Goal: Information Seeking & Learning: Check status

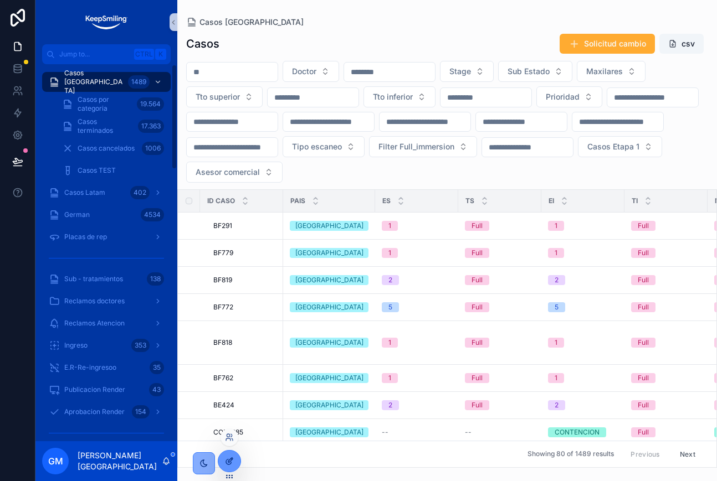
drag, startPoint x: 230, startPoint y: 461, endPoint x: 221, endPoint y: 450, distance: 13.8
click at [229, 460] on icon at bounding box center [229, 461] width 9 height 9
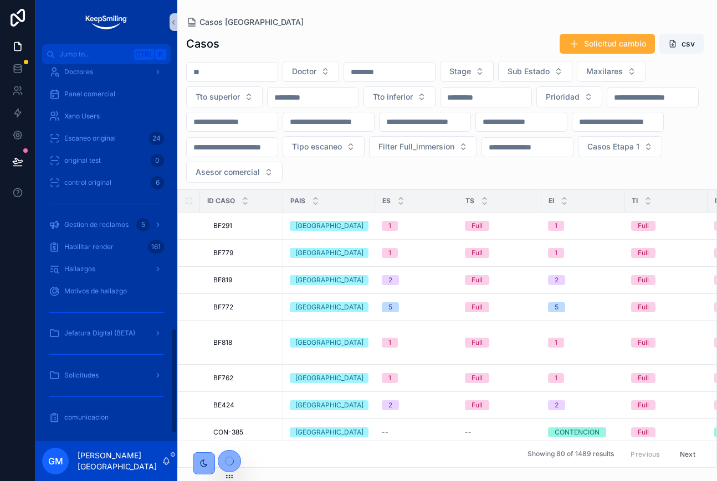
scroll to position [972, 0]
click at [82, 369] on div "Solicitudes" at bounding box center [106, 375] width 115 height 18
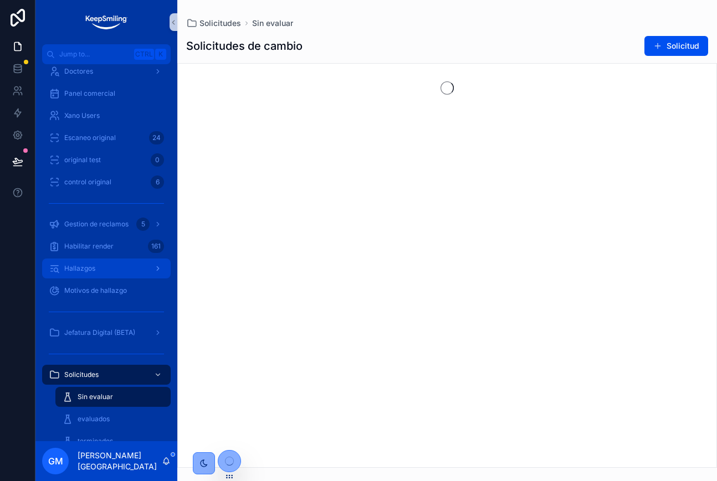
scroll to position [950, 0]
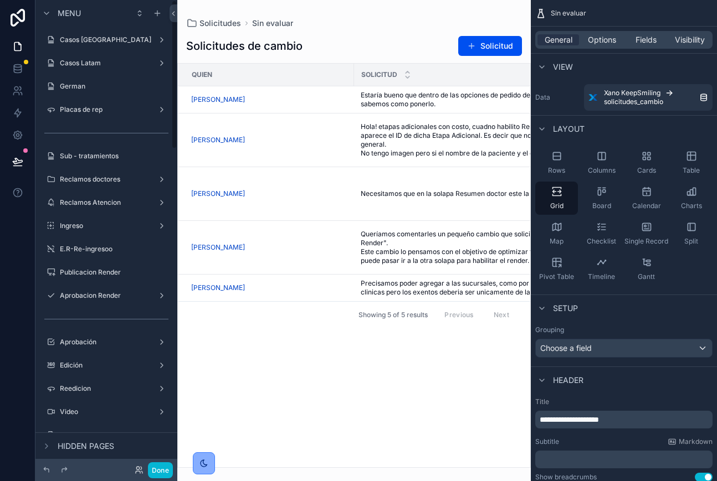
click at [174, 24] on div "Menu Casos Argentina Casos Latam German Placas de rep Sub - tratamientos Reclam…" at bounding box center [106, 234] width 142 height 468
click at [174, 17] on icon at bounding box center [173, 13] width 8 height 8
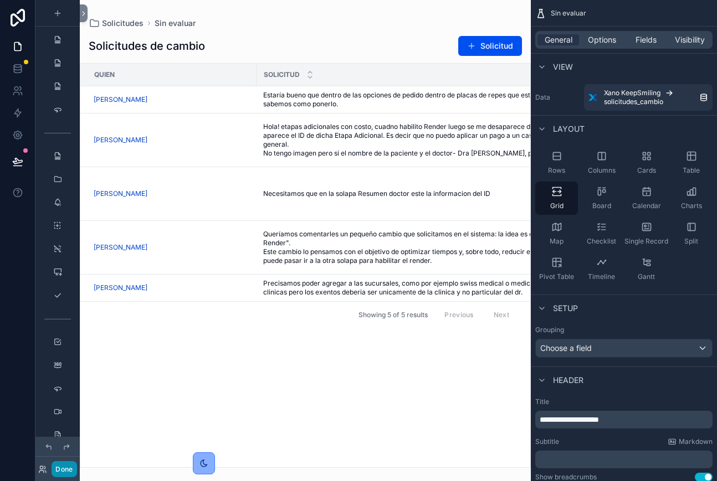
click at [64, 473] on button "Done" at bounding box center [63, 469] width 25 height 16
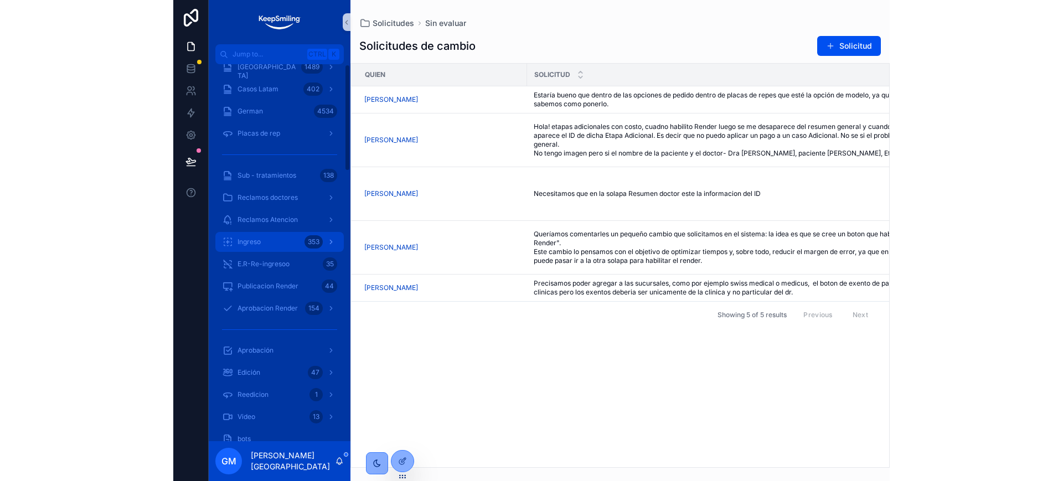
scroll to position [0, 0]
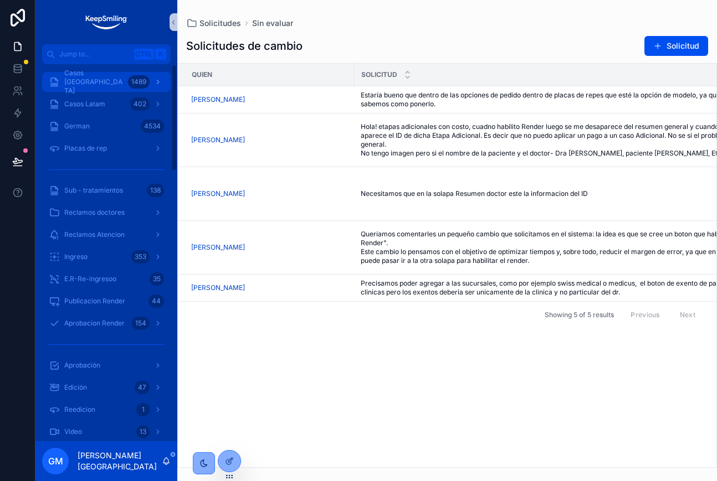
click at [112, 75] on div "Casos Argentina 1489" at bounding box center [106, 82] width 115 height 18
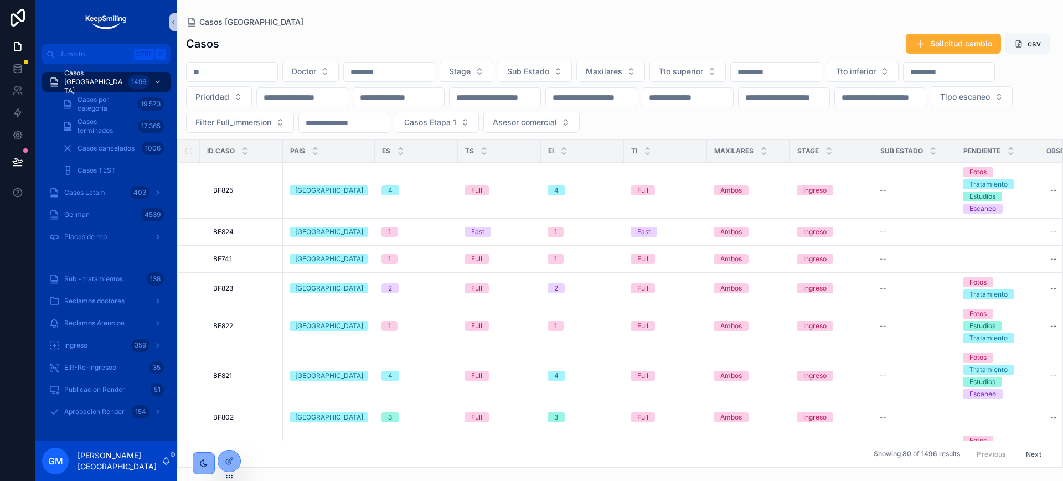
click at [244, 78] on input "scrollable content" at bounding box center [232, 72] width 91 height 16
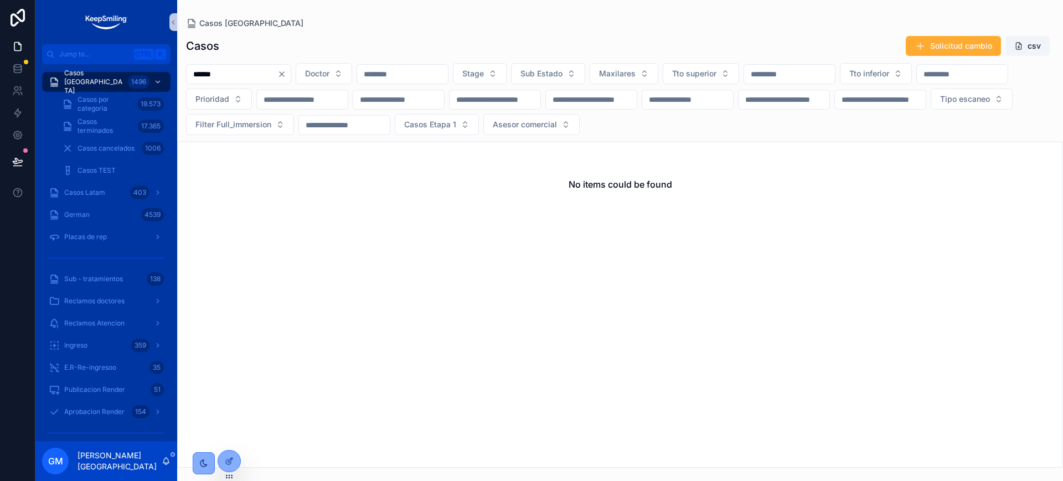
click at [205, 72] on input "******" at bounding box center [232, 74] width 91 height 16
click at [205, 71] on input "******" at bounding box center [232, 74] width 91 height 16
type input "******"
click at [104, 108] on span "Casos por categoria" at bounding box center [105, 104] width 55 height 18
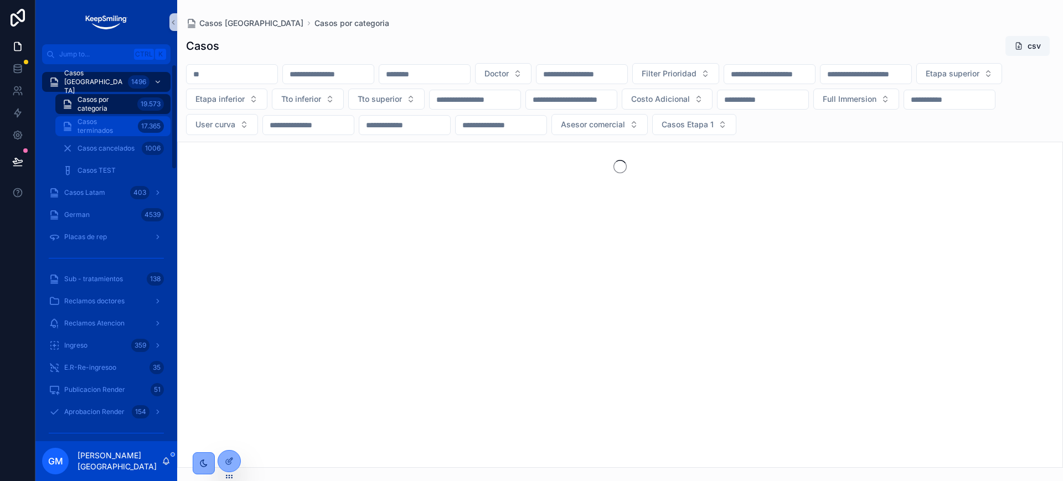
click at [127, 126] on span "Casos terminados" at bounding box center [106, 126] width 56 height 18
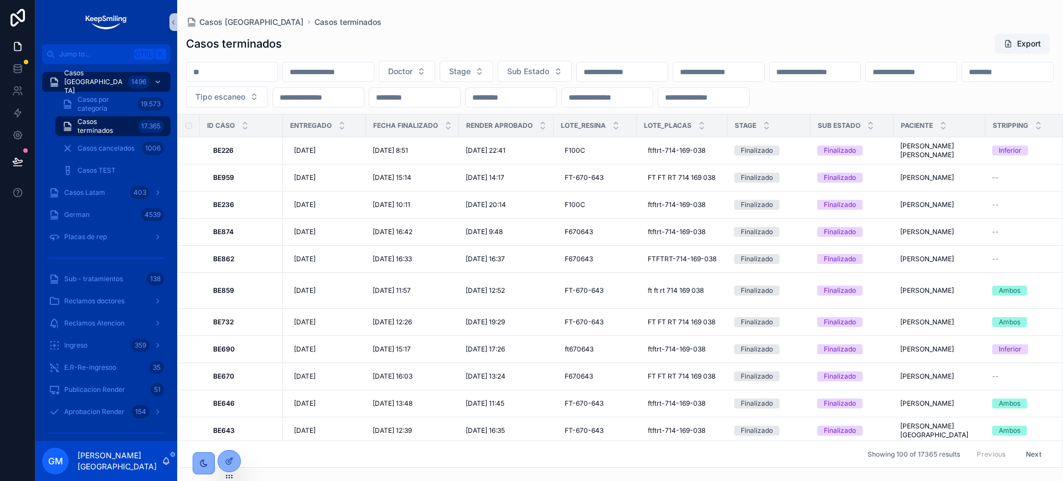
click at [252, 75] on input "scrollable content" at bounding box center [232, 72] width 91 height 16
drag, startPoint x: 525, startPoint y: 120, endPoint x: 585, endPoint y: 123, distance: 59.4
click at [525, 107] on div "Doctor Stage Sub Estado Tipo escaneo" at bounding box center [620, 84] width 886 height 47
click at [962, 80] on input "scrollable content" at bounding box center [1007, 72] width 91 height 16
paste input "******"
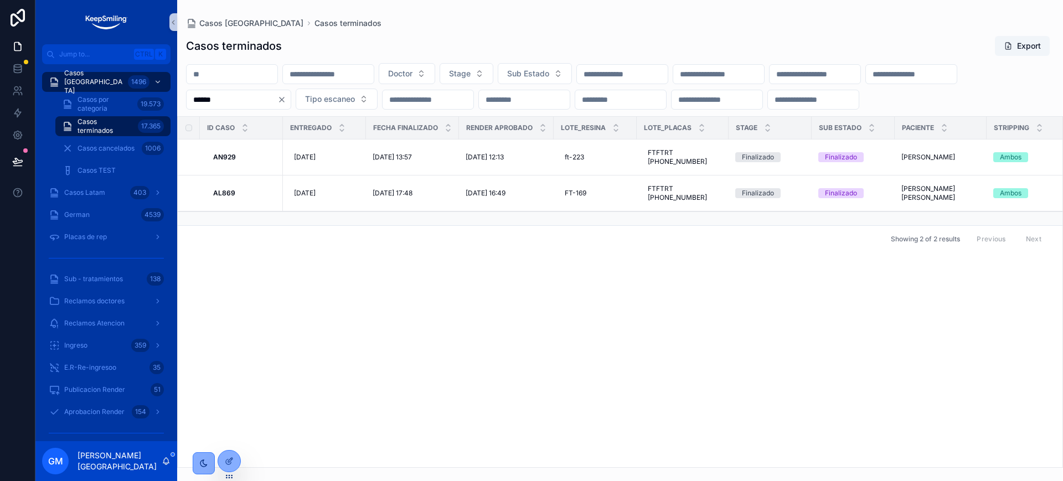
type input "******"
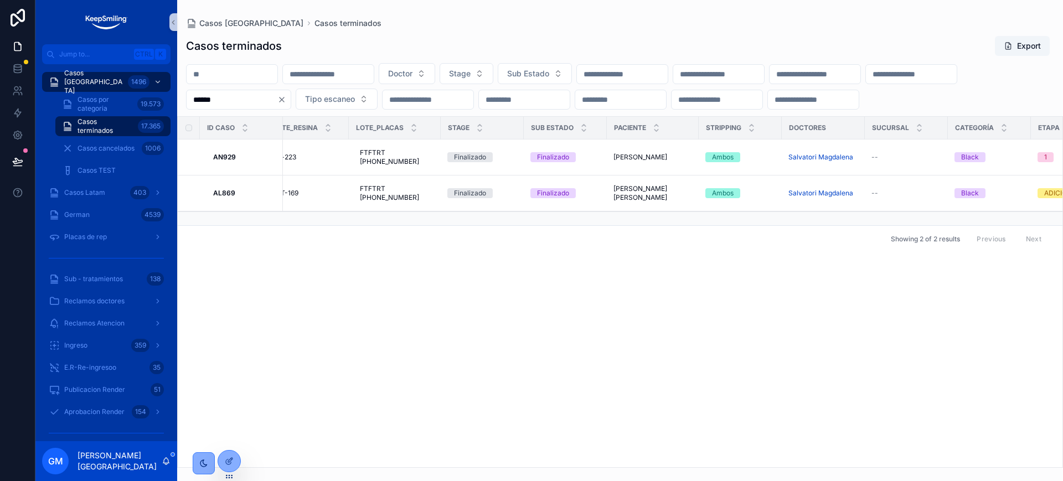
scroll to position [0, 290]
click at [228, 161] on strong "AN929" at bounding box center [224, 157] width 23 height 8
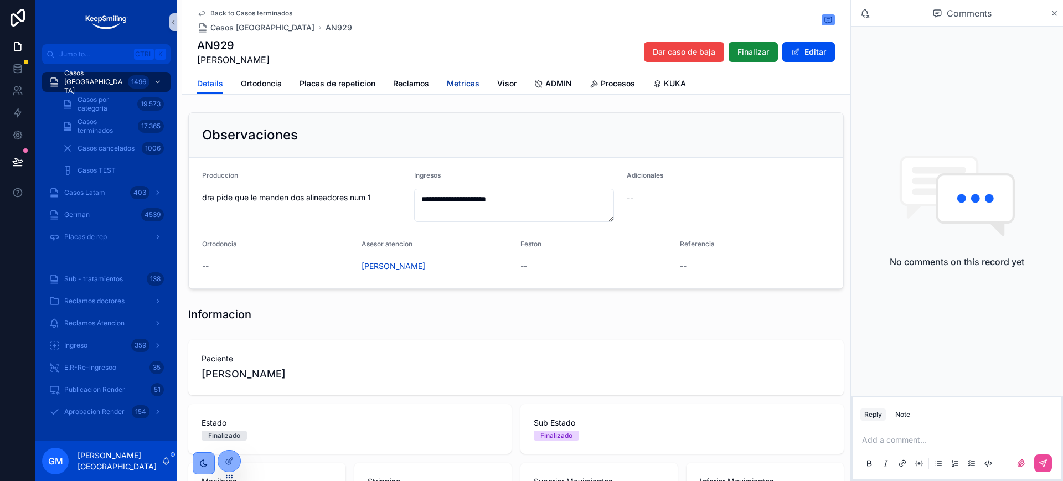
click at [455, 89] on link "Metricas" at bounding box center [463, 85] width 33 height 22
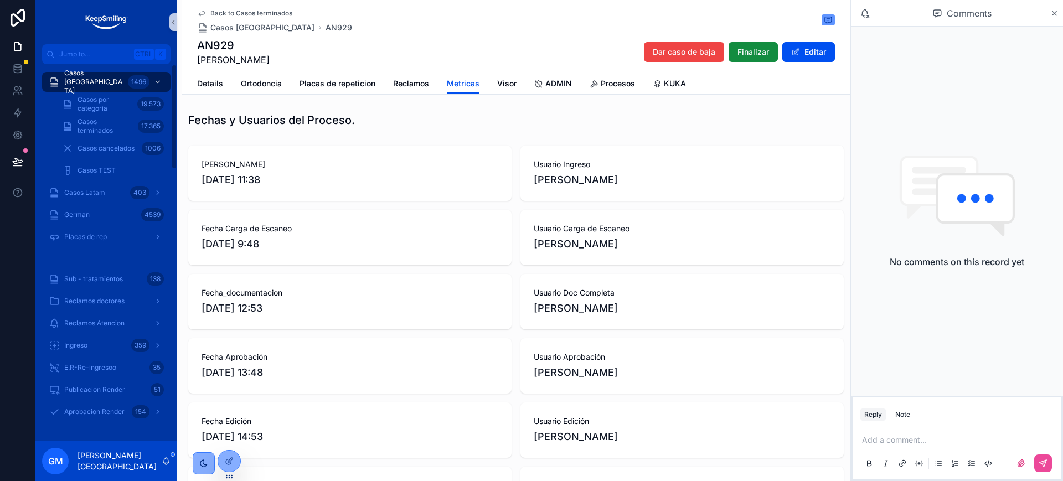
drag, startPoint x: 214, startPoint y: 179, endPoint x: 275, endPoint y: 176, distance: 61.0
click at [275, 176] on span "9/9/2024 11:38" at bounding box center [350, 180] width 297 height 16
click at [332, 255] on div "Fecha Carga de Escaneo 10/9/2024 9:48" at bounding box center [349, 237] width 323 height 55
click at [272, 7] on div "Back to Casos terminados Casos Argentina AN929 AN929 Hueter Tiziano Dar caso de…" at bounding box center [516, 36] width 638 height 73
click at [272, 9] on span "Back to Casos terminados" at bounding box center [251, 13] width 82 height 9
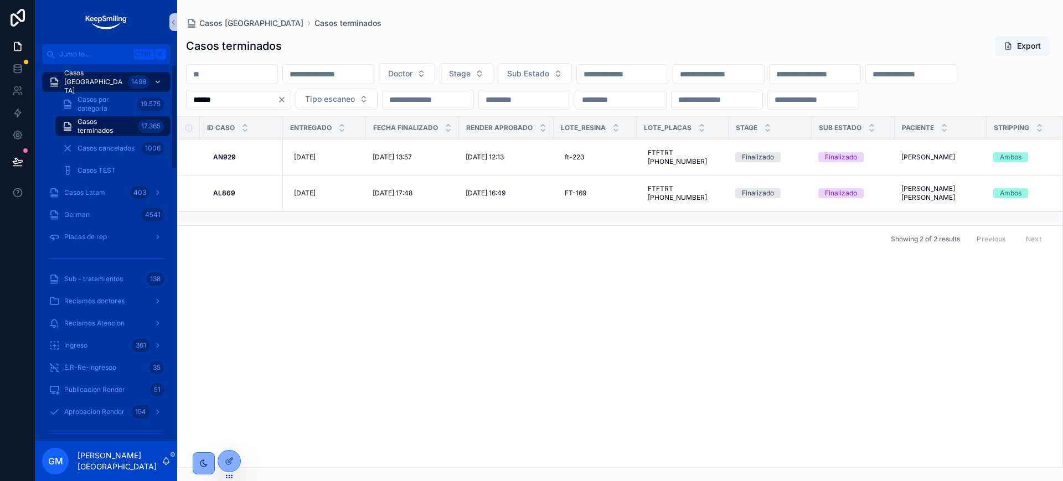
click at [240, 77] on input "scrollable content" at bounding box center [232, 74] width 91 height 16
paste input "*****"
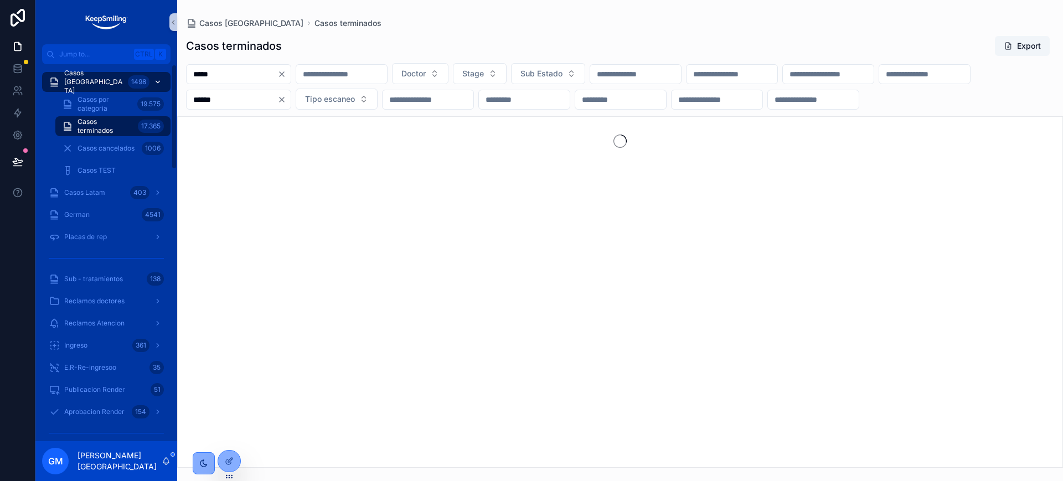
type input "*****"
click at [107, 83] on span "Casos Argentina" at bounding box center [93, 82] width 59 height 27
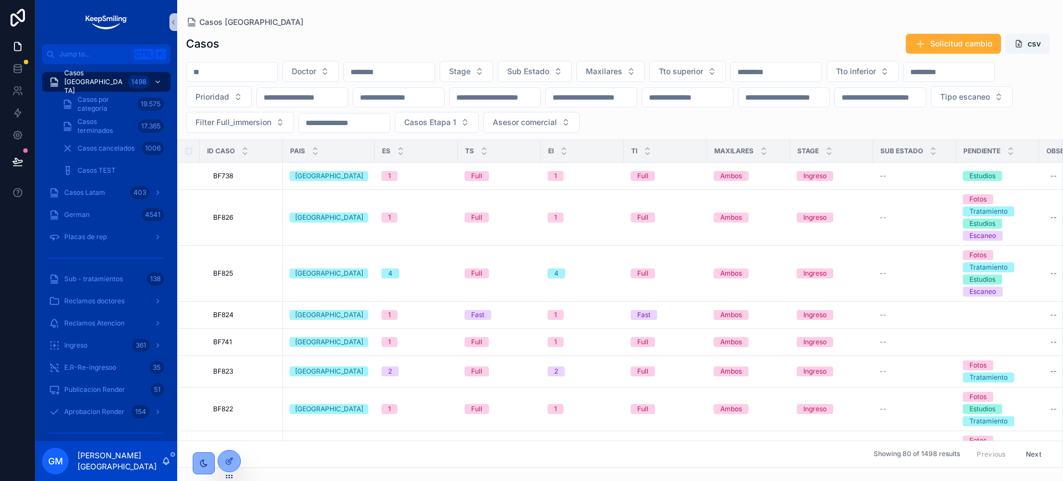
click at [205, 73] on input "scrollable content" at bounding box center [232, 72] width 91 height 16
paste input "*****"
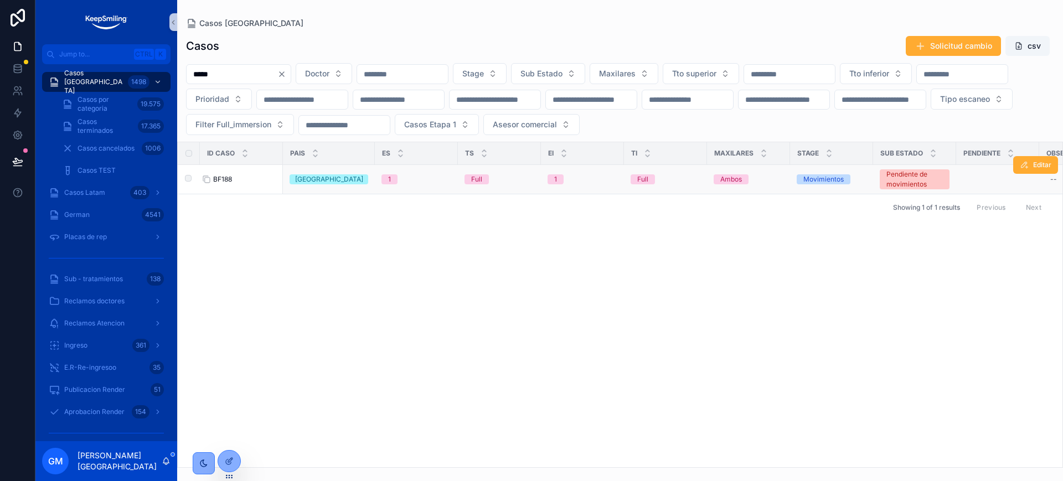
type input "*****"
click at [228, 182] on span "BF188" at bounding box center [222, 179] width 19 height 9
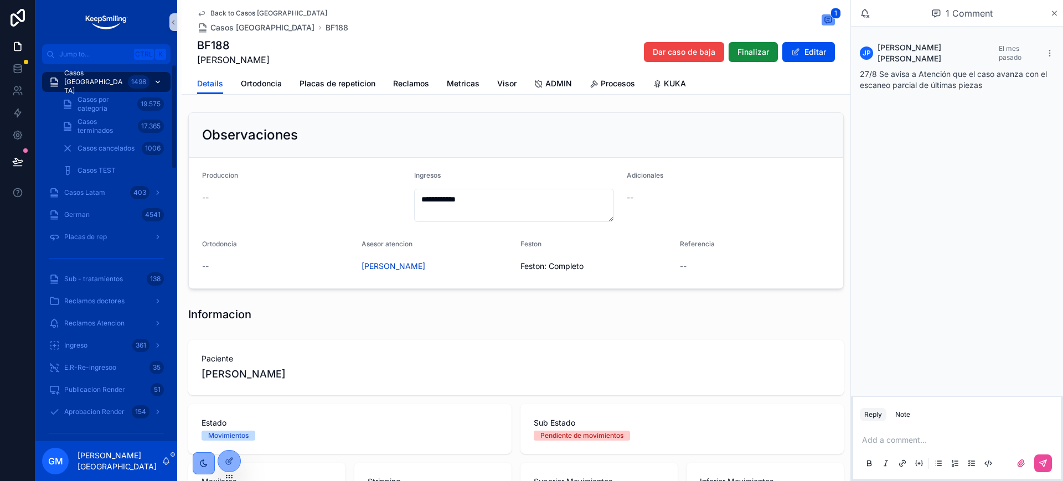
click at [118, 81] on div "Casos Argentina 1498" at bounding box center [106, 82] width 115 height 18
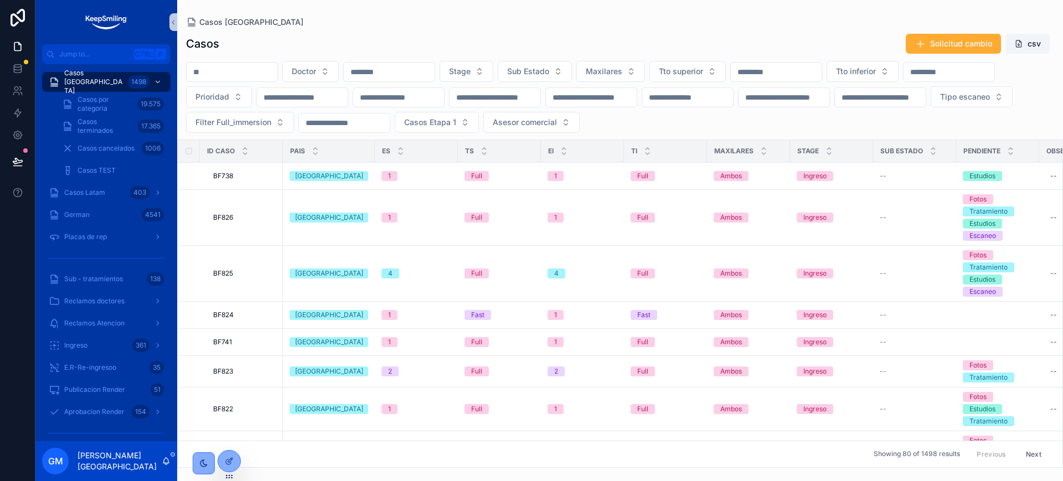
click at [219, 73] on input "scrollable content" at bounding box center [232, 72] width 91 height 16
paste input "*****"
type input "*****"
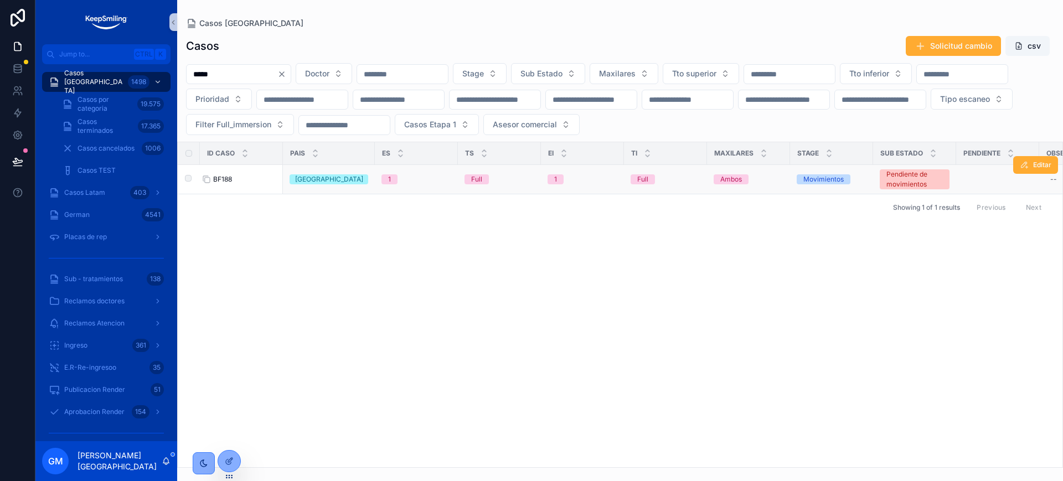
click at [226, 182] on span "BF188" at bounding box center [222, 179] width 19 height 9
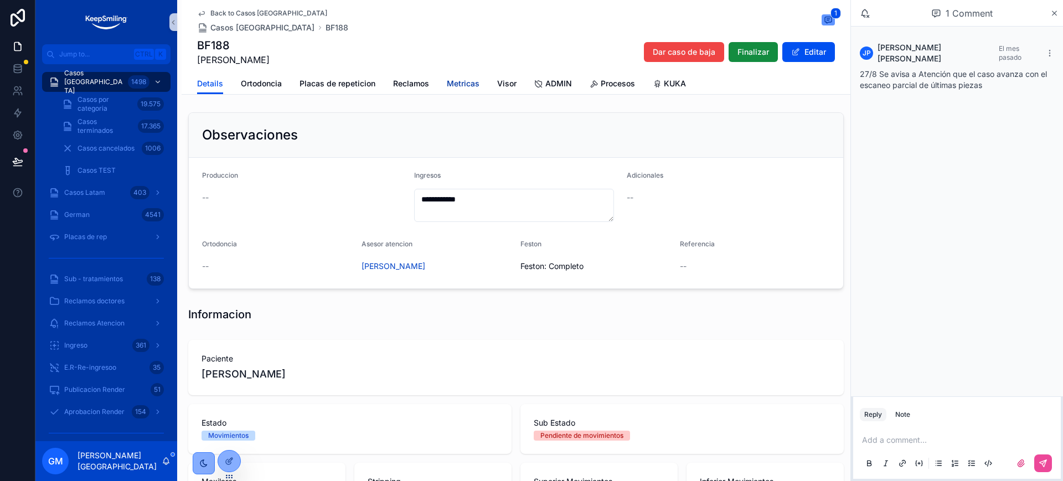
click at [465, 79] on span "Metricas" at bounding box center [463, 83] width 33 height 11
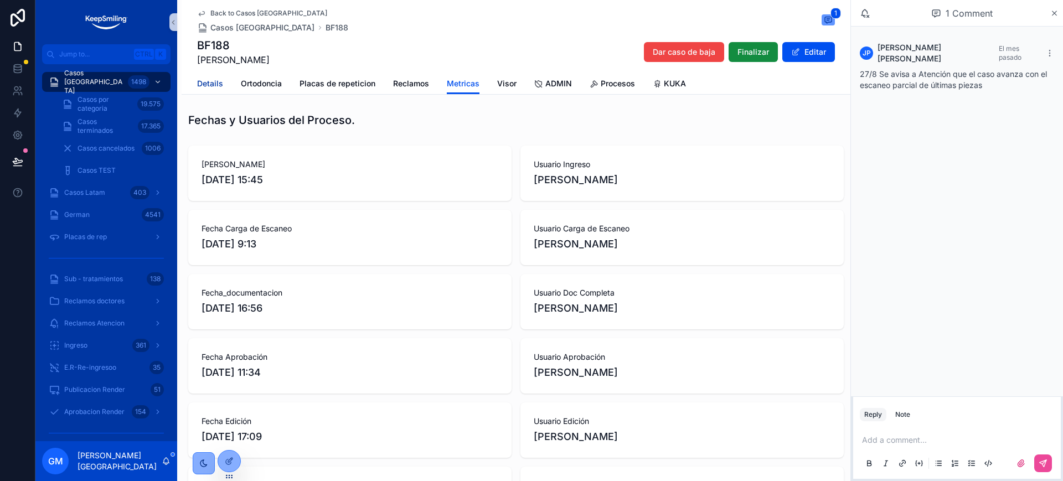
click at [200, 80] on span "Details" at bounding box center [210, 83] width 26 height 11
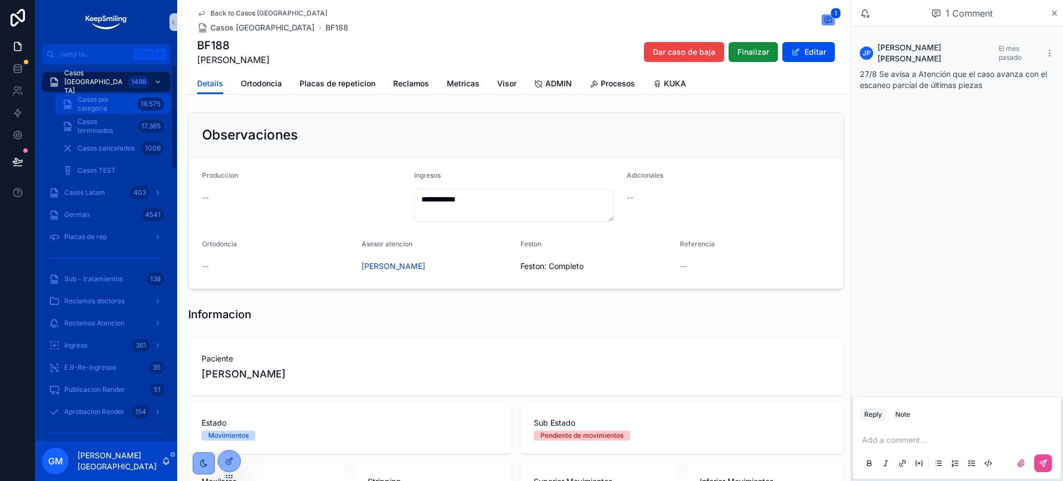
drag, startPoint x: 109, startPoint y: 79, endPoint x: 107, endPoint y: 101, distance: 22.7
click at [109, 79] on span "Casos Argentina" at bounding box center [93, 82] width 59 height 27
click at [107, 101] on span "Casos por categoria" at bounding box center [105, 104] width 55 height 18
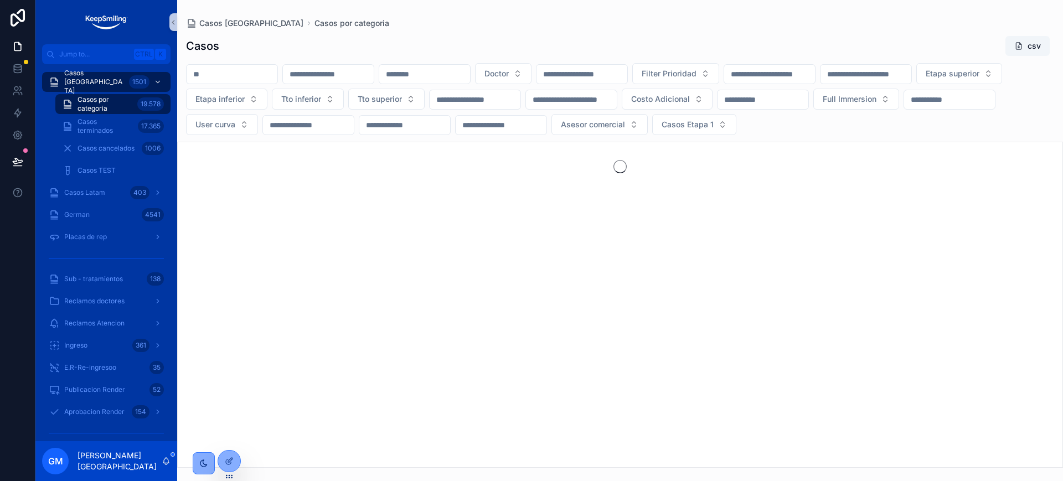
click at [107, 101] on span "Casos por categoria" at bounding box center [105, 104] width 55 height 18
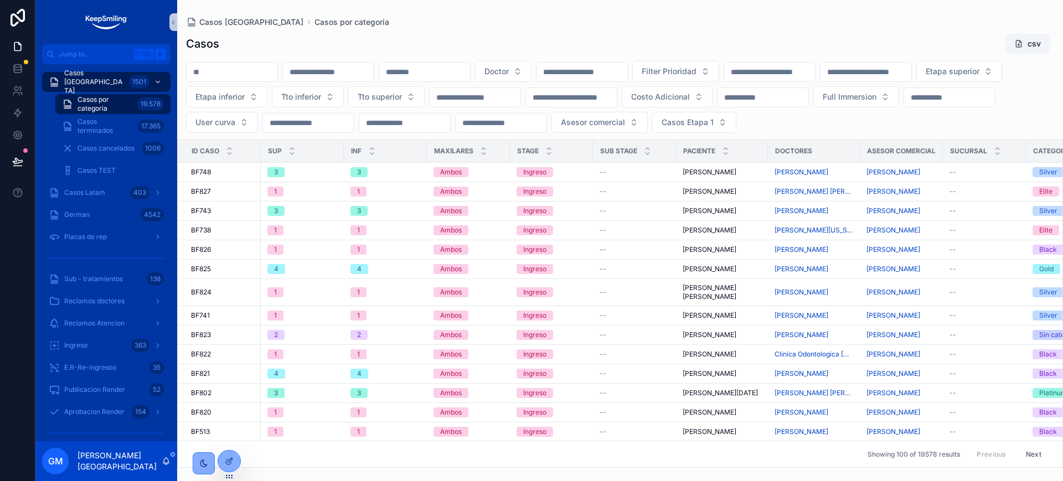
click at [470, 71] on input "scrollable content" at bounding box center [424, 72] width 91 height 16
paste input "******"
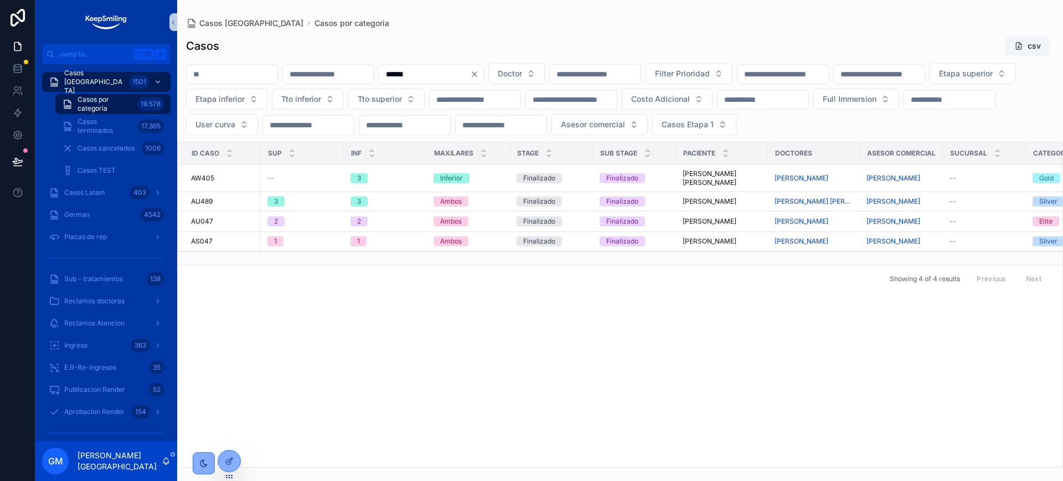
type input "******"
click at [199, 183] on span "AW405" at bounding box center [202, 178] width 23 height 9
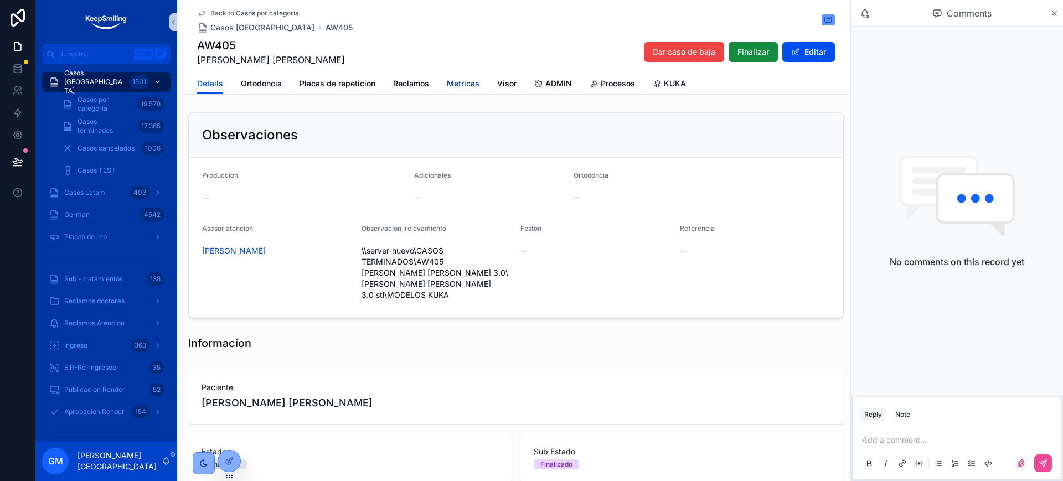
click at [447, 84] on span "Metricas" at bounding box center [463, 83] width 33 height 11
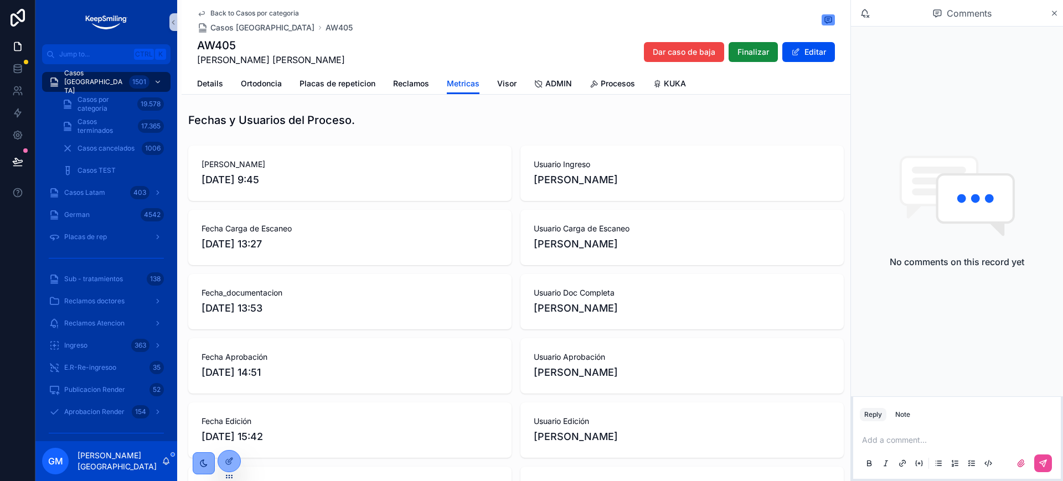
click at [231, 18] on div "Back to Casos por categoria Casos Argentina AW405" at bounding box center [275, 21] width 156 height 24
click at [233, 14] on span "Back to Casos por categoria" at bounding box center [254, 13] width 89 height 9
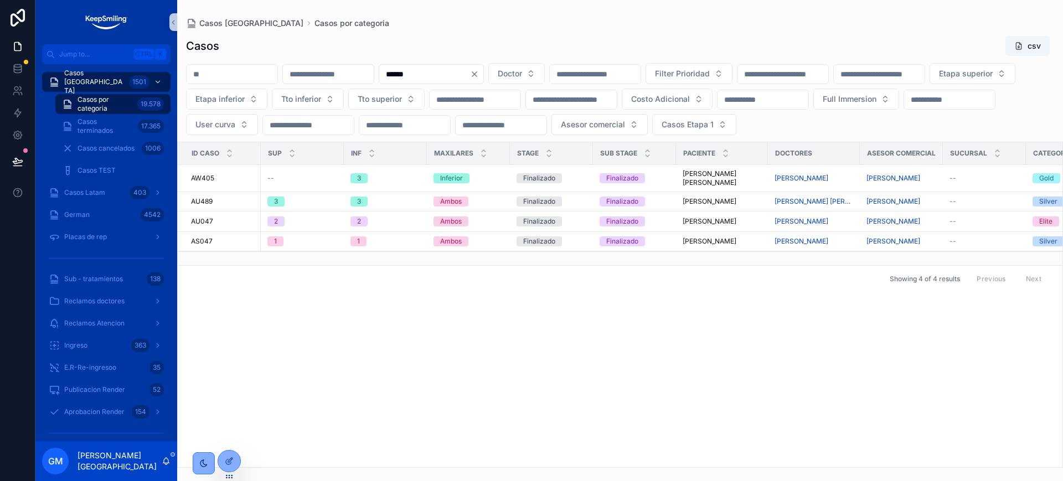
click at [479, 74] on icon "Clear" at bounding box center [474, 74] width 9 height 9
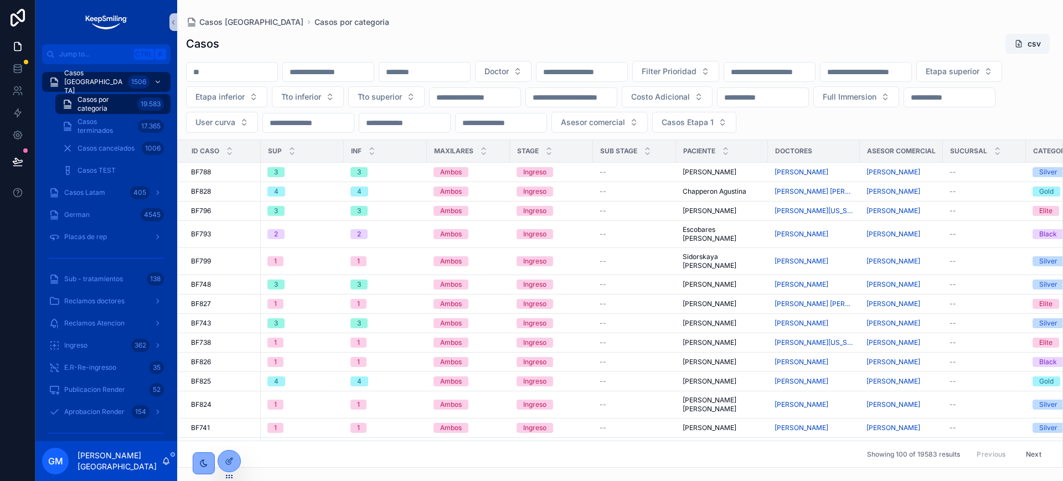
click at [124, 106] on span "Casos por categoria" at bounding box center [105, 104] width 55 height 18
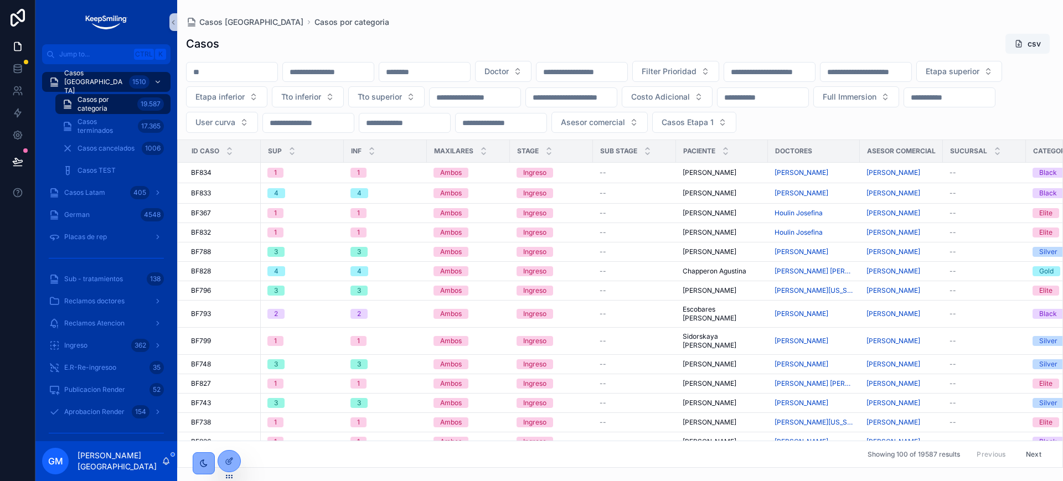
click at [470, 71] on input "scrollable content" at bounding box center [424, 72] width 91 height 16
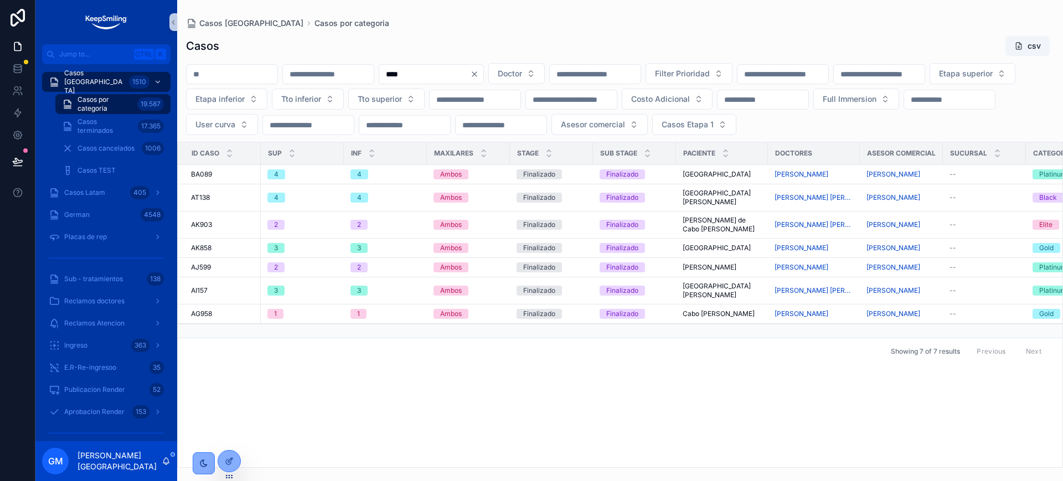
type input "****"
click at [542, 11] on div "Casos Argentina Casos por categoria Casos csv **** Doctor Filter Prioridad Etap…" at bounding box center [620, 234] width 886 height 468
click at [206, 179] on span "BA089" at bounding box center [201, 174] width 21 height 9
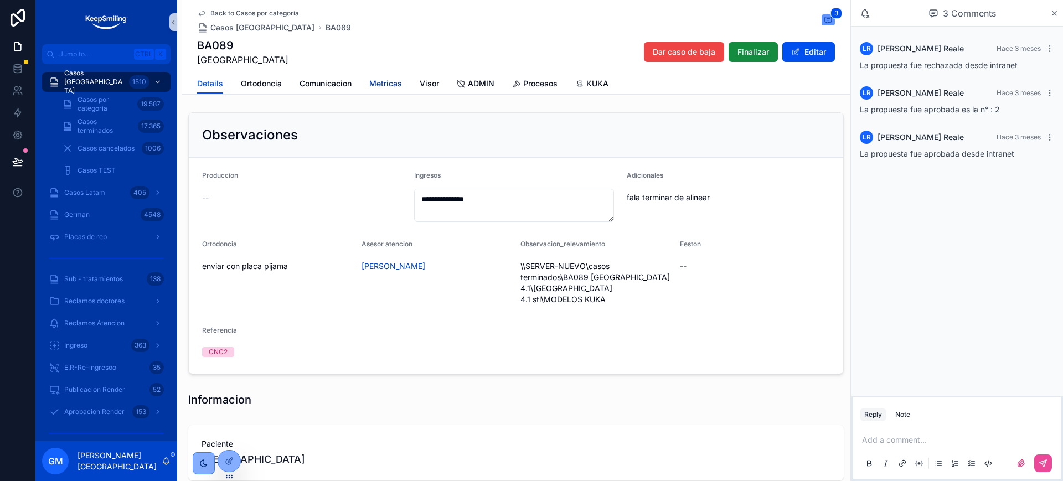
click at [382, 81] on span "Metricas" at bounding box center [385, 83] width 33 height 11
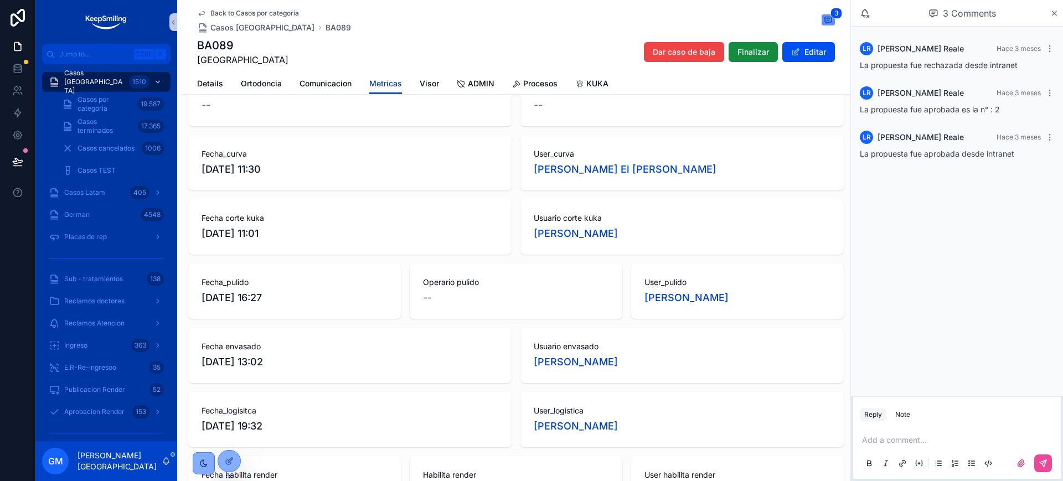
scroll to position [1208, 0]
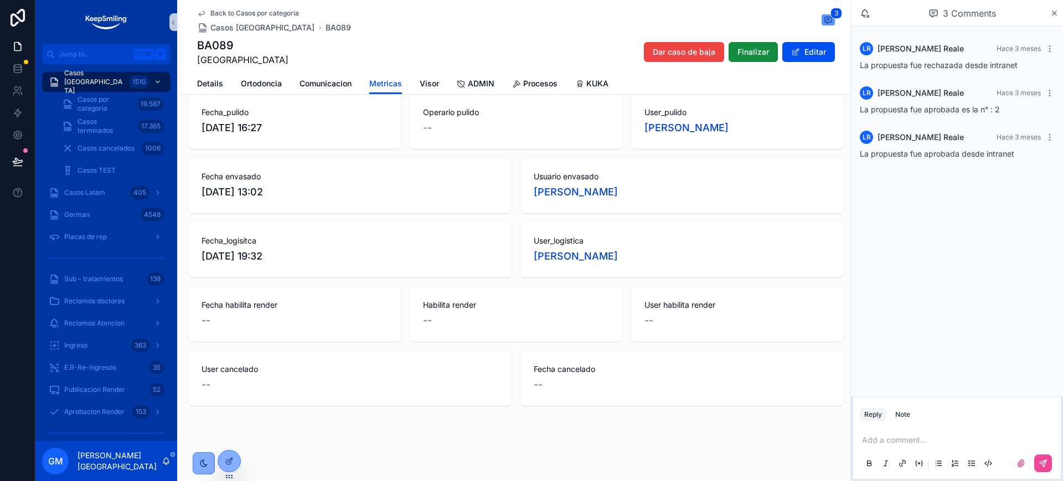
click at [253, 8] on div "Back to Casos por categoria Casos Argentina BA089 3 BA089 Cabo Ángeles Dar caso…" at bounding box center [516, 36] width 638 height 73
click at [252, 11] on span "Back to Casos por categoria" at bounding box center [254, 13] width 89 height 9
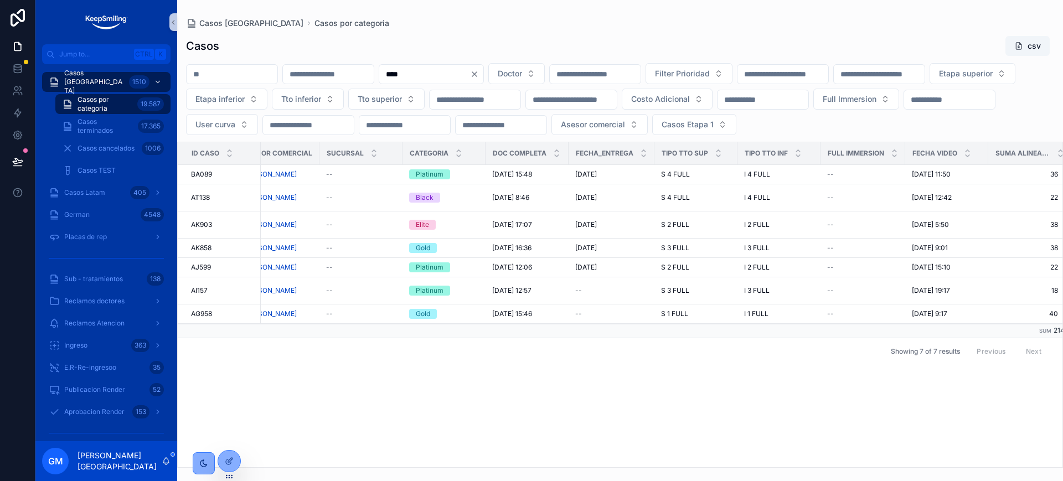
scroll to position [0, 630]
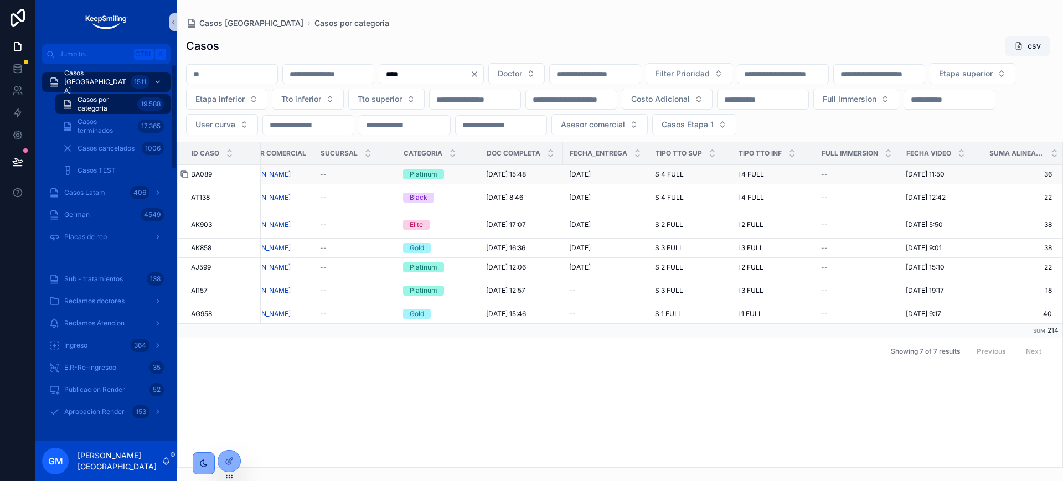
click at [196, 179] on div "scrollable content" at bounding box center [189, 174] width 18 height 9
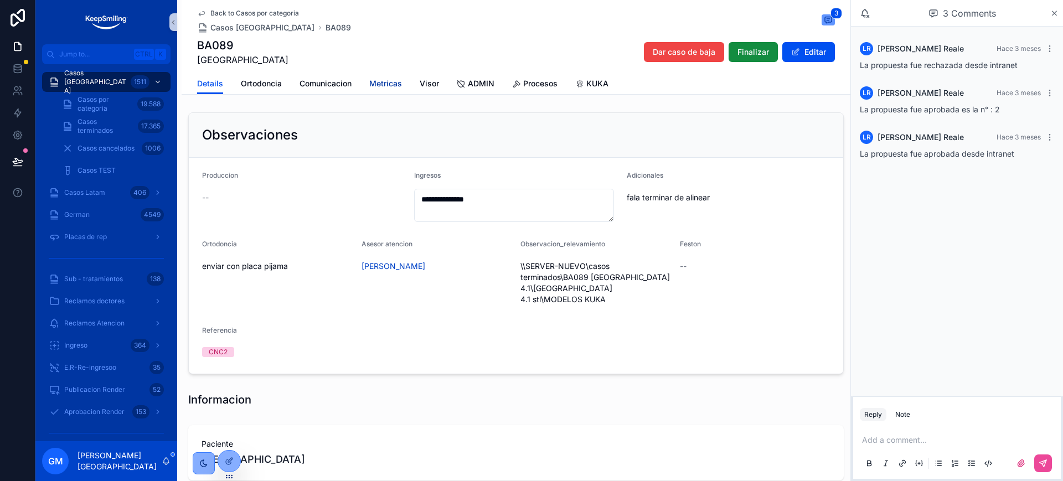
click at [394, 82] on span "Metricas" at bounding box center [385, 83] width 33 height 11
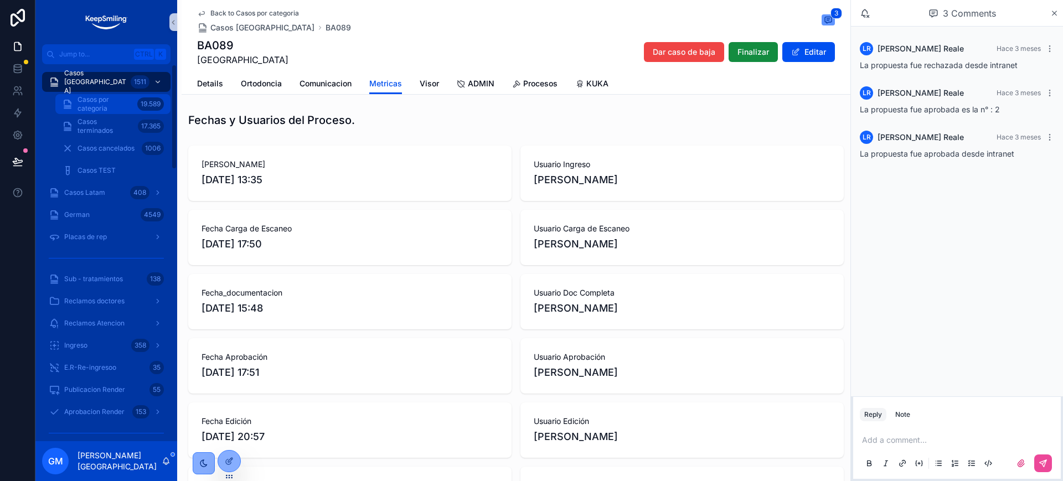
click at [100, 99] on span "Casos por categoria" at bounding box center [105, 104] width 55 height 18
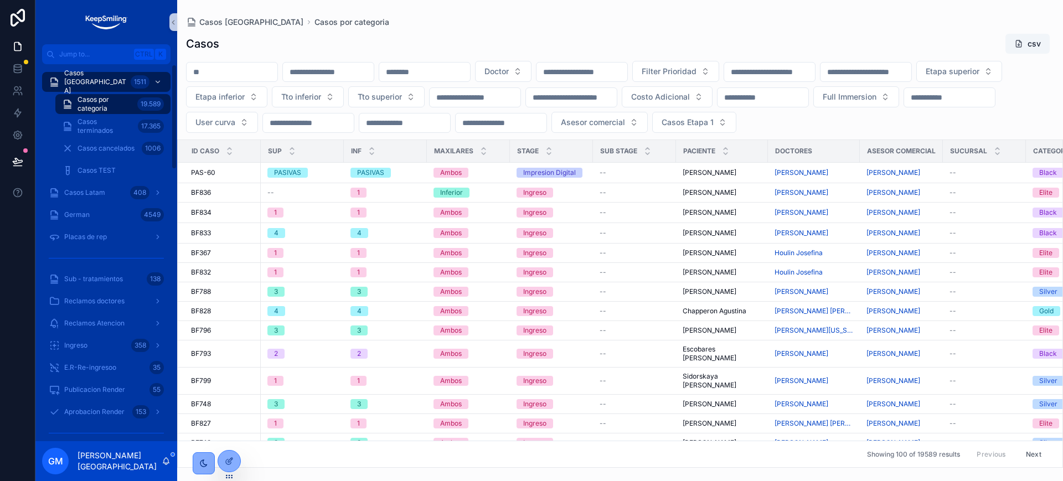
click at [470, 70] on input "scrollable content" at bounding box center [424, 72] width 91 height 16
type input "*"
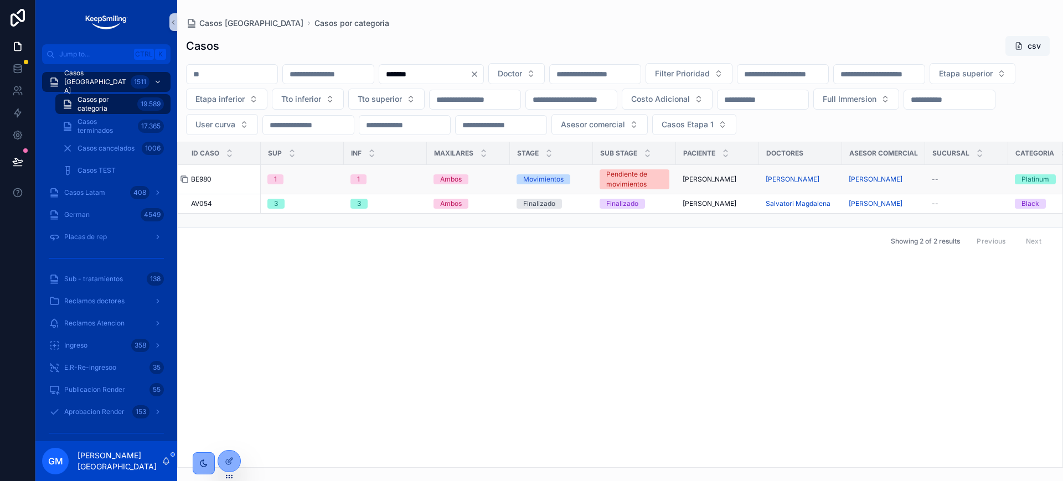
type input "*******"
click at [184, 184] on icon "scrollable content" at bounding box center [184, 179] width 9 height 9
click at [198, 184] on span "BE980" at bounding box center [201, 179] width 20 height 9
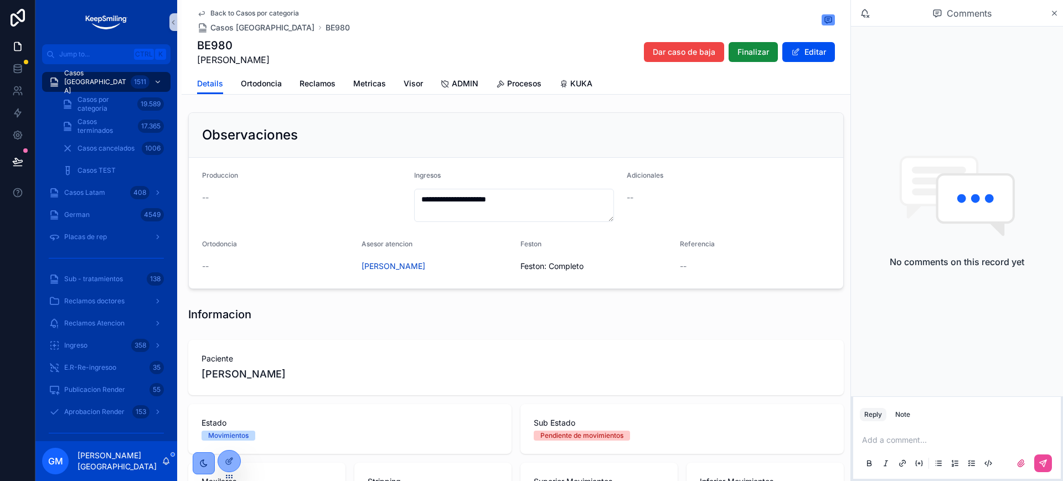
click at [243, 13] on span "Back to Casos por categoria" at bounding box center [254, 13] width 89 height 9
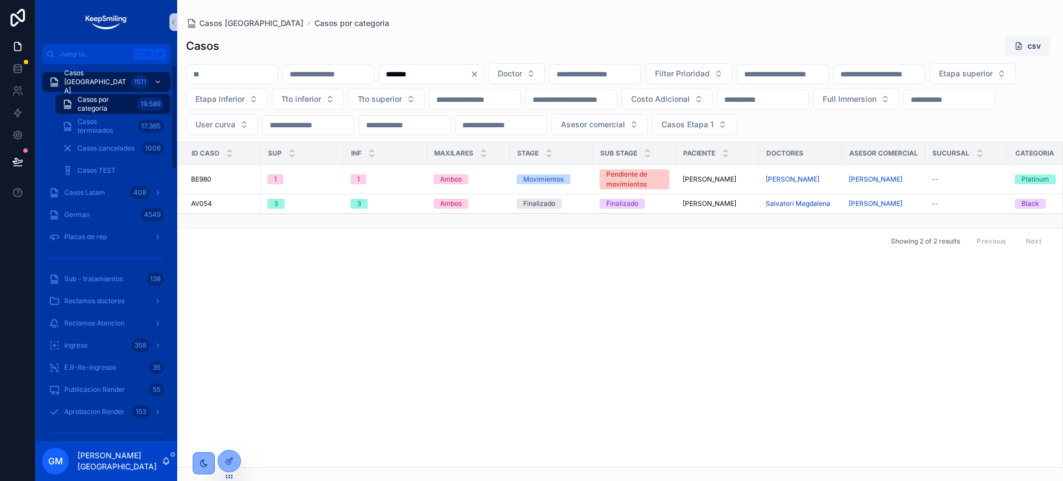
click at [161, 106] on div "19.589" at bounding box center [150, 103] width 27 height 13
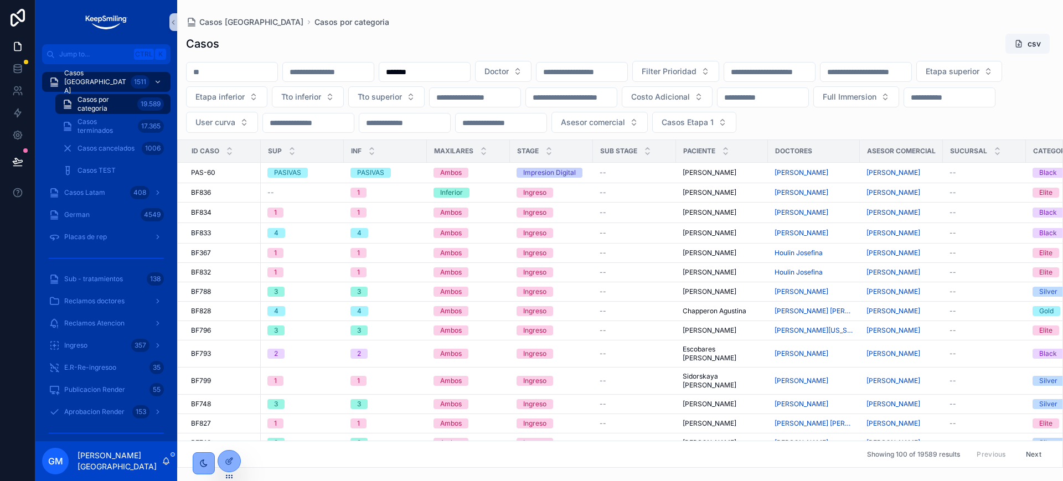
click at [394, 69] on div "******* Doctor Filter Prioridad Etapa superior Etapa inferior Tto inferior Tto …" at bounding box center [620, 97] width 886 height 72
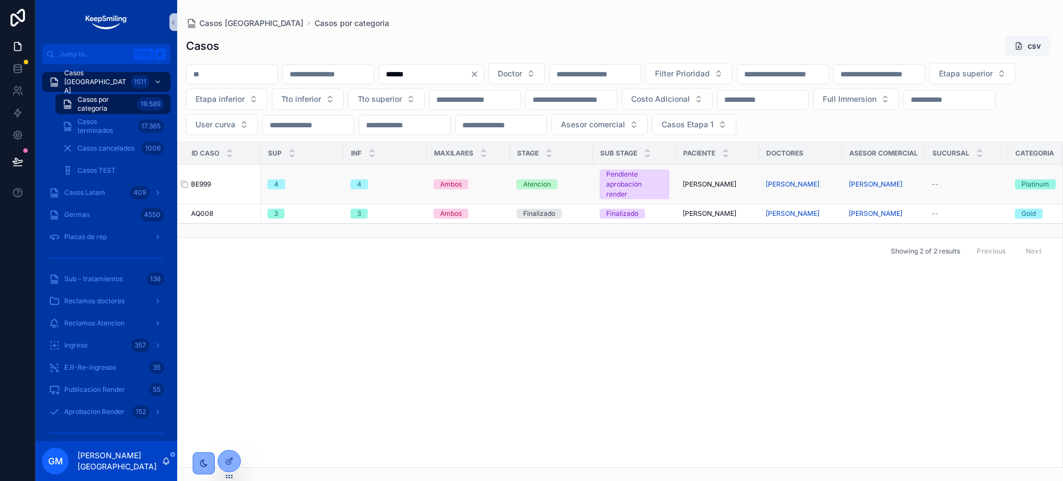
type input "******"
click at [209, 189] on span "BE999" at bounding box center [201, 184] width 20 height 9
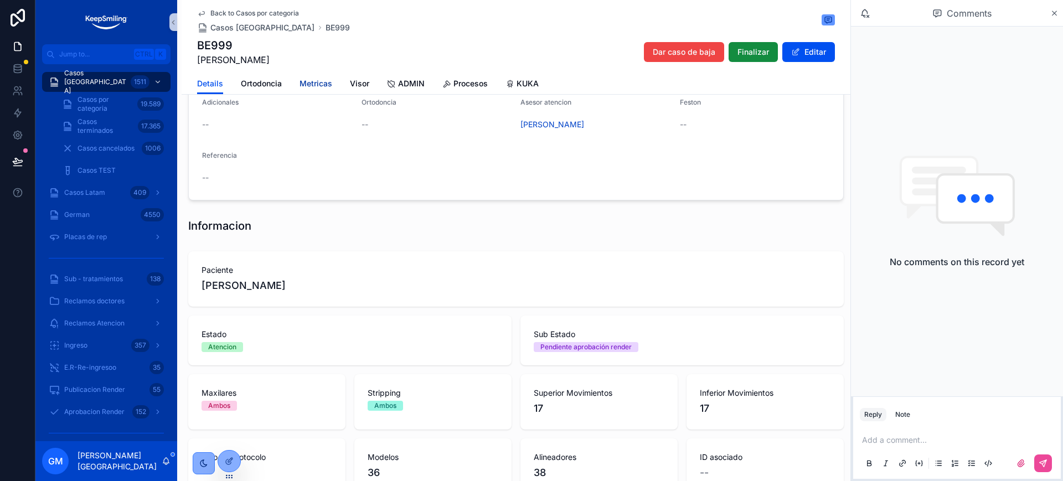
scroll to position [138, 0]
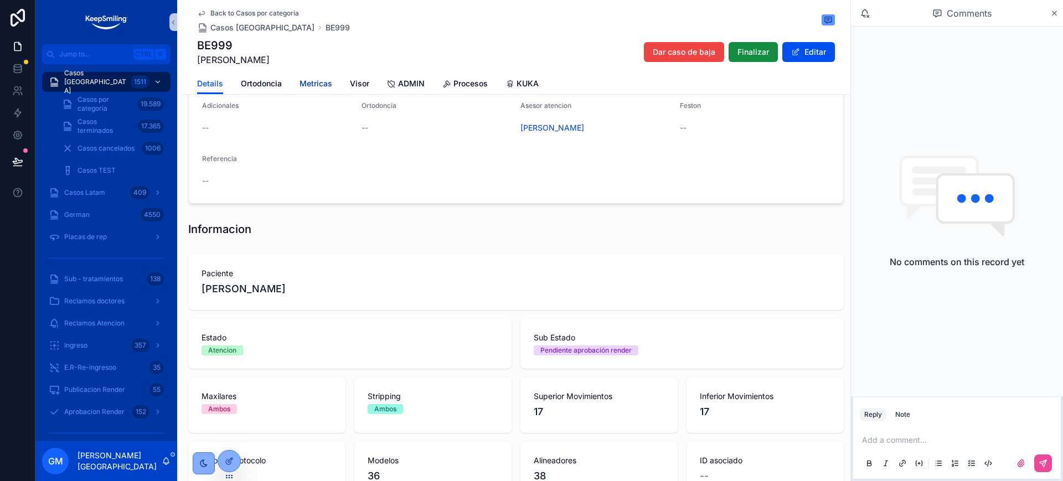
drag, startPoint x: 313, startPoint y: 73, endPoint x: 317, endPoint y: 78, distance: 7.1
click at [313, 73] on div "Details Ortodoncia Metricas Visor ADMIN Procesos KUKA" at bounding box center [516, 83] width 638 height 21
click at [318, 80] on span "Metricas" at bounding box center [316, 83] width 33 height 11
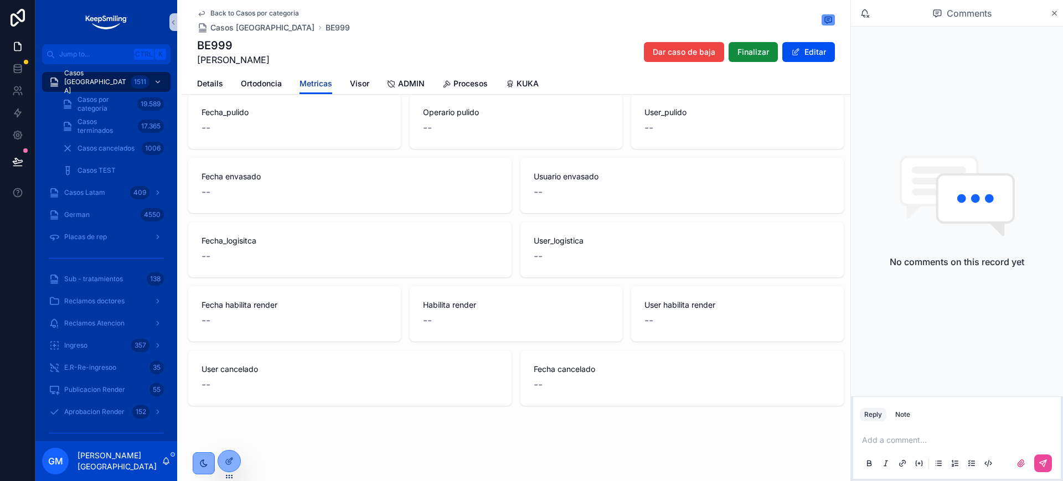
scroll to position [862, 0]
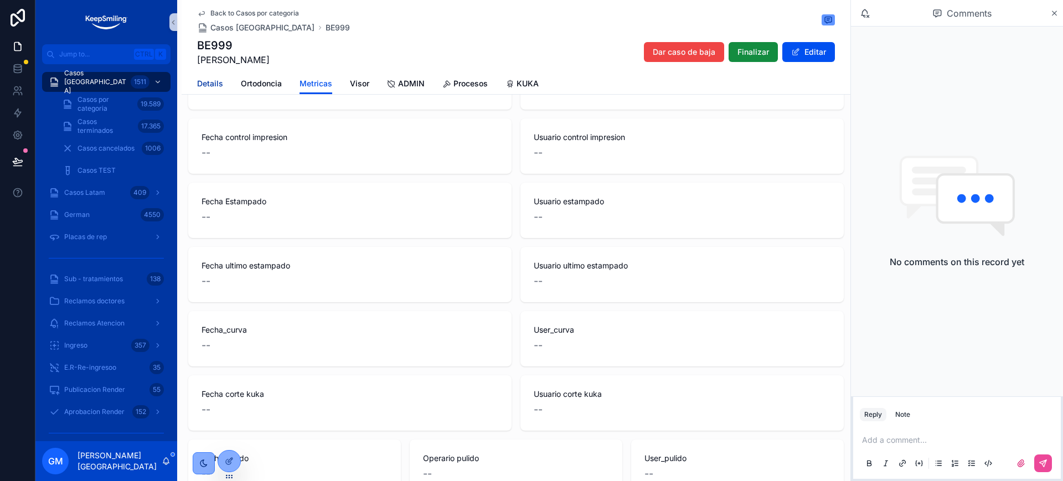
click at [215, 87] on span "Details" at bounding box center [210, 83] width 26 height 11
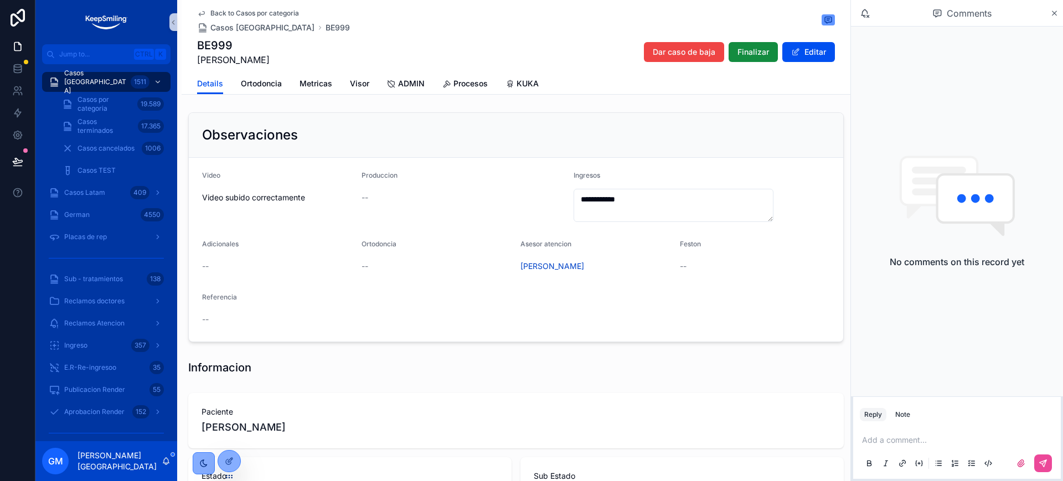
click at [262, 12] on span "Back to Casos por categoria" at bounding box center [254, 13] width 89 height 9
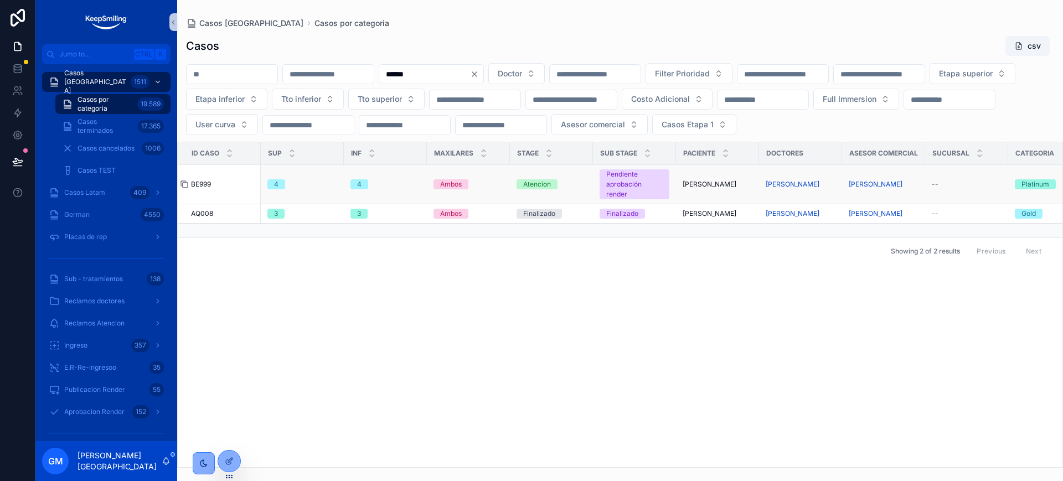
click at [187, 189] on icon "scrollable content" at bounding box center [184, 184] width 9 height 9
click at [15, 67] on icon at bounding box center [17, 66] width 7 height 3
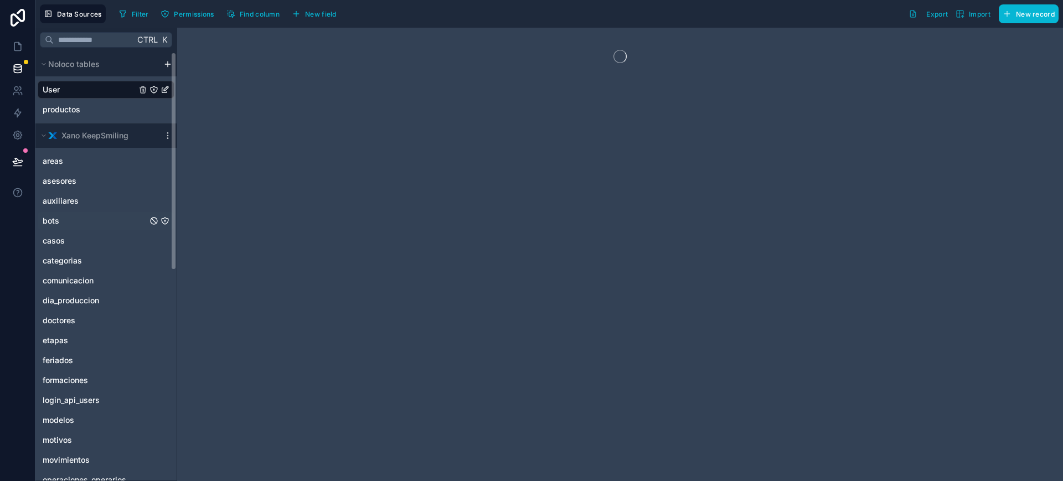
click at [66, 221] on link "bots" at bounding box center [95, 220] width 105 height 11
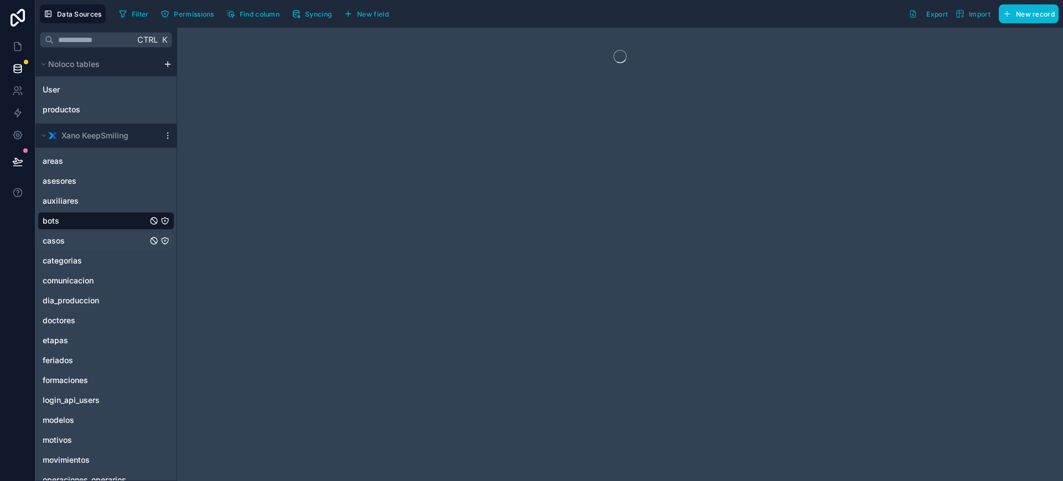
click at [66, 238] on link "casos" at bounding box center [95, 240] width 105 height 11
click at [135, 11] on span "Filter" at bounding box center [140, 14] width 17 height 8
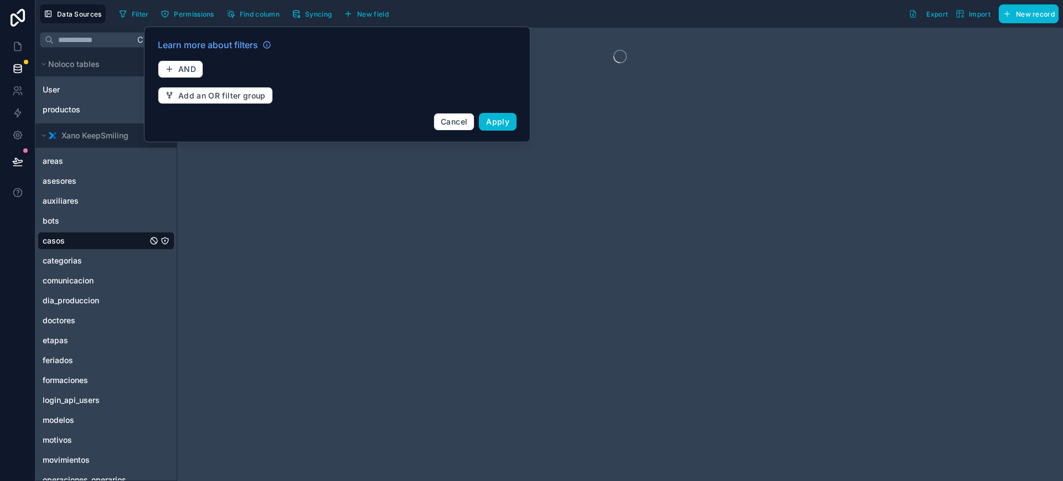
click at [212, 69] on div "Learn more about filters AND Add an OR filter group Cancel Apply" at bounding box center [337, 85] width 372 height 106
click at [198, 66] on button "AND" at bounding box center [180, 69] width 45 height 18
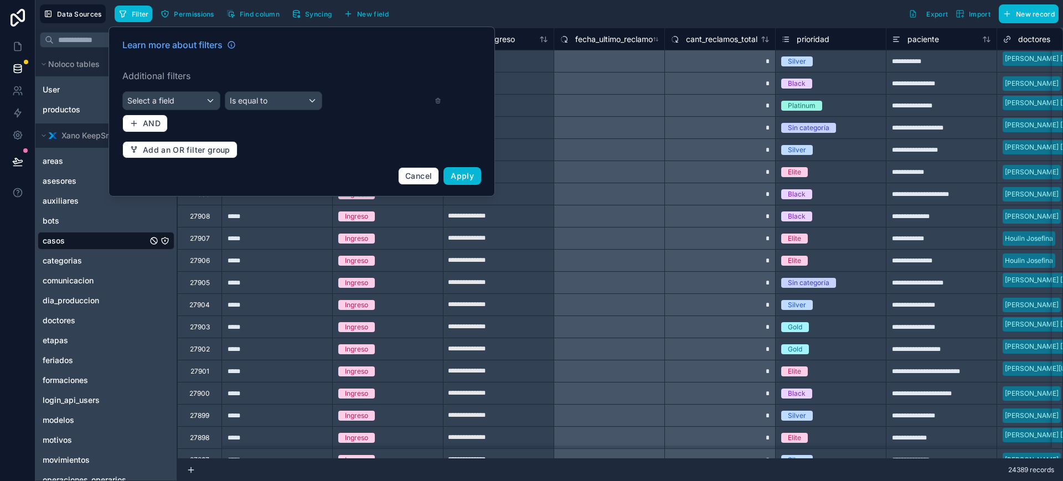
click at [192, 90] on div "Learn more about filters Additional filters Select a field Is equal to AND Add …" at bounding box center [302, 112] width 372 height 160
click at [190, 94] on div "Select a field" at bounding box center [171, 101] width 97 height 18
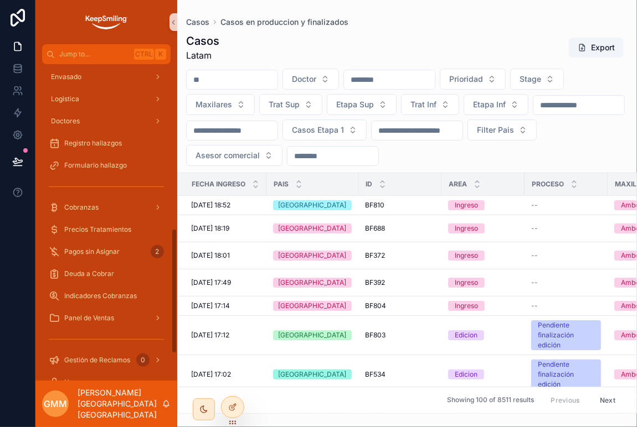
scroll to position [492, 0]
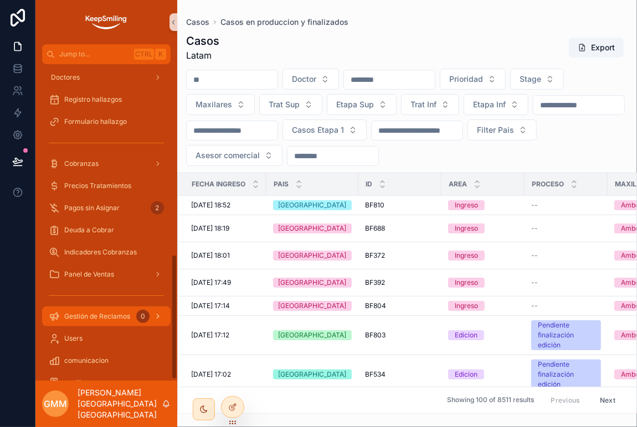
click at [118, 312] on span "Gestión de Reclamos" at bounding box center [97, 316] width 66 height 9
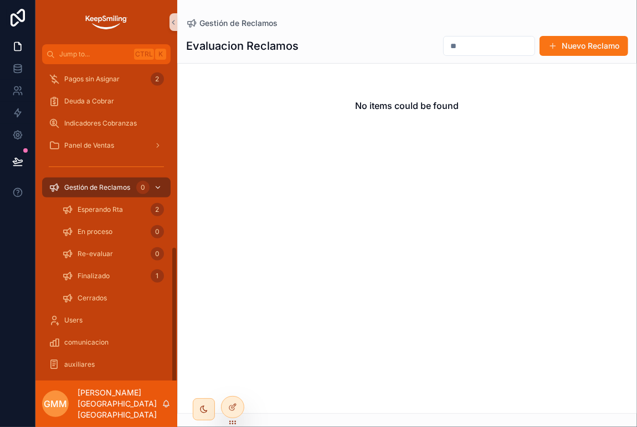
scroll to position [422, 0]
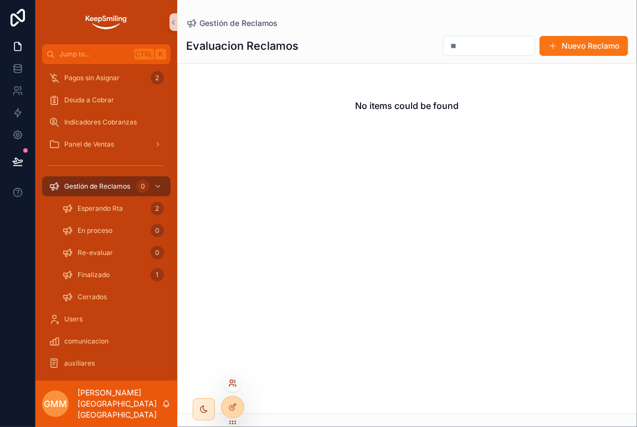
click at [233, 384] on icon at bounding box center [232, 383] width 9 height 9
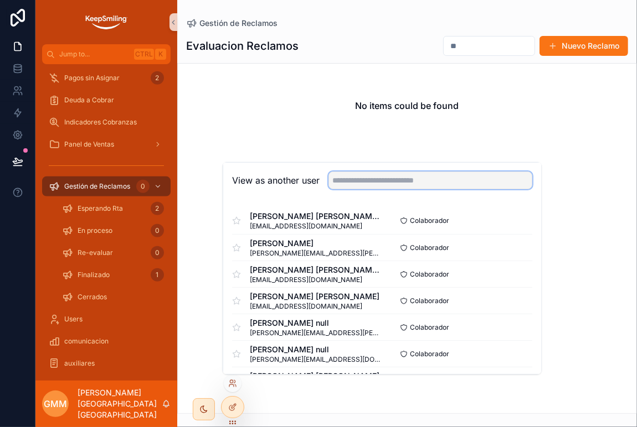
click at [357, 184] on input "text" at bounding box center [430, 181] width 204 height 18
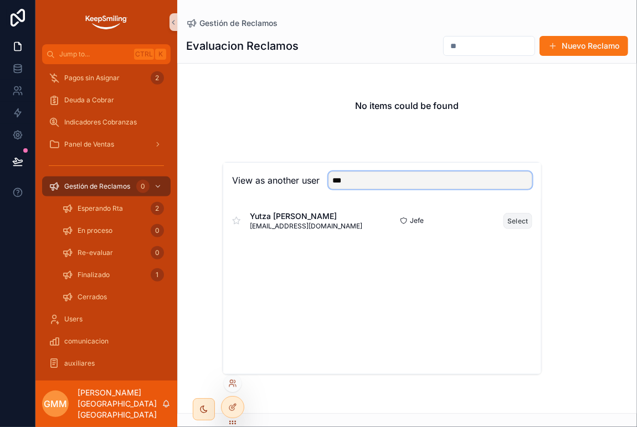
type input "***"
click at [514, 220] on button "Select" at bounding box center [517, 221] width 29 height 16
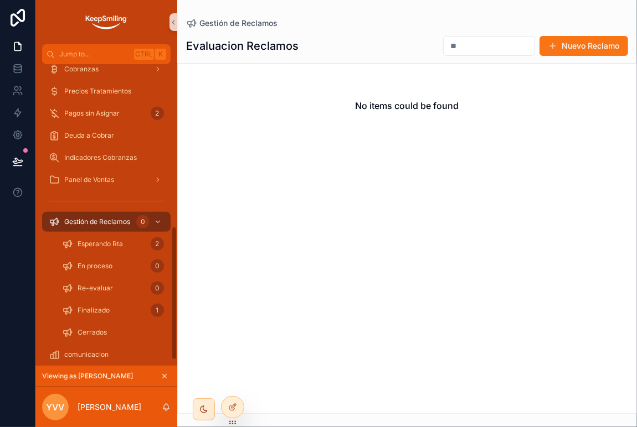
scroll to position [369, 0]
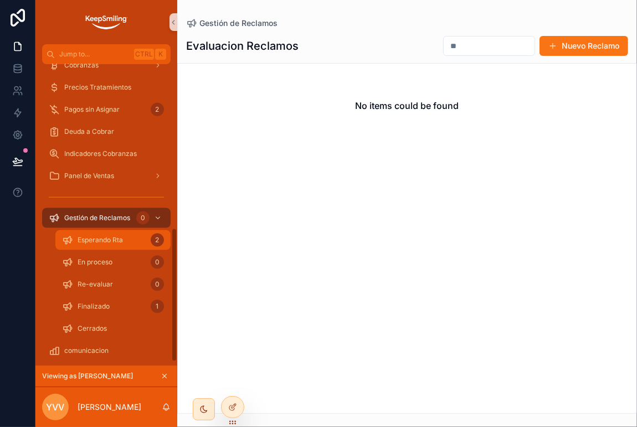
click at [138, 248] on div "Esperando Rta 2" at bounding box center [113, 240] width 102 height 18
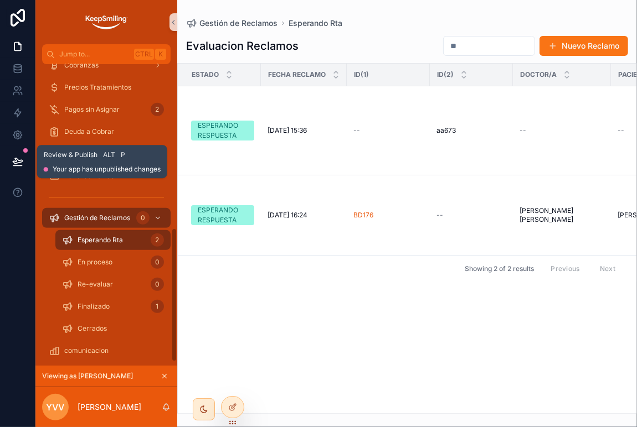
click at [8, 169] on button at bounding box center [18, 161] width 24 height 31
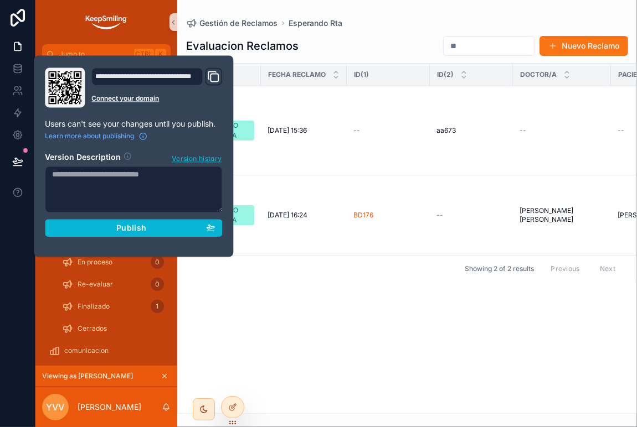
click at [88, 195] on textarea at bounding box center [133, 189] width 177 height 47
type textarea "**********"
click at [99, 218] on section "**********" at bounding box center [133, 190] width 177 height 91
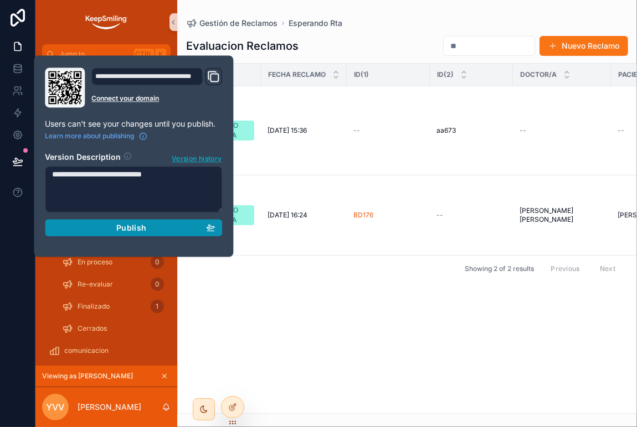
click at [102, 224] on div "Publish" at bounding box center [133, 228] width 163 height 10
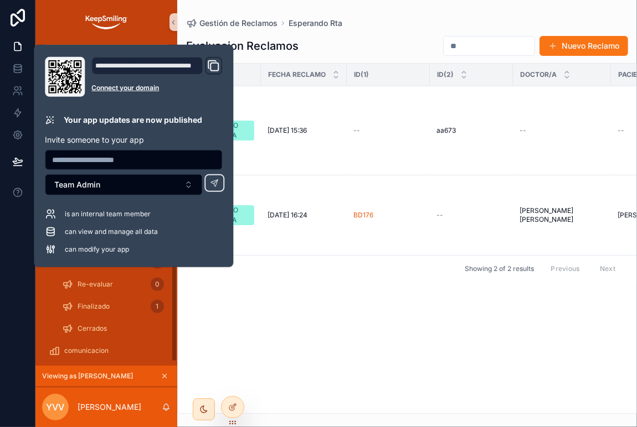
click at [317, 324] on div "Estado Fecha reclamo ID(1) ID(2) Doctor/a Paciente Detecto OBS cliente ESPERAND…" at bounding box center [407, 239] width 458 height 350
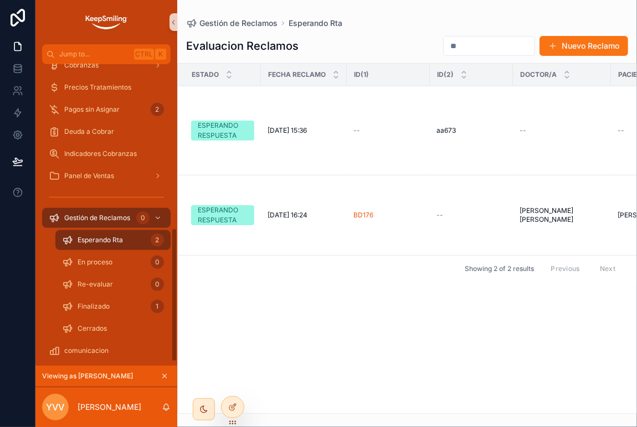
click at [164, 377] on icon "scrollable content" at bounding box center [165, 377] width 8 height 8
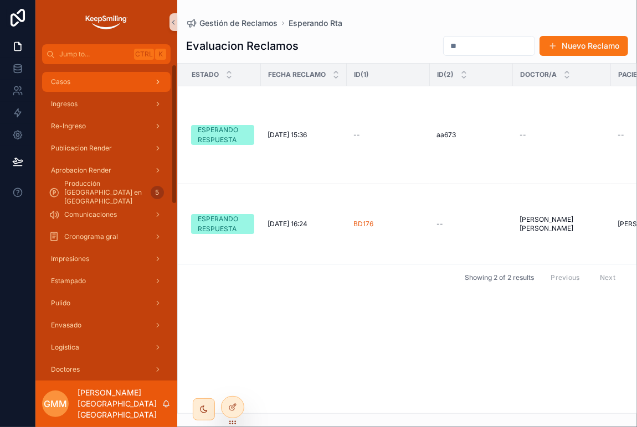
click at [84, 86] on div "Casos" at bounding box center [106, 82] width 115 height 18
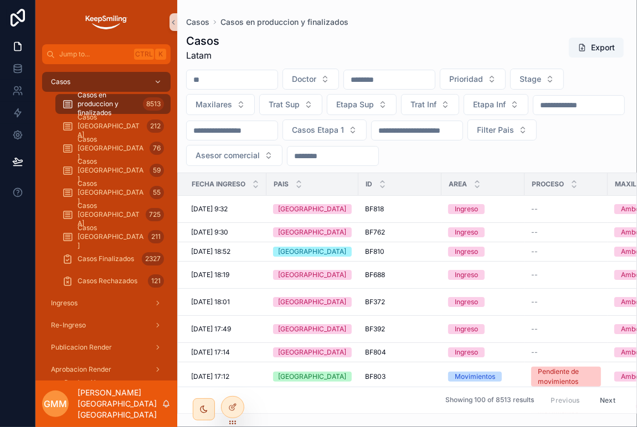
scroll to position [123, 0]
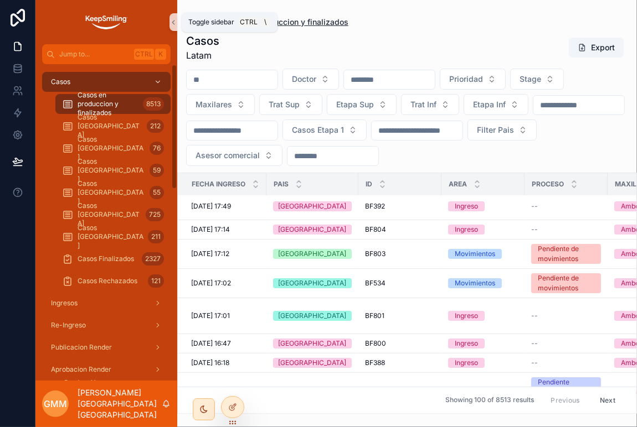
click at [176, 22] on icon "scrollable content" at bounding box center [173, 22] width 8 height 8
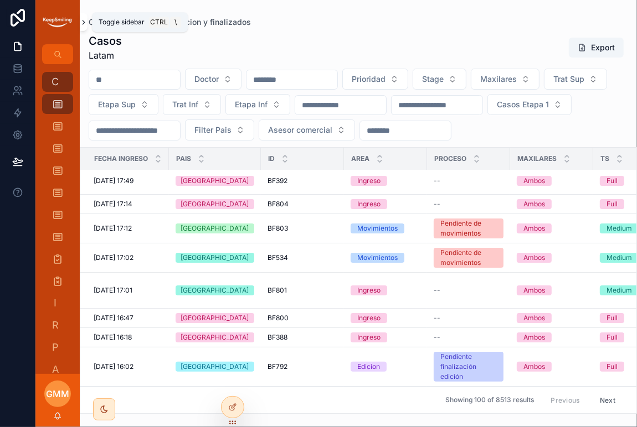
click at [85, 23] on icon "scrollable content" at bounding box center [84, 22] width 8 height 8
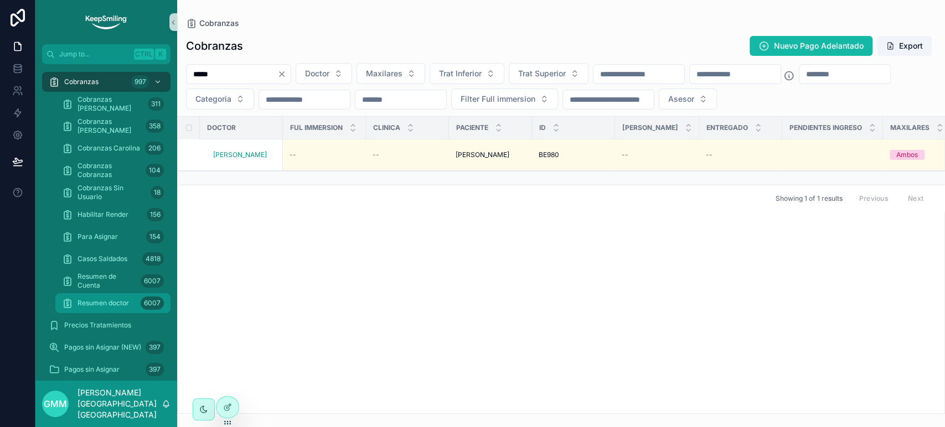
click at [84, 301] on span "Resumen doctor" at bounding box center [103, 303] width 51 height 9
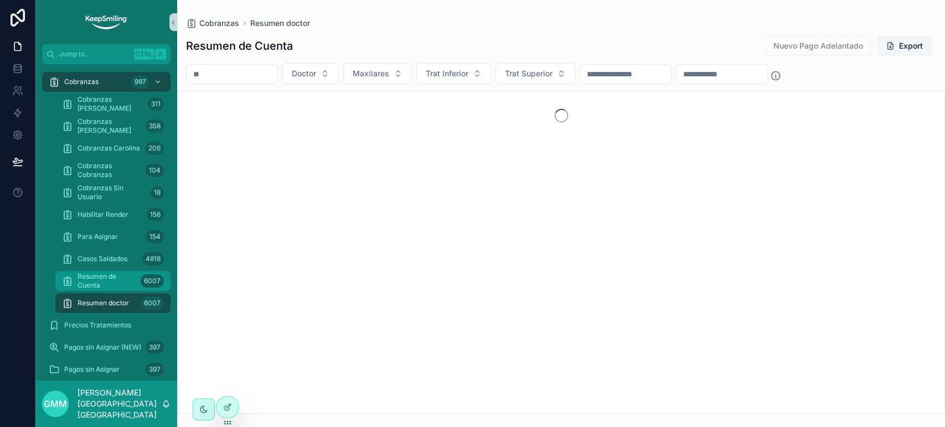
click at [85, 278] on span "Resumen de Cuenta" at bounding box center [107, 281] width 59 height 18
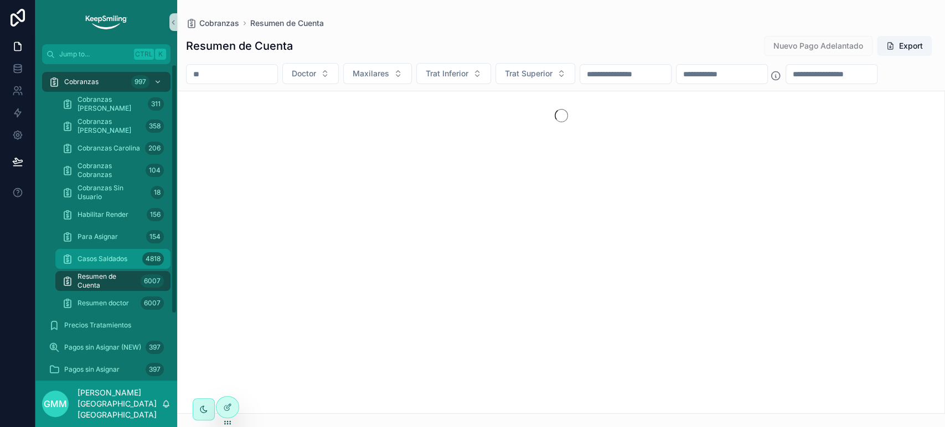
click at [104, 267] on div "Casos Saldados 4818" at bounding box center [113, 259] width 102 height 18
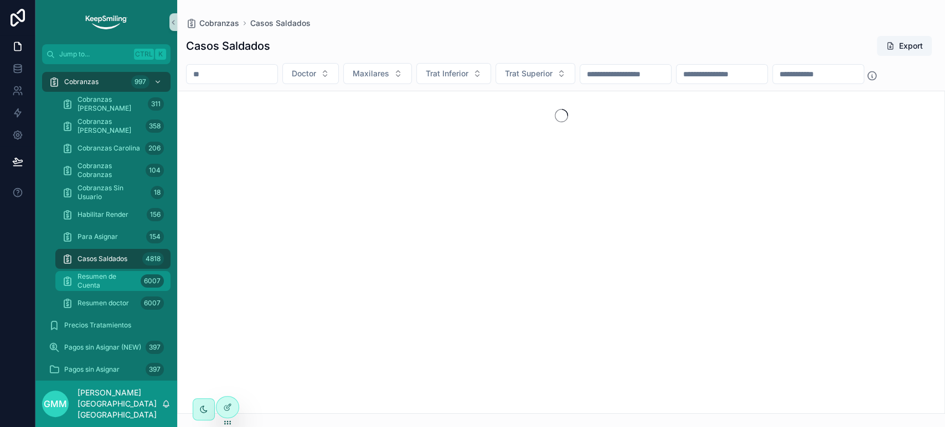
click at [100, 286] on span "Resumen de Cuenta" at bounding box center [107, 281] width 59 height 18
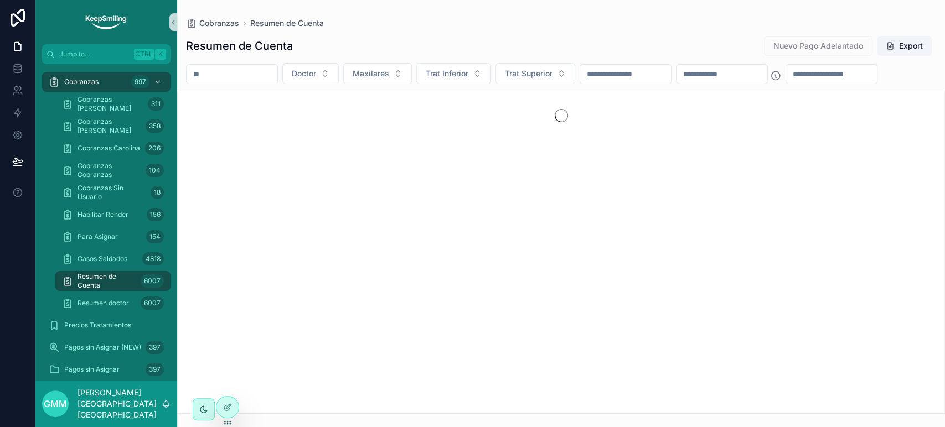
click at [100, 292] on div "Resumen doctor 6007" at bounding box center [113, 303] width 128 height 22
click at [99, 306] on span "Resumen doctor" at bounding box center [103, 303] width 51 height 9
click at [123, 83] on div "Cobranzas 997" at bounding box center [106, 82] width 115 height 18
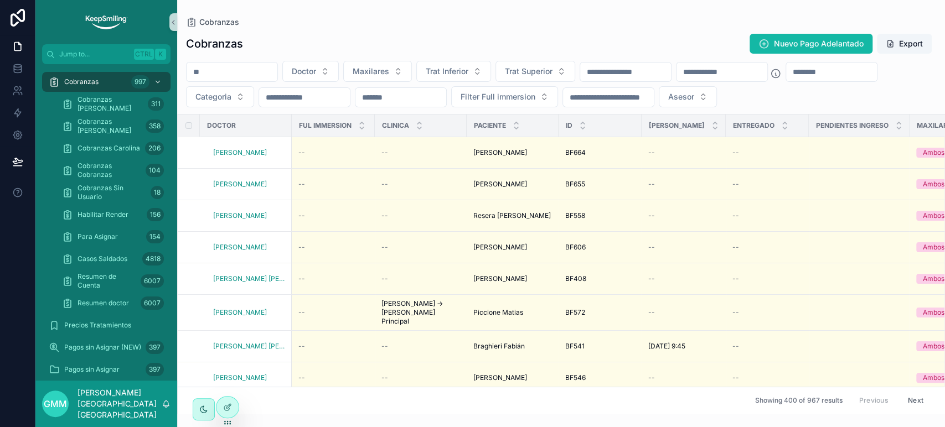
click at [786, 80] on input "scrollable content" at bounding box center [831, 72] width 91 height 16
paste input "******"
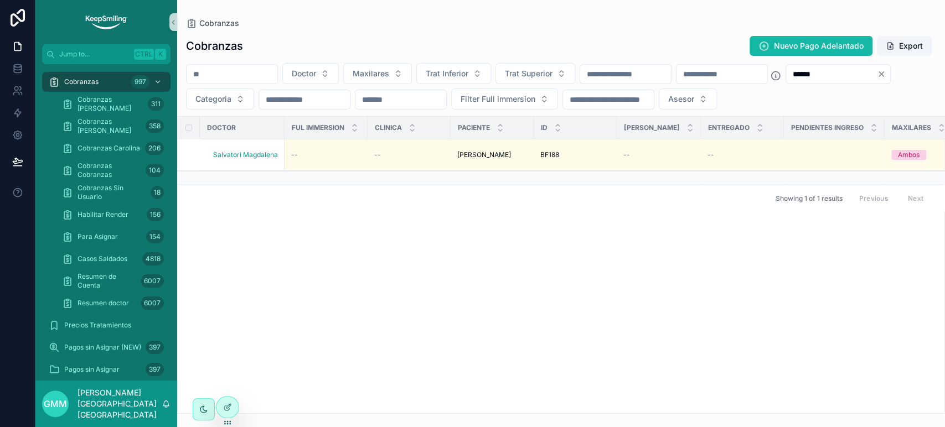
type input "******"
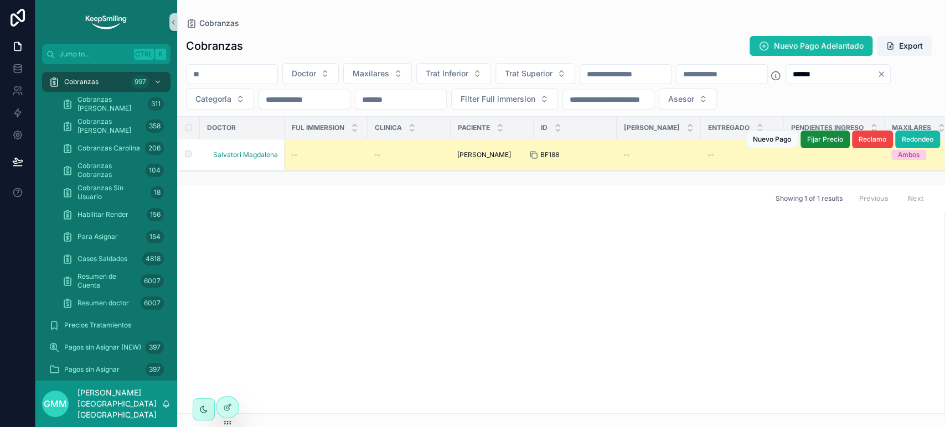
click at [532, 159] on icon "scrollable content" at bounding box center [533, 155] width 9 height 9
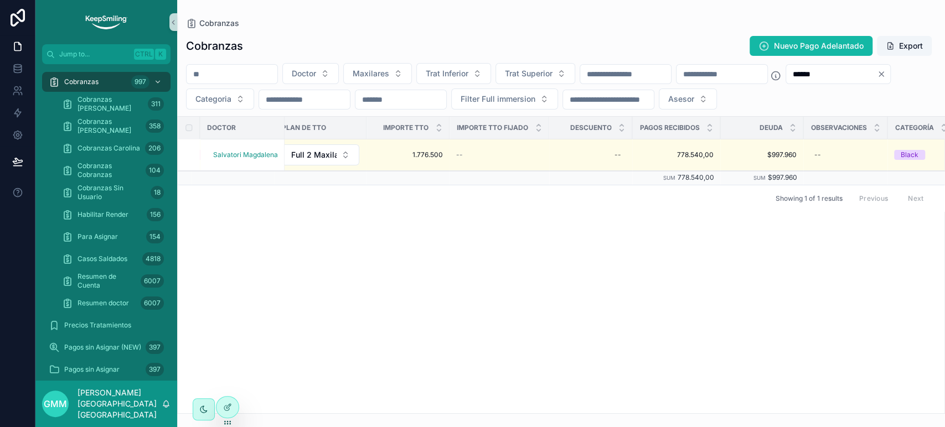
scroll to position [0, 1017]
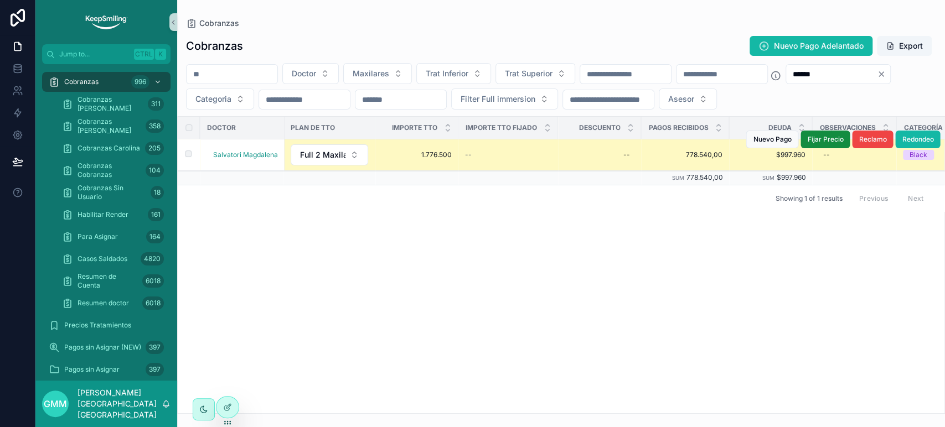
click at [723, 171] on td "778.540,00 778.540,00" at bounding box center [685, 156] width 88 height 32
click at [702, 159] on span "778.540,00" at bounding box center [685, 155] width 75 height 9
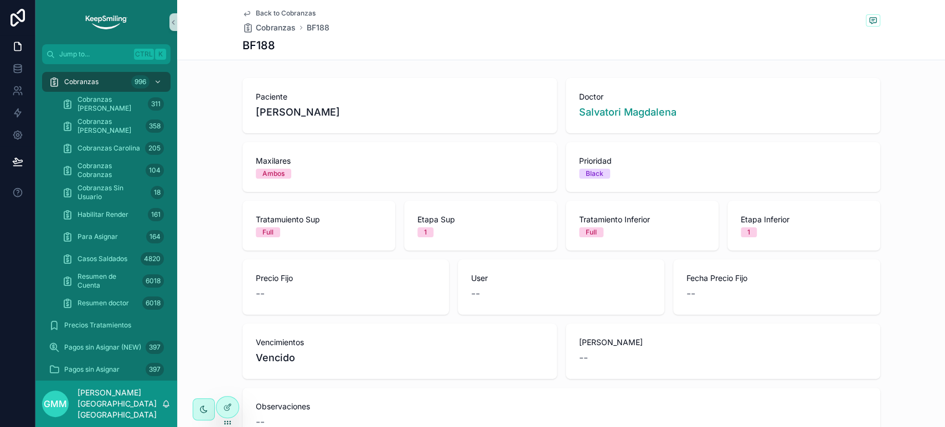
click at [287, 12] on span "Back to Cobranzas" at bounding box center [286, 13] width 60 height 9
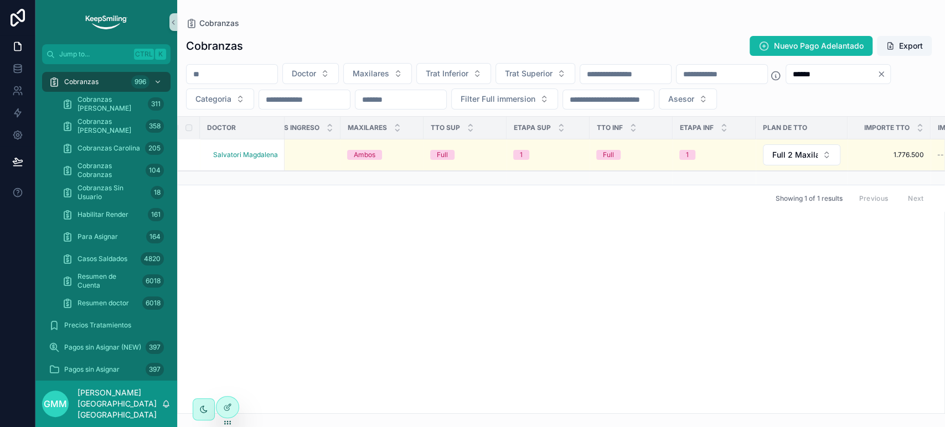
scroll to position [0, 547]
click at [877, 79] on icon "Clear" at bounding box center [881, 74] width 9 height 9
click at [786, 82] on input "scrollable content" at bounding box center [831, 74] width 91 height 16
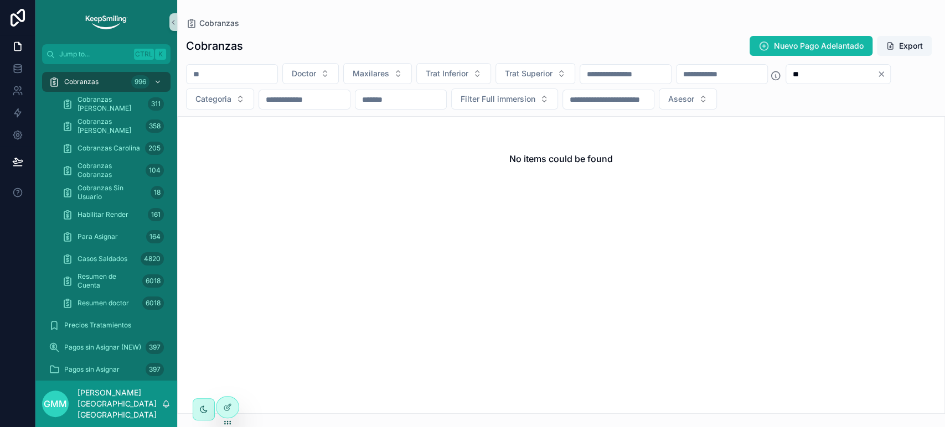
type input "*"
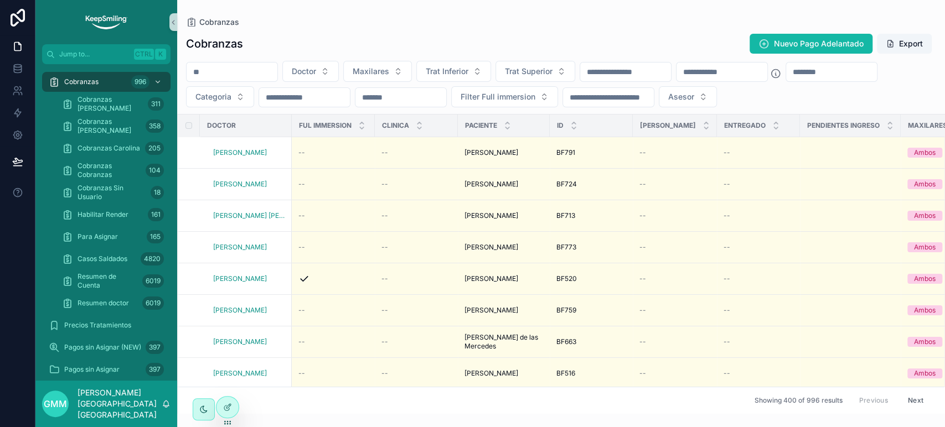
click at [663, 23] on div "Cobranzas" at bounding box center [561, 22] width 750 height 9
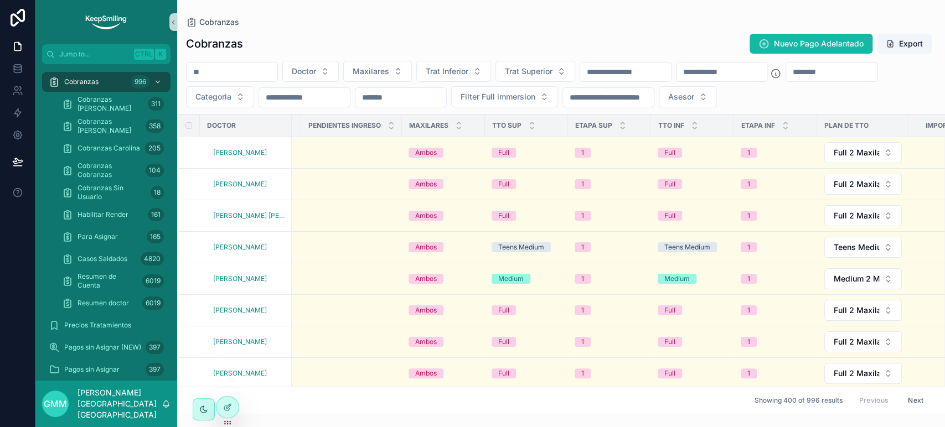
scroll to position [0, 744]
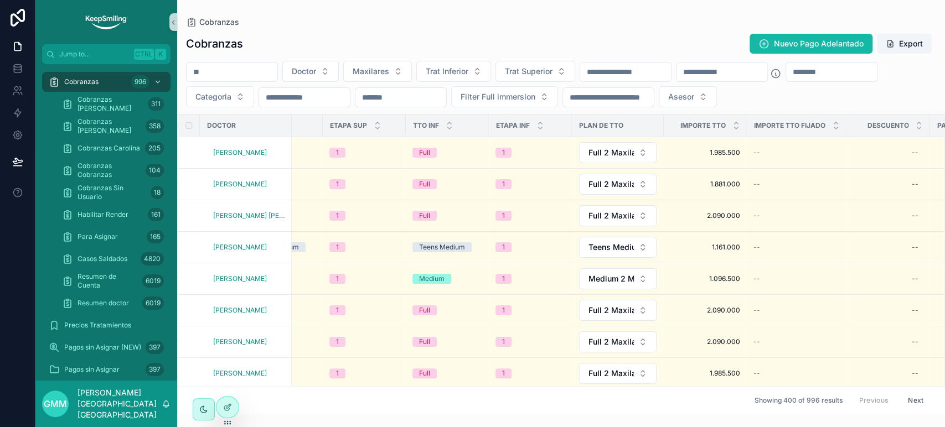
click at [786, 80] on input "scrollable content" at bounding box center [831, 72] width 91 height 16
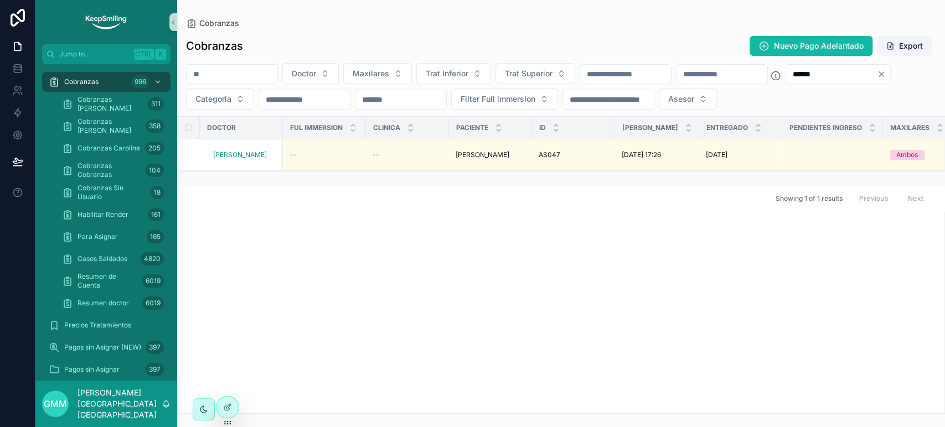
type input "******"
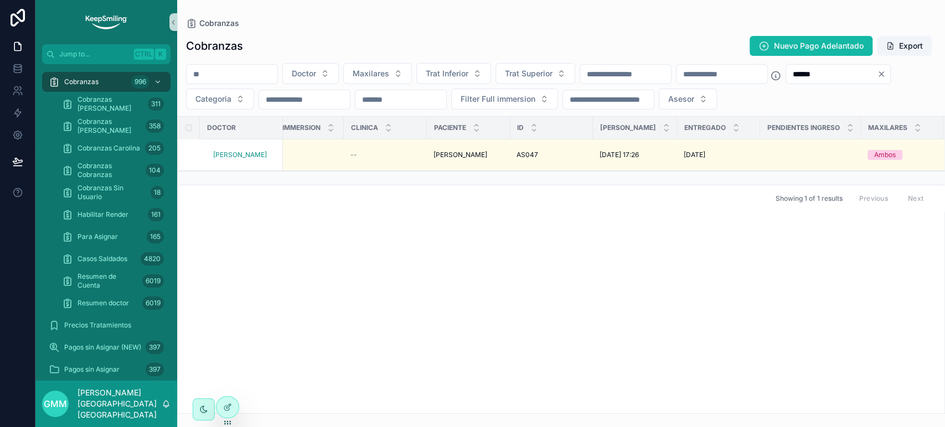
click at [786, 82] on input "******" at bounding box center [831, 74] width 91 height 16
click at [786, 84] on div "******" at bounding box center [838, 74] width 105 height 20
click at [877, 79] on icon "Clear" at bounding box center [881, 74] width 9 height 9
click at [226, 416] on div at bounding box center [228, 407] width 22 height 21
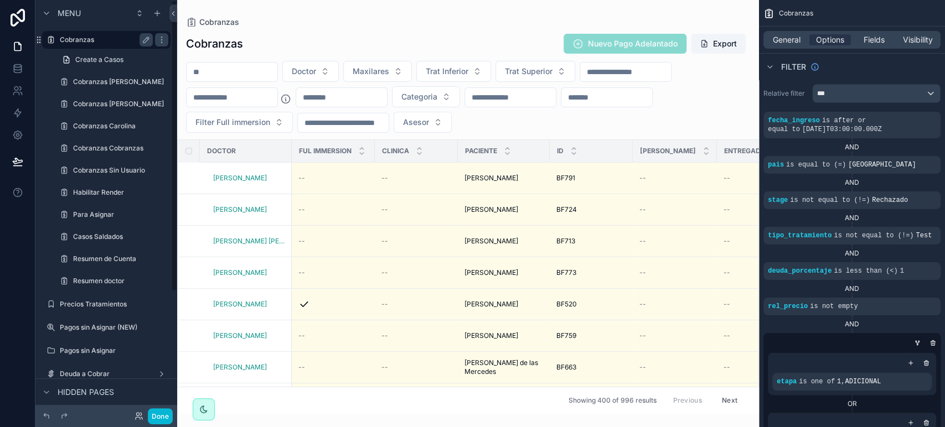
click at [86, 37] on label "Cobranzas" at bounding box center [104, 39] width 89 height 9
click at [164, 422] on button "Done" at bounding box center [160, 417] width 25 height 16
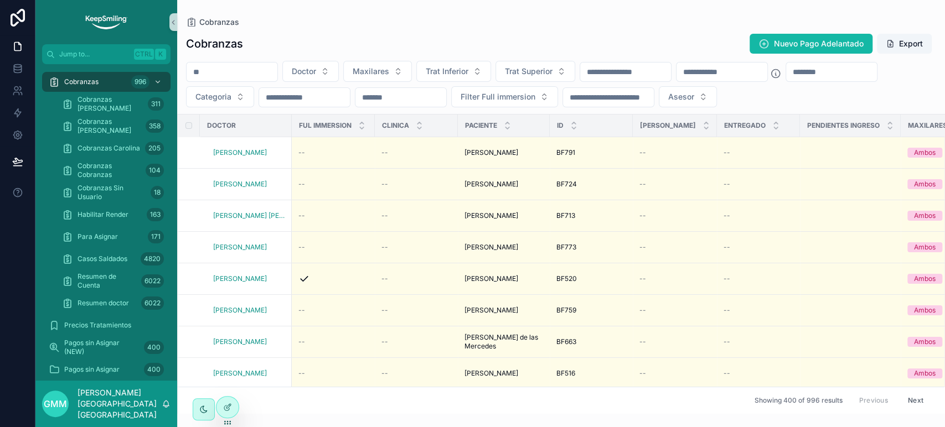
drag, startPoint x: 220, startPoint y: 78, endPoint x: 221, endPoint y: 72, distance: 5.8
click at [220, 78] on input "scrollable content" at bounding box center [232, 72] width 91 height 16
paste input "*****"
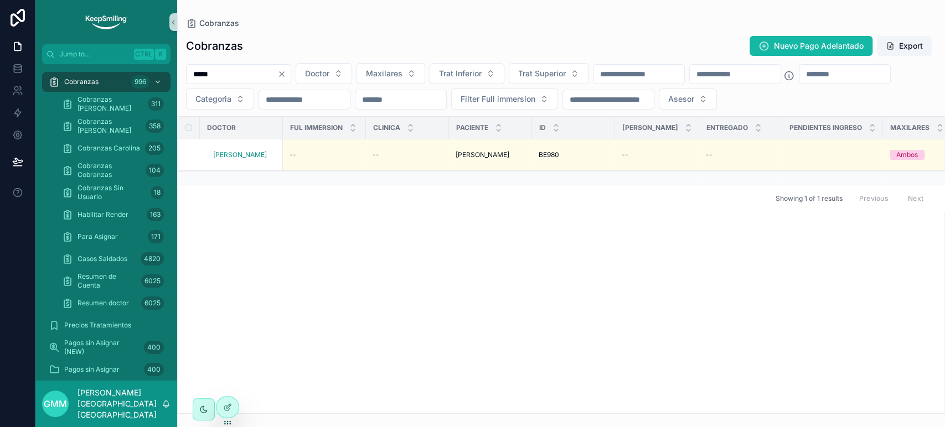
type input "*****"
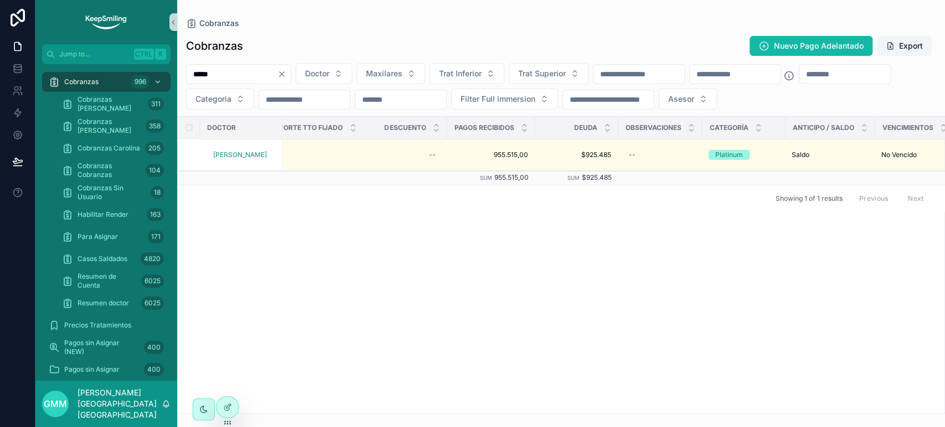
scroll to position [0, 1207]
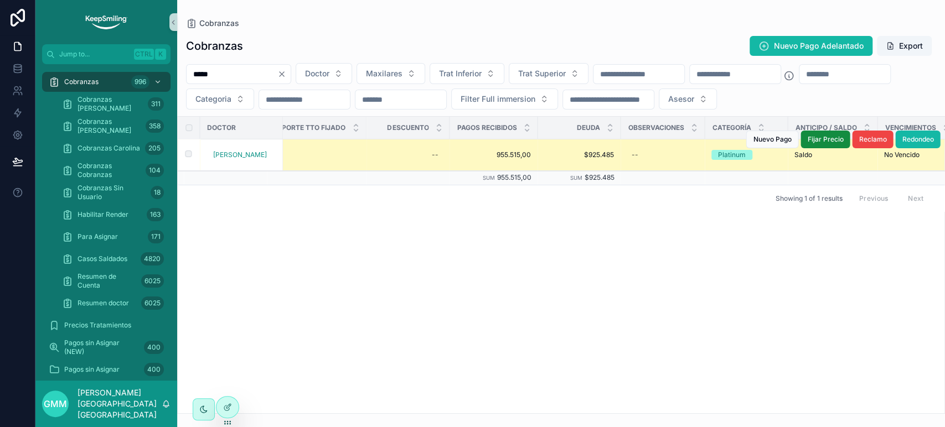
click at [590, 154] on span "$925.485" at bounding box center [579, 155] width 70 height 9
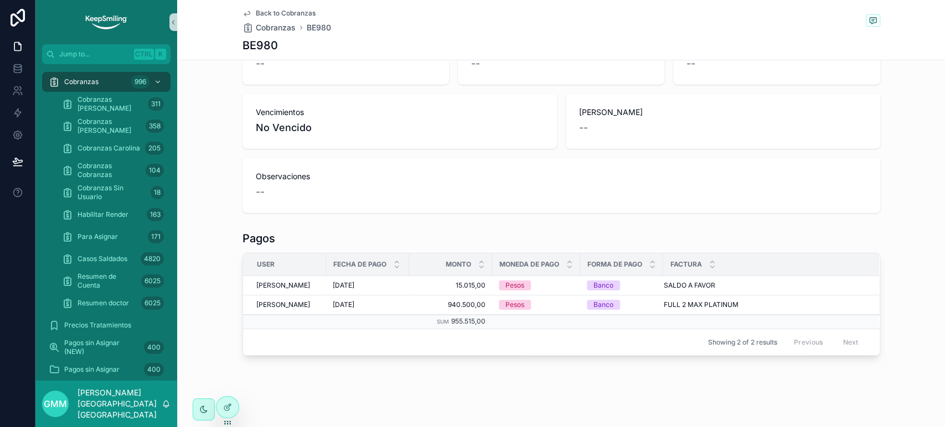
scroll to position [234, 0]
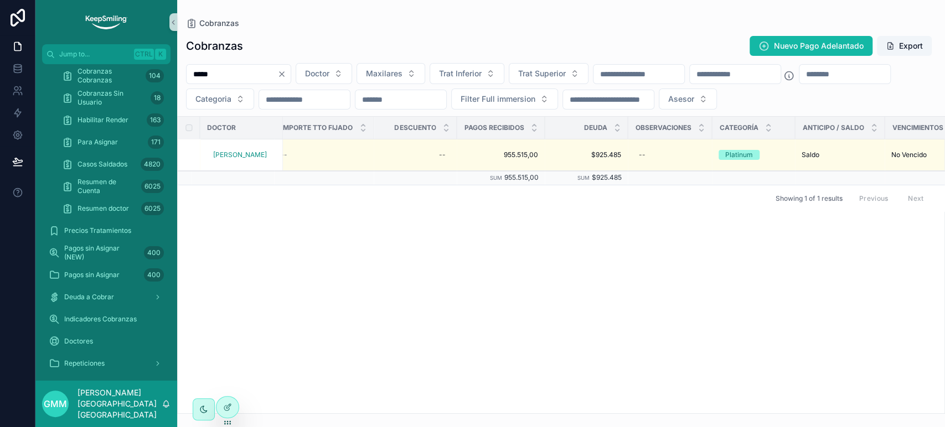
scroll to position [0, 1501]
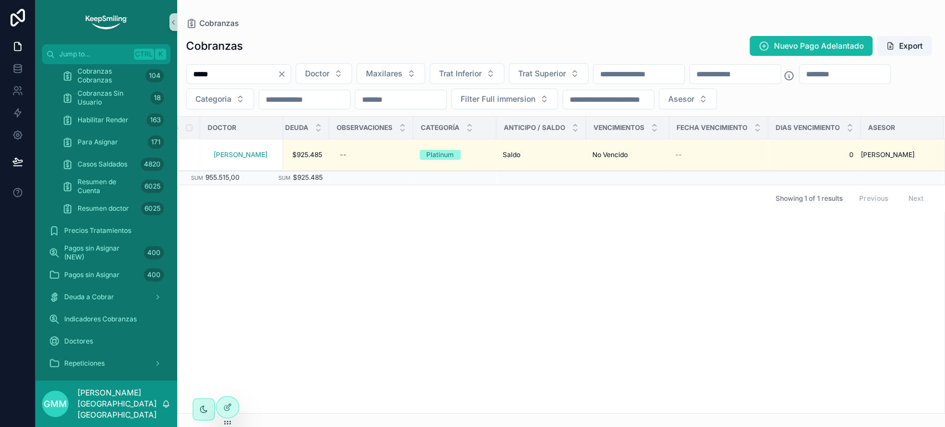
click at [203, 70] on input "*****" at bounding box center [232, 74] width 91 height 16
paste input "scrollable content"
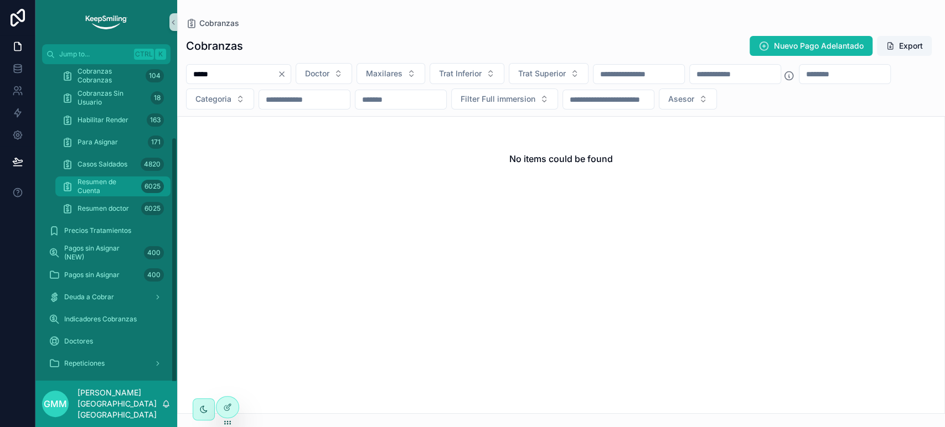
type input "*****"
click at [111, 192] on span "Resumen de Cuenta" at bounding box center [107, 187] width 59 height 18
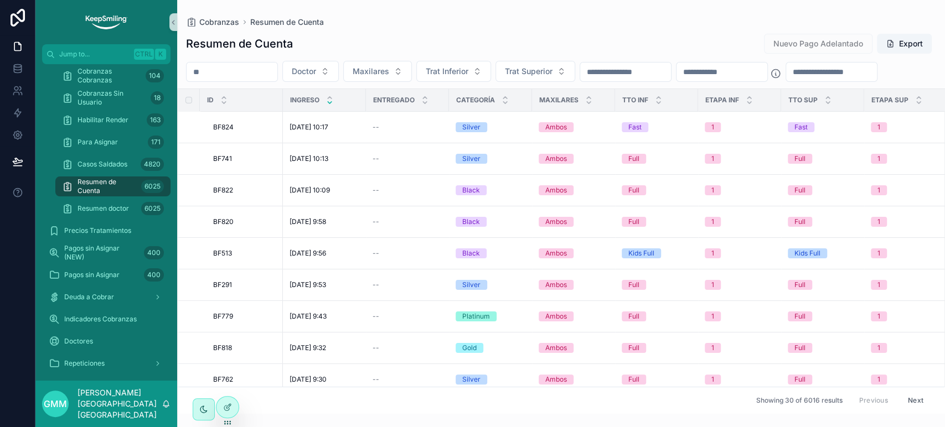
click at [212, 71] on input "scrollable content" at bounding box center [232, 72] width 91 height 16
paste input "*****"
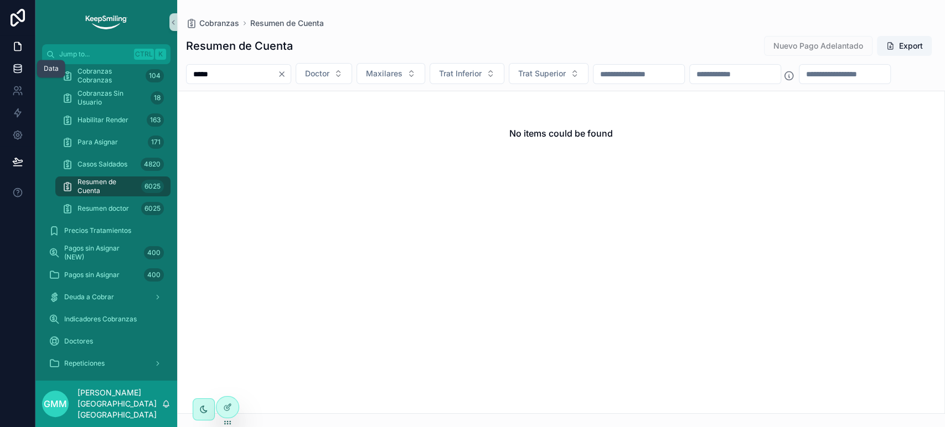
type input "*****"
click at [19, 68] on icon at bounding box center [17, 68] width 11 height 11
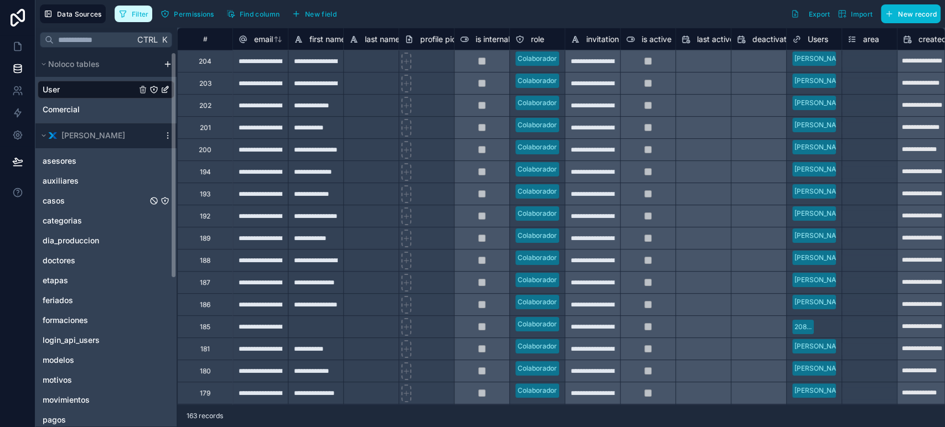
click at [78, 200] on link "casos" at bounding box center [95, 200] width 105 height 11
click at [133, 12] on span "Filter" at bounding box center [140, 14] width 17 height 8
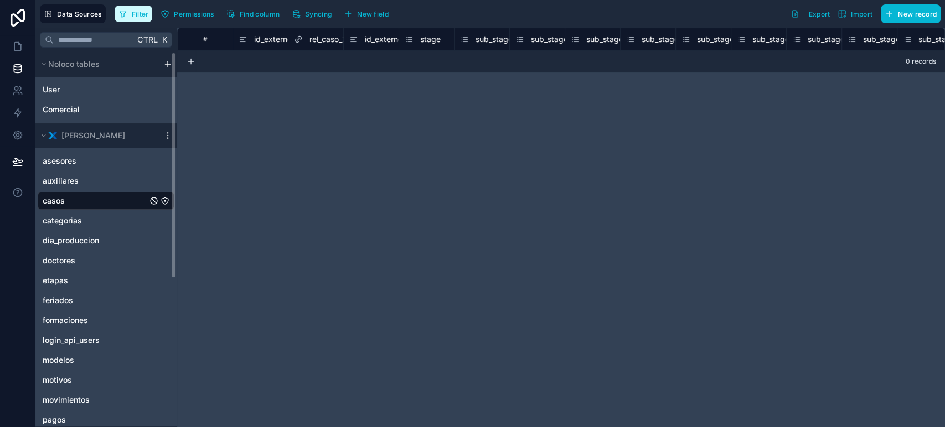
click at [133, 12] on span "Filter" at bounding box center [140, 14] width 17 height 8
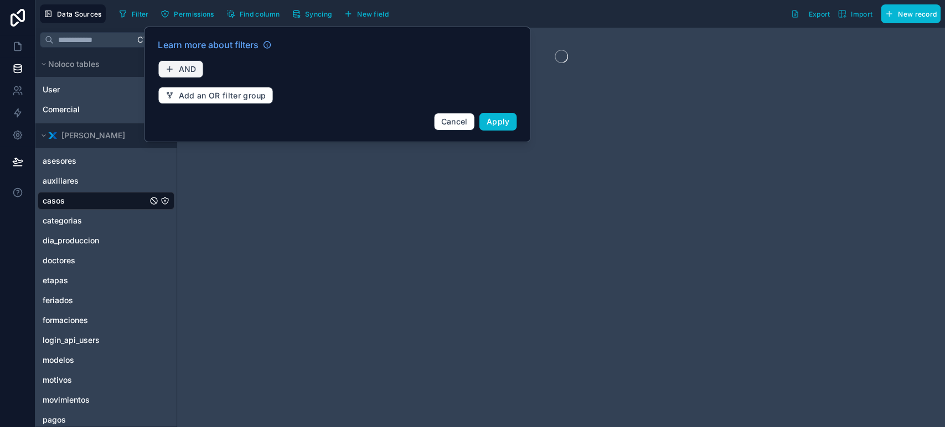
click at [176, 65] on button "AND" at bounding box center [180, 69] width 45 height 18
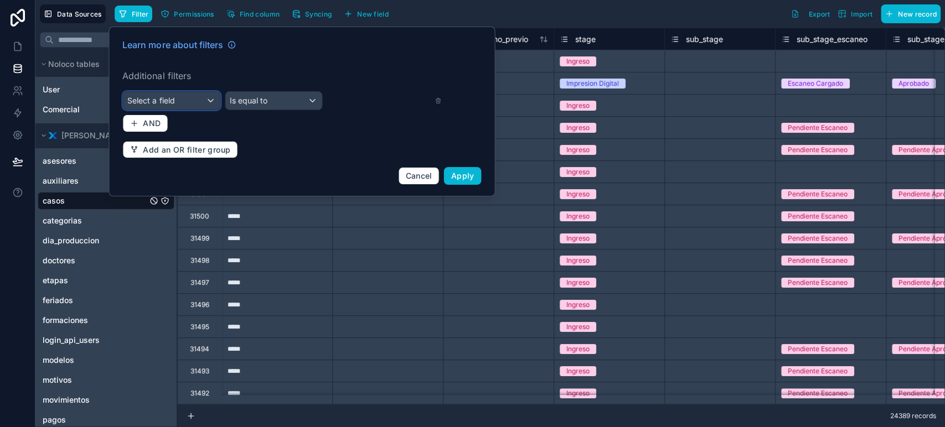
click at [178, 96] on div "Select a field" at bounding box center [171, 101] width 97 height 18
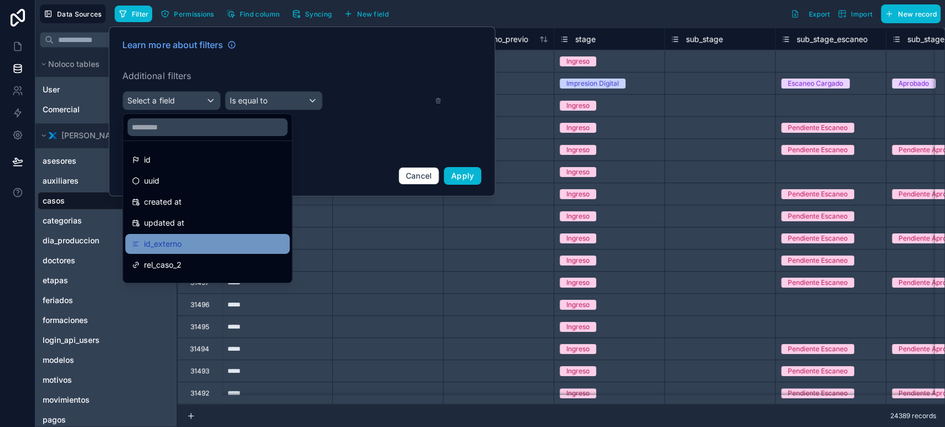
click at [213, 238] on div "id_externo" at bounding box center [207, 244] width 151 height 13
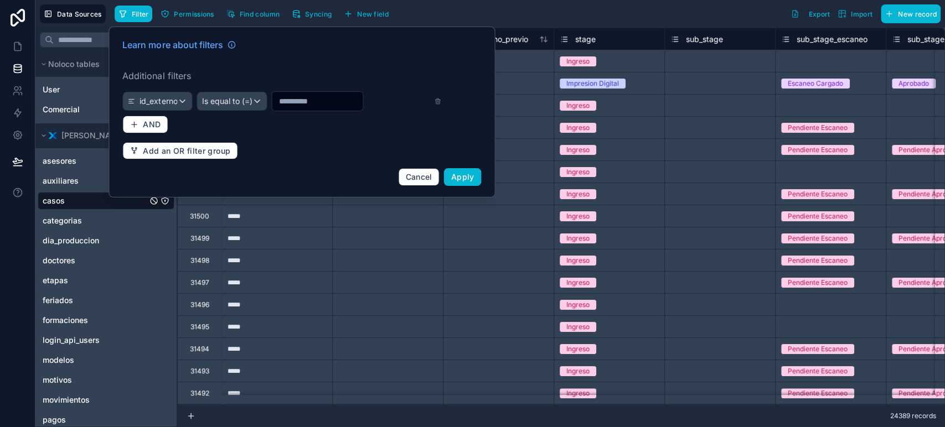
click at [300, 94] on input "text" at bounding box center [317, 102] width 91 height 16
paste input "*****"
type input "*****"
click at [481, 176] on div "Learn more about filters Additional filters id_externo Is equal to (=) ***** AN…" at bounding box center [302, 112] width 372 height 161
click at [472, 177] on span "Apply" at bounding box center [462, 176] width 23 height 9
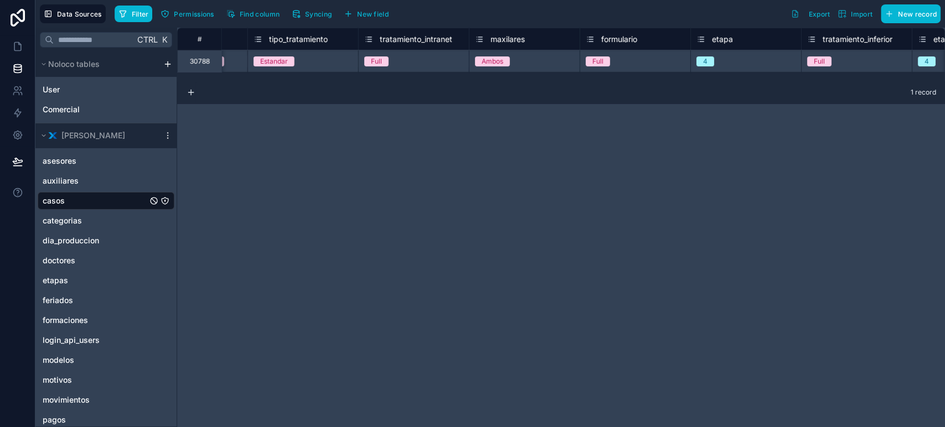
scroll to position [0, 2316]
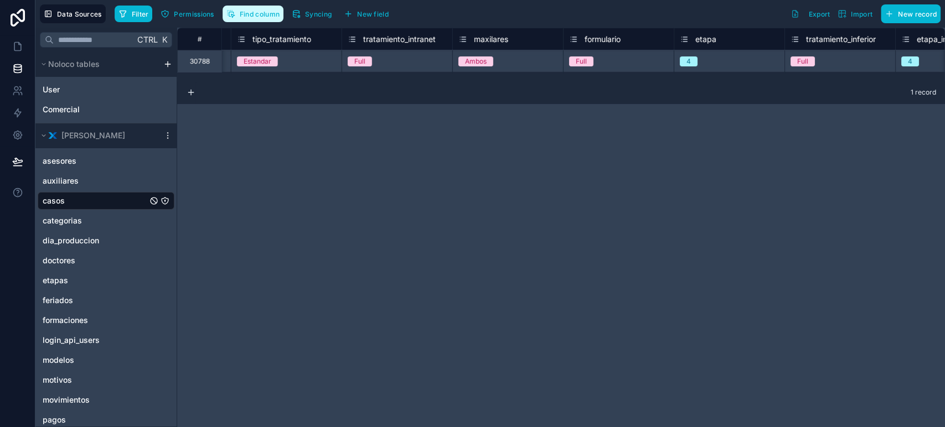
click at [251, 14] on span "Find column" at bounding box center [260, 14] width 40 height 8
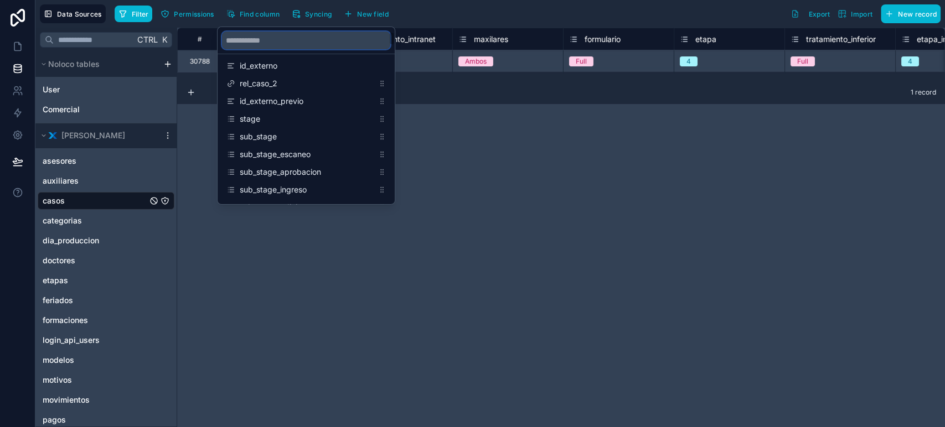
click at [249, 35] on input "scrollable content" at bounding box center [306, 41] width 168 height 18
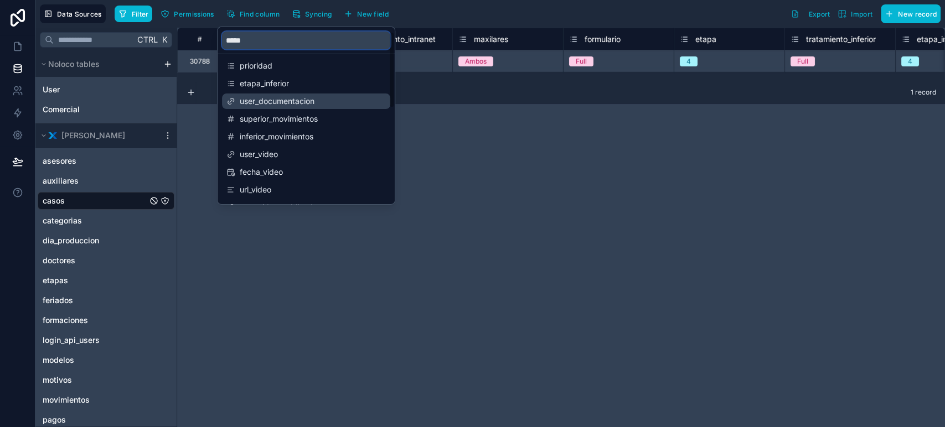
scroll to position [123, 0]
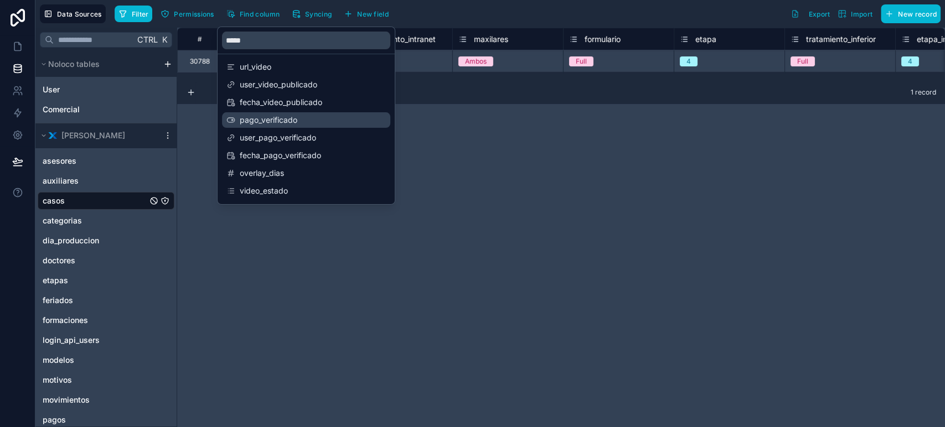
click at [310, 122] on span "pago_verificado" at bounding box center [307, 120] width 134 height 11
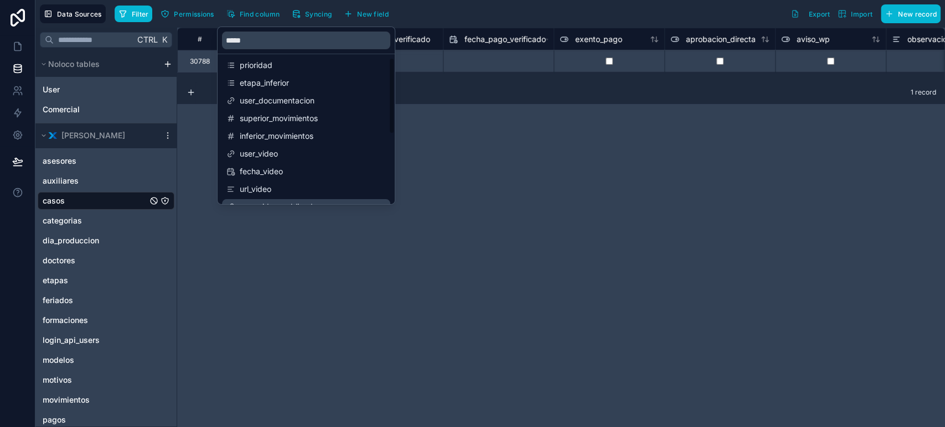
scroll to position [0, 0]
click at [230, 34] on input "*****" at bounding box center [306, 41] width 168 height 18
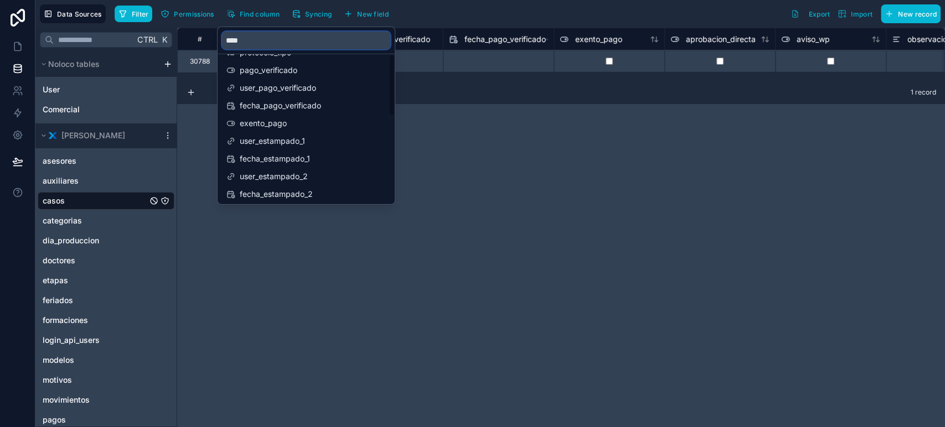
scroll to position [55, 0]
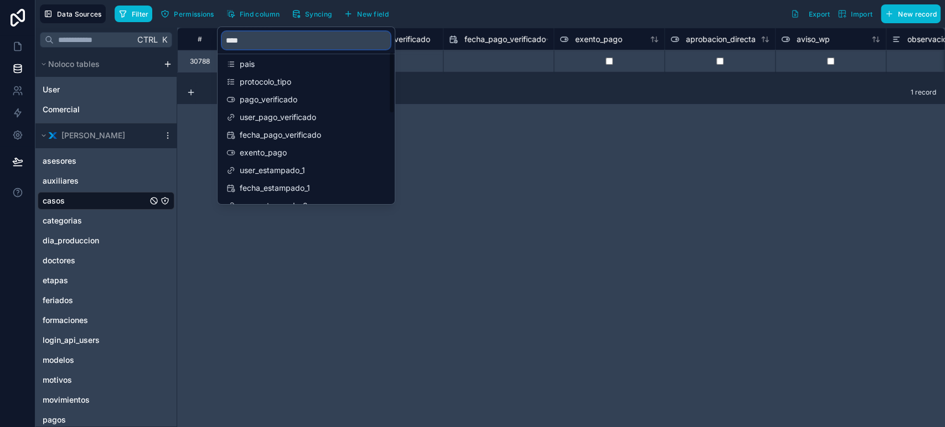
click at [234, 37] on input "****" at bounding box center [306, 41] width 168 height 18
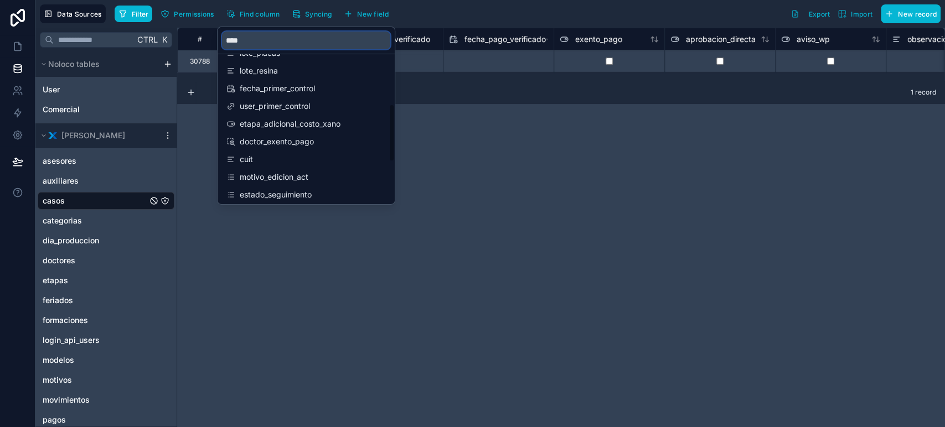
scroll to position [213, 0]
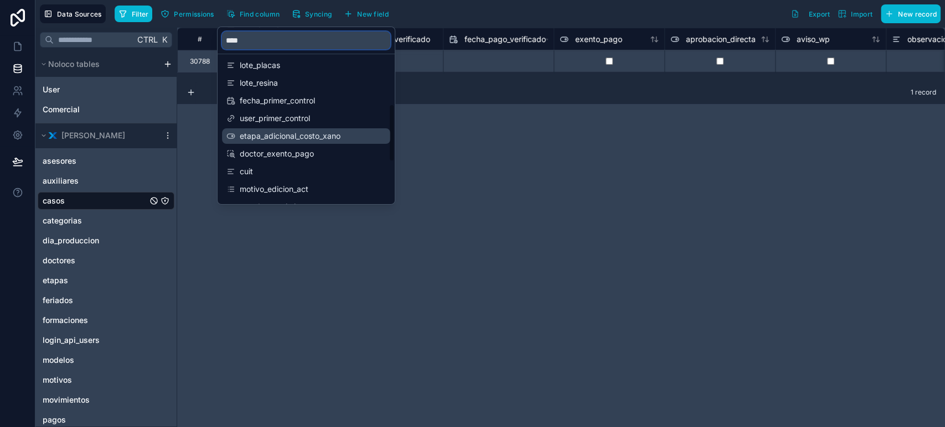
type input "****"
click at [313, 141] on div "etapa_adicional_costo_xano" at bounding box center [306, 136] width 168 height 16
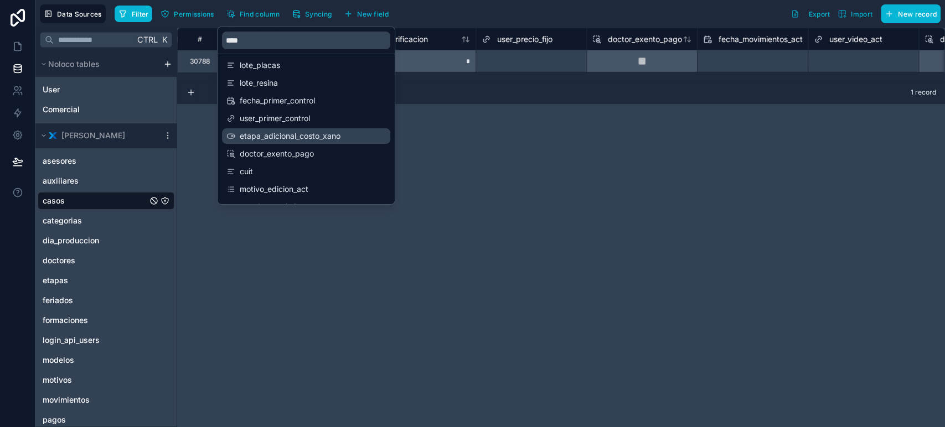
scroll to position [0, 17498]
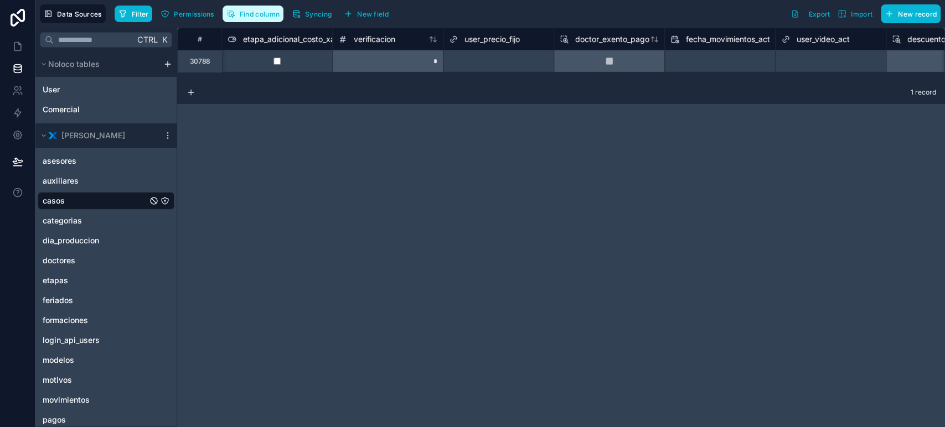
click at [269, 15] on span "Find column" at bounding box center [260, 14] width 40 height 8
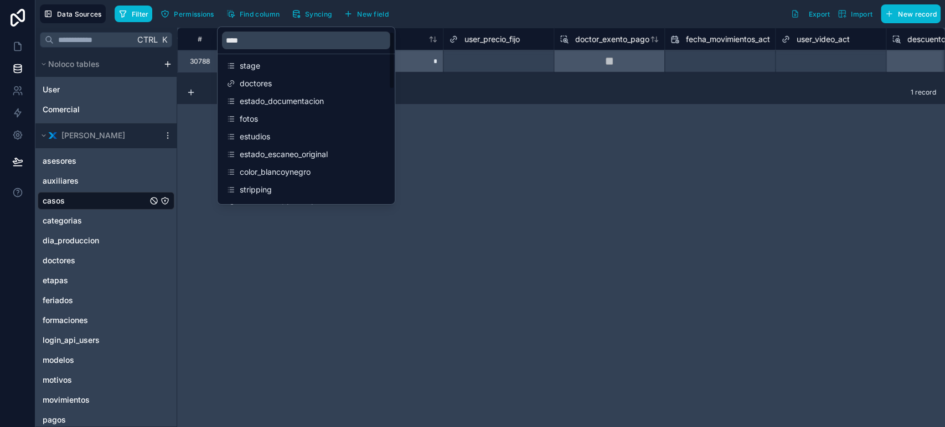
click at [533, 161] on div "# dias_vencimiento fecha_vencimiento_pago etapa_adicional_costo_xano verificaci…" at bounding box center [561, 228] width 768 height 400
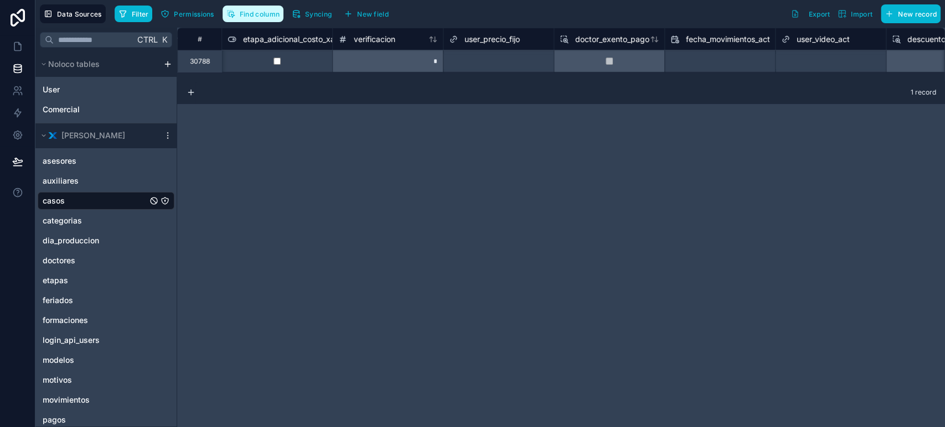
click at [250, 11] on span "Find column" at bounding box center [260, 14] width 40 height 8
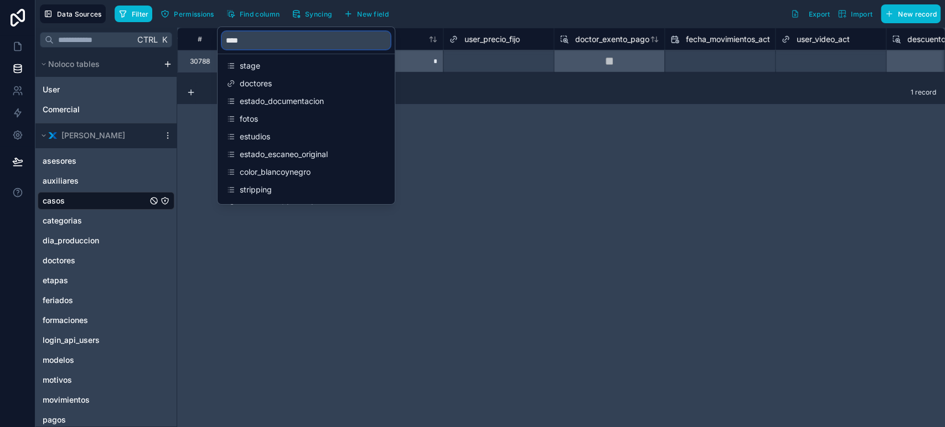
click at [265, 47] on input "****" at bounding box center [306, 41] width 168 height 18
type input "*****"
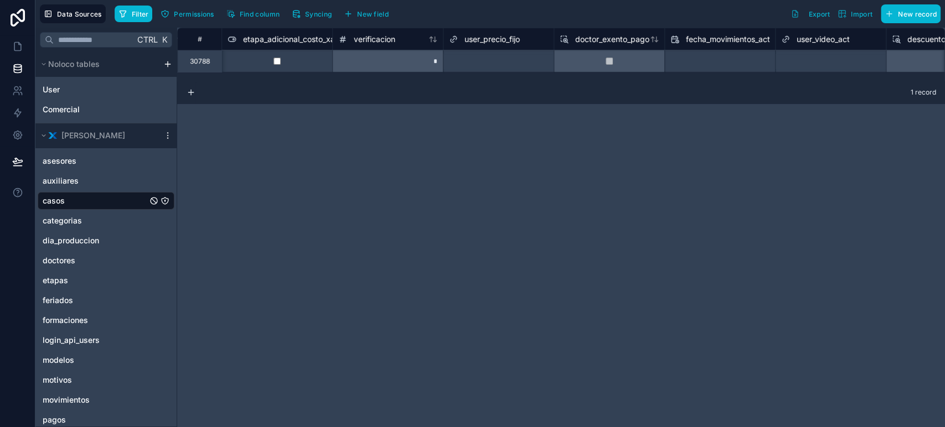
click at [494, 133] on div "# dias_vencimiento fecha_vencimiento_pago etapa_adicional_costo_xano verificaci…" at bounding box center [561, 228] width 768 height 400
click at [9, 43] on link at bounding box center [17, 46] width 35 height 22
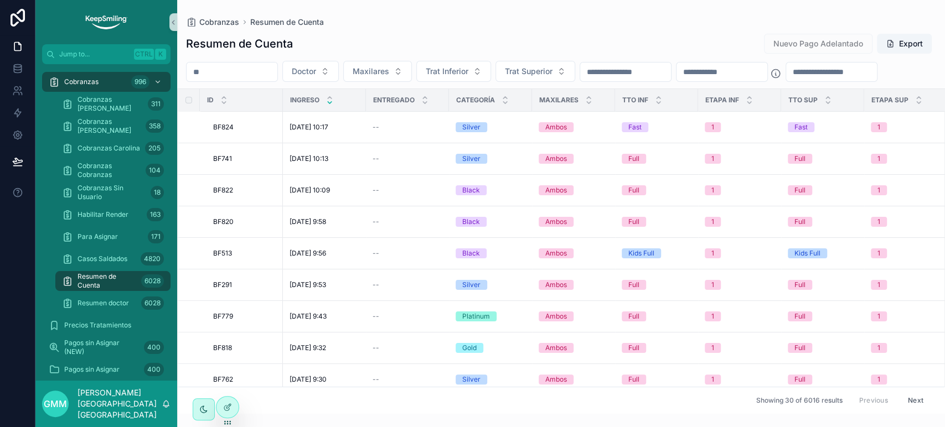
click at [251, 81] on div "scrollable content" at bounding box center [232, 72] width 92 height 20
click at [254, 74] on input "scrollable content" at bounding box center [232, 72] width 91 height 16
paste input "**********"
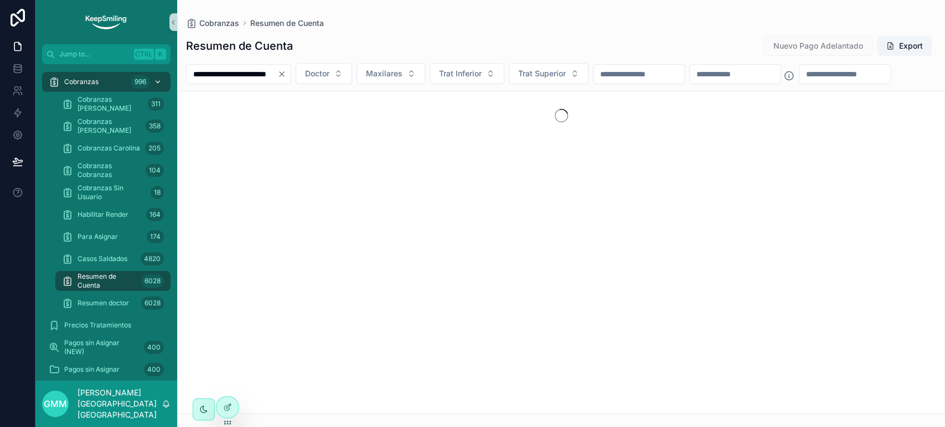
type input "**********"
click at [138, 74] on div "996" at bounding box center [147, 82] width 33 height 18
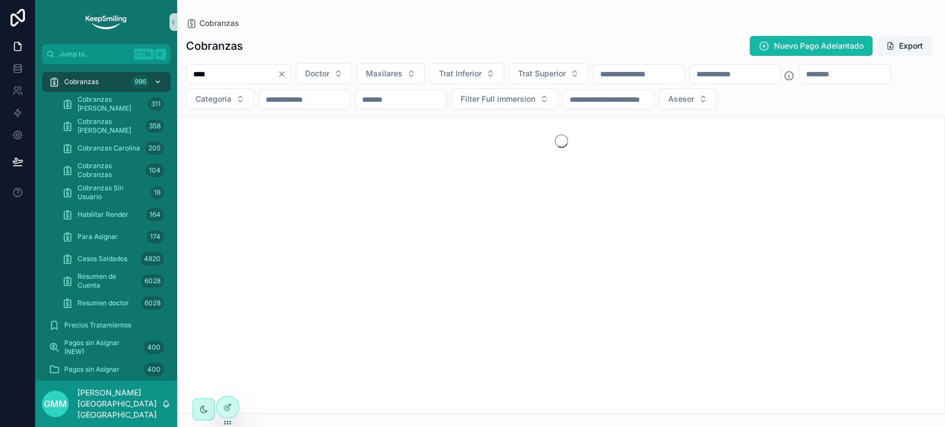
type input "*****"
click at [255, 73] on input "*****" at bounding box center [232, 74] width 91 height 16
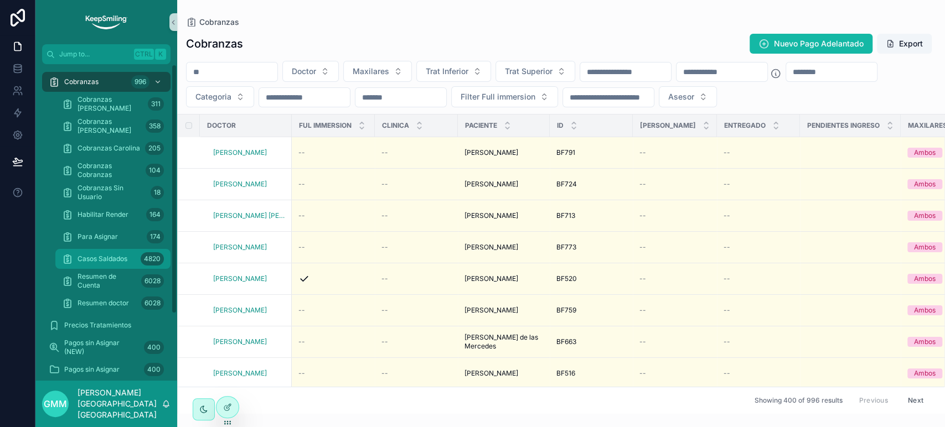
click at [99, 248] on div "Casos Saldados 4820" at bounding box center [113, 259] width 128 height 22
click at [97, 265] on div "Casos Saldados 4820" at bounding box center [113, 259] width 102 height 18
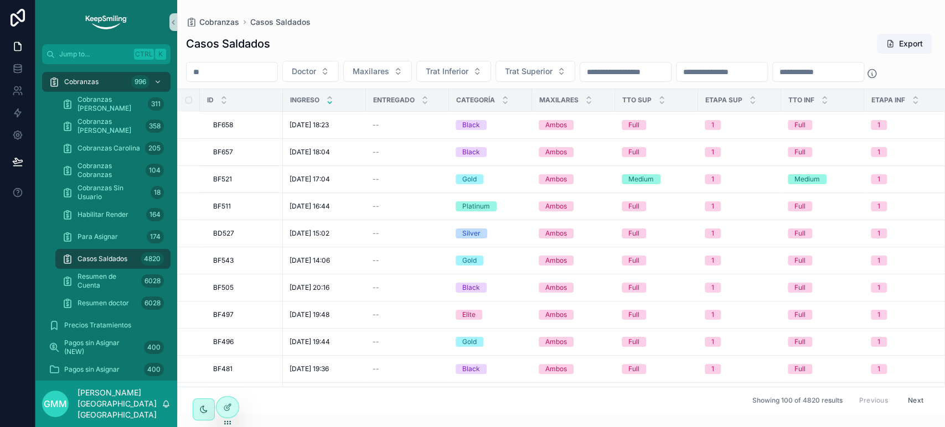
drag, startPoint x: 97, startPoint y: 265, endPoint x: 205, endPoint y: 66, distance: 225.5
click at [205, 66] on input "scrollable content" at bounding box center [232, 72] width 91 height 16
paste input "*****"
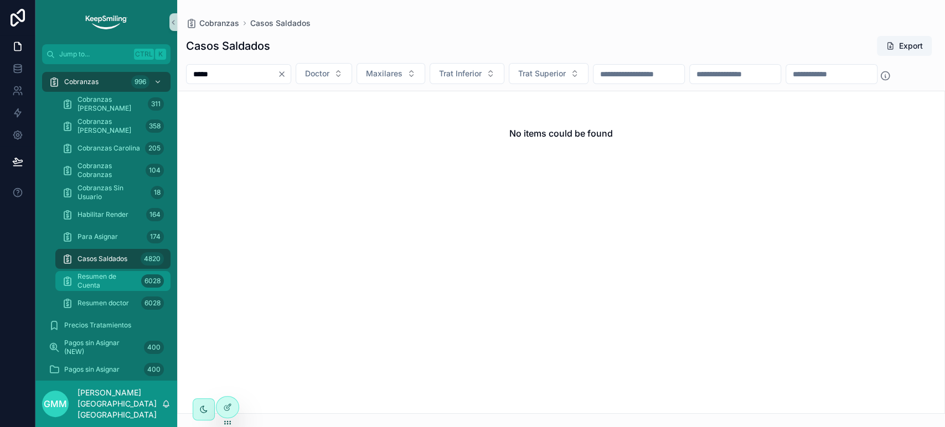
type input "*****"
click at [147, 280] on div "6028" at bounding box center [152, 281] width 23 height 13
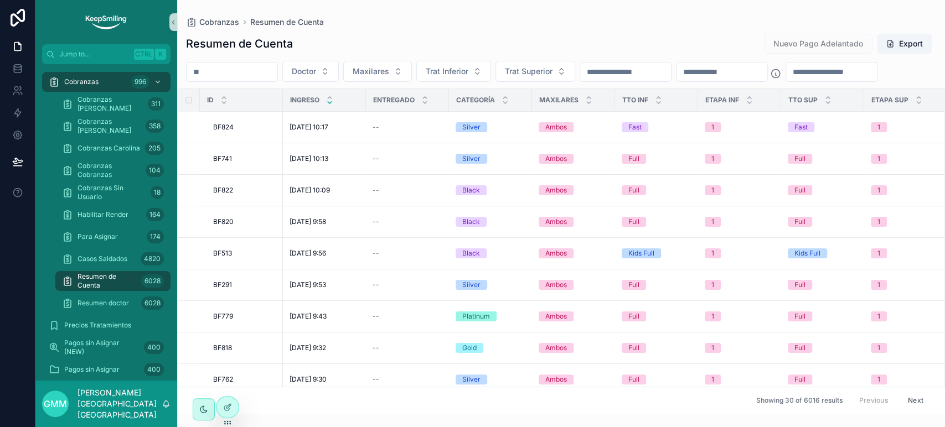
drag, startPoint x: 148, startPoint y: 280, endPoint x: 233, endPoint y: 70, distance: 225.8
click at [233, 70] on input "scrollable content" at bounding box center [232, 72] width 91 height 16
paste input "*****"
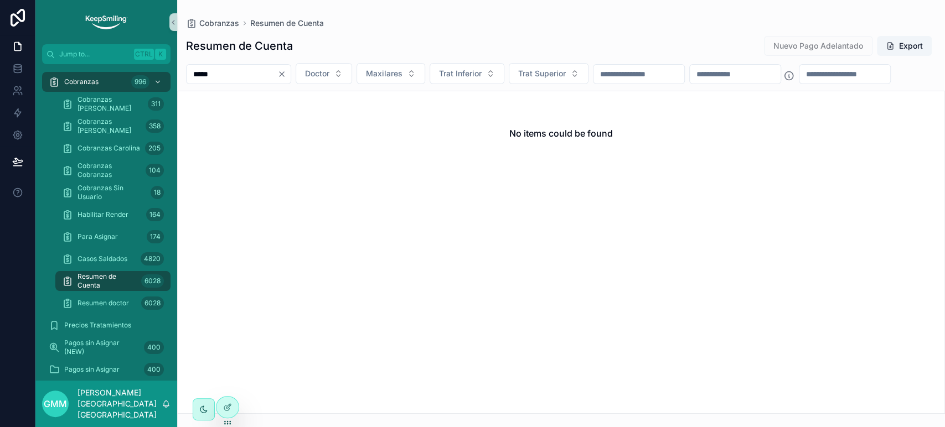
type input "*****"
click at [113, 256] on span "Casos Saldados" at bounding box center [103, 259] width 50 height 9
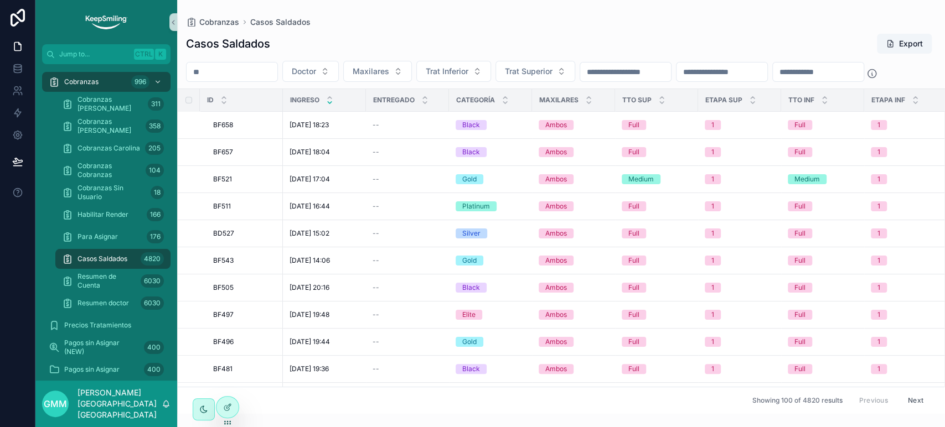
drag, startPoint x: 113, startPoint y: 256, endPoint x: 258, endPoint y: 71, distance: 235.1
click at [258, 71] on input "scrollable content" at bounding box center [232, 72] width 91 height 16
paste input "*****"
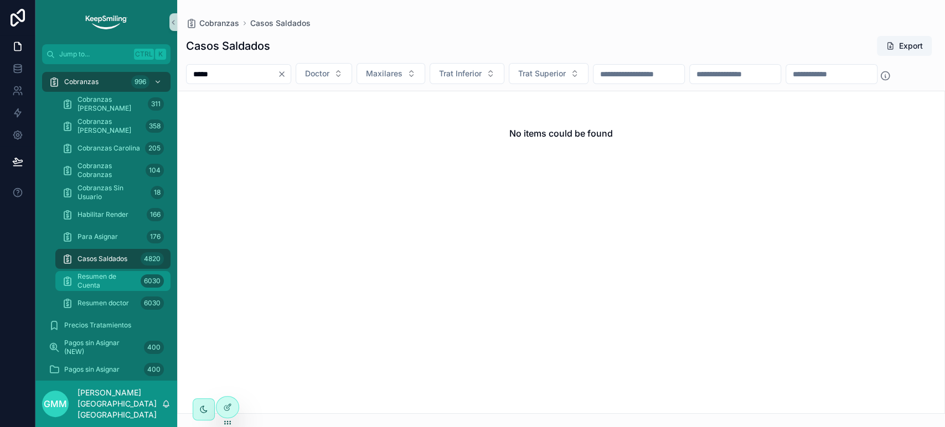
type input "*****"
click at [116, 282] on span "Resumen de Cuenta" at bounding box center [107, 281] width 59 height 18
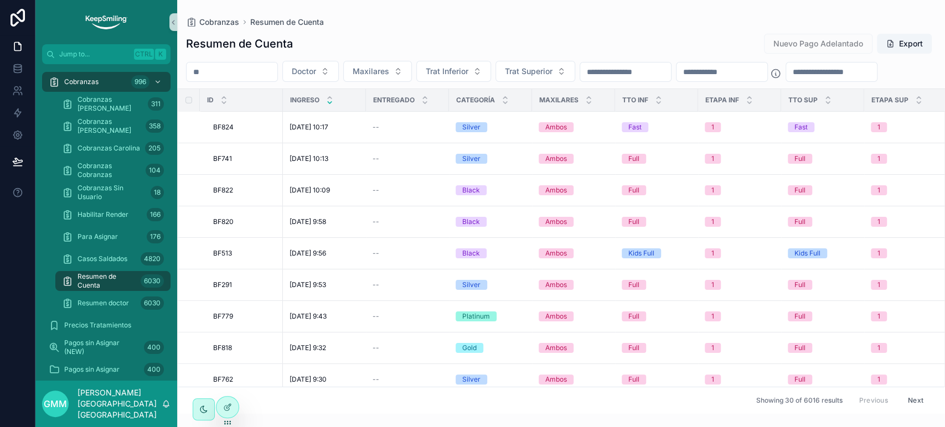
drag, startPoint x: 116, startPoint y: 282, endPoint x: 230, endPoint y: 73, distance: 238.4
click at [230, 73] on input "scrollable content" at bounding box center [232, 72] width 91 height 16
paste input "*****"
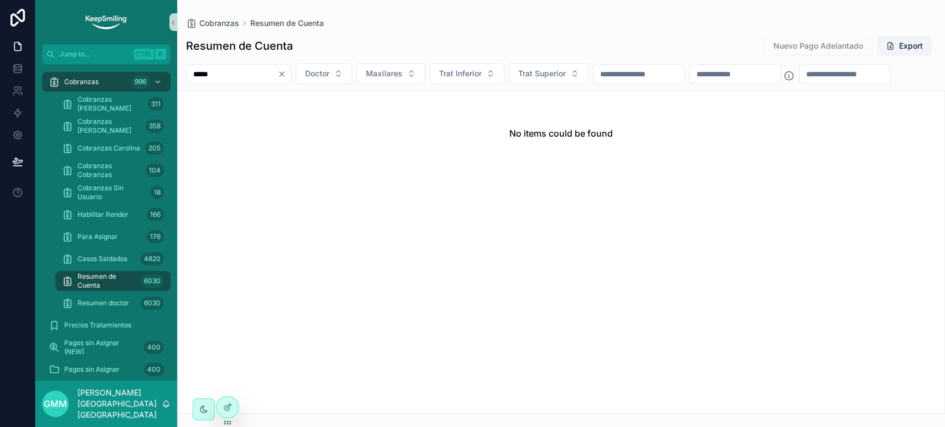
type input "*****"
click at [286, 74] on icon "Clear" at bounding box center [281, 74] width 9 height 9
click at [235, 408] on div at bounding box center [228, 407] width 22 height 21
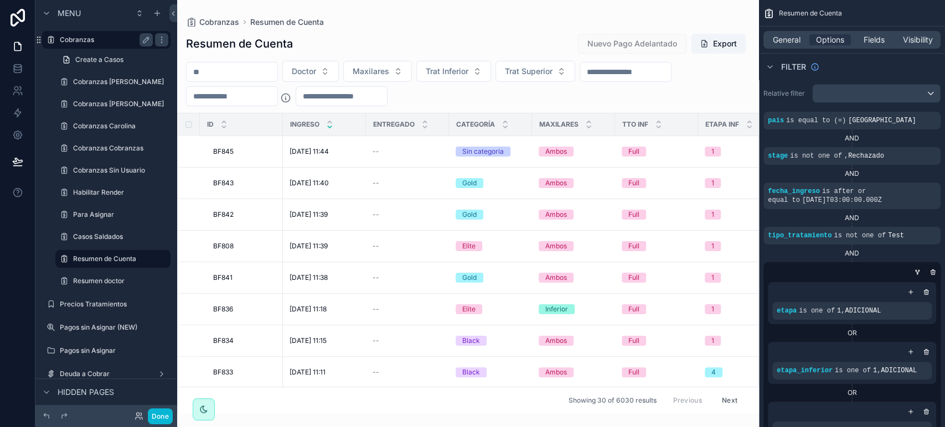
click at [89, 45] on div "Cobranzas" at bounding box center [106, 39] width 93 height 13
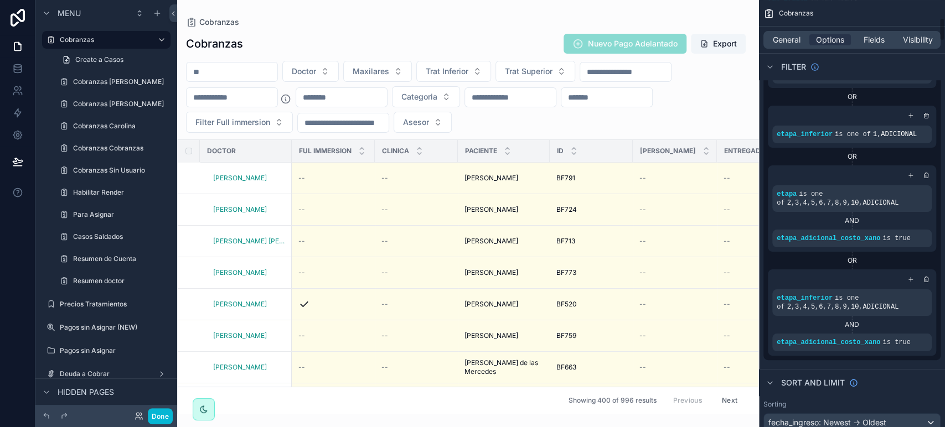
scroll to position [369, 0]
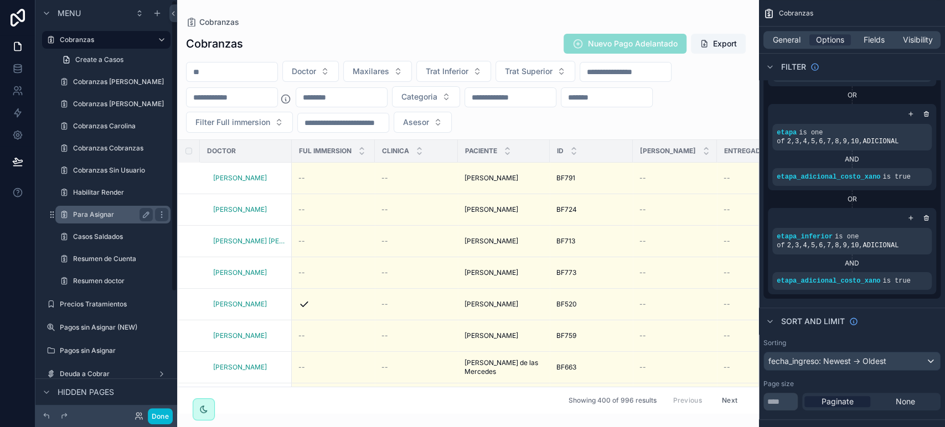
click at [110, 218] on label "Para Asignar" at bounding box center [110, 214] width 75 height 9
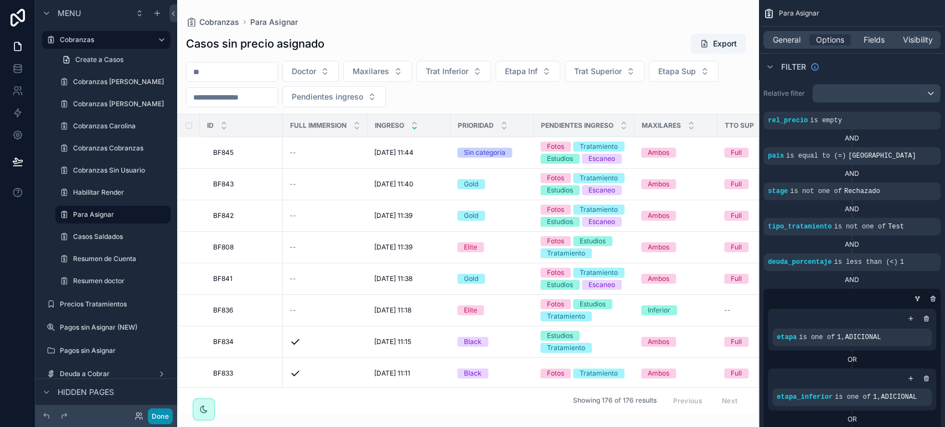
click at [164, 416] on button "Done" at bounding box center [160, 417] width 25 height 16
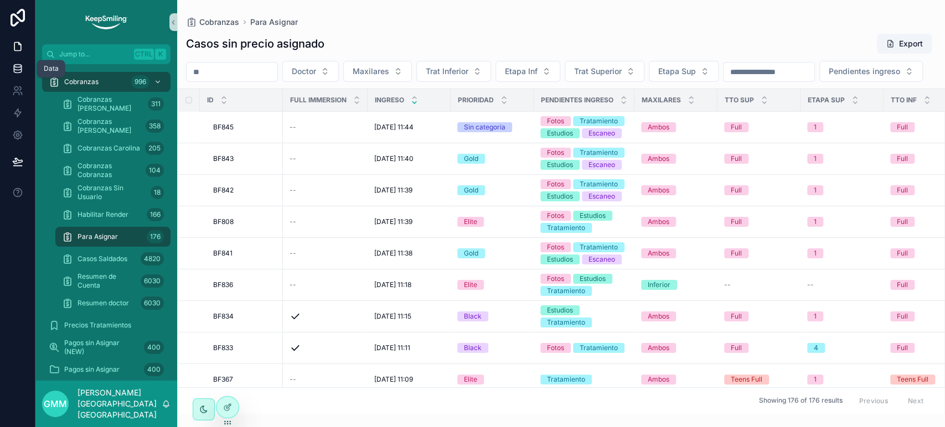
click at [16, 71] on icon at bounding box center [17, 68] width 11 height 11
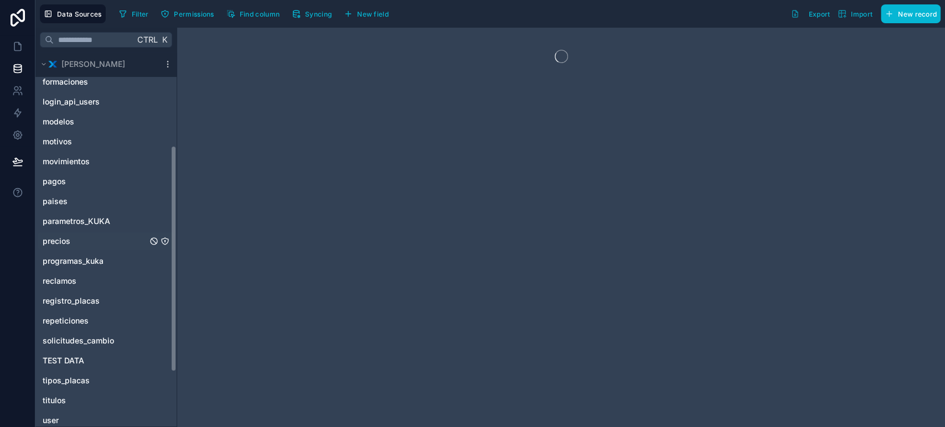
scroll to position [245, 0]
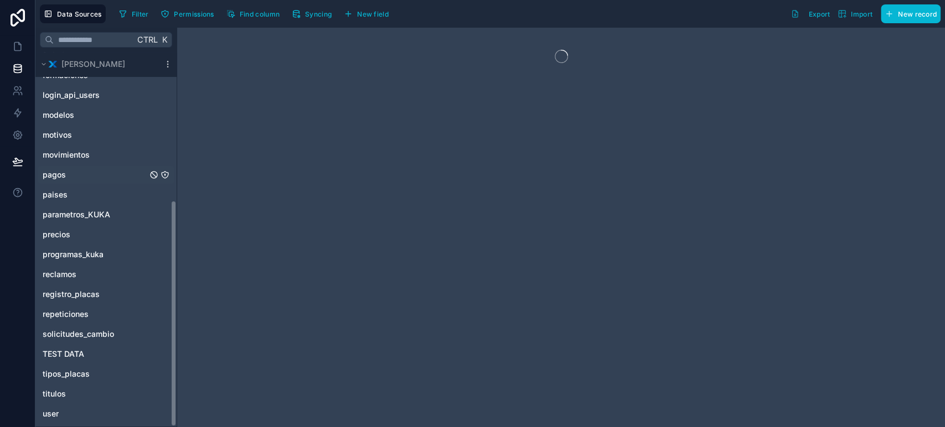
click at [49, 169] on span "pagos" at bounding box center [54, 174] width 23 height 11
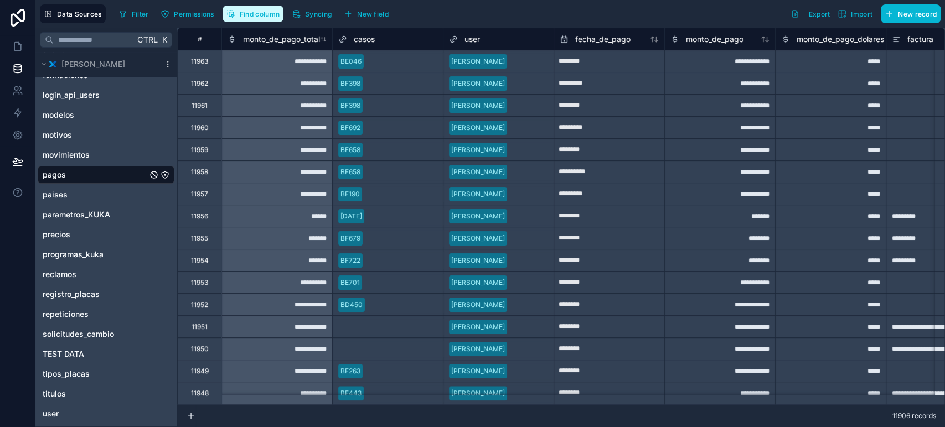
click at [261, 18] on button "Find column" at bounding box center [253, 14] width 61 height 17
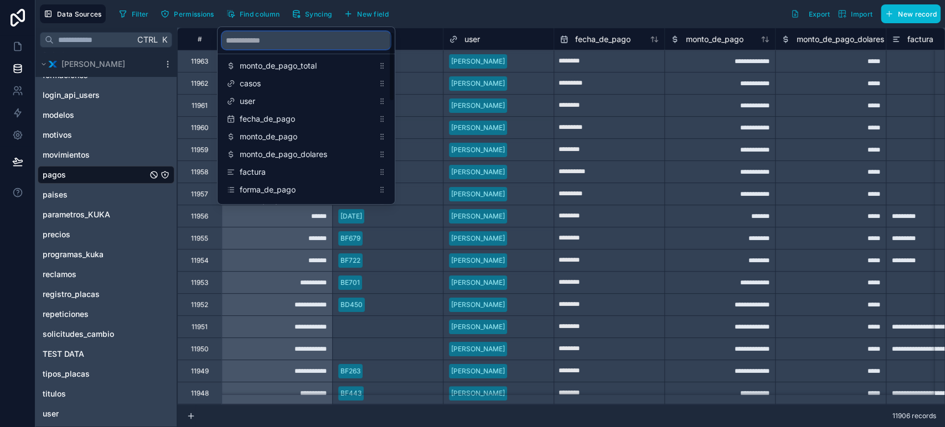
click at [251, 42] on input "scrollable content" at bounding box center [306, 41] width 168 height 18
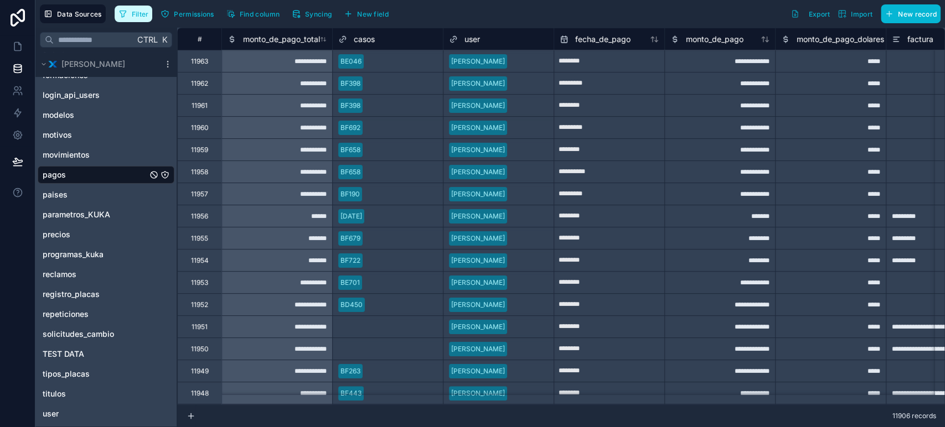
click at [144, 7] on button "Filter" at bounding box center [134, 14] width 38 height 17
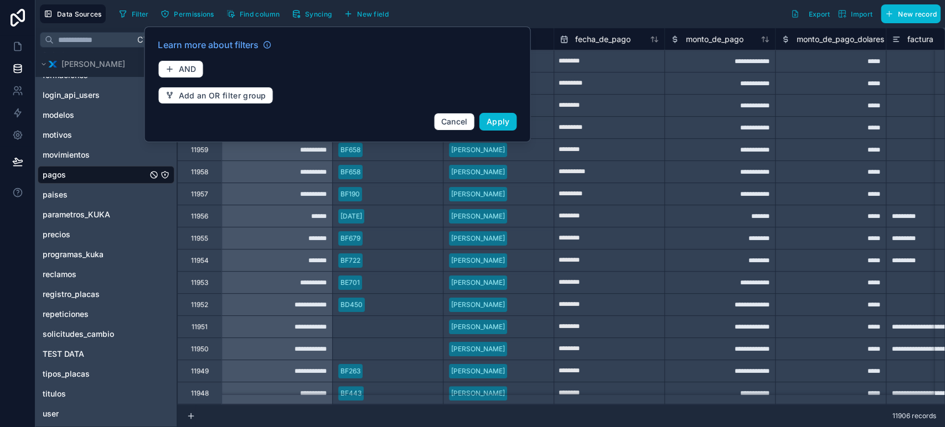
click at [154, 75] on div "Learn more about filters AND Add an OR filter group Cancel Apply" at bounding box center [337, 85] width 372 height 106
click at [171, 70] on icon "button" at bounding box center [169, 69] width 9 height 9
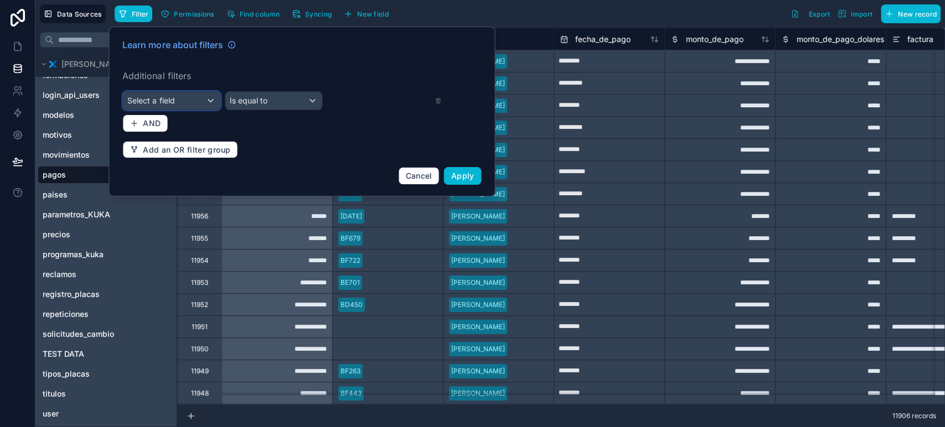
click at [197, 101] on div "Select a field" at bounding box center [171, 101] width 97 height 18
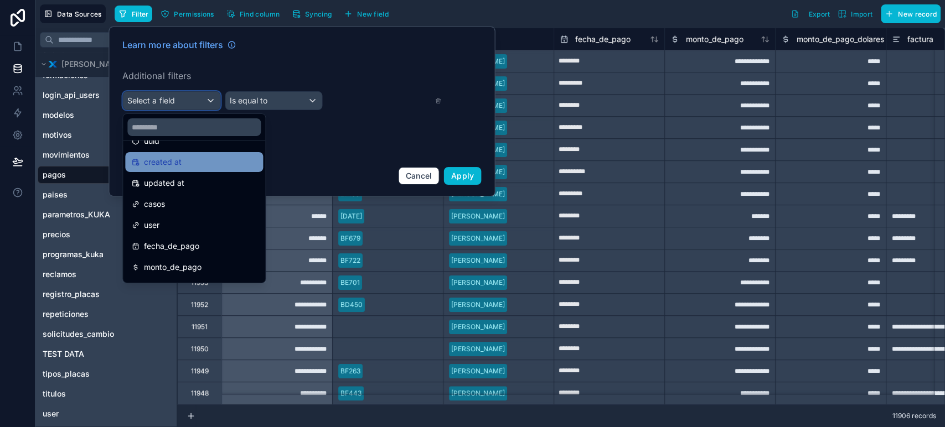
scroll to position [61, 0]
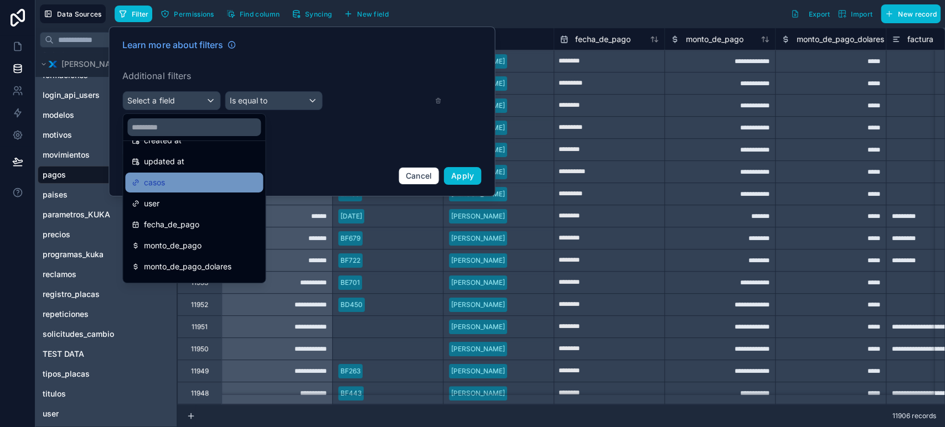
click at [197, 185] on div "casos" at bounding box center [194, 182] width 125 height 13
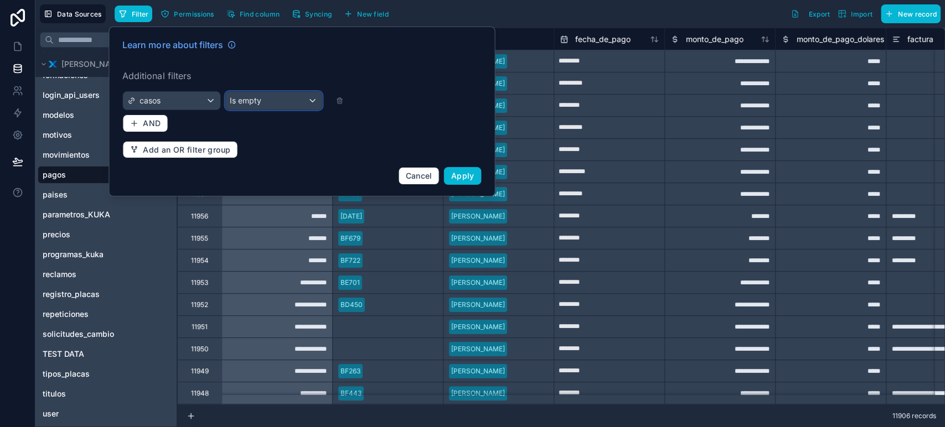
click at [299, 95] on div "Is empty" at bounding box center [273, 101] width 97 height 18
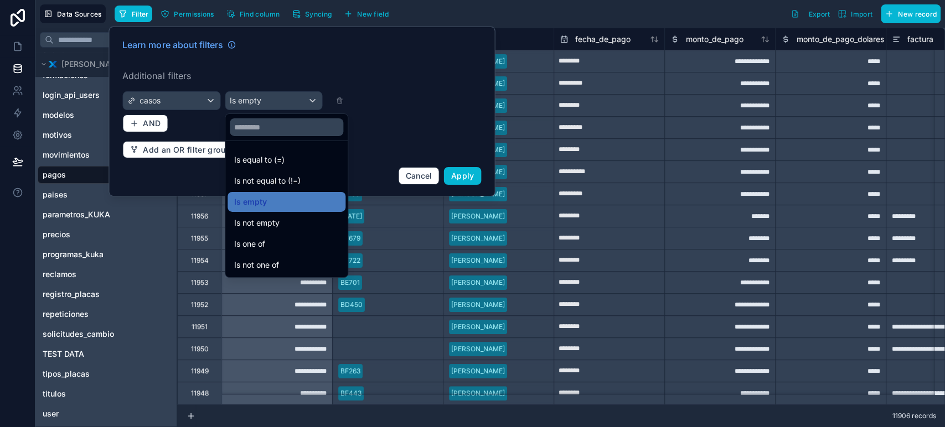
drag, startPoint x: 284, startPoint y: 155, endPoint x: 320, endPoint y: 113, distance: 55.7
click at [285, 154] on div "Is equal to (=)" at bounding box center [286, 159] width 105 height 13
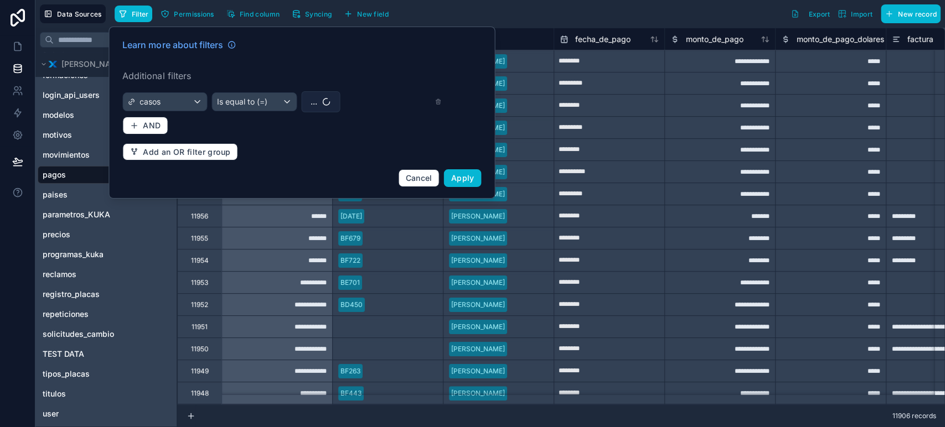
click at [331, 98] on button "..." at bounding box center [320, 101] width 39 height 21
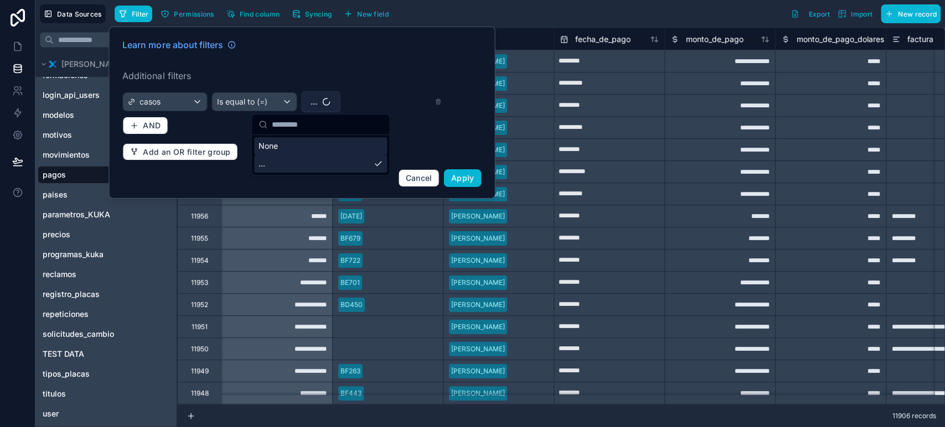
click at [315, 129] on input "text" at bounding box center [327, 125] width 111 height 20
type input "*****"
click at [319, 154] on div "BE999" at bounding box center [320, 146] width 133 height 18
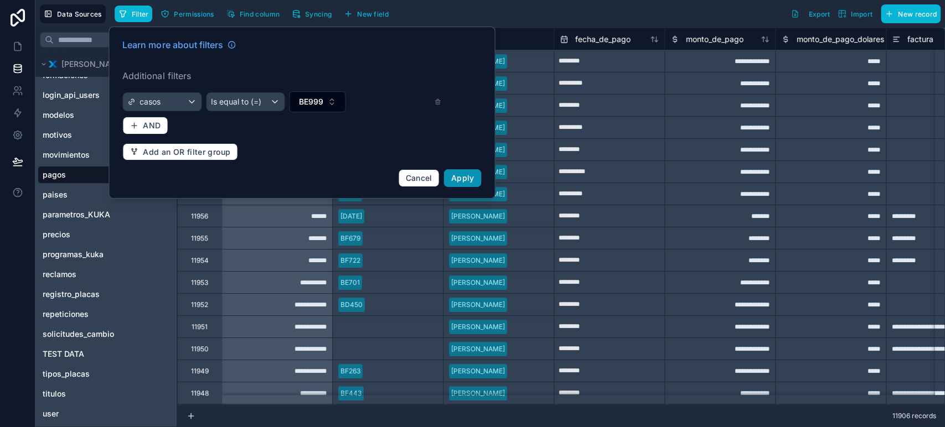
click at [467, 177] on span "Apply" at bounding box center [462, 177] width 23 height 9
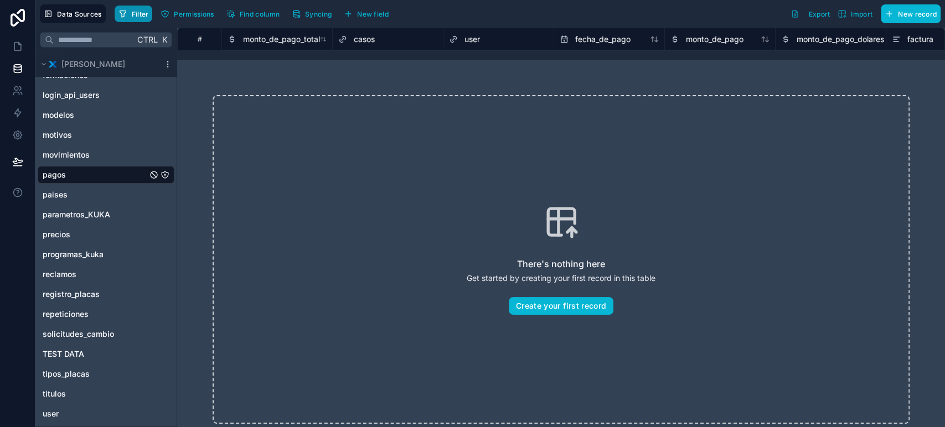
click at [123, 12] on icon "button" at bounding box center [122, 13] width 9 height 9
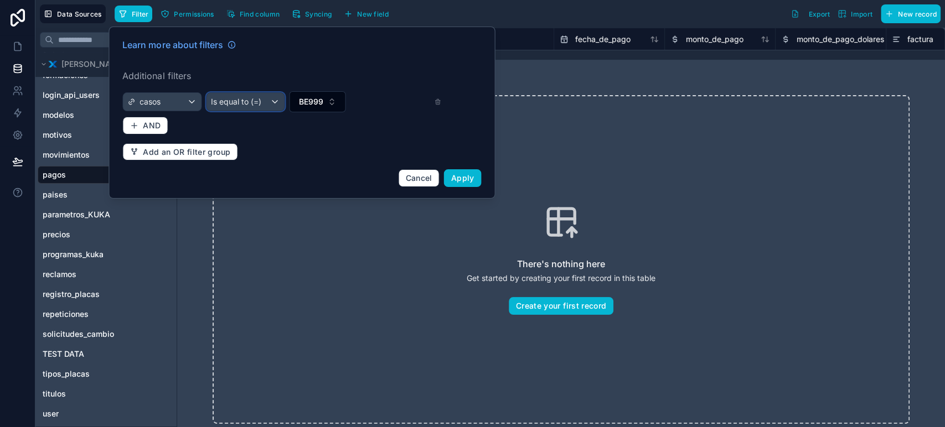
click at [284, 93] on div "Is equal to (=)" at bounding box center [246, 102] width 78 height 18
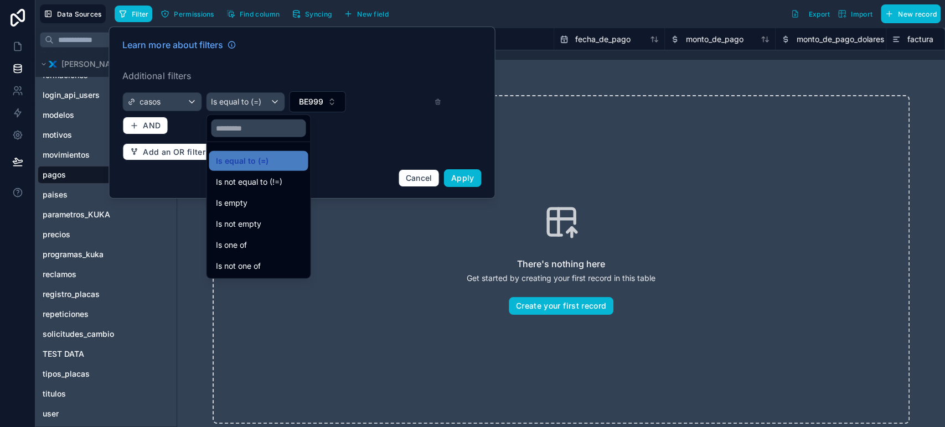
click at [301, 97] on div at bounding box center [302, 113] width 387 height 172
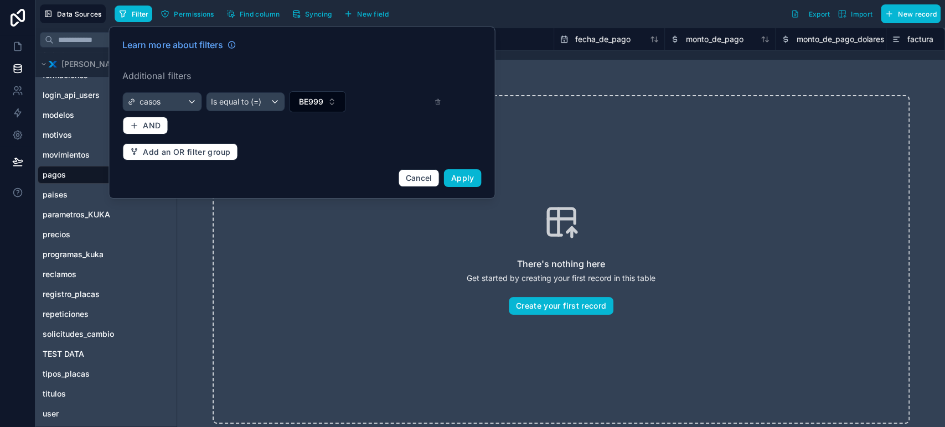
click at [374, 88] on div "Learn more about filters Additional filters casos Is equal to (=) BE999 AND Add…" at bounding box center [302, 113] width 372 height 162
click at [430, 179] on span "Cancel" at bounding box center [419, 177] width 27 height 9
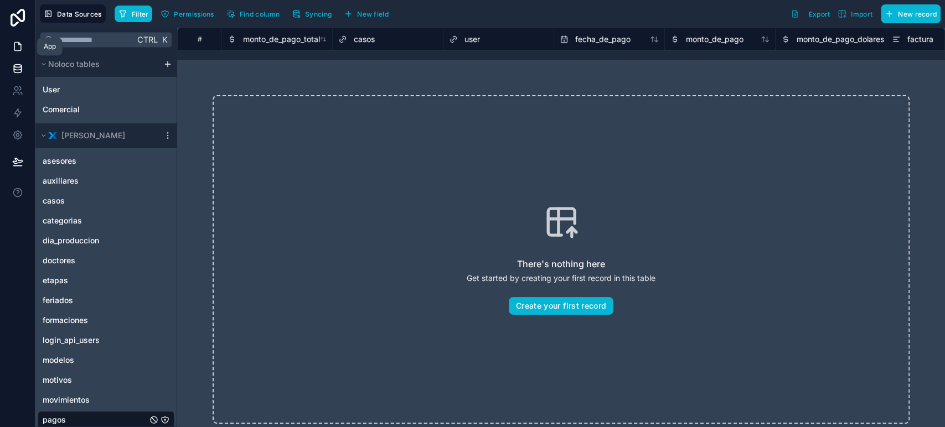
click at [17, 45] on icon at bounding box center [17, 46] width 11 height 11
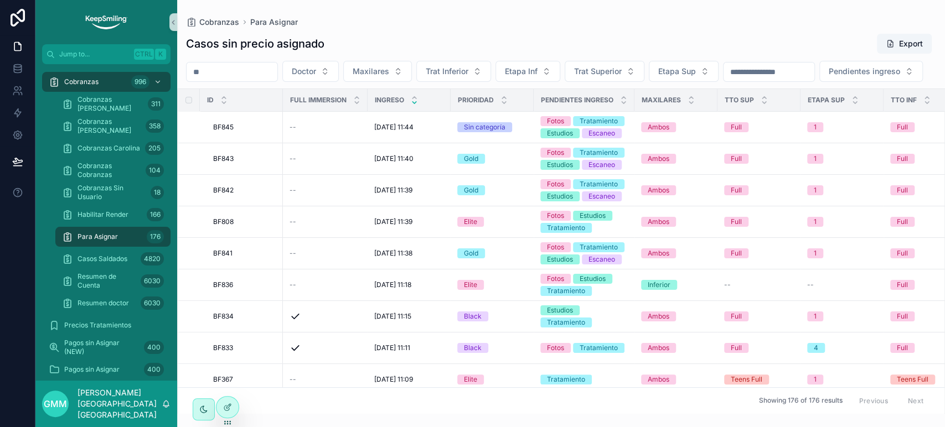
click at [235, 74] on input "scrollable content" at bounding box center [232, 72] width 91 height 16
paste input "*****"
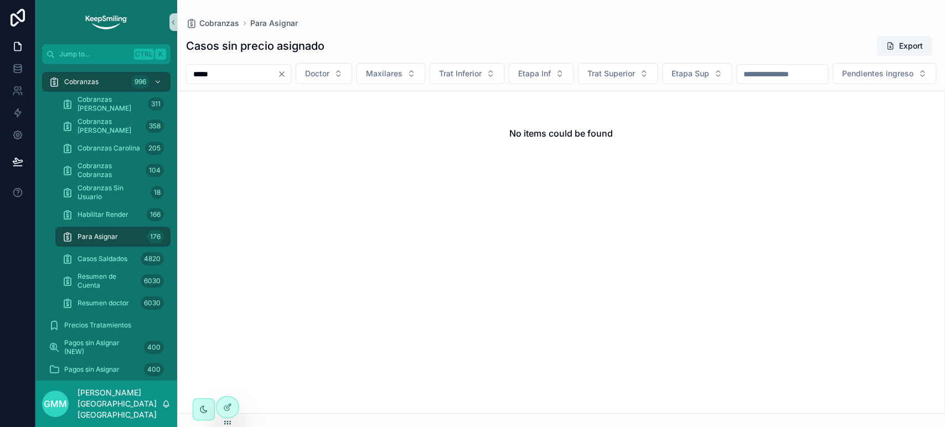
type input "*****"
click at [130, 81] on div "Cobranzas 996" at bounding box center [106, 82] width 115 height 18
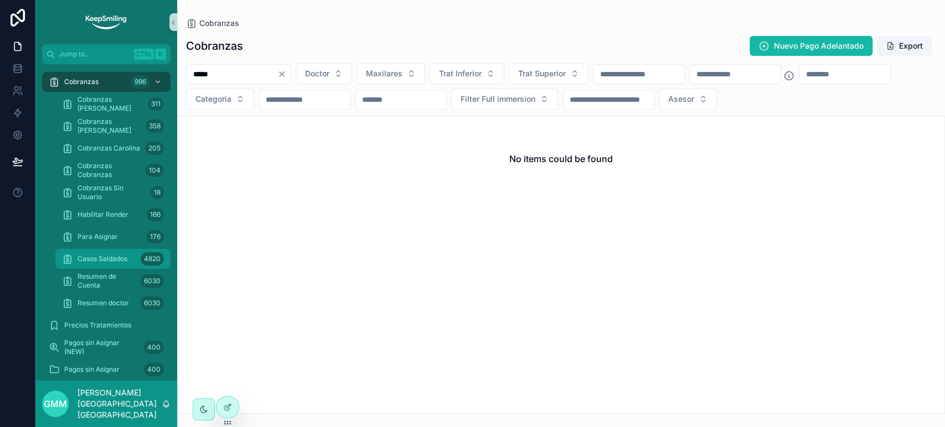
type input "*****"
click at [102, 256] on span "Casos Saldados" at bounding box center [103, 259] width 50 height 9
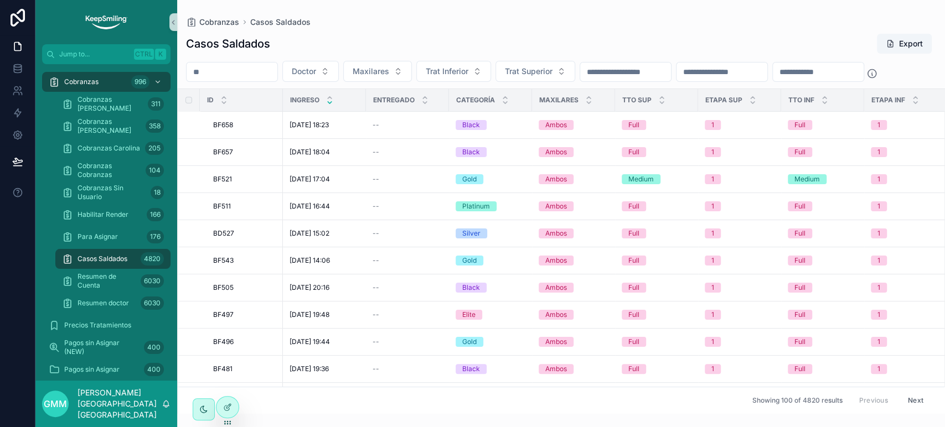
drag, startPoint x: 102, startPoint y: 256, endPoint x: 214, endPoint y: 70, distance: 217.3
click at [214, 70] on input "scrollable content" at bounding box center [232, 72] width 91 height 16
paste input "*****"
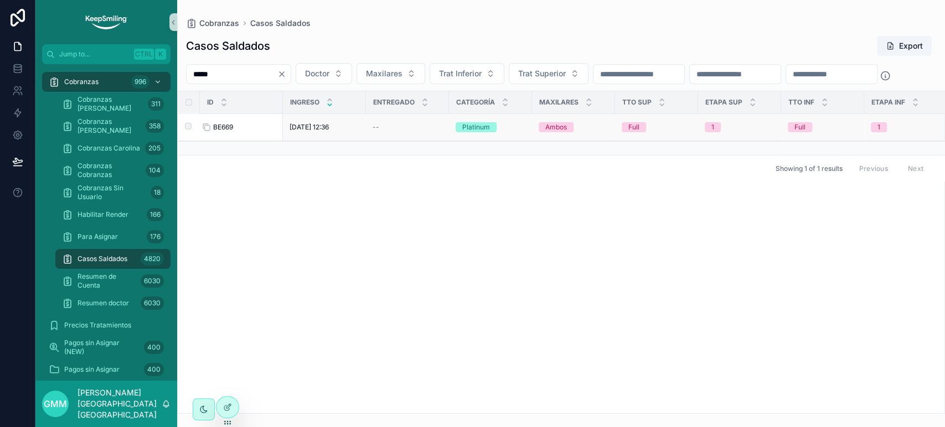
type input "*****"
click at [225, 132] on span "BE669" at bounding box center [223, 127] width 20 height 9
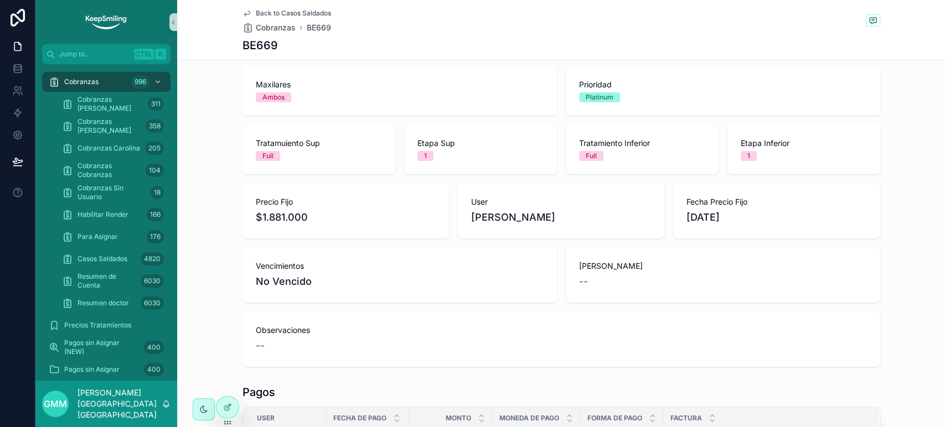
scroll to position [184, 0]
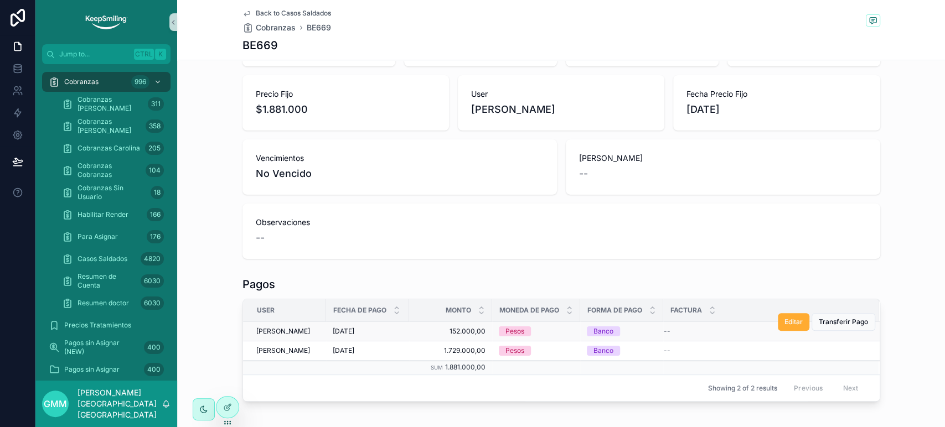
drag, startPoint x: 327, startPoint y: 341, endPoint x: 367, endPoint y: 333, distance: 40.5
click at [367, 333] on tbody "Jimena Espinola 22/8/2025 22/8/2025 152.000,00 152.000,00 Pesos Banco -- Editar…" at bounding box center [561, 348] width 637 height 53
click at [363, 336] on td "22/8/2025 22/8/2025" at bounding box center [367, 331] width 83 height 19
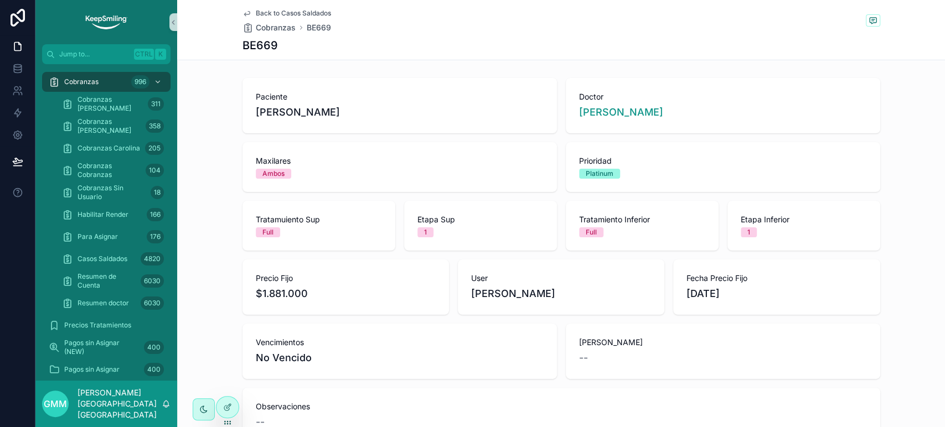
click at [256, 12] on span "Back to Casos Saldados" at bounding box center [293, 13] width 75 height 9
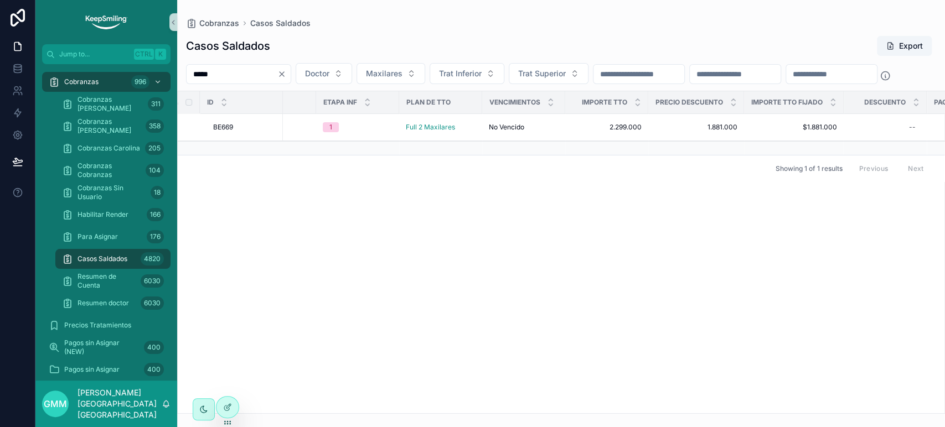
scroll to position [0, 586]
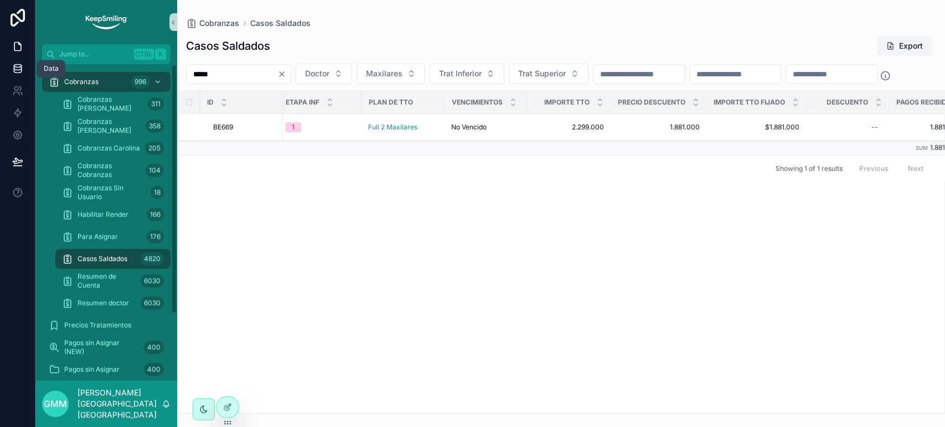
click at [12, 70] on icon at bounding box center [17, 68] width 11 height 11
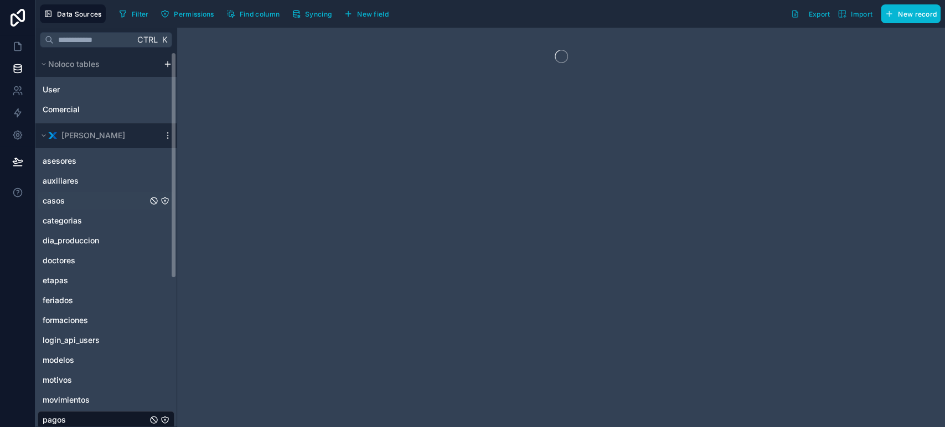
click at [84, 204] on link "casos" at bounding box center [95, 200] width 105 height 11
click at [141, 11] on span "Filter" at bounding box center [140, 14] width 17 height 8
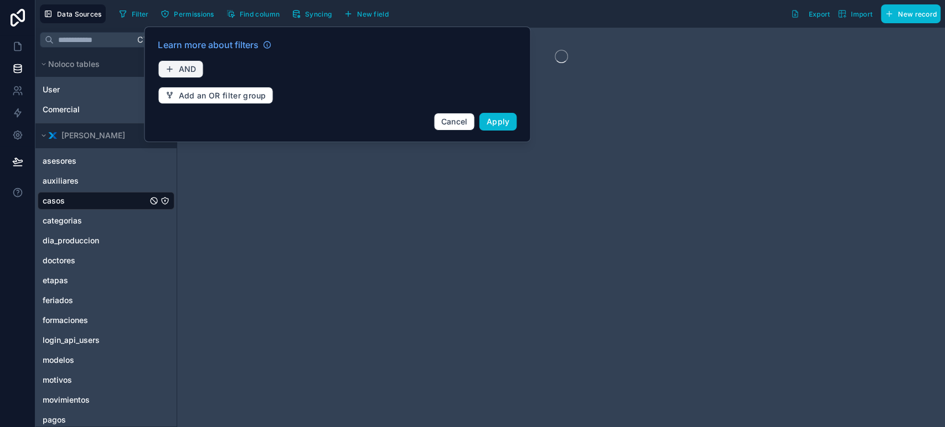
click at [180, 76] on button "AND" at bounding box center [180, 69] width 45 height 18
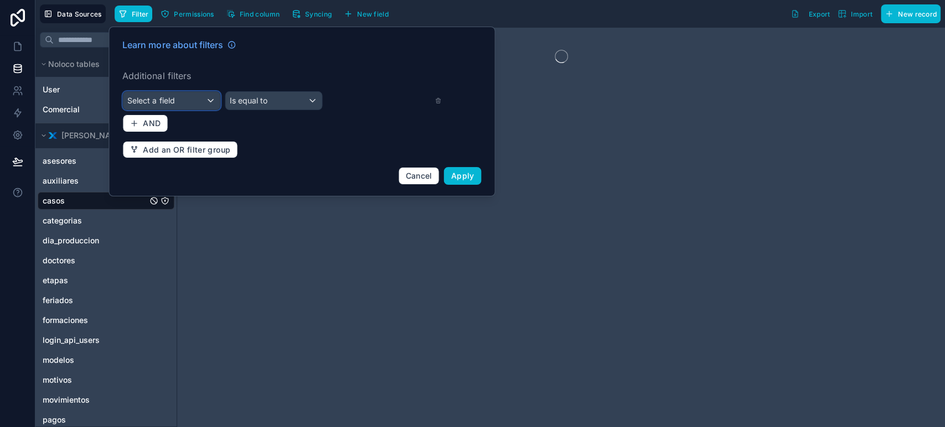
click at [173, 104] on span "Select a field" at bounding box center [150, 100] width 47 height 9
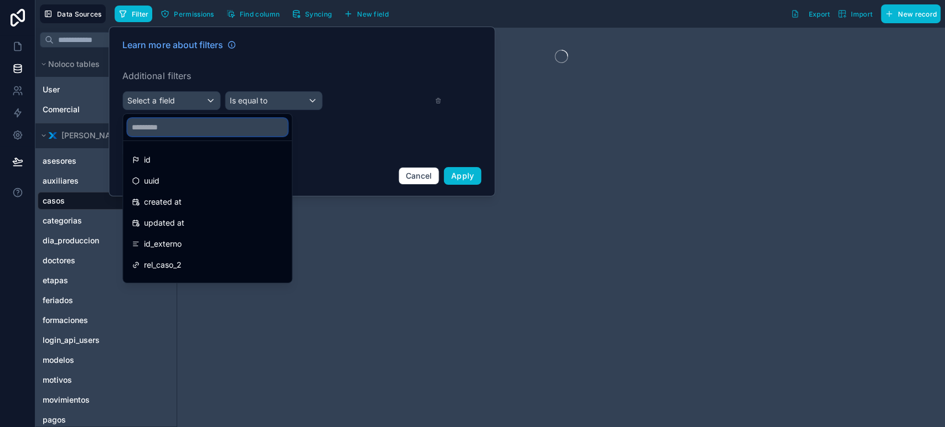
click at [173, 119] on input "text" at bounding box center [207, 127] width 160 height 18
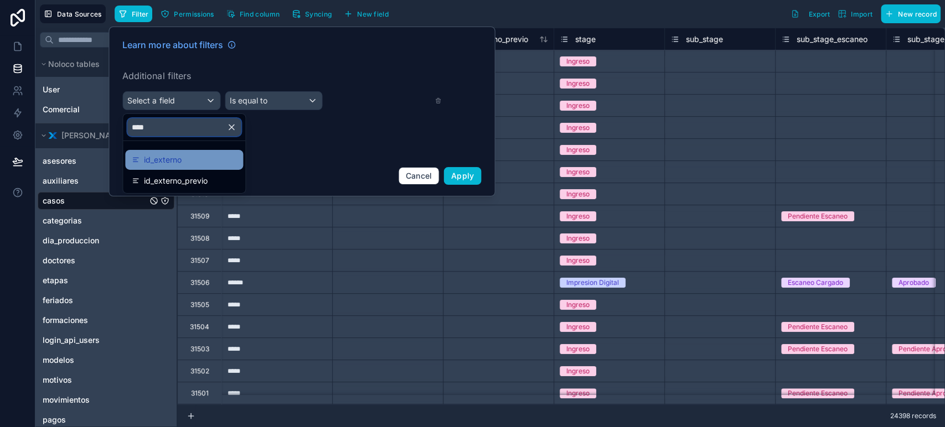
type input "****"
click at [182, 155] on span "id_externo" at bounding box center [163, 159] width 38 height 13
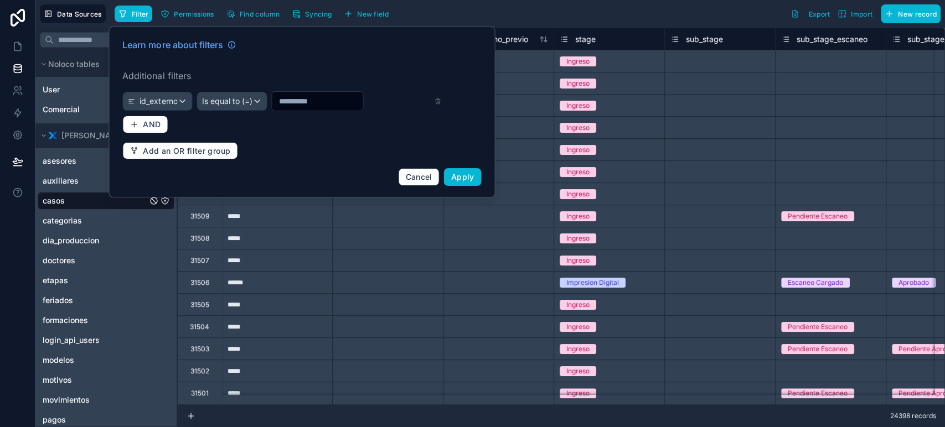
click at [331, 109] on div at bounding box center [317, 101] width 92 height 20
click at [332, 105] on input "text" at bounding box center [317, 102] width 91 height 16
paste input "*****"
type input "*****"
click at [221, 106] on span "Is equal to (=)" at bounding box center [227, 101] width 50 height 11
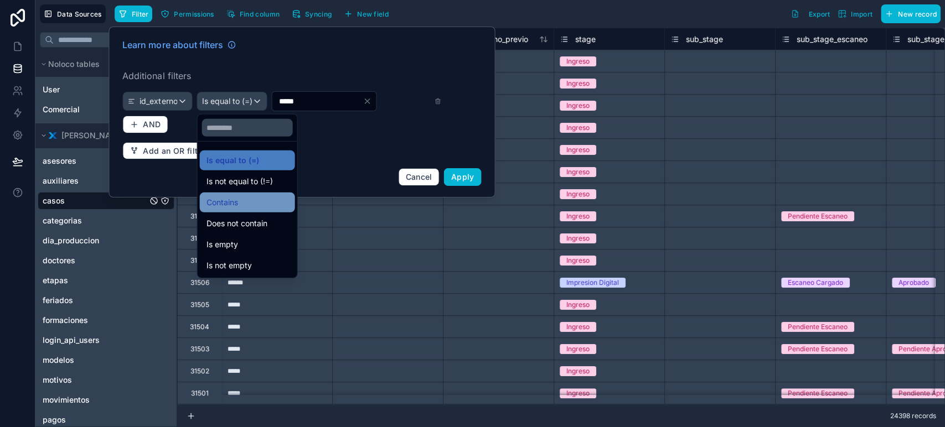
click at [239, 196] on div "Contains" at bounding box center [248, 202] width 82 height 13
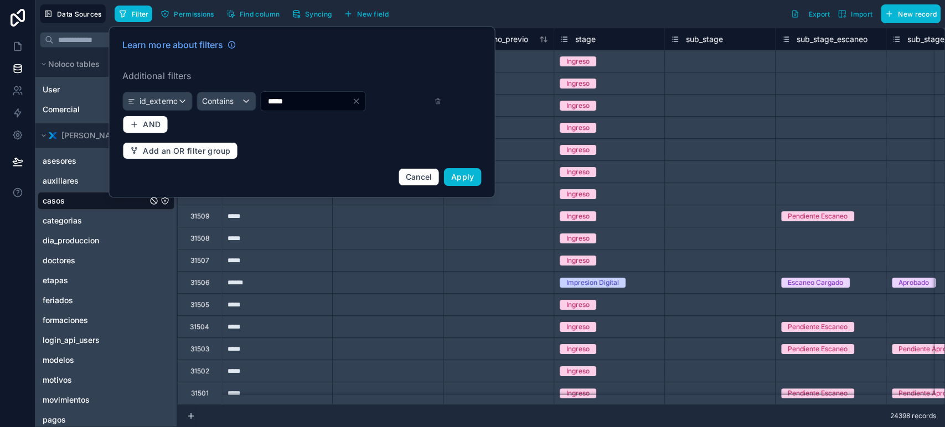
click at [368, 128] on div "Learn more about filters Additional filters id_externo Contains ***** AND Add a…" at bounding box center [302, 112] width 372 height 161
click at [464, 178] on span "Apply" at bounding box center [462, 176] width 23 height 9
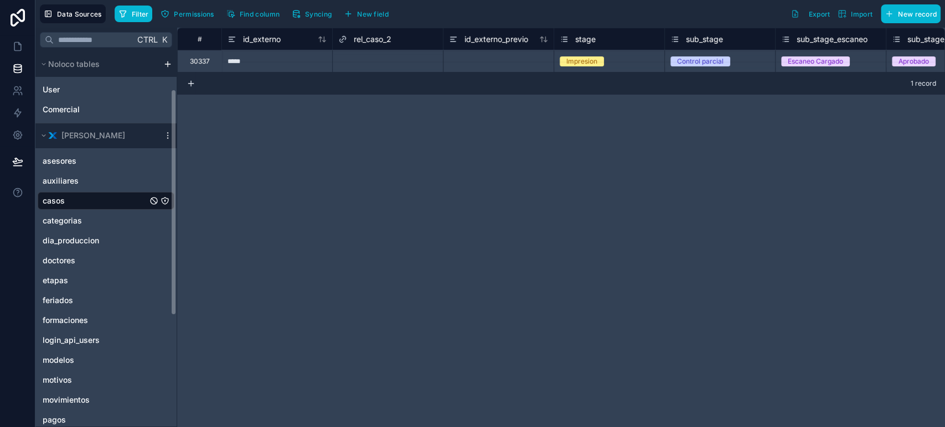
scroll to position [61, 0]
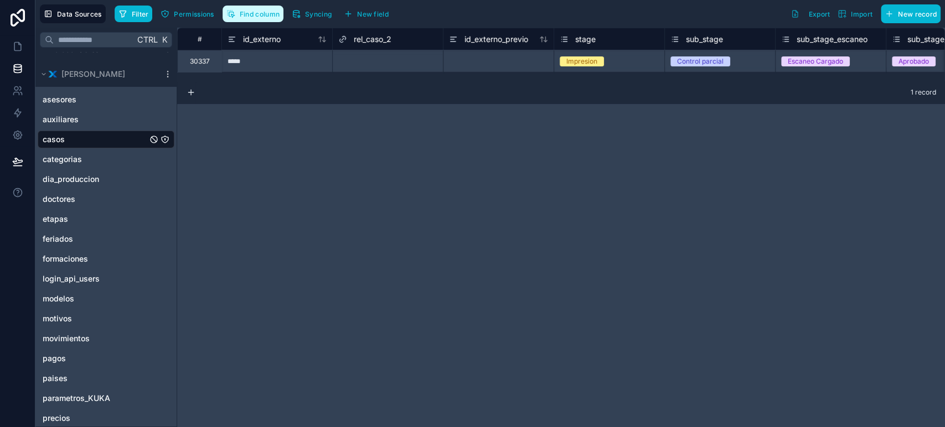
click at [262, 14] on span "Find column" at bounding box center [260, 14] width 40 height 8
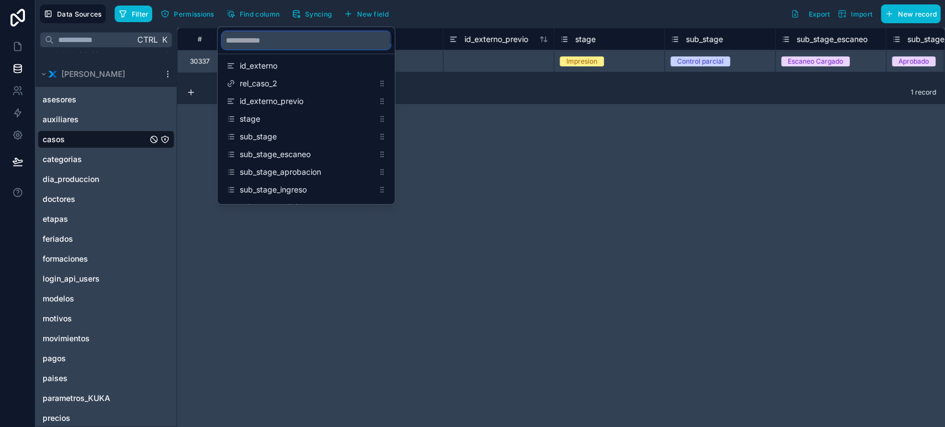
click at [257, 45] on input "scrollable content" at bounding box center [306, 41] width 168 height 18
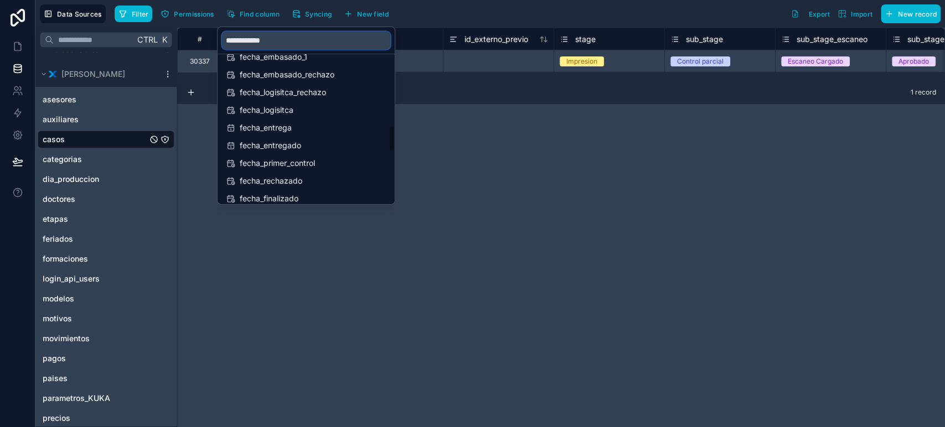
scroll to position [615, 0]
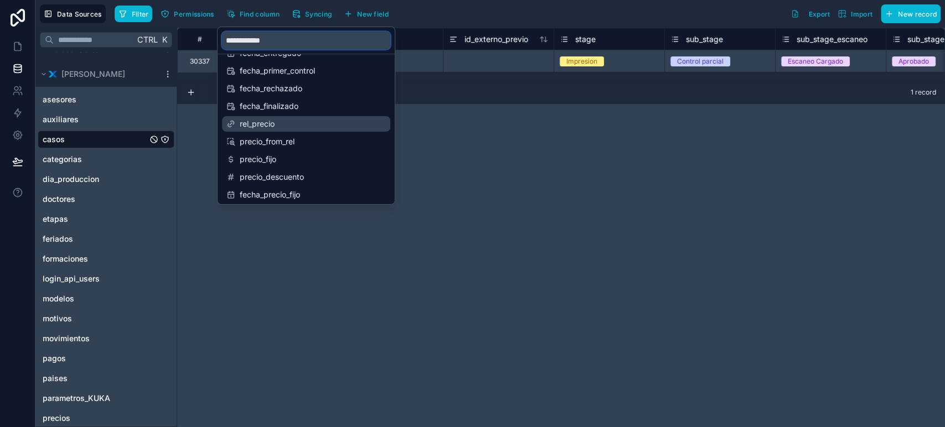
type input "**********"
click at [303, 122] on span "rel_precio" at bounding box center [307, 123] width 134 height 11
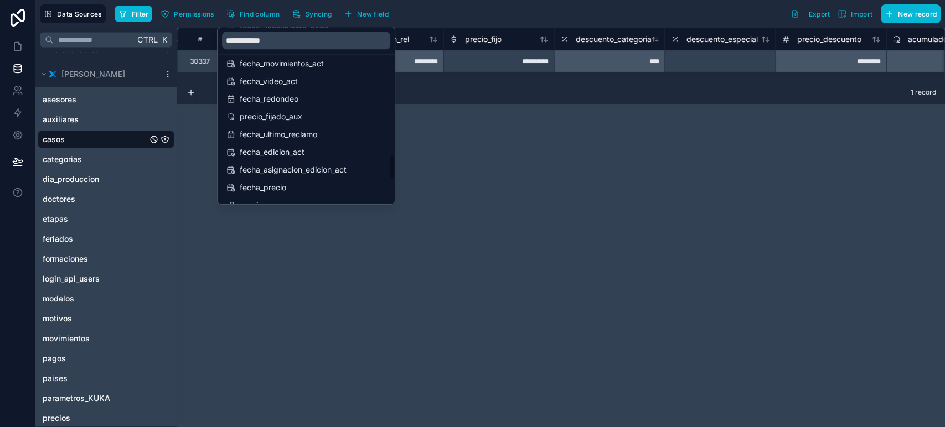
scroll to position [861, 0]
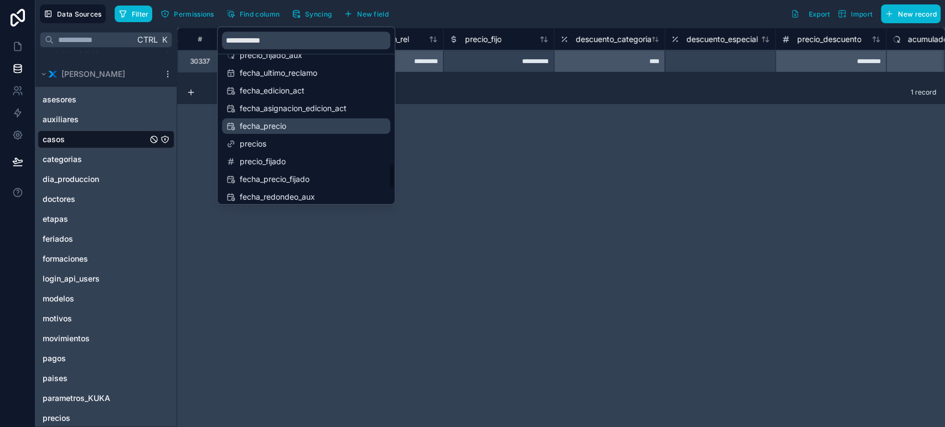
click at [276, 127] on span "fecha_precio" at bounding box center [307, 126] width 134 height 11
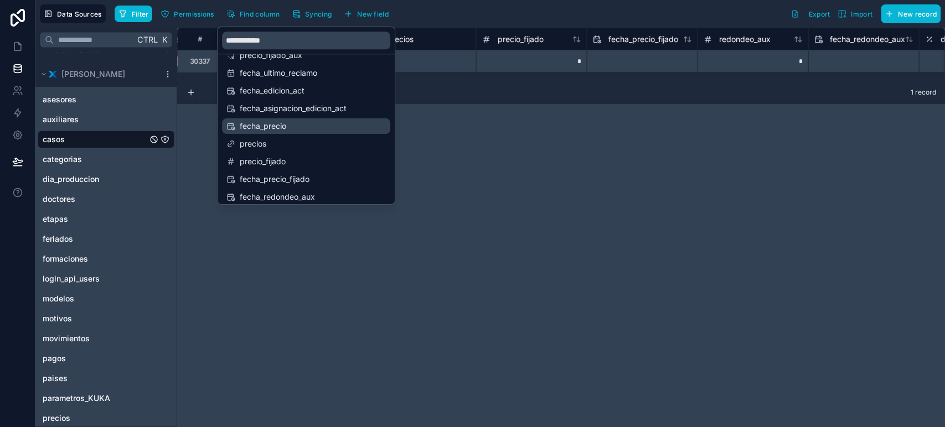
scroll to position [0, 21374]
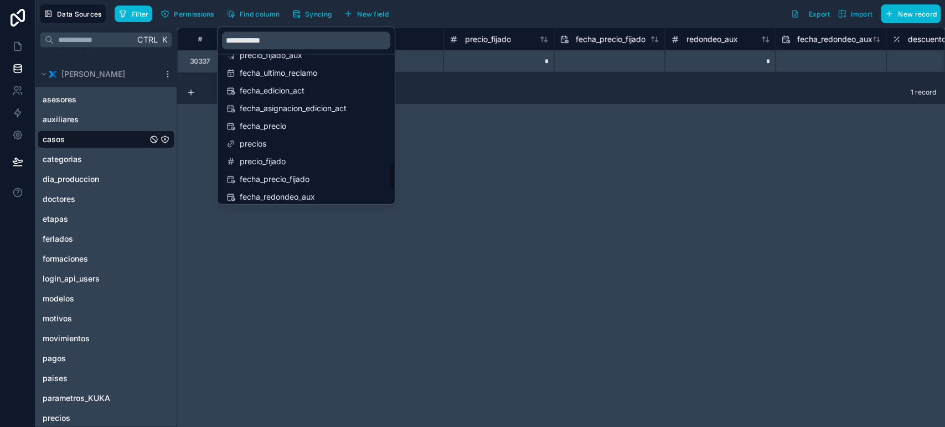
click at [452, 117] on div "# full_immersion referencia fecha_precio precios precio_fijado fecha_precio_fij…" at bounding box center [561, 228] width 768 height 400
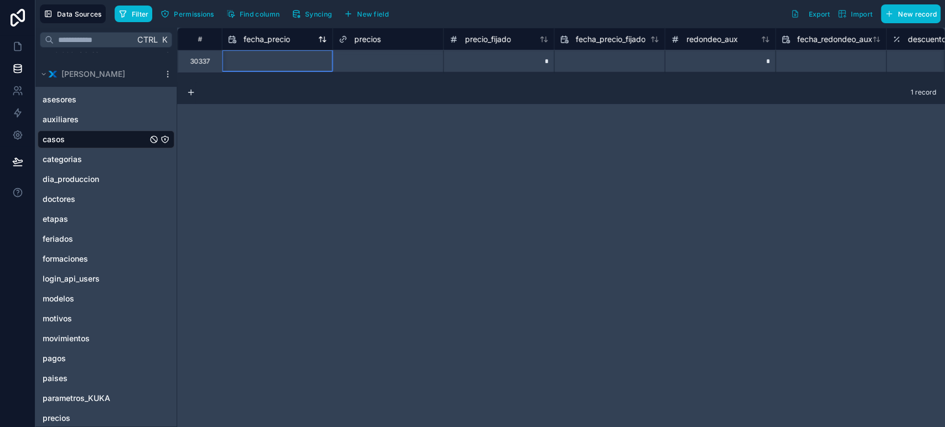
click at [273, 33] on div "fecha_precio" at bounding box center [259, 39] width 62 height 13
click at [270, 37] on span "fecha_precio" at bounding box center [266, 39] width 47 height 11
click at [256, 56] on input "text" at bounding box center [277, 62] width 110 height 18
select select "****"
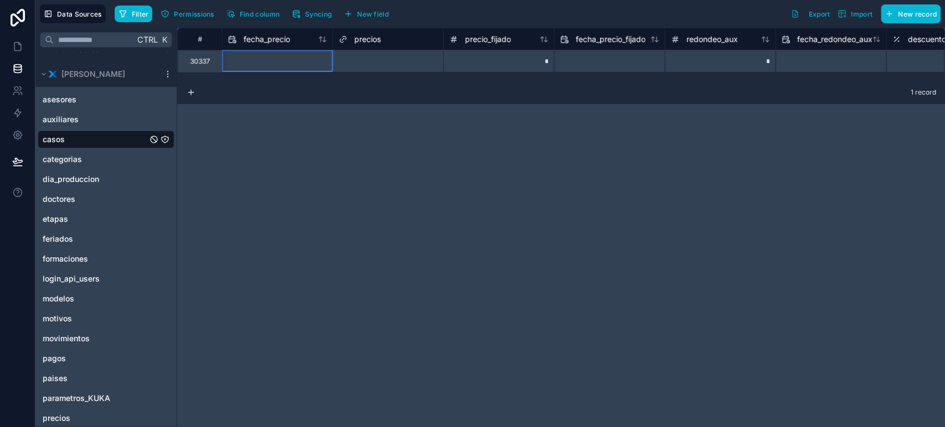
select select "*"
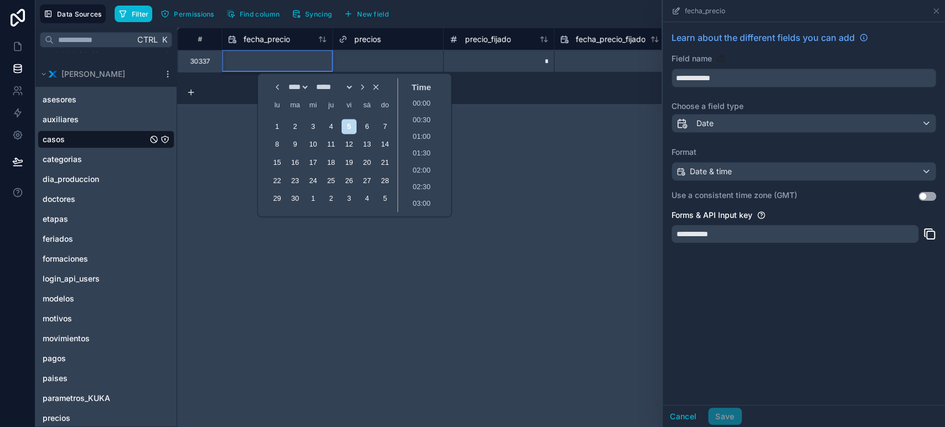
click at [256, 56] on input "text" at bounding box center [277, 62] width 110 height 18
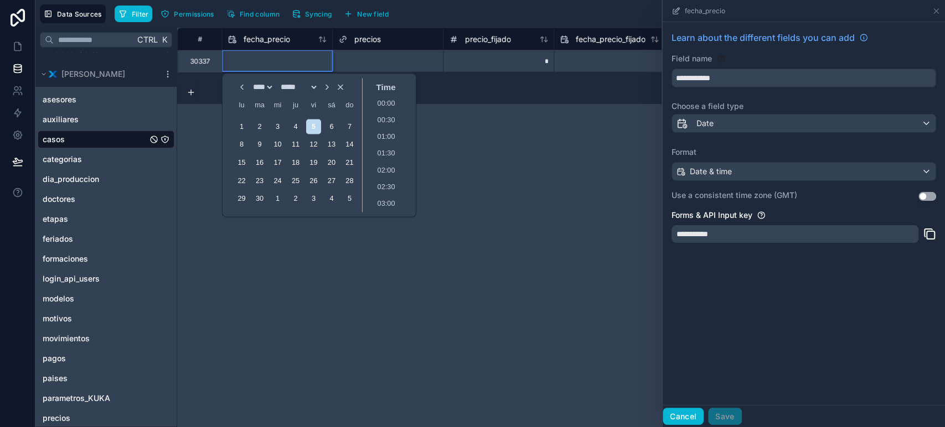
click at [684, 421] on button "Cancel" at bounding box center [683, 417] width 41 height 18
click at [454, 259] on div "# full_immersion referencia fecha_precio precios precio_fijado fecha_precio_fij…" at bounding box center [561, 228] width 768 height 400
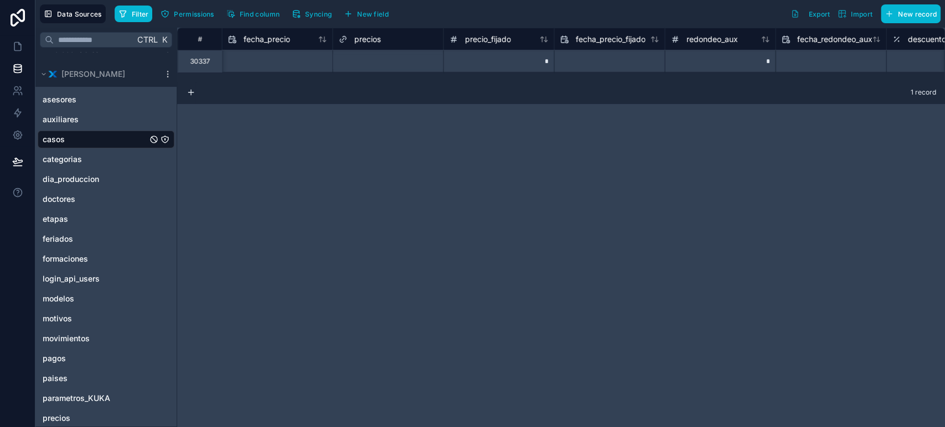
click at [268, 64] on input "text" at bounding box center [277, 62] width 110 height 18
select select "****"
select select "*"
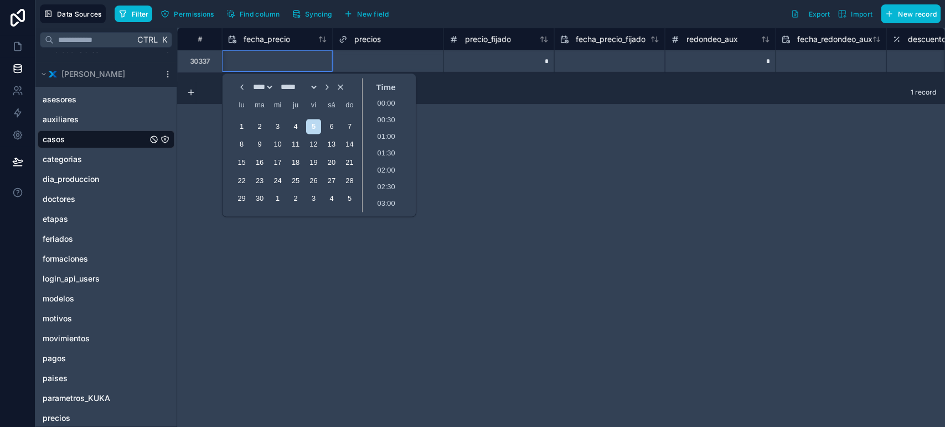
scroll to position [333, 0]
click at [559, 126] on div "# full_immersion referencia fecha_precio precios precio_fijado fecha_precio_fij…" at bounding box center [561, 228] width 768 height 400
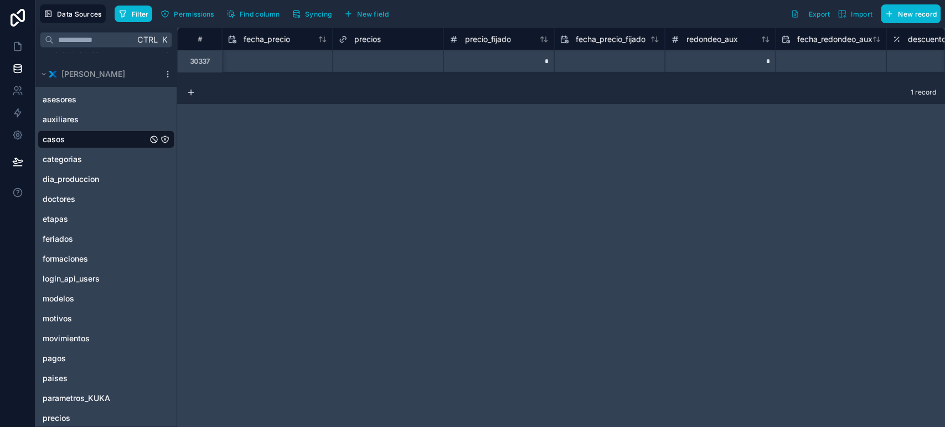
click at [324, 62] on input "text" at bounding box center [277, 62] width 110 height 18
select select "****"
select select "*"
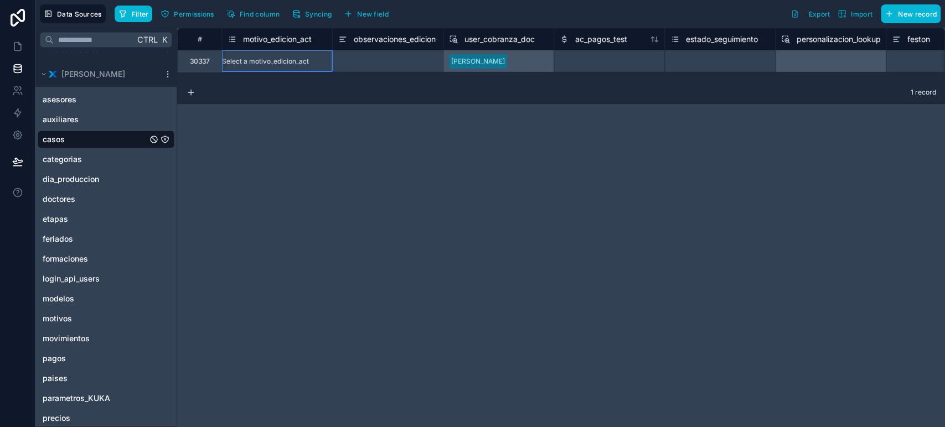
scroll to position [0, 20266]
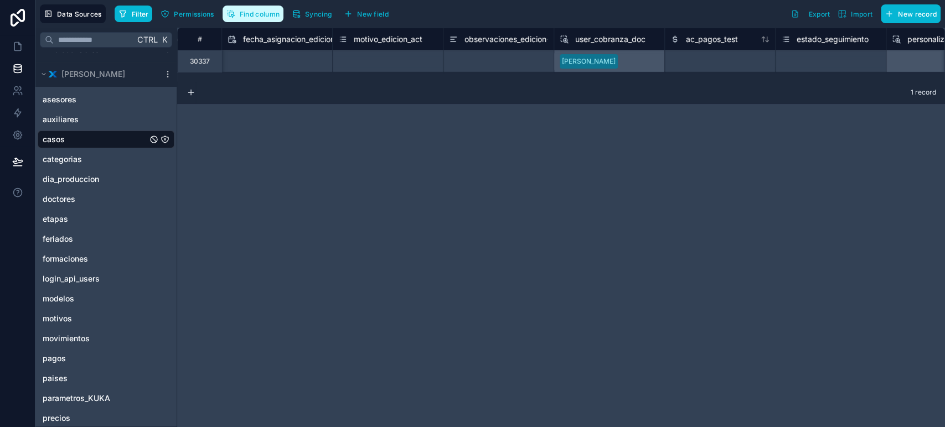
click at [275, 20] on button "Find column" at bounding box center [253, 14] width 61 height 17
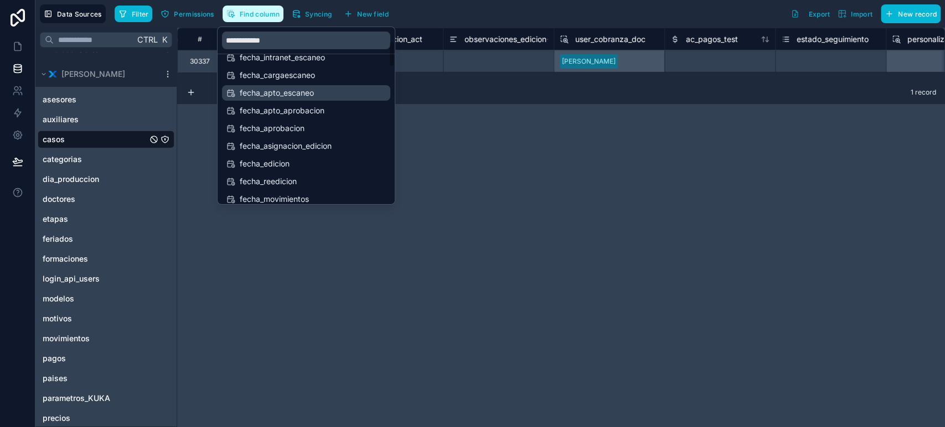
scroll to position [123, 0]
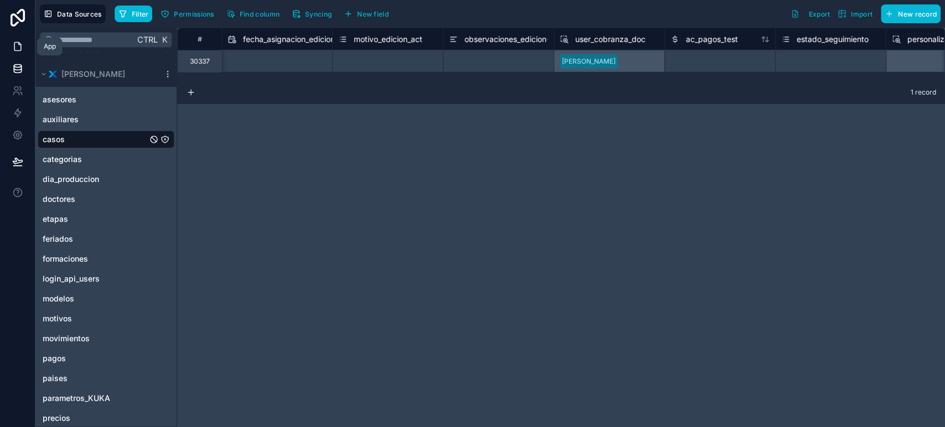
click at [10, 41] on link at bounding box center [17, 46] width 35 height 22
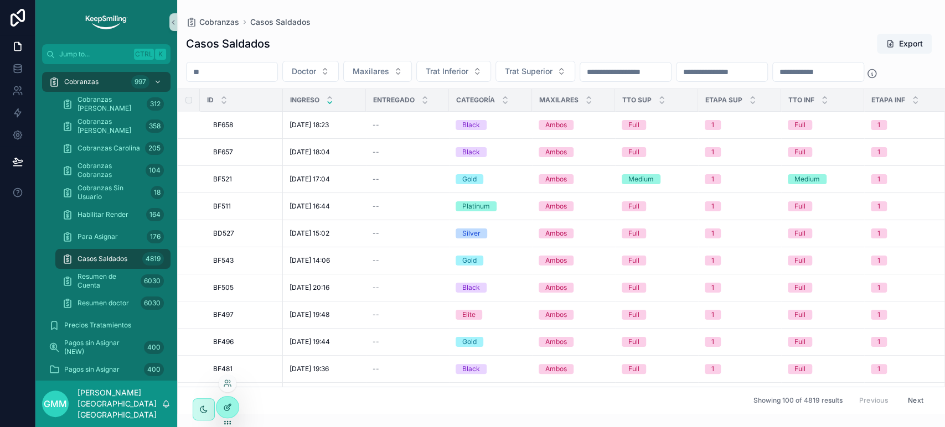
click at [229, 409] on icon at bounding box center [226, 408] width 5 height 5
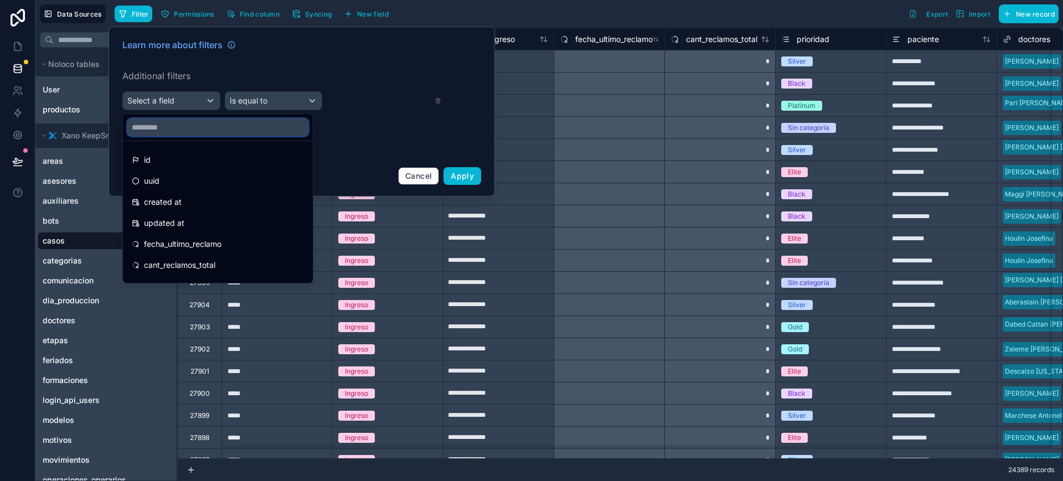
click at [163, 121] on input "text" at bounding box center [217, 127] width 181 height 18
type input "**"
click at [55, 240] on span "casos" at bounding box center [54, 240] width 22 height 11
click at [142, 18] on button "Filter" at bounding box center [134, 14] width 38 height 17
click at [416, 174] on div at bounding box center [302, 112] width 387 height 170
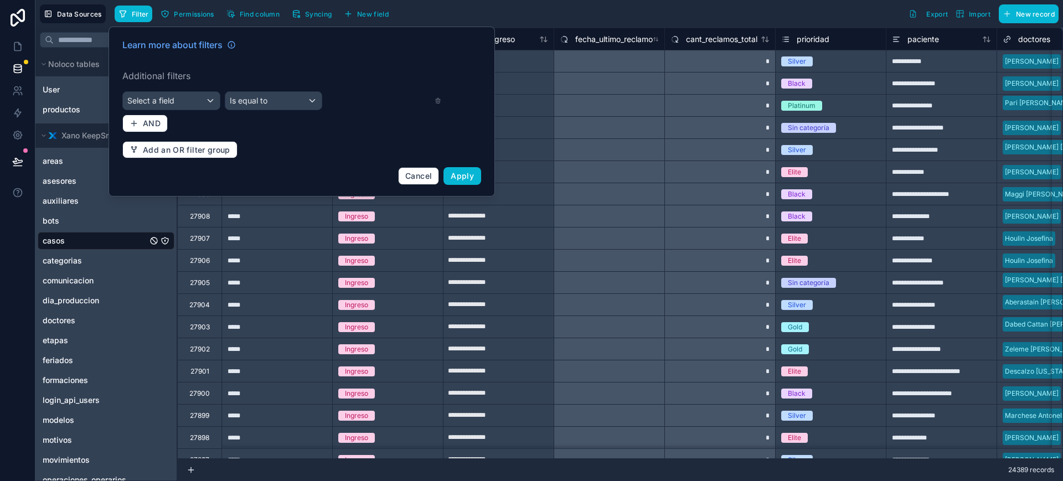
click at [618, 208] on div at bounding box center [609, 217] width 110 height 18
click at [425, 177] on span "Cancel" at bounding box center [418, 175] width 27 height 9
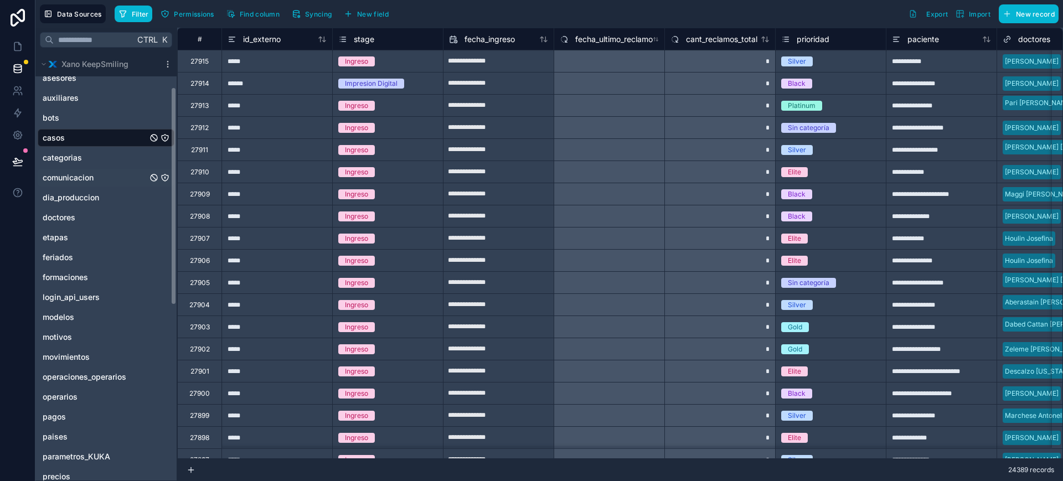
scroll to position [69, 0]
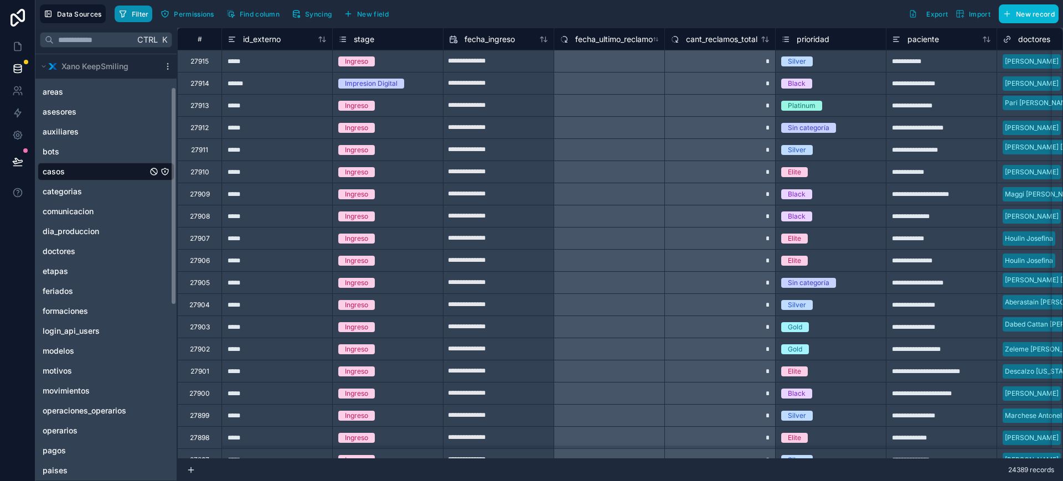
click at [126, 11] on icon "button" at bounding box center [122, 13] width 9 height 9
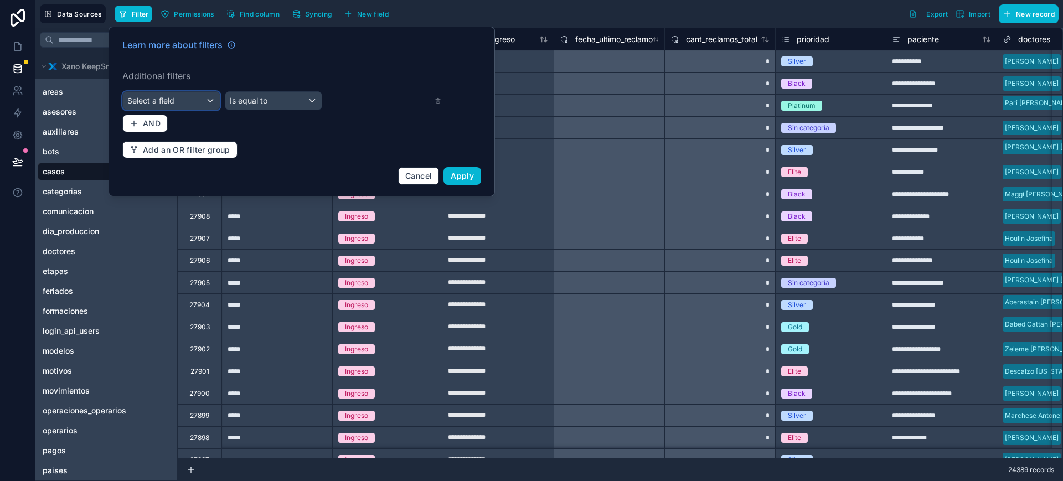
click at [174, 102] on span "Select a field" at bounding box center [150, 100] width 47 height 9
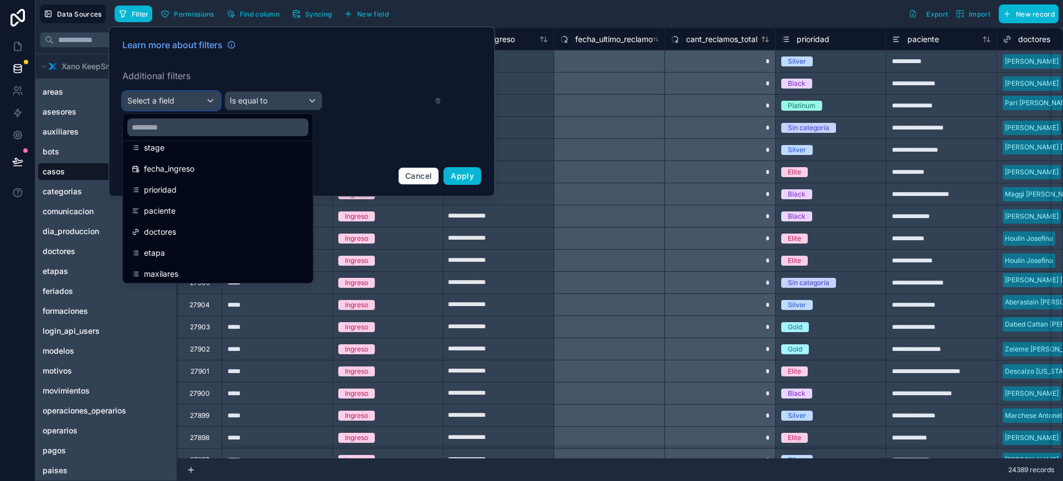
scroll to position [208, 0]
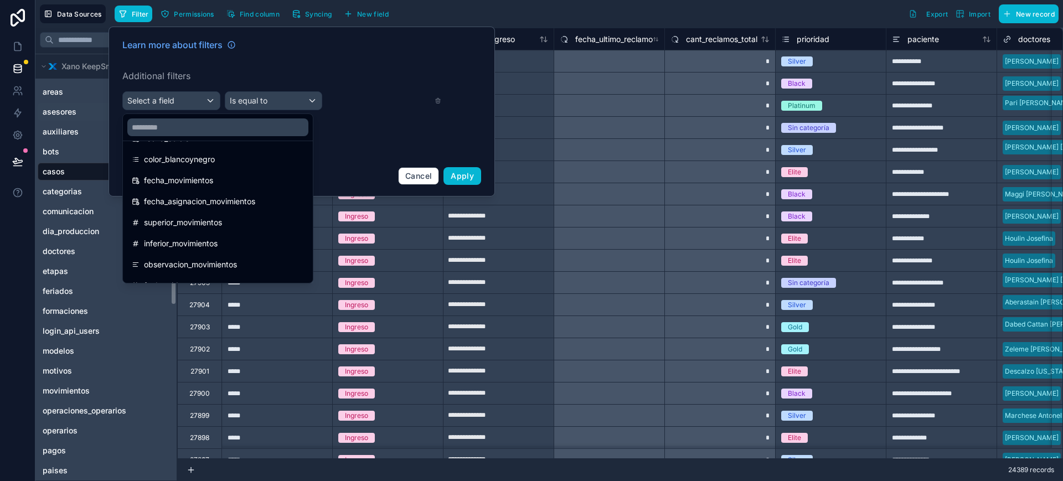
click at [99, 114] on link "asesores" at bounding box center [95, 111] width 105 height 11
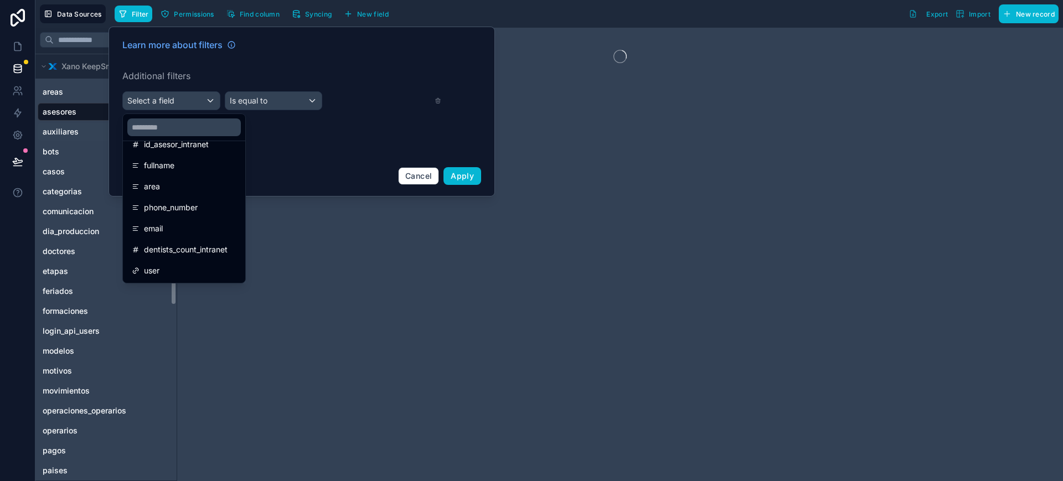
scroll to position [100, 0]
click at [64, 116] on span "asesores" at bounding box center [60, 111] width 34 height 11
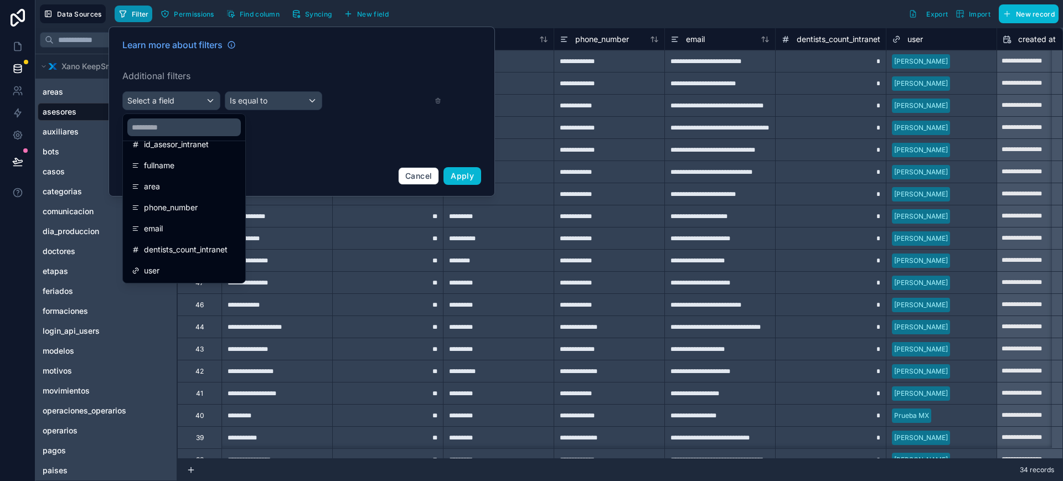
click at [124, 14] on icon "button" at bounding box center [122, 13] width 9 height 9
click at [71, 95] on link "areas" at bounding box center [95, 91] width 105 height 11
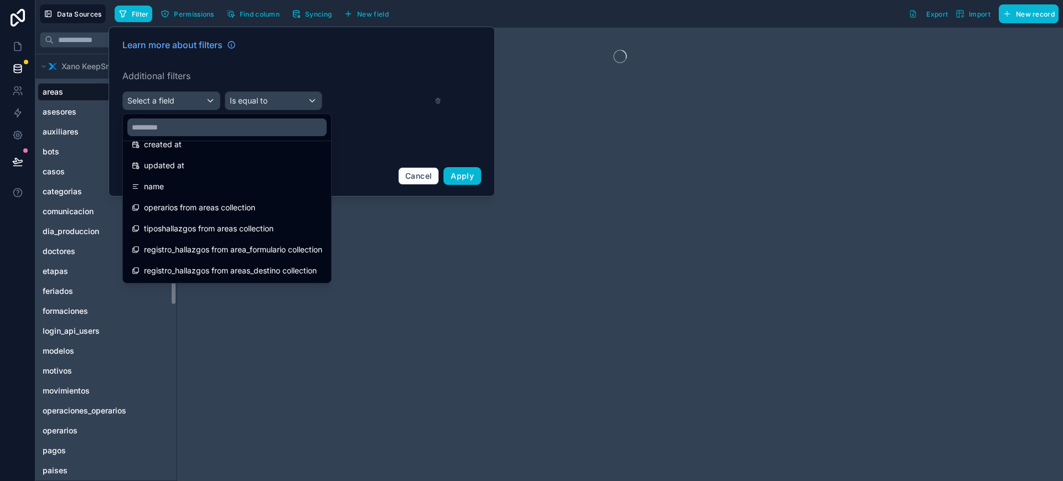
scroll to position [58, 0]
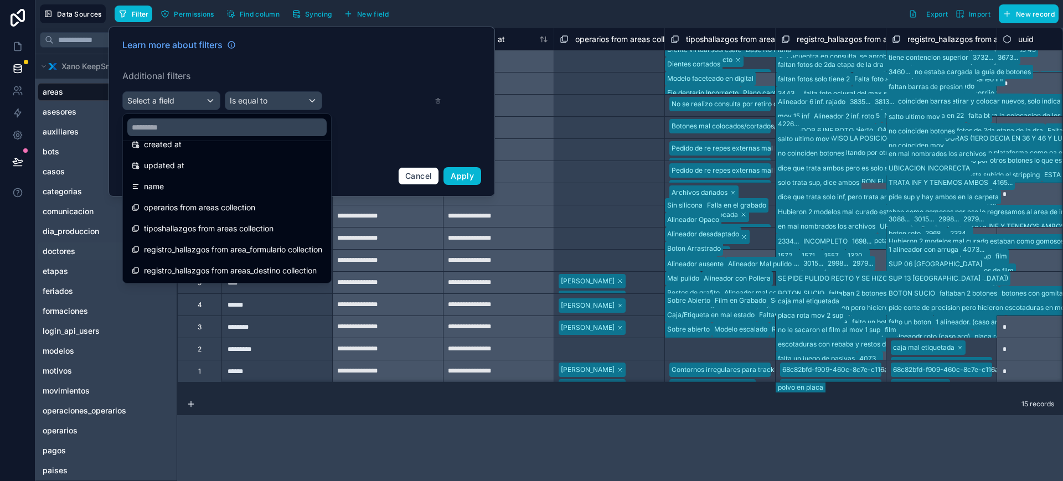
click at [87, 252] on link "doctores" at bounding box center [95, 251] width 105 height 11
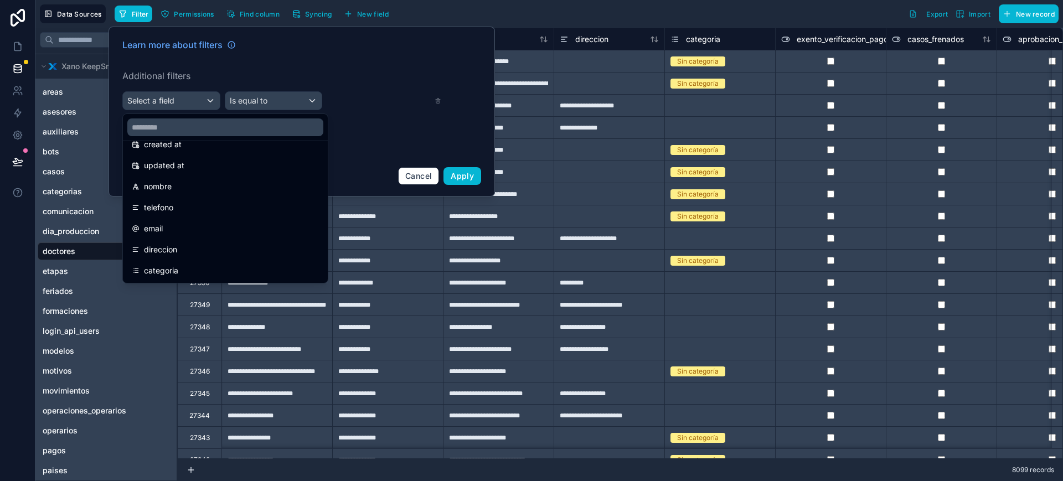
click at [422, 172] on div at bounding box center [302, 112] width 387 height 170
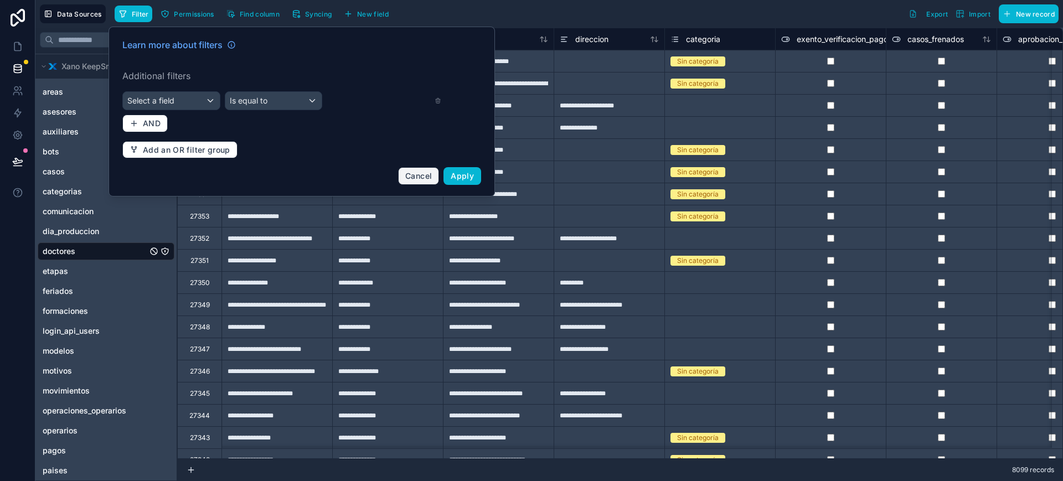
click at [423, 170] on button "Cancel" at bounding box center [418, 176] width 41 height 18
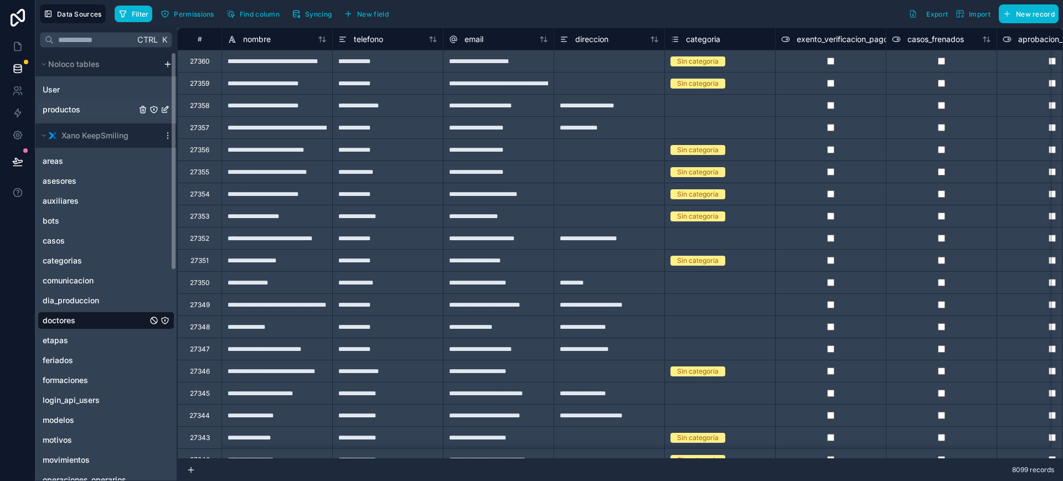
click at [102, 101] on div "productos" at bounding box center [106, 110] width 137 height 18
click at [63, 242] on span "casos" at bounding box center [54, 240] width 22 height 11
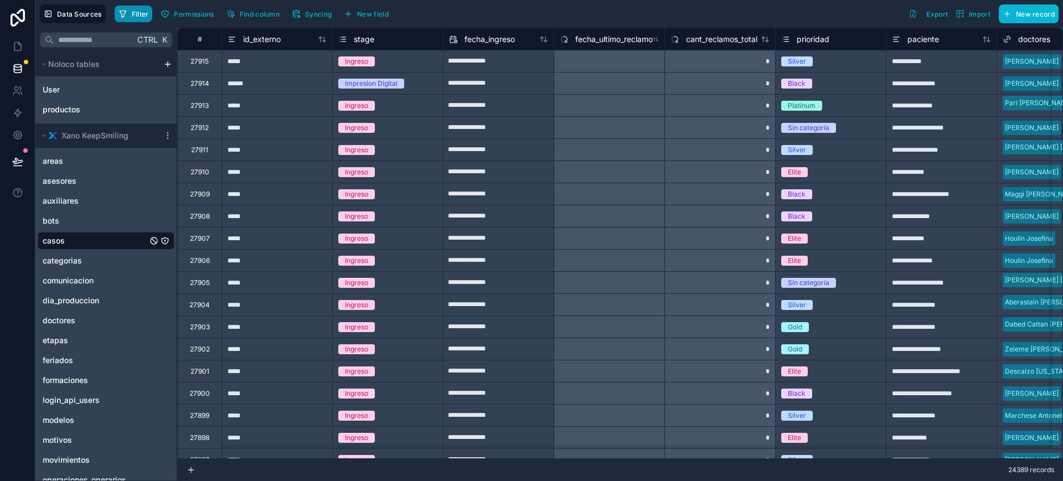
click at [132, 15] on span "Filter" at bounding box center [140, 14] width 17 height 8
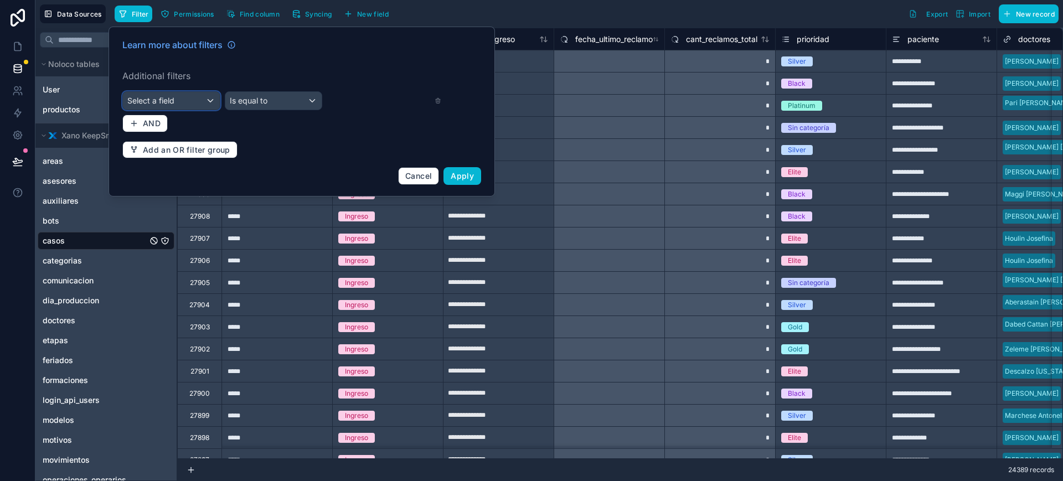
click at [162, 100] on span "Select a field" at bounding box center [150, 100] width 47 height 9
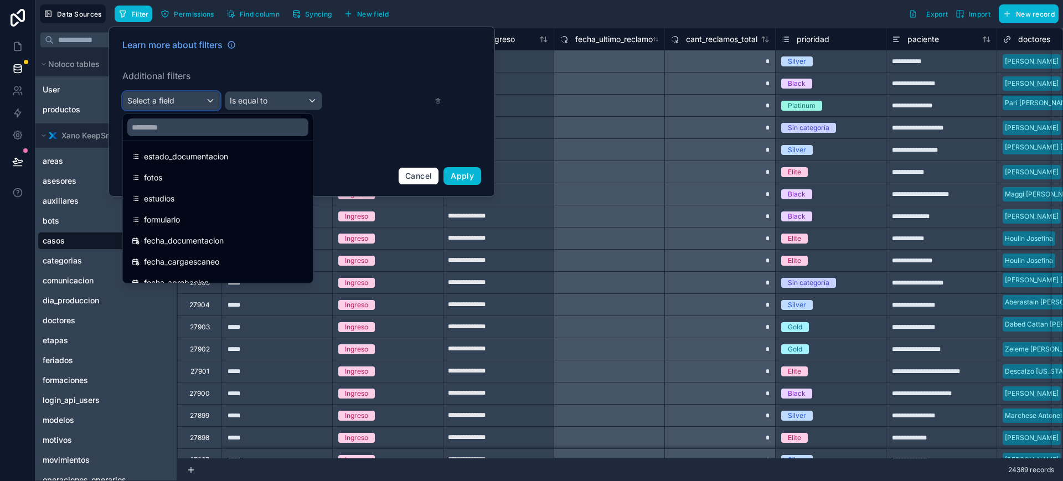
scroll to position [346, 0]
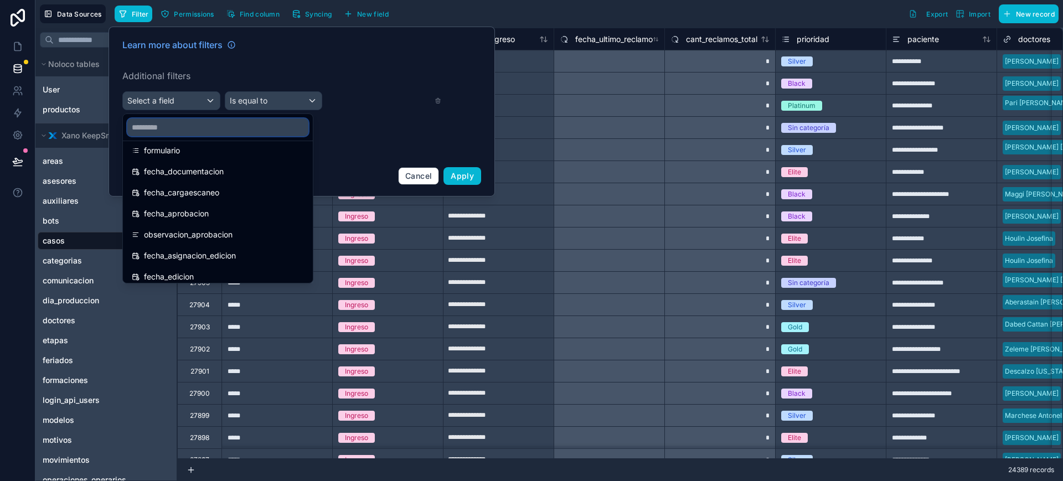
click at [226, 131] on input "text" at bounding box center [217, 127] width 181 height 18
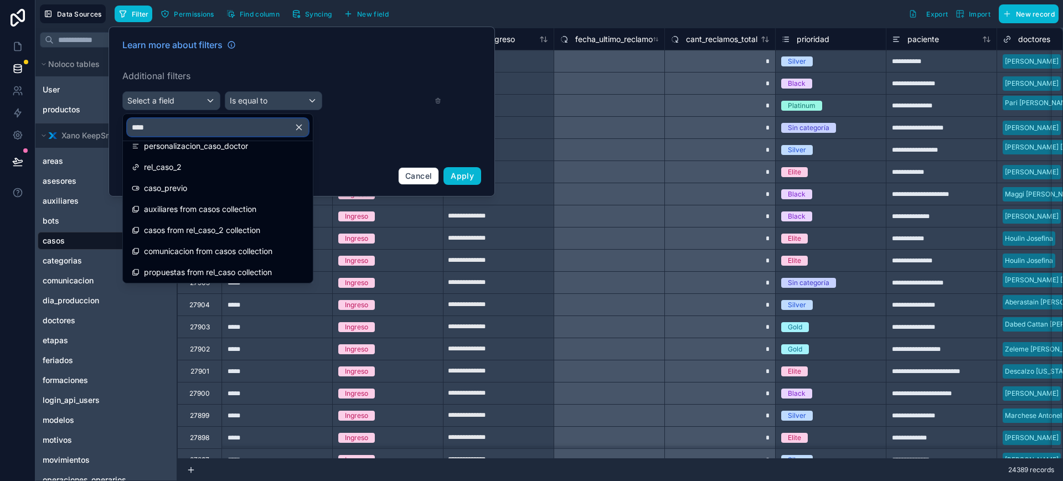
scroll to position [0, 0]
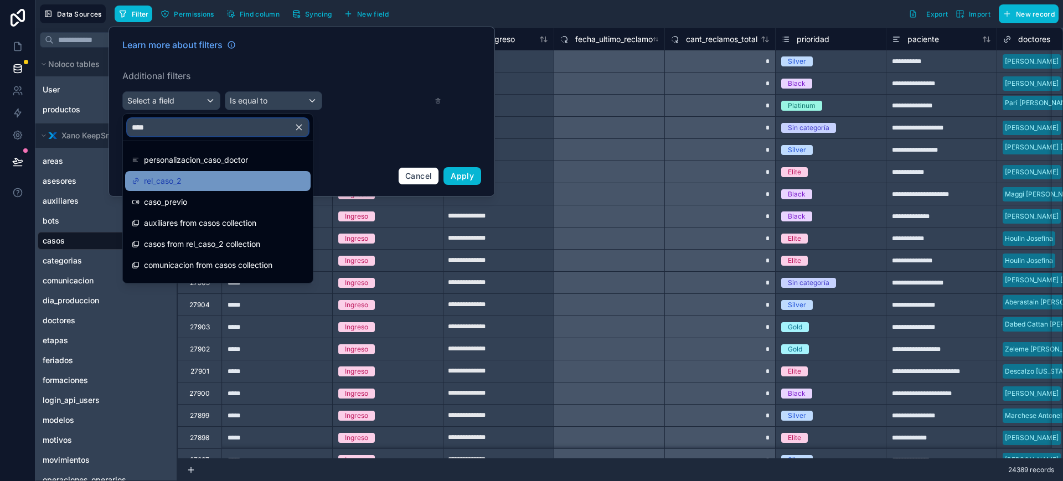
type input "****"
click at [220, 188] on div "rel_caso_2" at bounding box center [217, 181] width 185 height 20
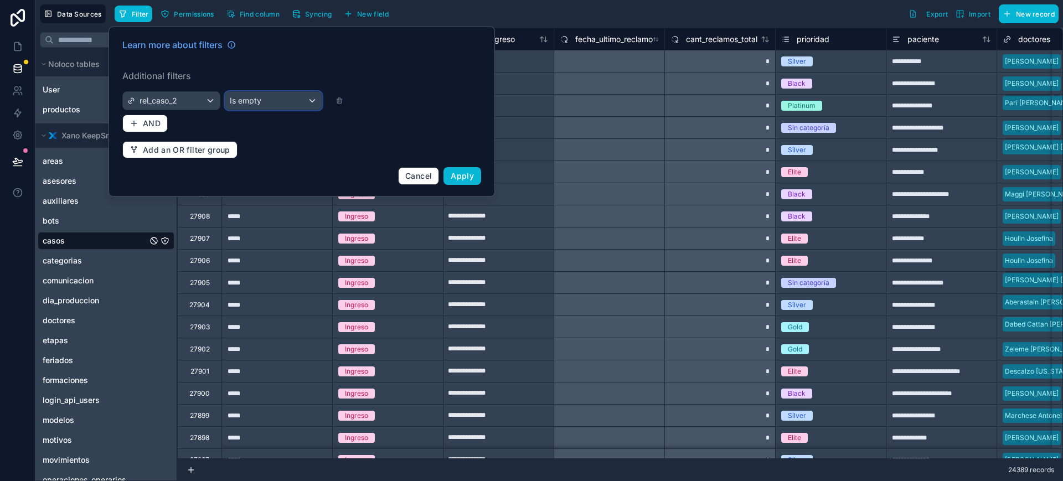
click at [244, 104] on span "Is empty" at bounding box center [246, 100] width 32 height 11
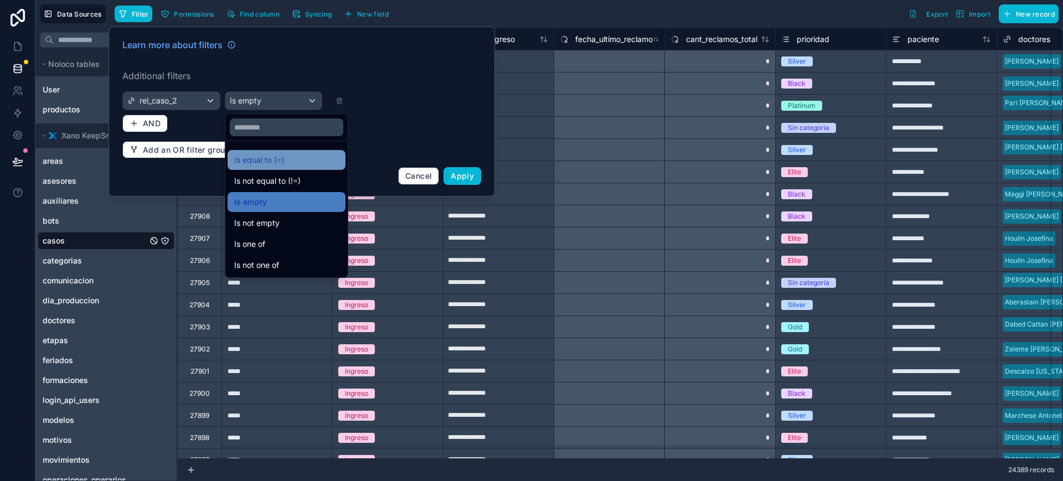
click at [253, 166] on span "Is equal to (=)" at bounding box center [259, 159] width 50 height 13
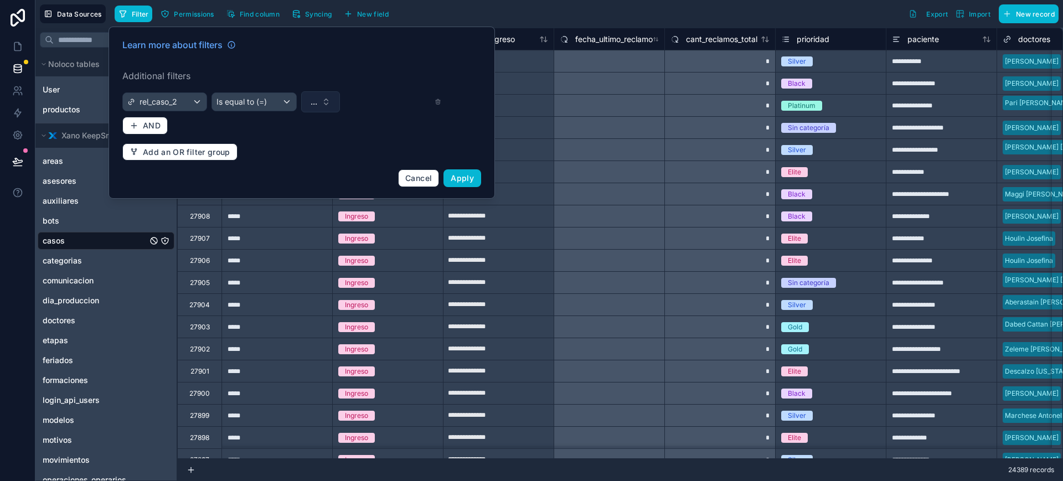
click at [332, 104] on button "..." at bounding box center [320, 101] width 39 height 21
click at [317, 125] on input "text" at bounding box center [327, 125] width 111 height 20
type input "*****"
click at [306, 145] on div "BE999" at bounding box center [320, 147] width 133 height 18
click at [454, 172] on button "Apply" at bounding box center [463, 178] width 38 height 18
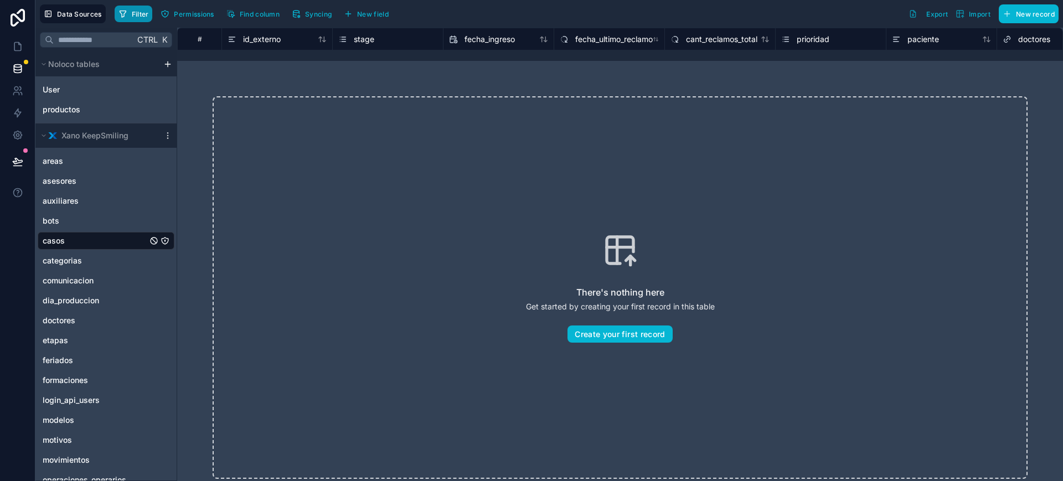
click at [145, 13] on span "Filter" at bounding box center [140, 14] width 17 height 8
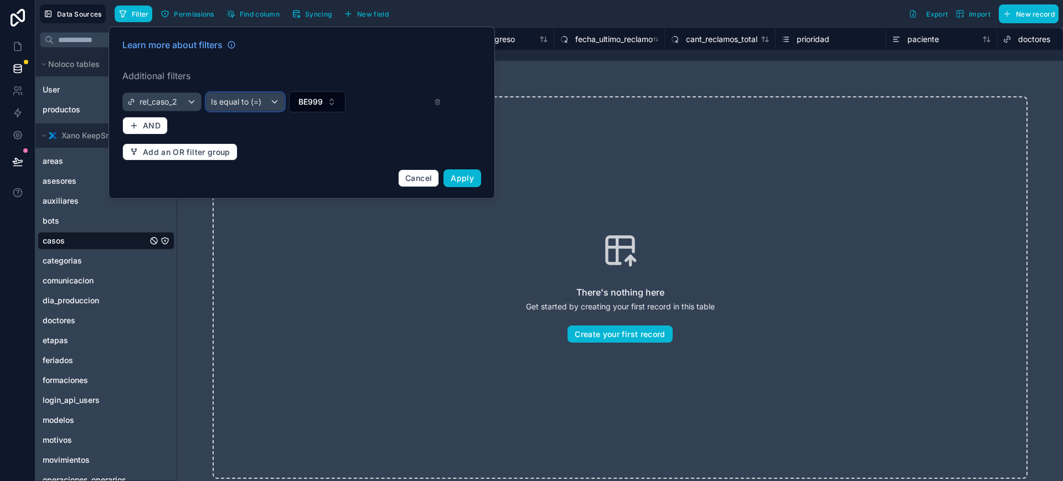
click at [244, 102] on span "Is equal to (=)" at bounding box center [236, 101] width 50 height 11
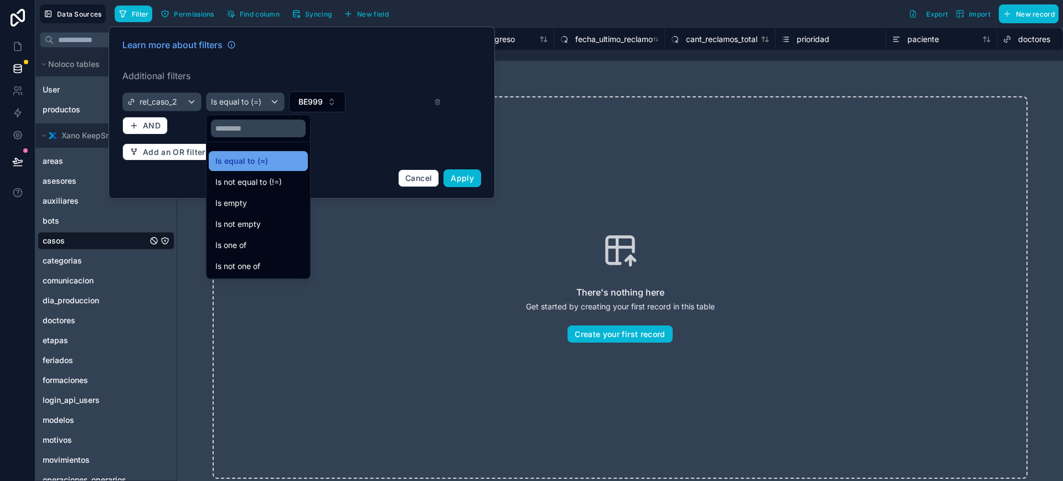
click at [280, 164] on div "Is equal to (=)" at bounding box center [258, 160] width 86 height 13
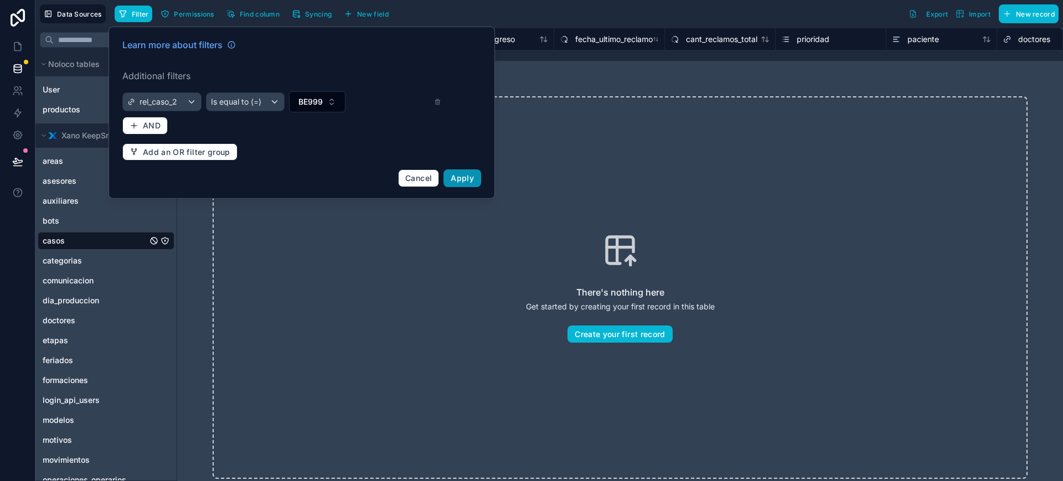
click at [468, 183] on button "Apply" at bounding box center [463, 178] width 38 height 18
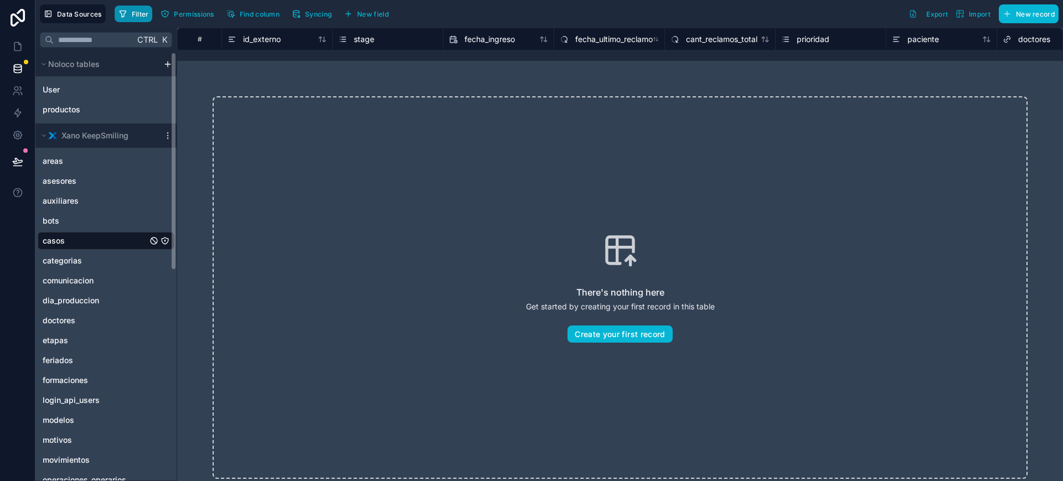
click at [133, 12] on span "Filter" at bounding box center [140, 14] width 17 height 8
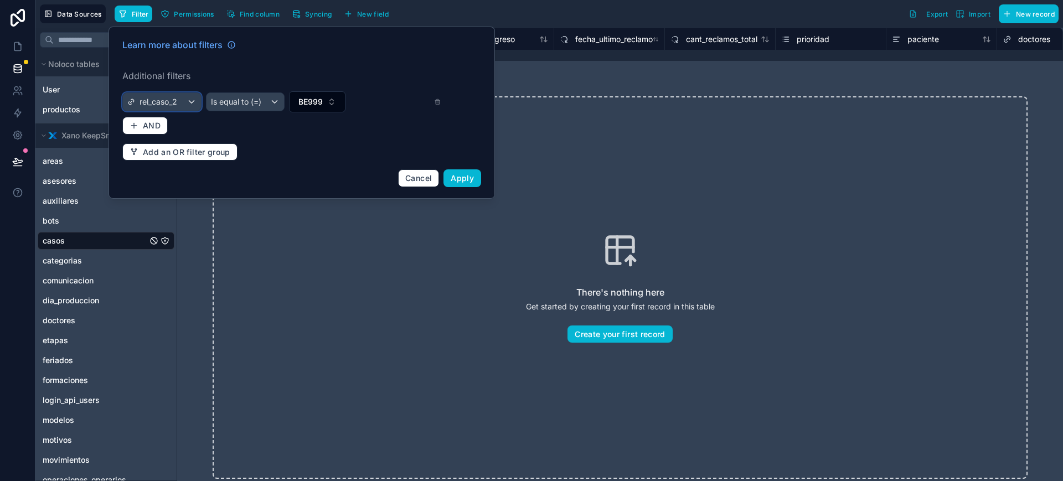
click at [179, 100] on div "rel_caso_2" at bounding box center [162, 102] width 78 height 18
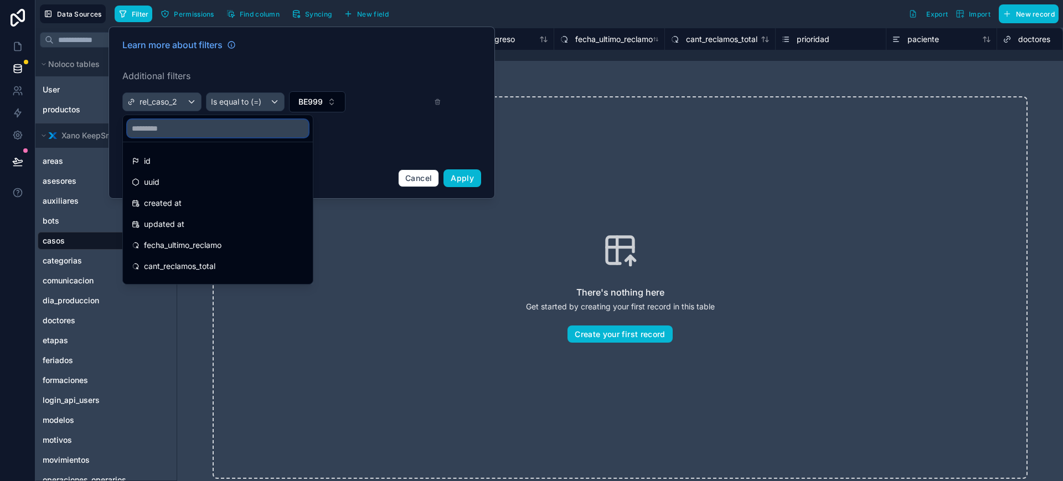
click at [179, 123] on input "text" at bounding box center [217, 129] width 181 height 18
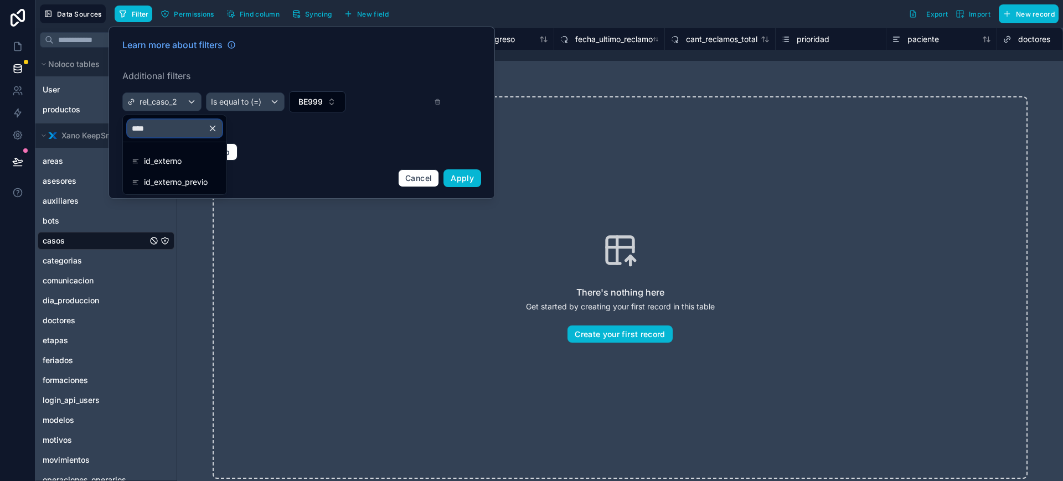
type input "*****"
click at [213, 159] on div "id_externo" at bounding box center [175, 160] width 86 height 13
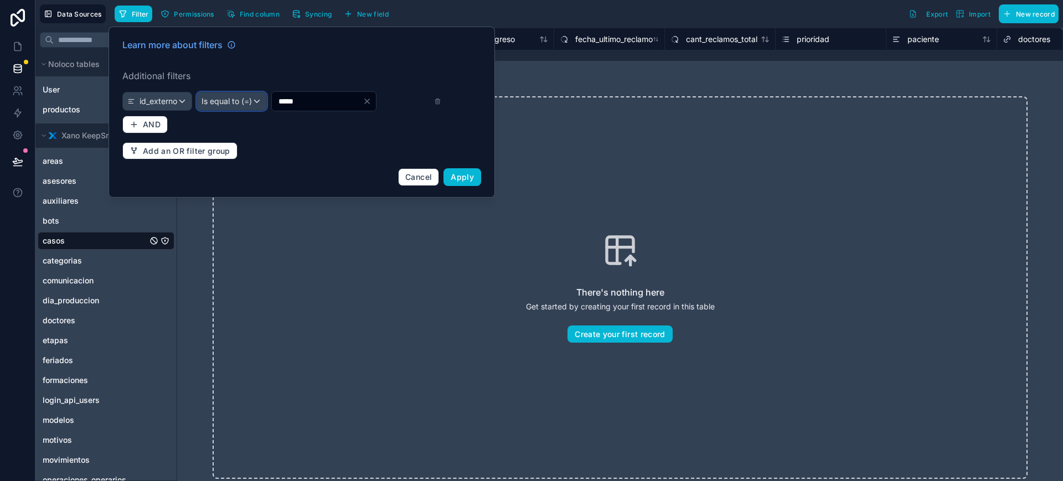
click at [256, 109] on div "Is equal to (=)" at bounding box center [231, 101] width 69 height 18
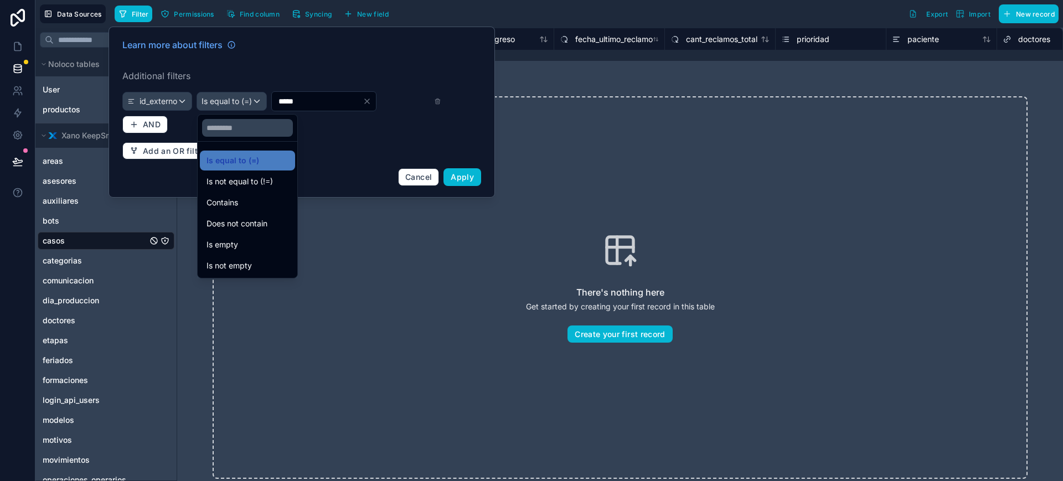
click at [413, 129] on div at bounding box center [302, 112] width 387 height 171
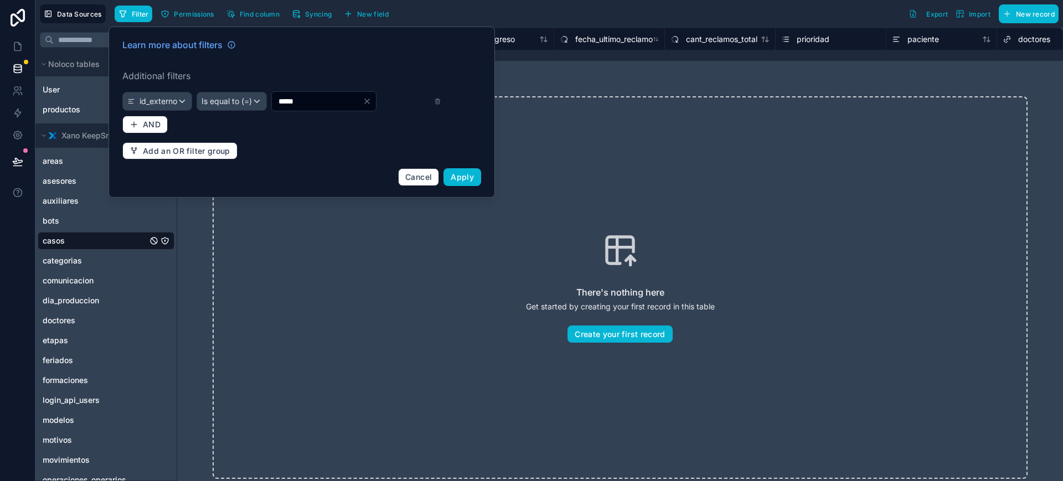
click at [296, 108] on input "*****" at bounding box center [317, 102] width 91 height 16
click at [295, 107] on input "*****" at bounding box center [317, 102] width 91 height 16
paste input "text"
type input "*****"
click at [462, 177] on span "Apply" at bounding box center [462, 176] width 23 height 9
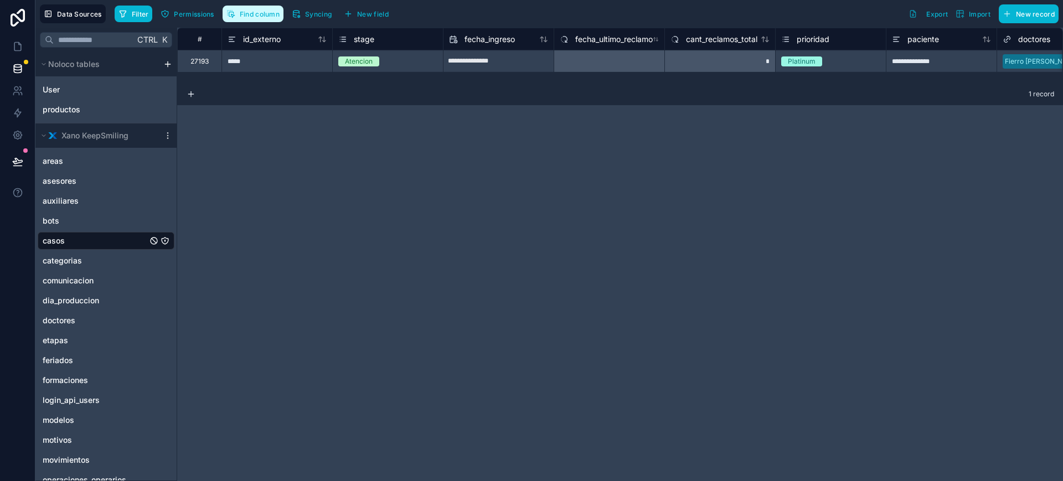
click at [272, 8] on button "Find column" at bounding box center [253, 14] width 61 height 17
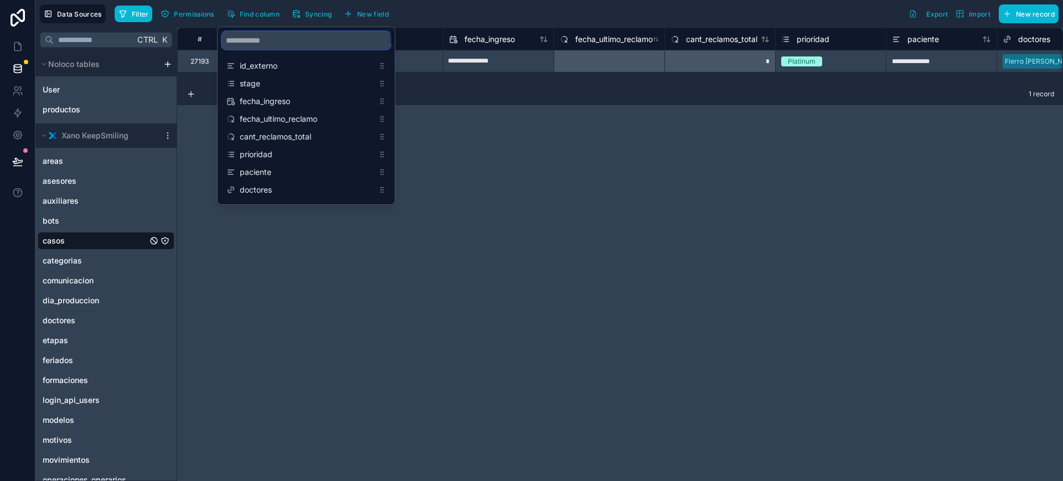
click at [270, 45] on input "scrollable content" at bounding box center [306, 41] width 168 height 18
click at [256, 37] on input "*****" at bounding box center [306, 41] width 168 height 18
paste input "**********"
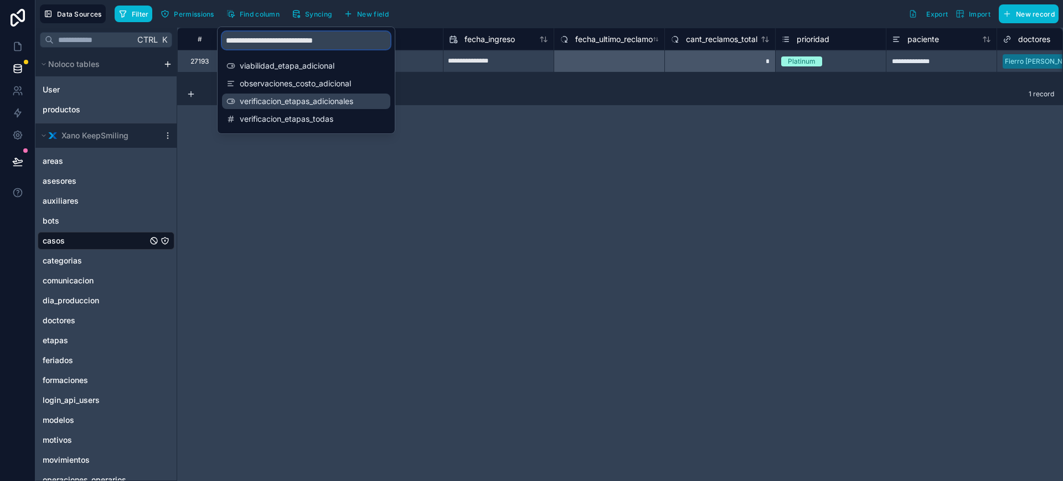
type input "**********"
click at [314, 96] on span "verificacion_etapas_adicionales" at bounding box center [307, 101] width 134 height 11
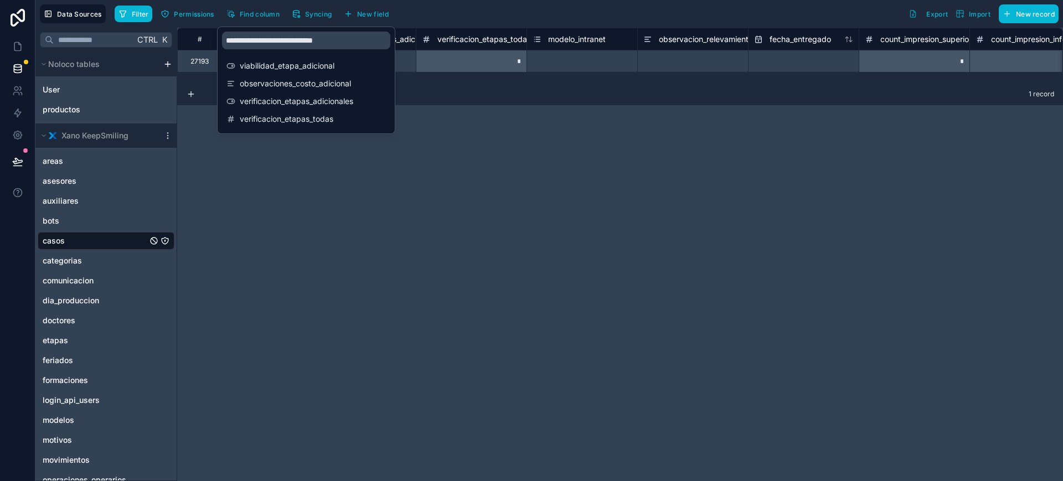
scroll to position [0, 18384]
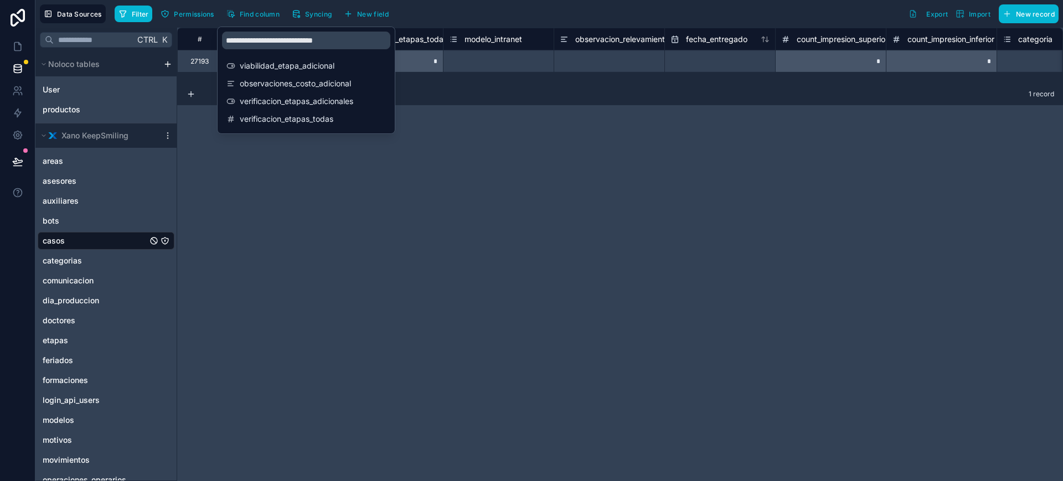
click at [481, 92] on div "1 record" at bounding box center [620, 94] width 886 height 22
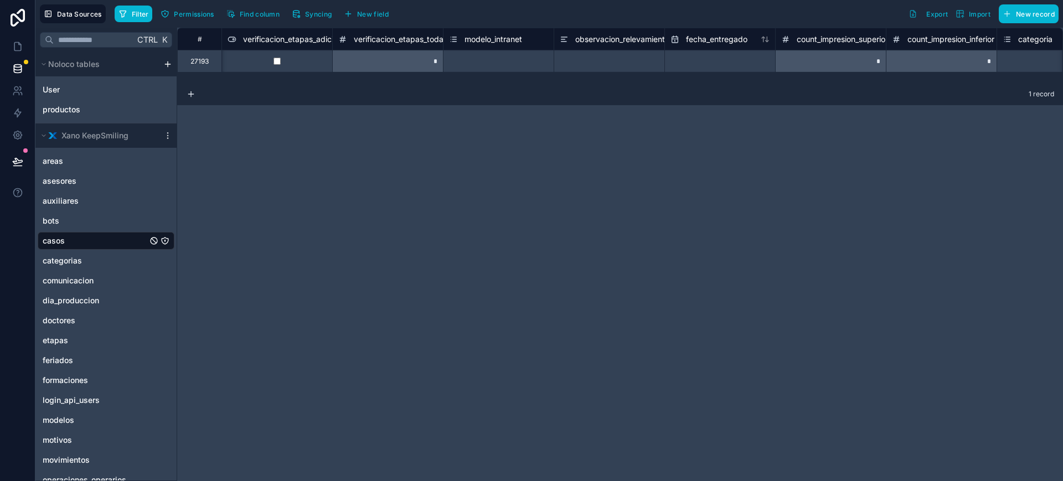
click at [797, 175] on div "# sub_stage_edicion sub_stage_movimientos verificacion_etapas_adicionales verif…" at bounding box center [620, 255] width 886 height 454
click at [246, 14] on span "Find column" at bounding box center [260, 14] width 40 height 8
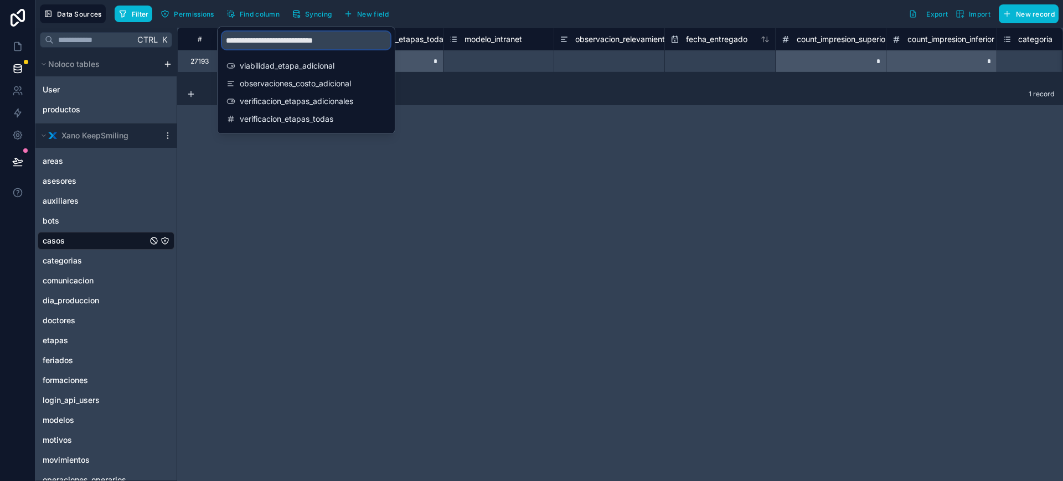
drag, startPoint x: 367, startPoint y: 41, endPoint x: 122, endPoint y: 41, distance: 244.2
click at [122, 41] on div "**********" at bounding box center [549, 240] width 1028 height 481
paste input "**********"
paste input "scrollable content"
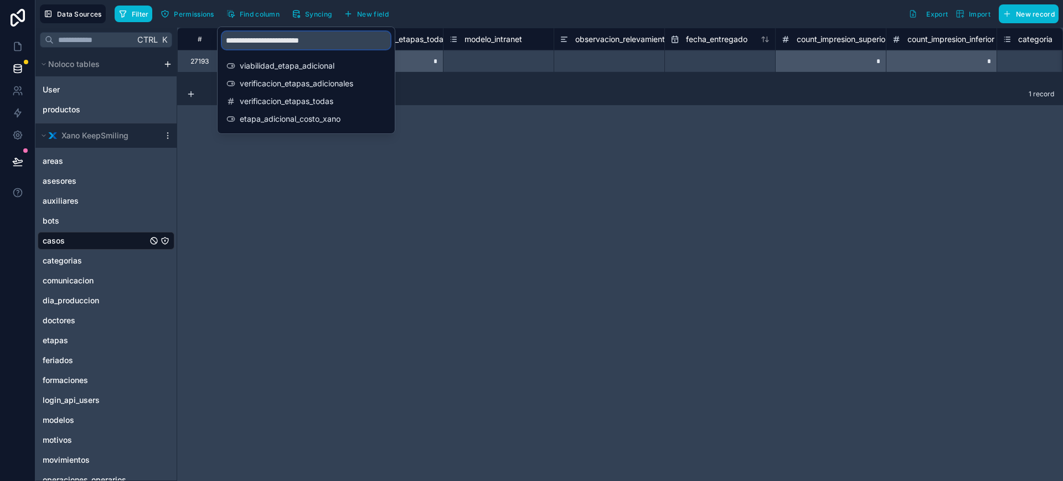
scroll to position [0, 0]
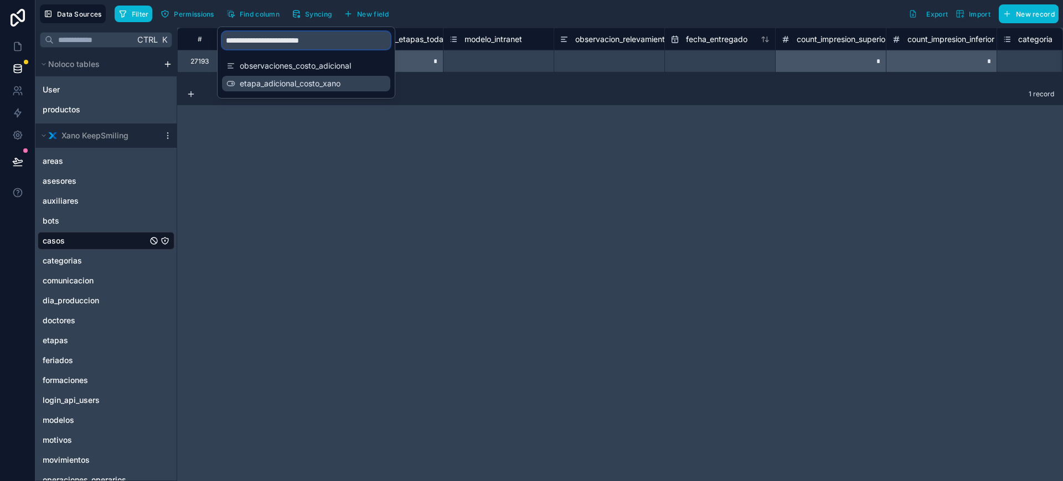
type input "**********"
click at [345, 90] on div "etapa_adicional_costo_xano" at bounding box center [306, 84] width 168 height 16
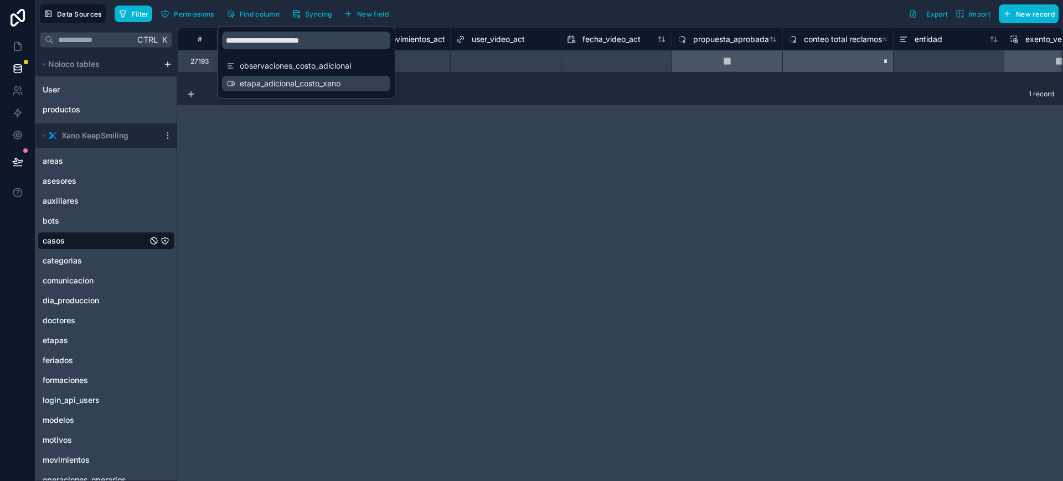
scroll to position [0, 20377]
click at [504, 120] on div "# fecha_primer_control user_primer_control etapa_adicional_costo_xano fecha_mov…" at bounding box center [620, 255] width 886 height 454
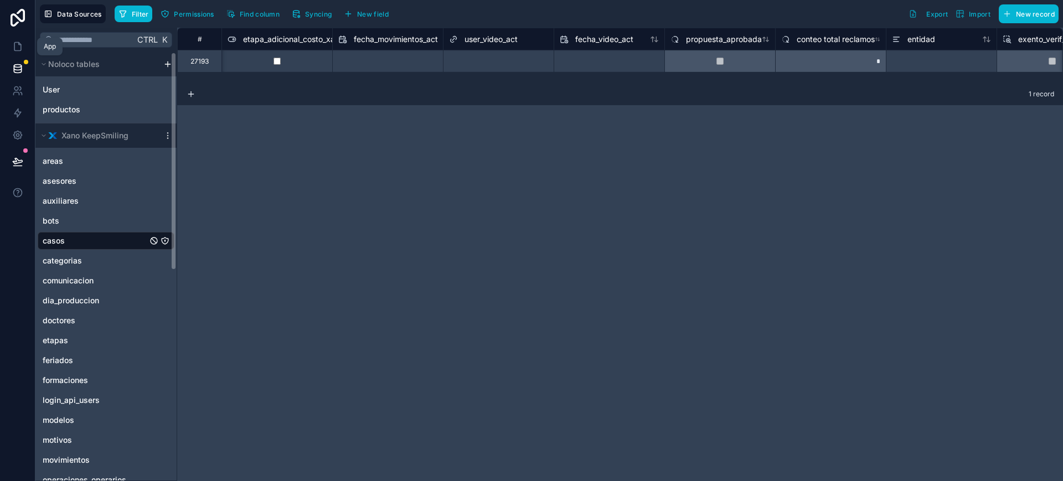
drag, startPoint x: 16, startPoint y: 50, endPoint x: 0, endPoint y: 263, distance: 213.7
click at [16, 50] on icon at bounding box center [17, 47] width 7 height 8
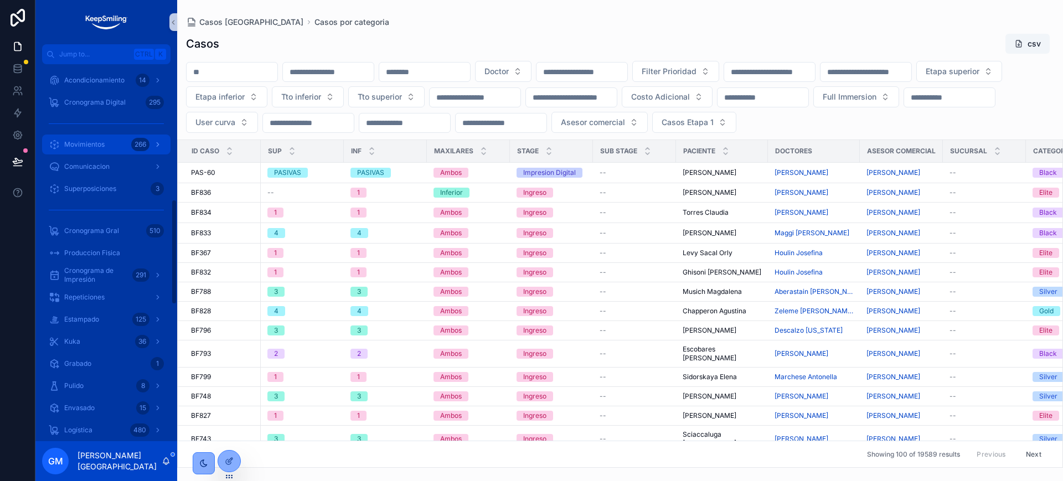
drag, startPoint x: 104, startPoint y: 140, endPoint x: 121, endPoint y: 147, distance: 18.1
click at [104, 140] on span "Movimientos" at bounding box center [84, 144] width 40 height 9
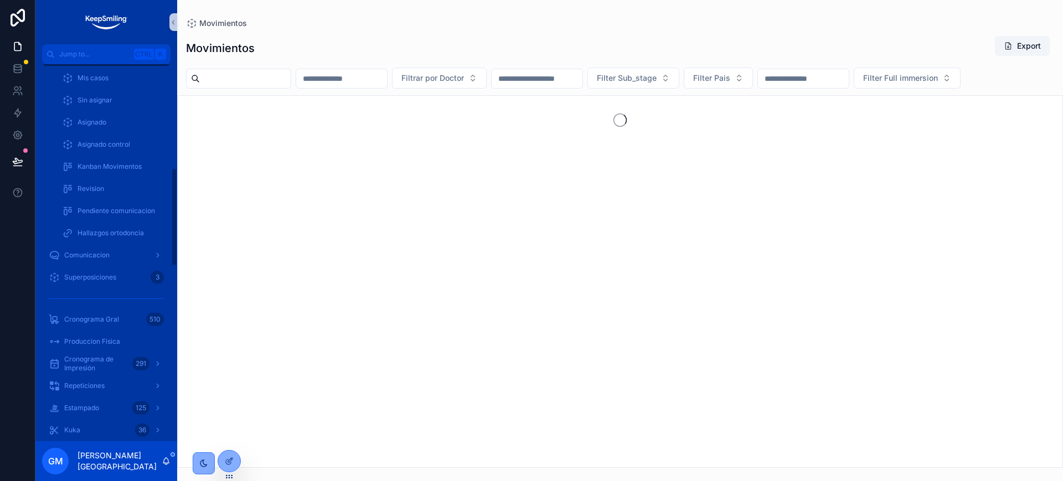
scroll to position [396, 0]
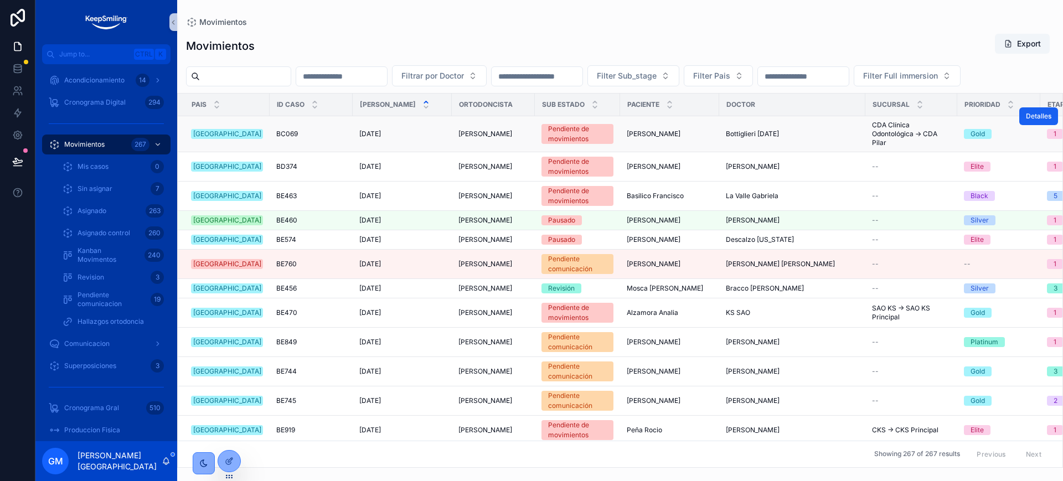
click at [1032, 121] on span "Detalles" at bounding box center [1038, 116] width 25 height 9
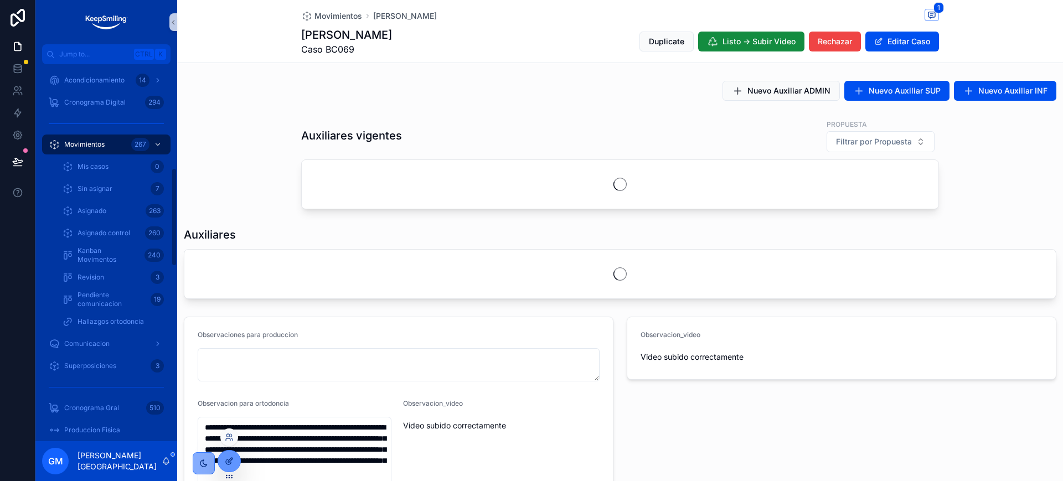
click at [225, 461] on icon at bounding box center [229, 461] width 9 height 9
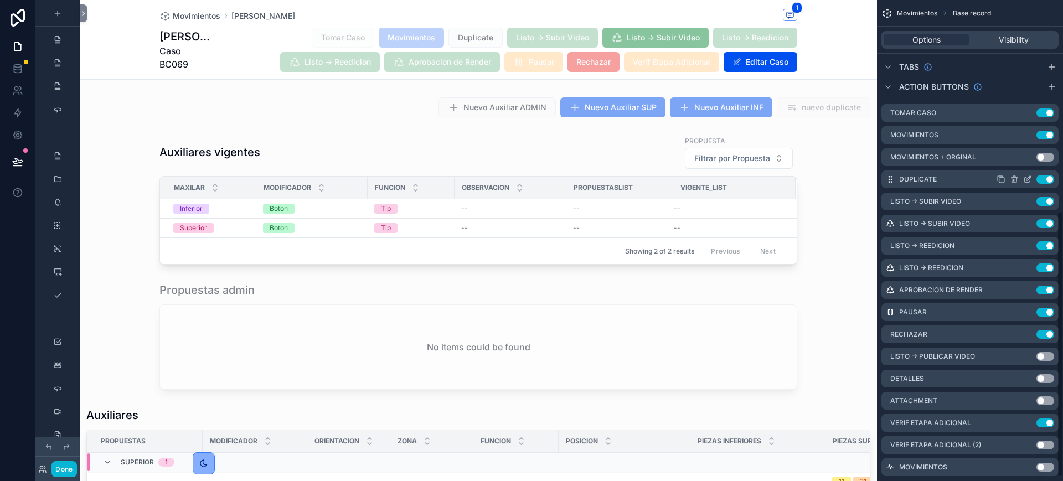
scroll to position [388, 0]
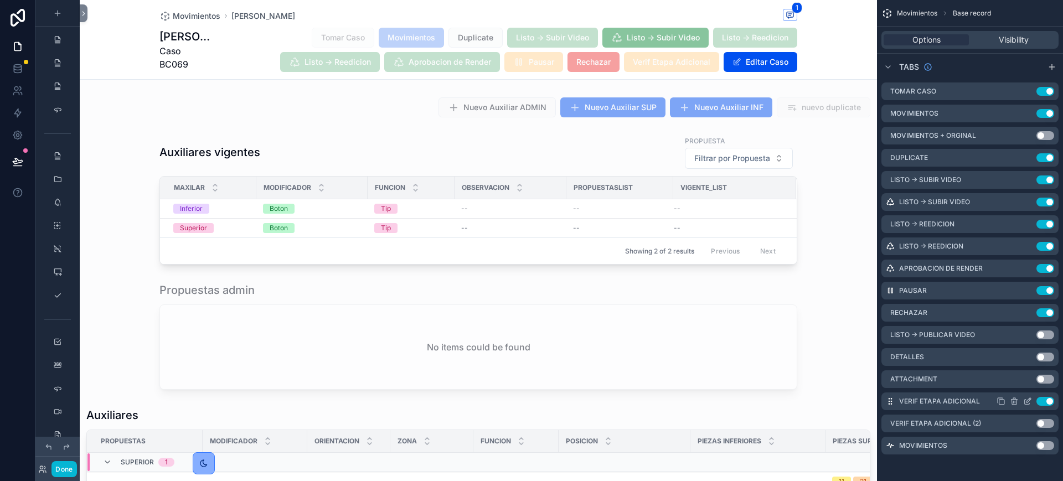
click at [1028, 401] on icon "scrollable content" at bounding box center [1027, 401] width 9 height 9
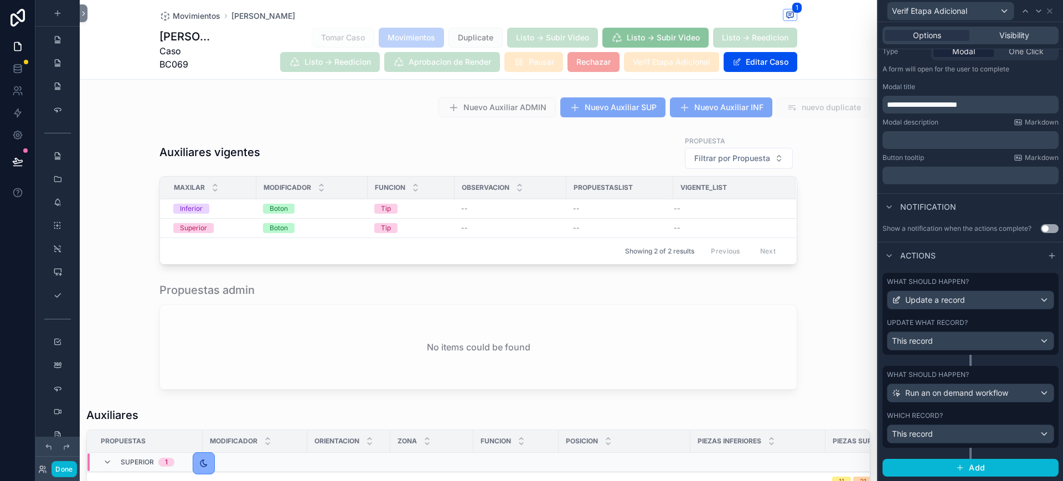
scroll to position [154, 0]
click at [947, 322] on label "Update what record?" at bounding box center [927, 322] width 81 height 9
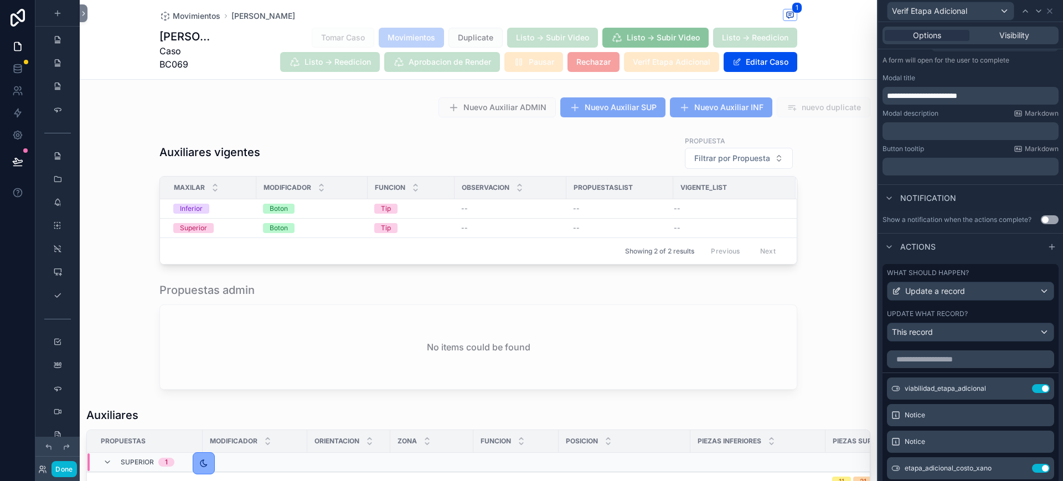
scroll to position [421, 0]
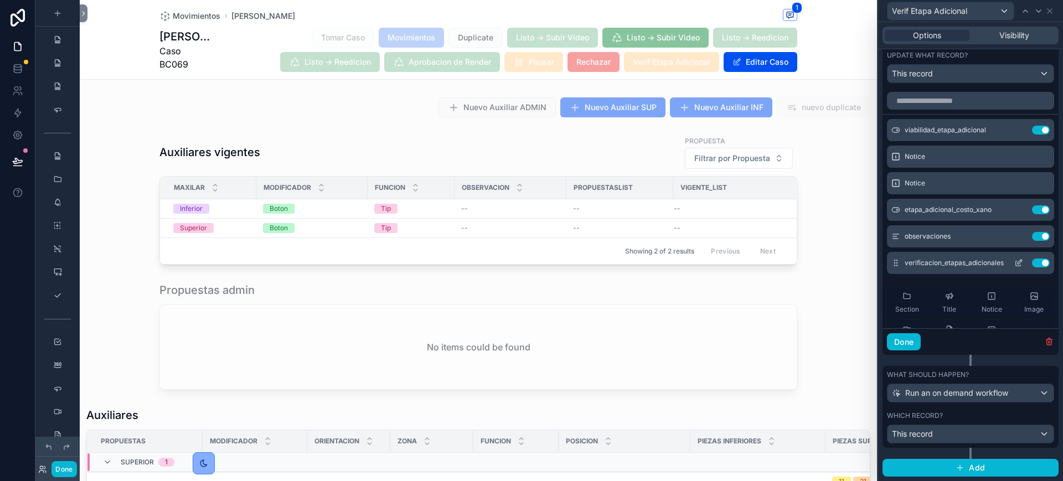
click at [1014, 264] on icon at bounding box center [1018, 263] width 9 height 9
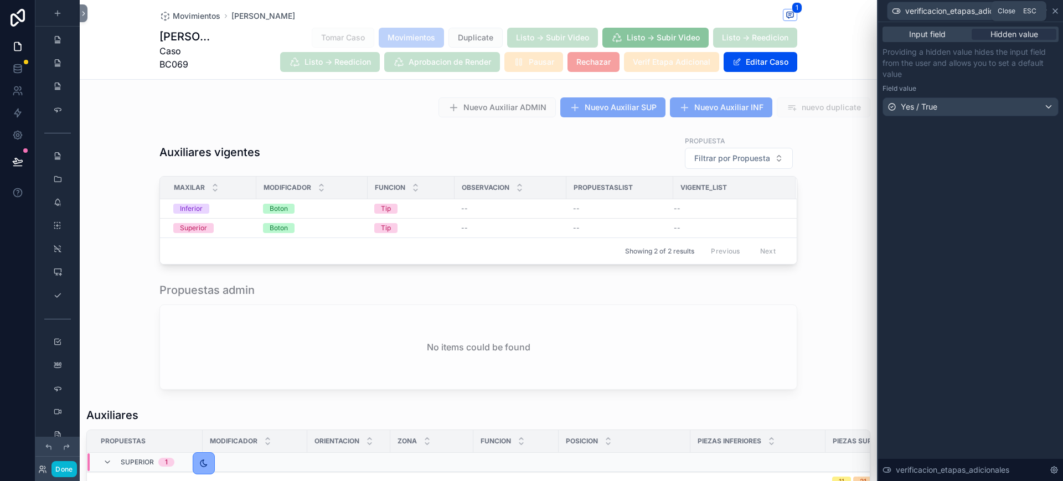
click at [1055, 13] on icon at bounding box center [1055, 11] width 9 height 9
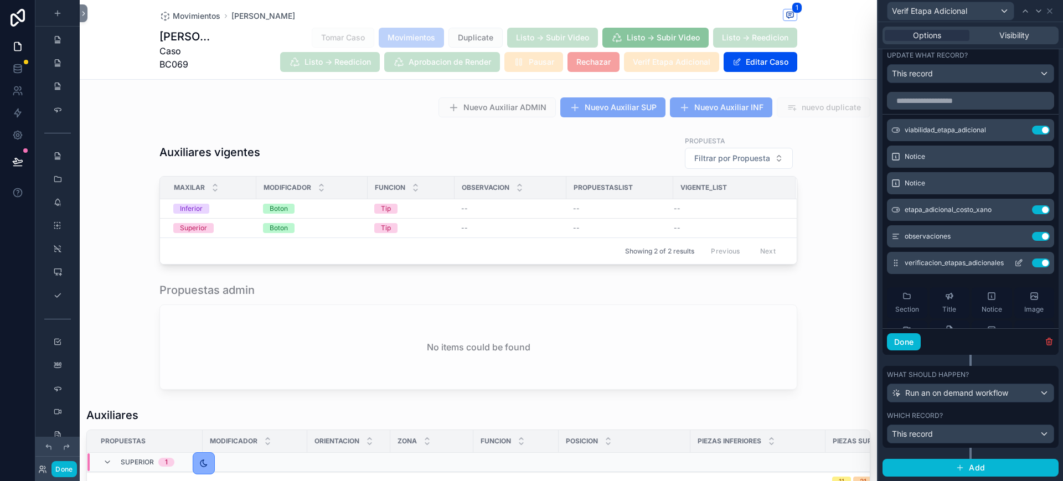
click at [1014, 267] on icon at bounding box center [1018, 263] width 9 height 9
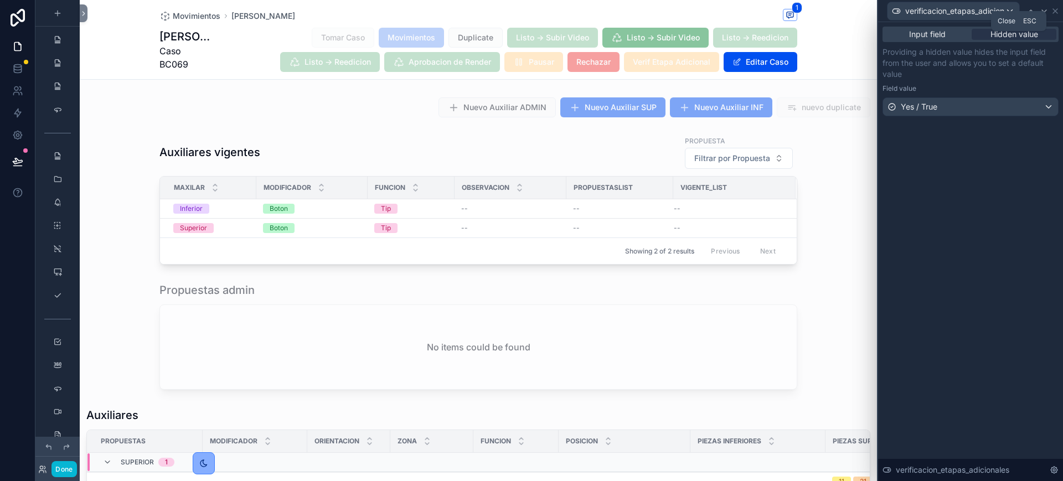
click at [1056, 12] on icon at bounding box center [1055, 11] width 9 height 9
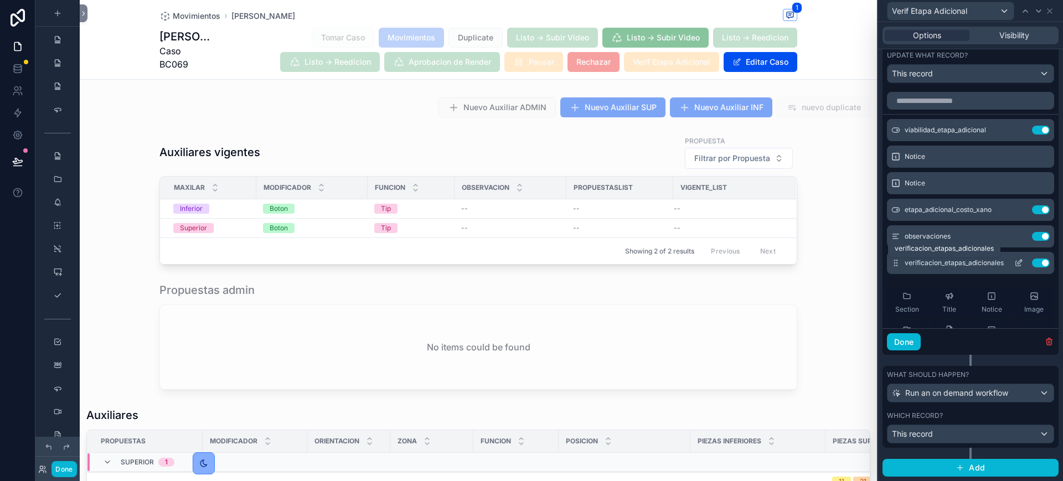
scroll to position [352, 0]
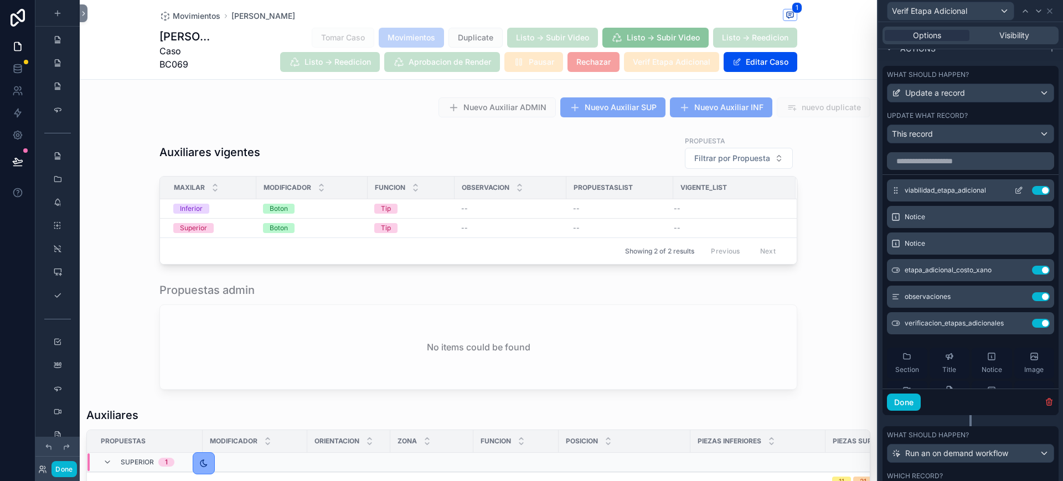
click at [1016, 194] on icon at bounding box center [1018, 191] width 5 height 5
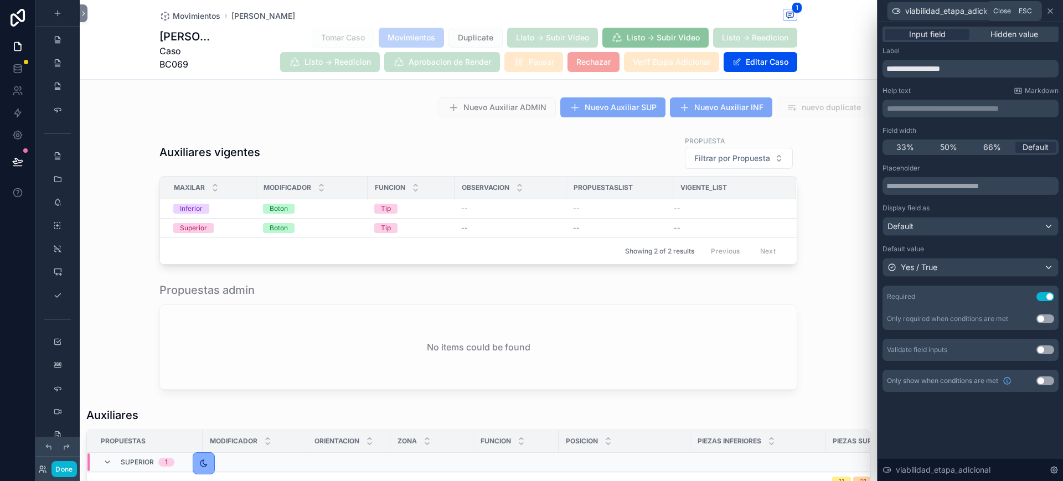
click at [1049, 10] on icon at bounding box center [1050, 11] width 9 height 9
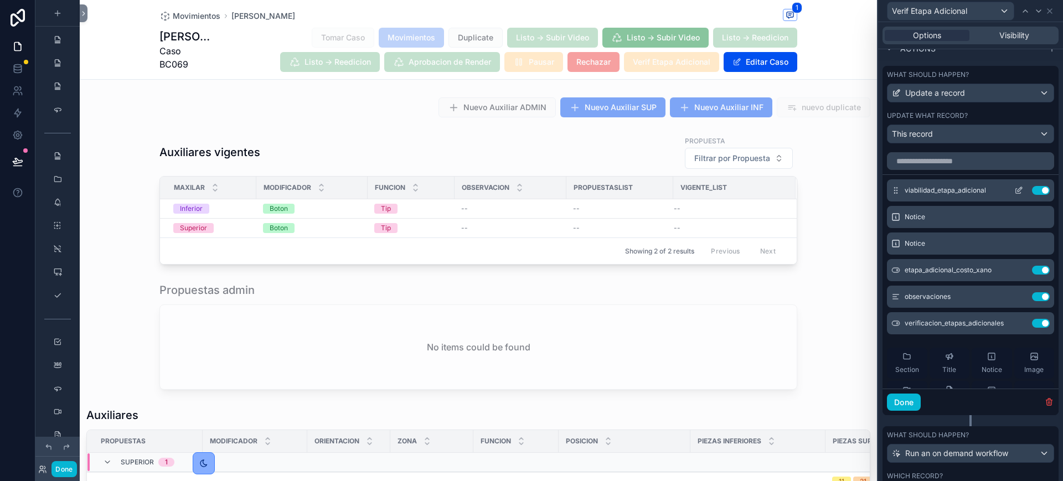
click at [1014, 195] on icon at bounding box center [1018, 190] width 9 height 9
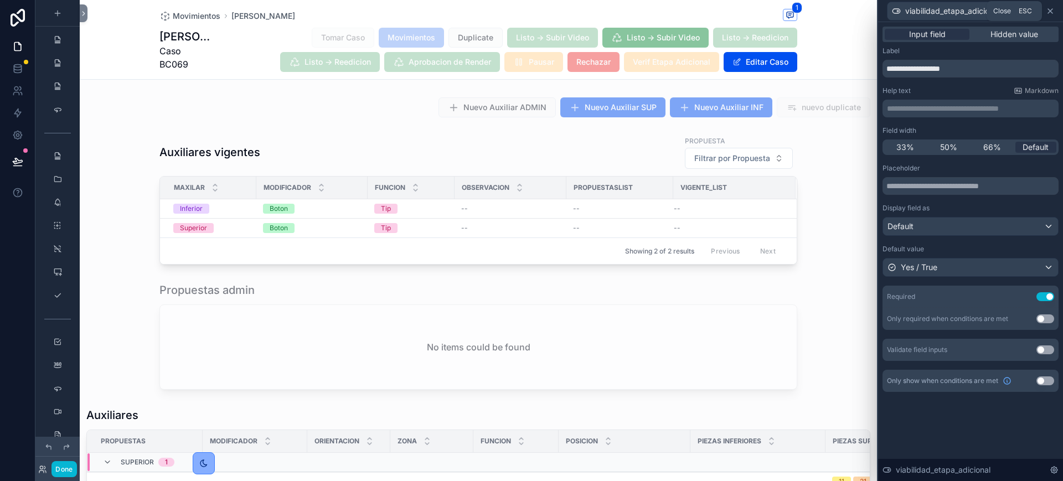
click at [1054, 8] on icon at bounding box center [1050, 11] width 9 height 9
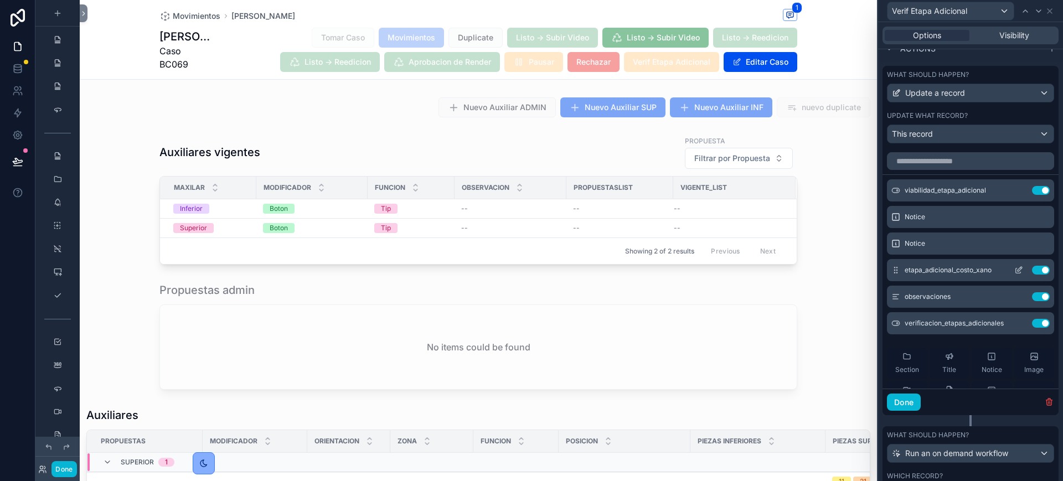
click at [1014, 275] on icon at bounding box center [1018, 270] width 9 height 9
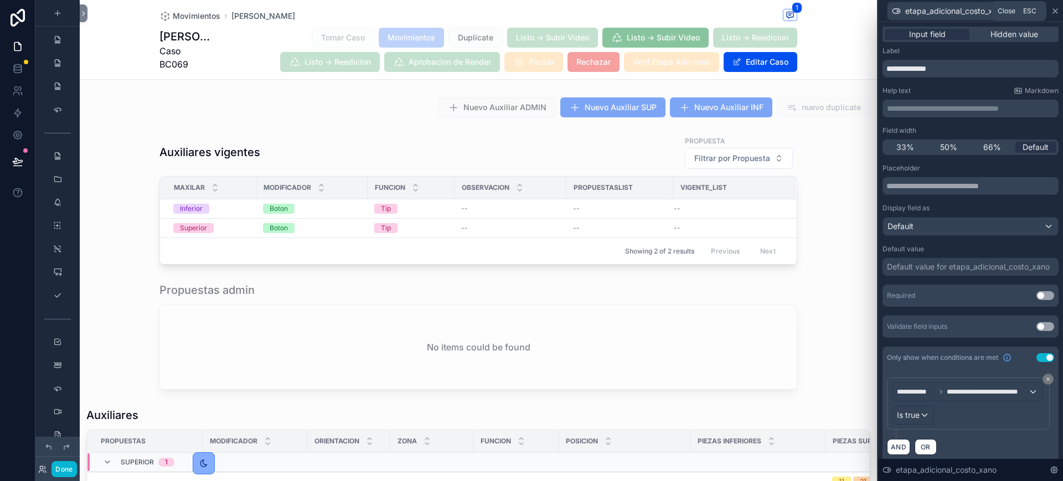
click at [1055, 9] on icon at bounding box center [1055, 11] width 9 height 9
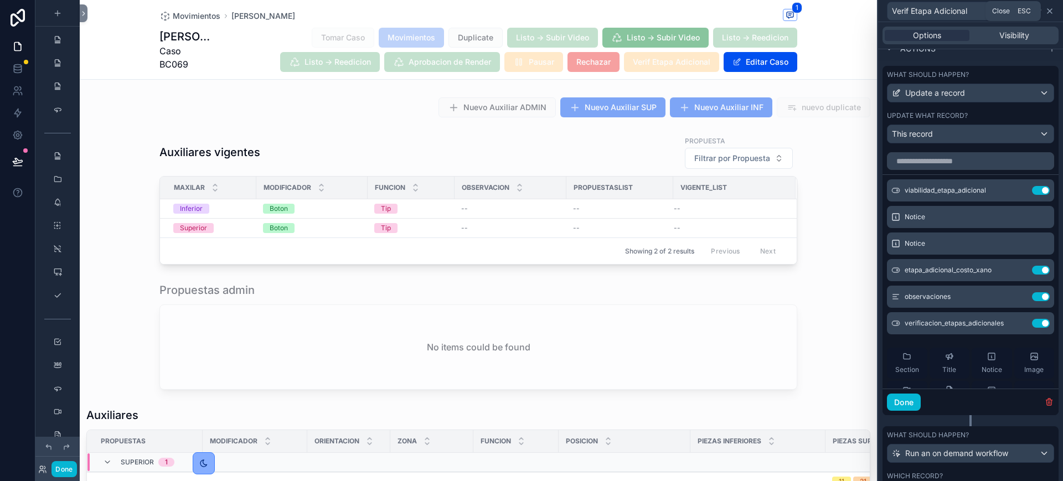
click at [1052, 13] on icon at bounding box center [1049, 11] width 9 height 9
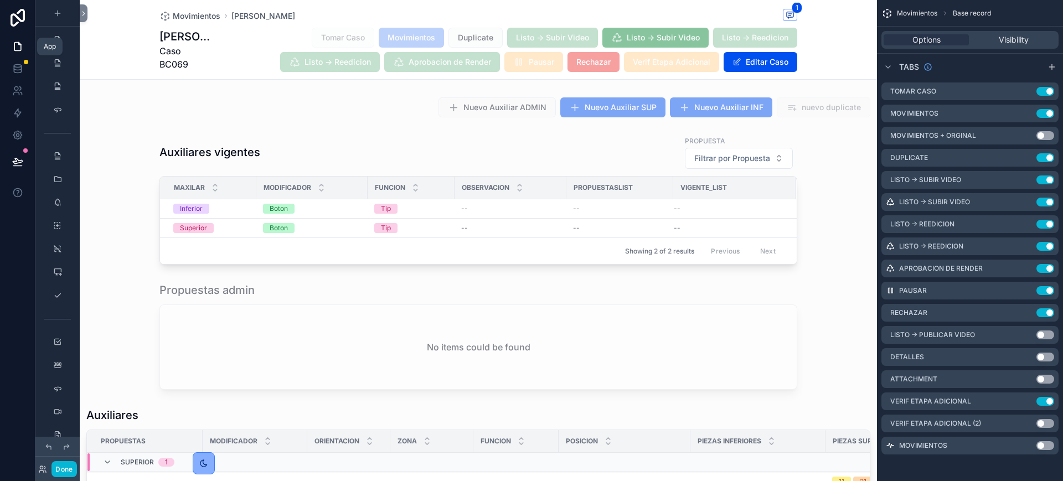
drag, startPoint x: 20, startPoint y: 46, endPoint x: 369, endPoint y: 37, distance: 349.5
click at [20, 47] on icon at bounding box center [17, 46] width 11 height 11
click at [85, 16] on icon at bounding box center [84, 13] width 8 height 8
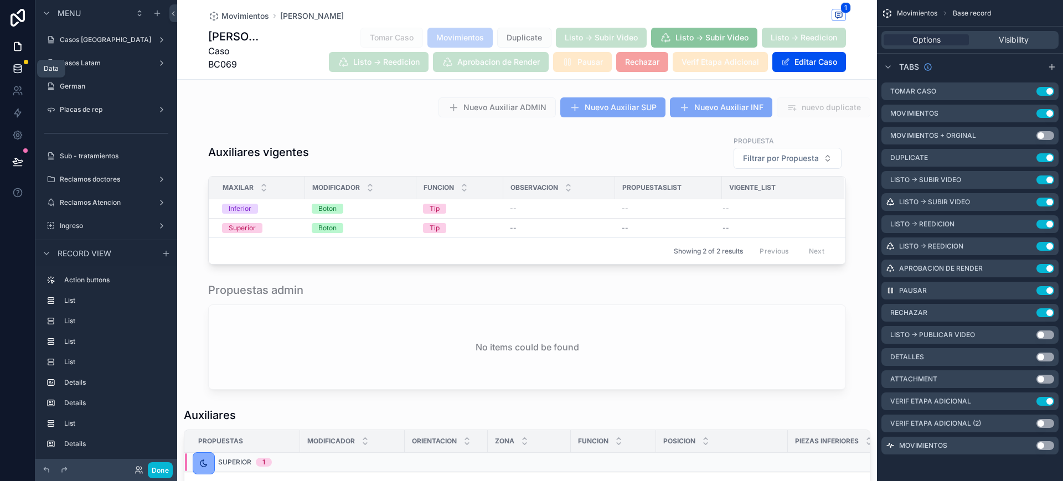
click at [8, 76] on link at bounding box center [17, 69] width 35 height 22
click at [17, 69] on icon at bounding box center [17, 68] width 7 height 4
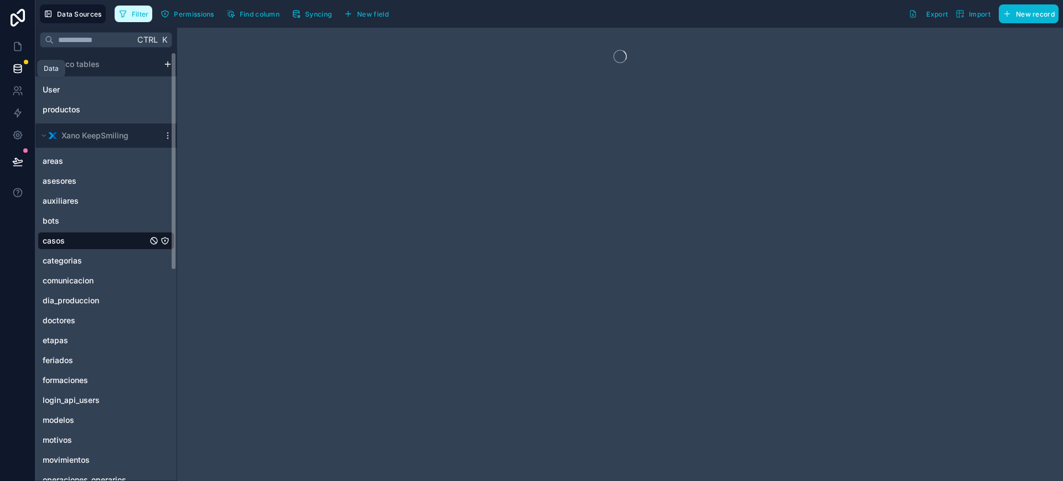
click at [133, 14] on span "Filter" at bounding box center [140, 14] width 17 height 8
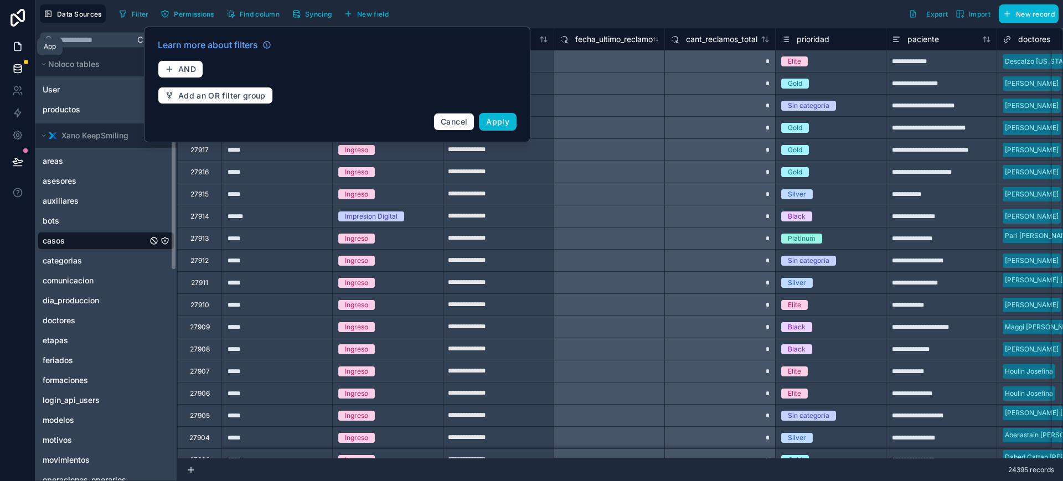
click at [14, 51] on icon at bounding box center [17, 46] width 11 height 11
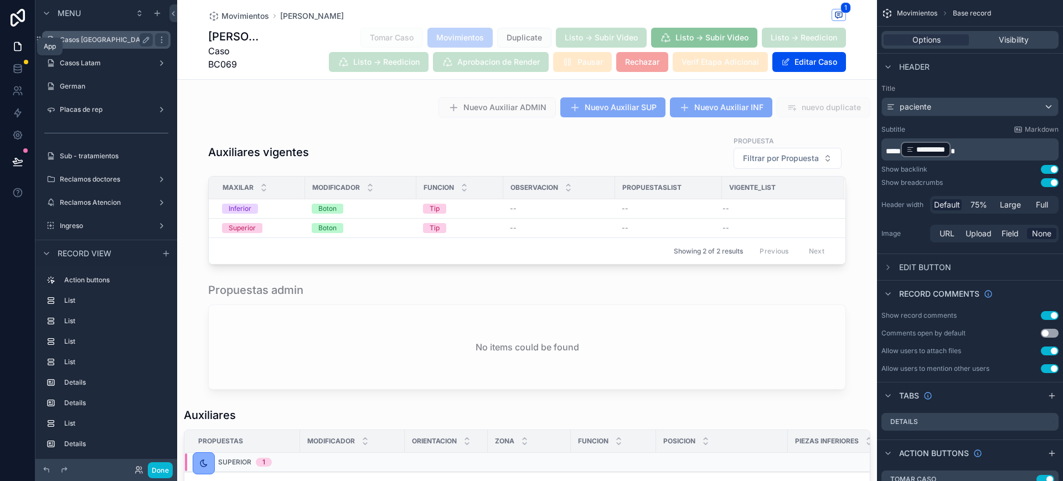
click at [8, 36] on link at bounding box center [17, 46] width 35 height 22
click at [11, 43] on link at bounding box center [17, 46] width 35 height 22
click at [79, 33] on div "Casos Argentina" at bounding box center [106, 39] width 93 height 13
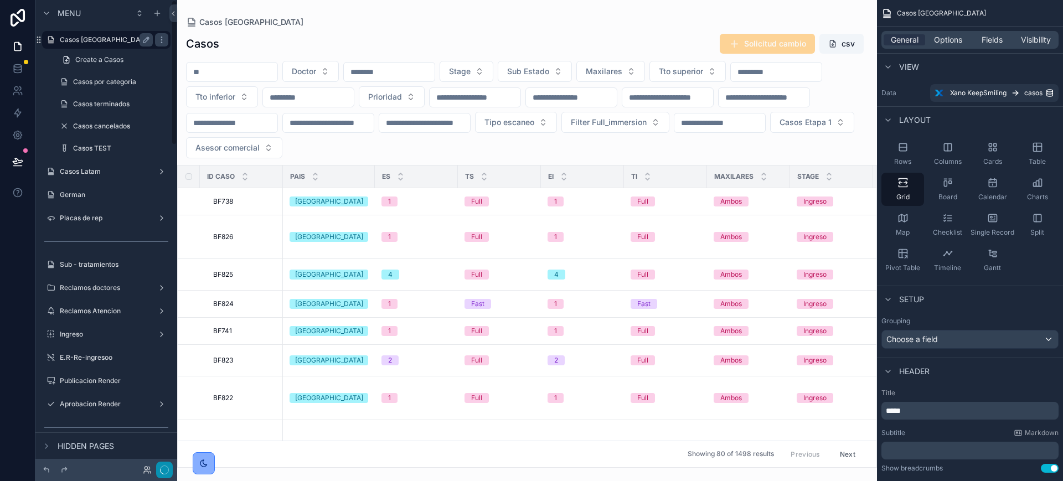
click at [166, 473] on icon "button" at bounding box center [164, 470] width 9 height 9
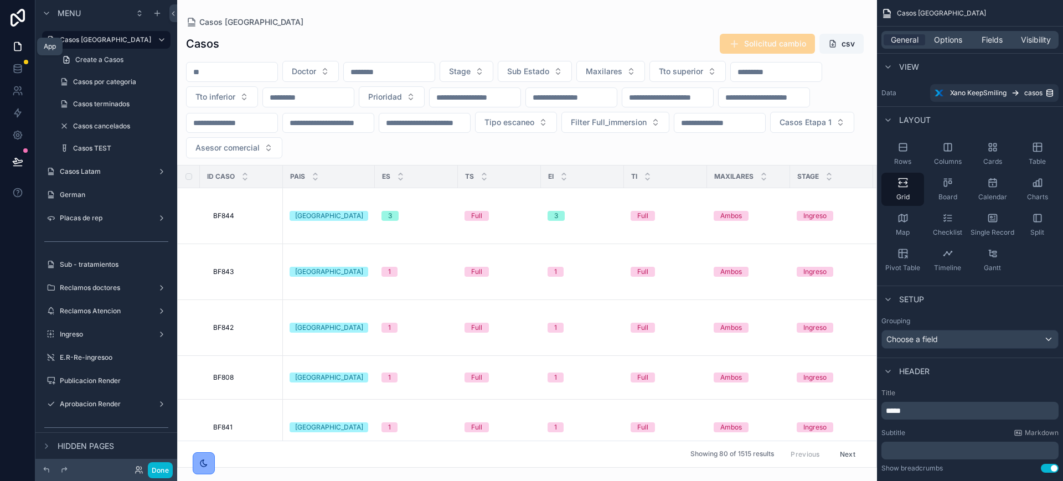
click at [16, 47] on icon at bounding box center [17, 46] width 11 height 11
click at [164, 472] on button "Done" at bounding box center [160, 470] width 25 height 16
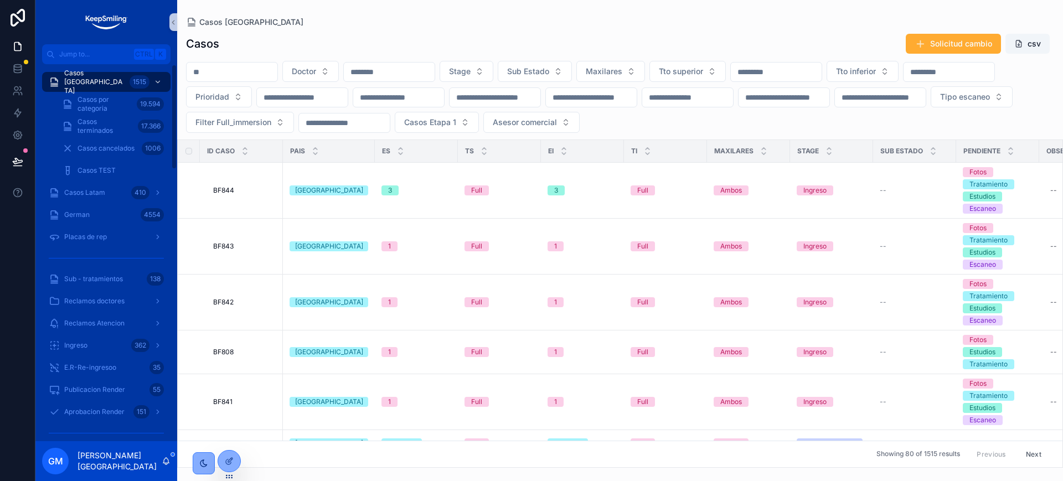
click at [106, 115] on div "Casos terminados 17.366" at bounding box center [113, 126] width 128 height 22
click at [152, 107] on div "19.594" at bounding box center [150, 103] width 27 height 13
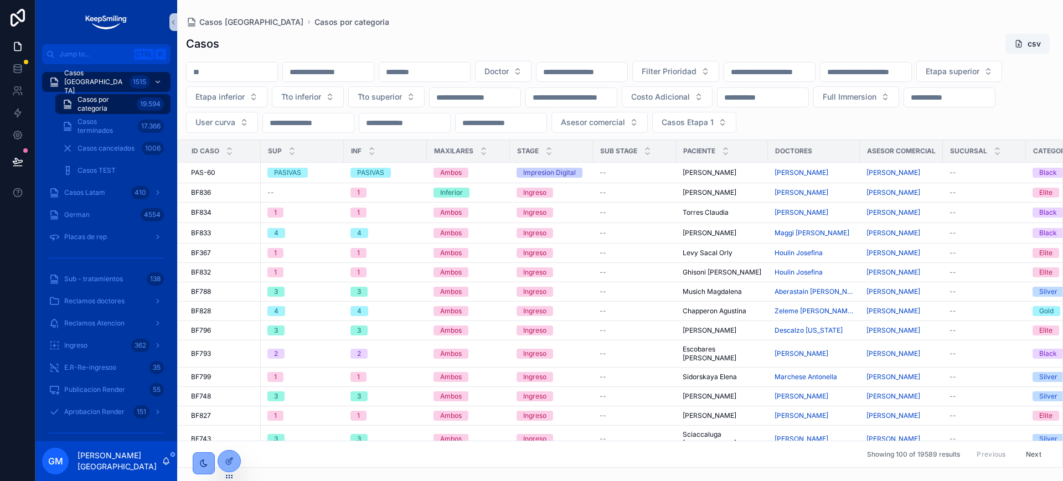
drag, startPoint x: 152, startPoint y: 107, endPoint x: 202, endPoint y: 71, distance: 61.6
click at [202, 71] on input "scrollable content" at bounding box center [232, 72] width 91 height 16
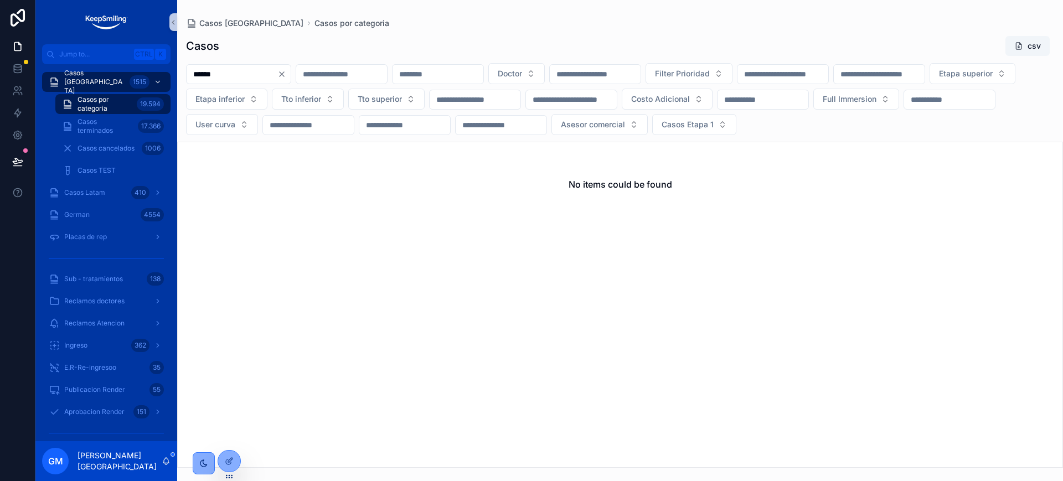
click at [222, 68] on input "******" at bounding box center [232, 74] width 91 height 16
click at [200, 72] on input "******" at bounding box center [232, 74] width 91 height 16
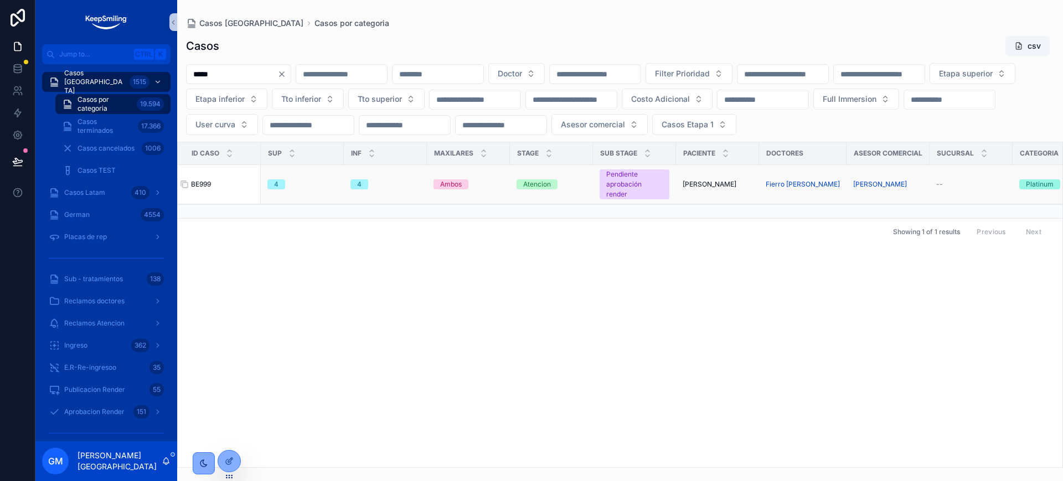
type input "*****"
click at [202, 189] on span "BE999" at bounding box center [201, 184] width 20 height 9
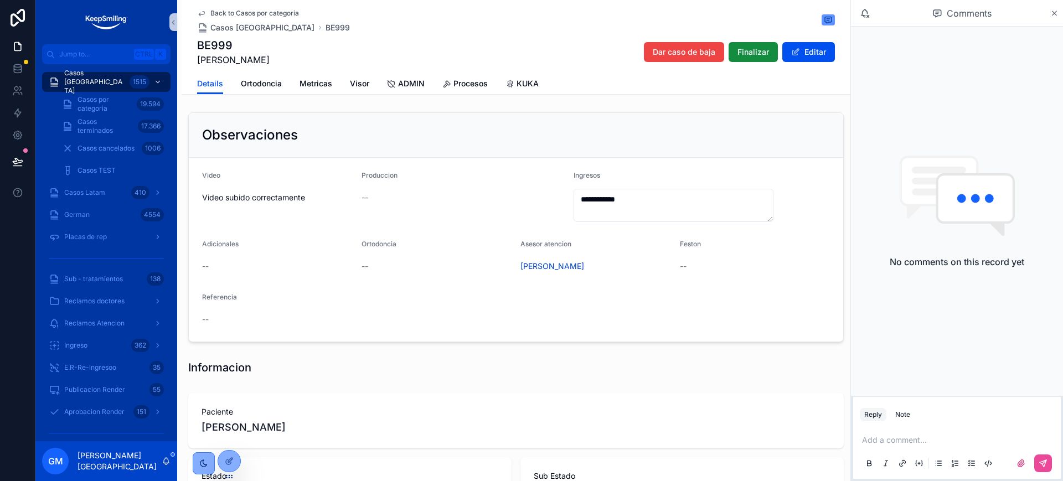
click at [197, 47] on h1 "BE999" at bounding box center [233, 46] width 73 height 16
copy h1 "BE999"
click at [232, 465] on icon at bounding box center [229, 461] width 9 height 9
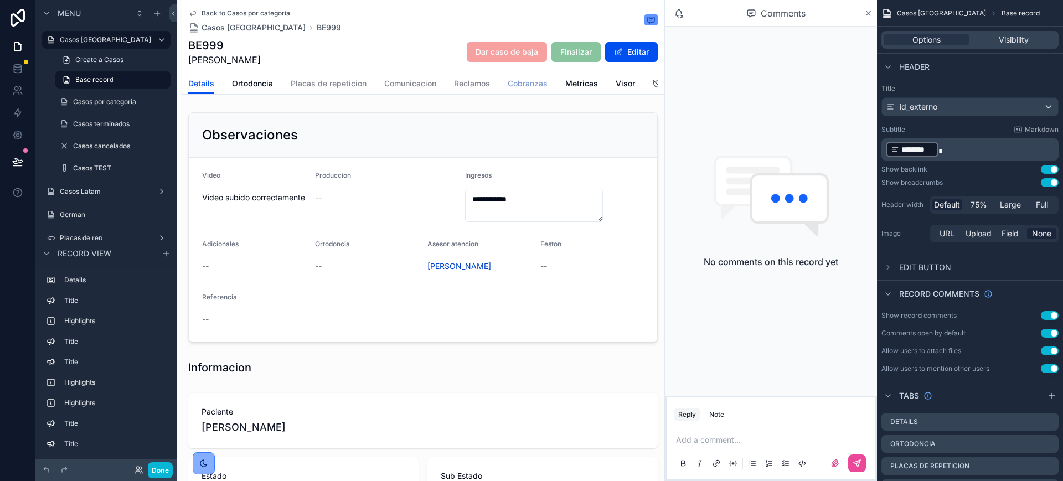
click at [542, 88] on span "Cobranzas" at bounding box center [528, 83] width 40 height 11
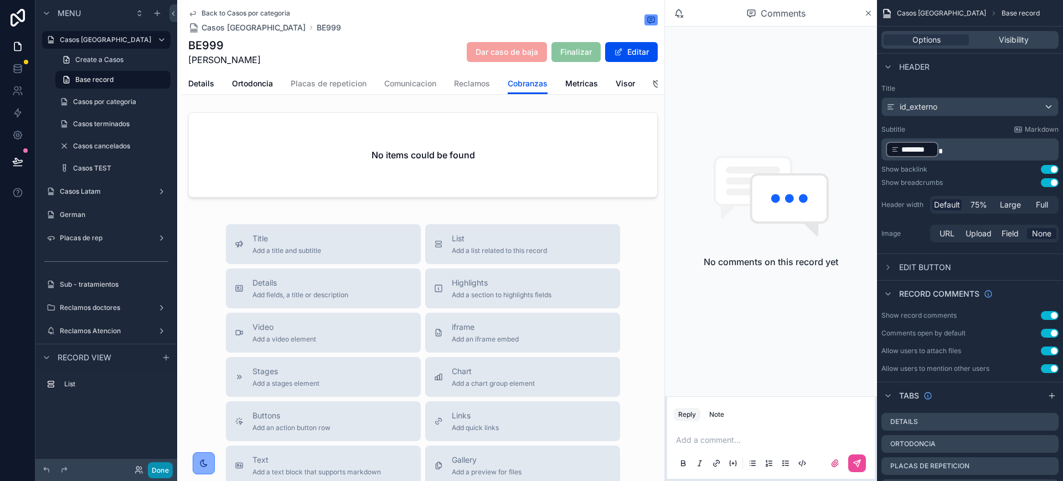
click at [167, 471] on button "Done" at bounding box center [160, 470] width 25 height 16
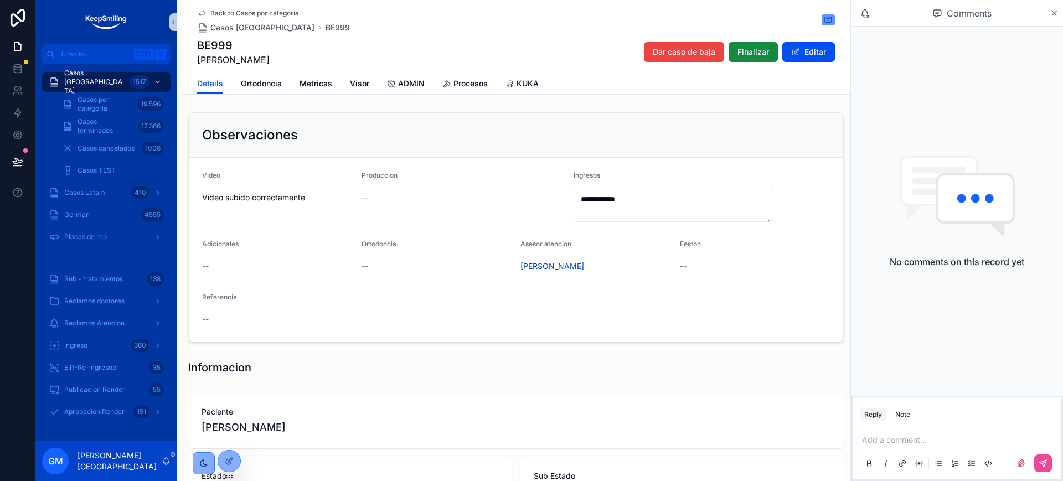
click at [251, 12] on span "Back to Casos por categoria" at bounding box center [254, 13] width 89 height 9
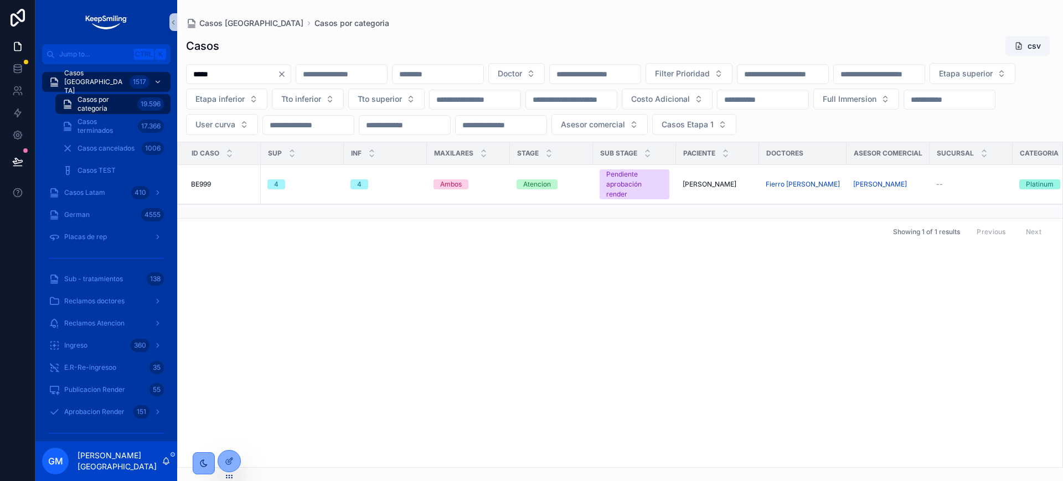
click at [230, 75] on input "*****" at bounding box center [232, 74] width 91 height 16
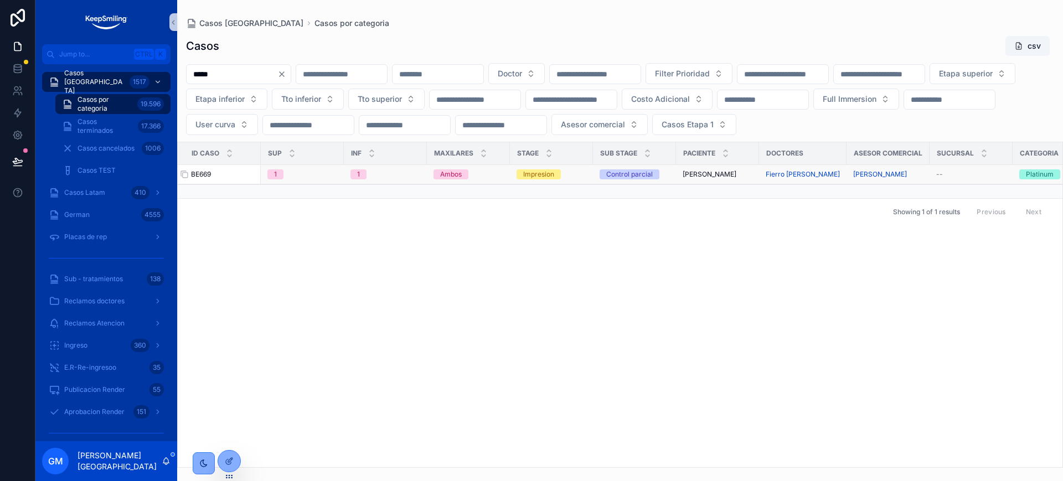
type input "*****"
click at [208, 179] on span "BE669" at bounding box center [201, 174] width 20 height 9
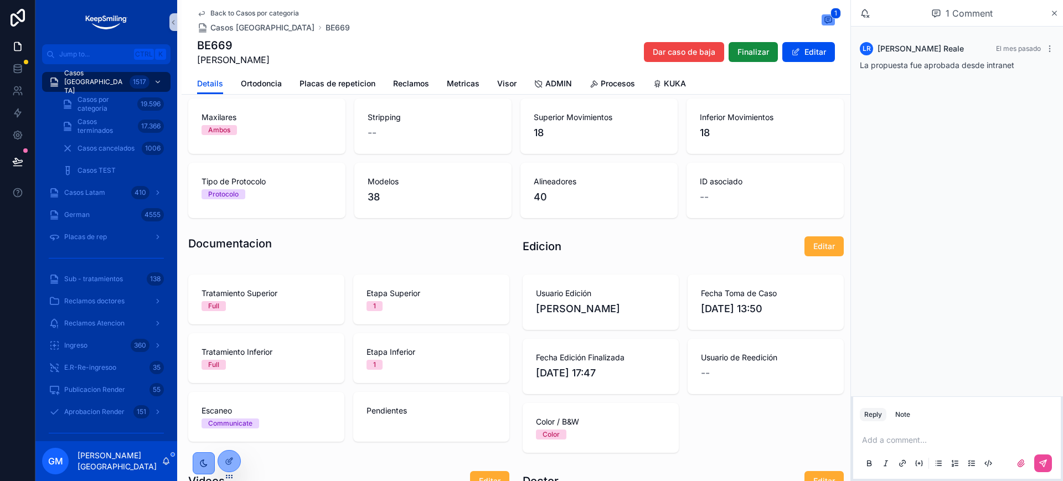
scroll to position [485, 0]
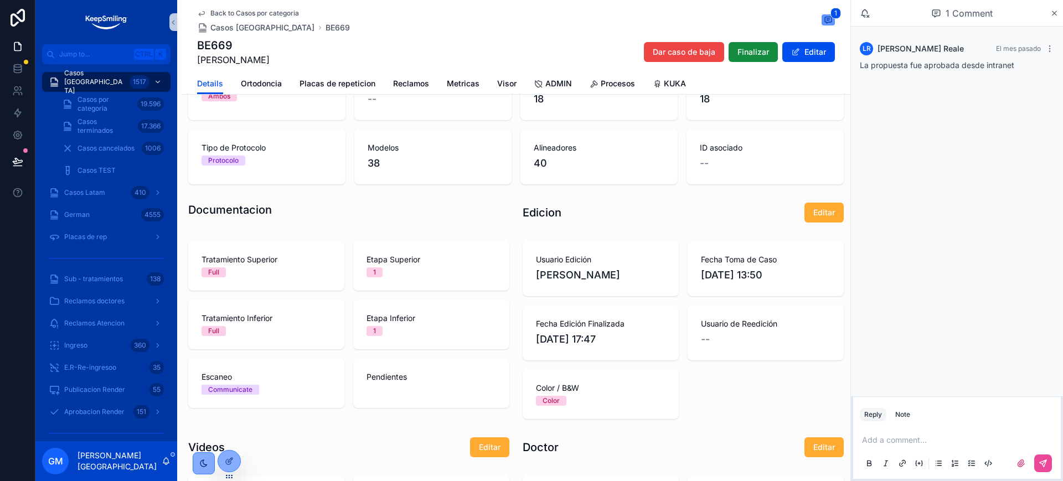
click at [235, 17] on span "Back to Casos por categoria" at bounding box center [254, 13] width 89 height 9
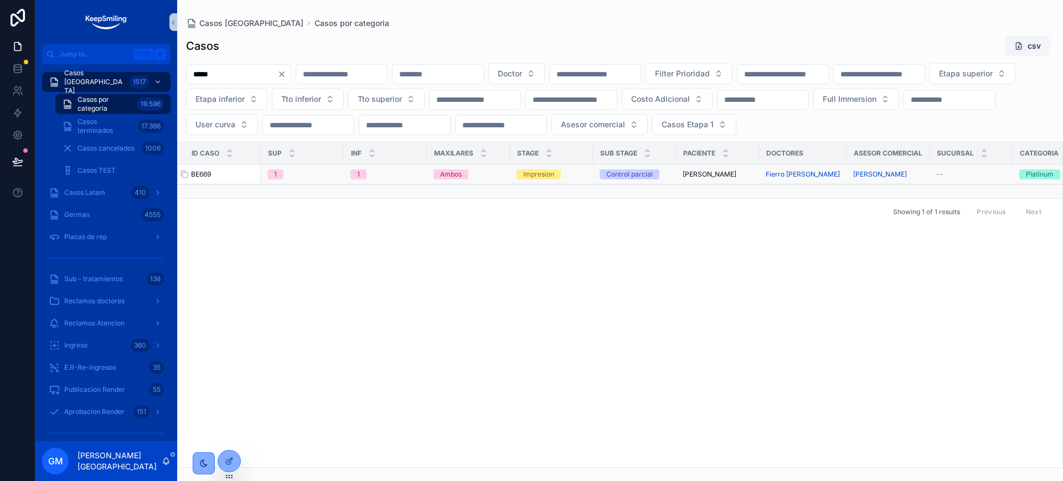
click at [206, 179] on span "BE669" at bounding box center [201, 174] width 20 height 9
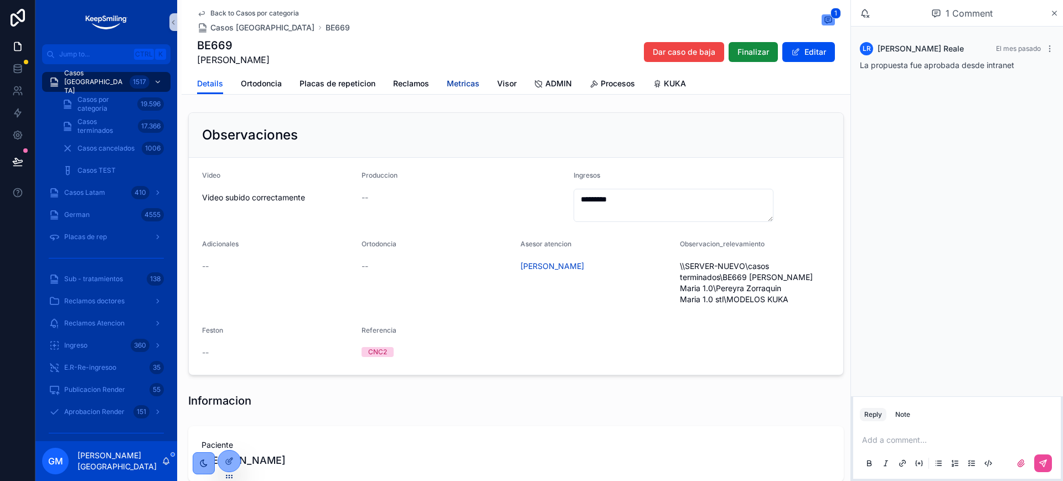
click at [447, 84] on span "Metricas" at bounding box center [463, 83] width 33 height 11
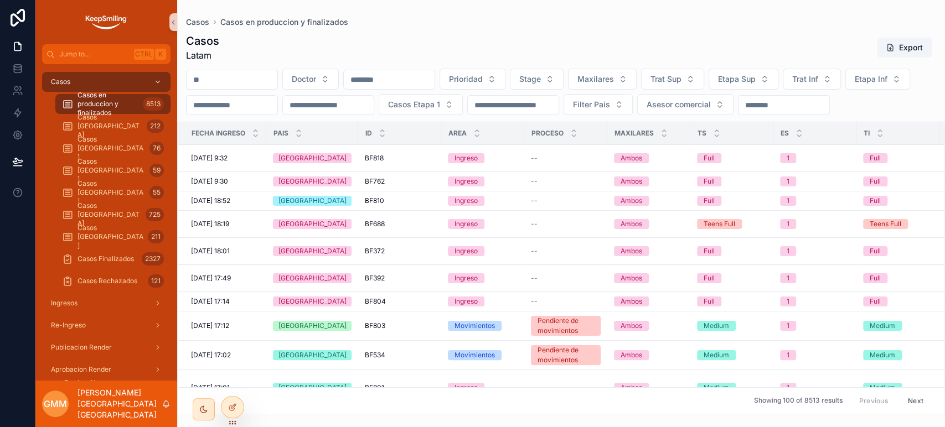
scroll to position [123, 0]
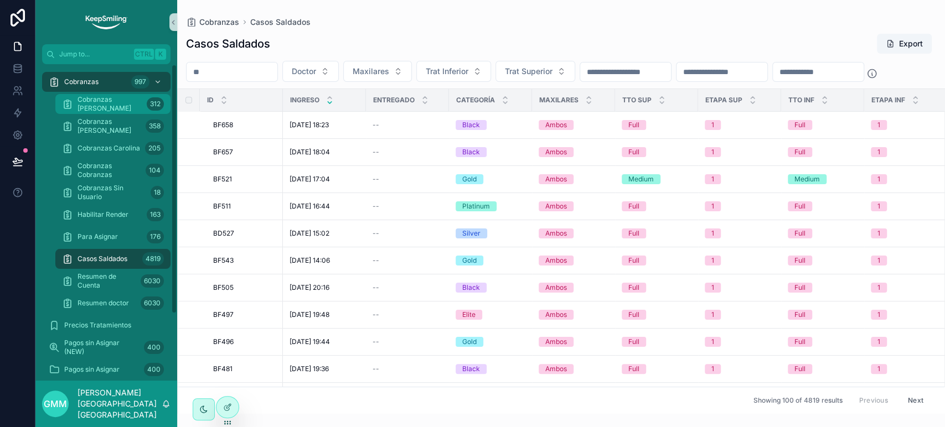
click at [97, 99] on span "Cobranzas [PERSON_NAME]" at bounding box center [110, 104] width 65 height 18
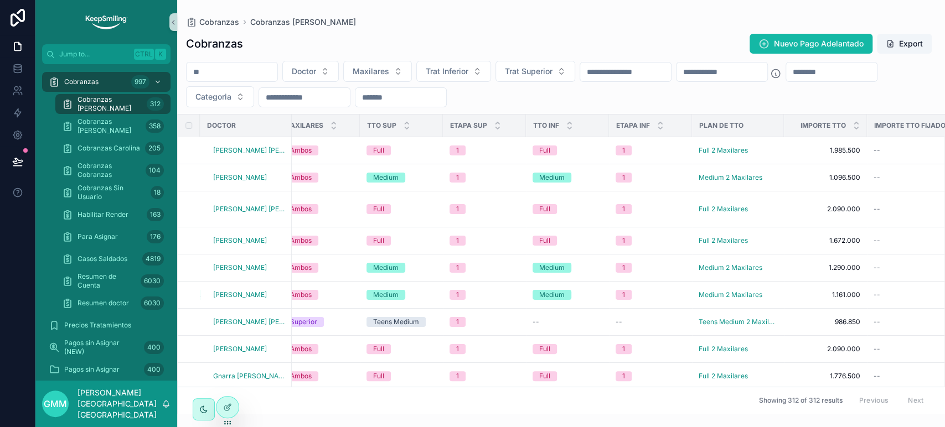
scroll to position [0, 640]
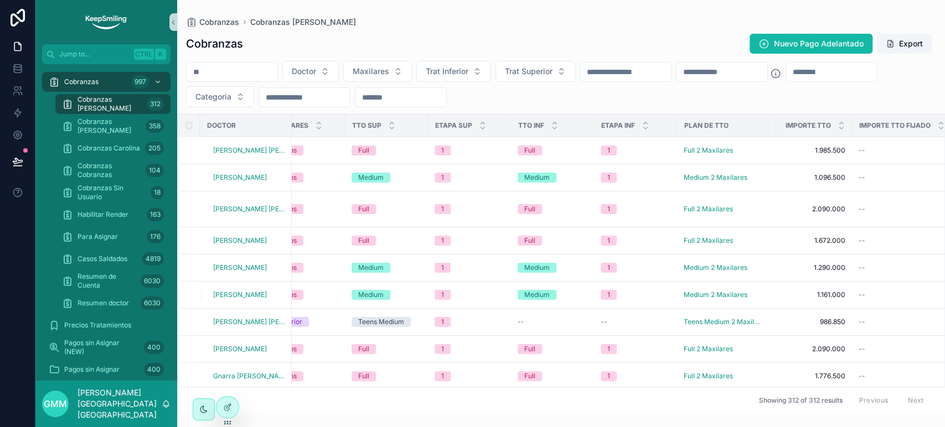
click at [643, 398] on div "Showing 312 of 312 results Previous Next" at bounding box center [561, 400] width 767 height 27
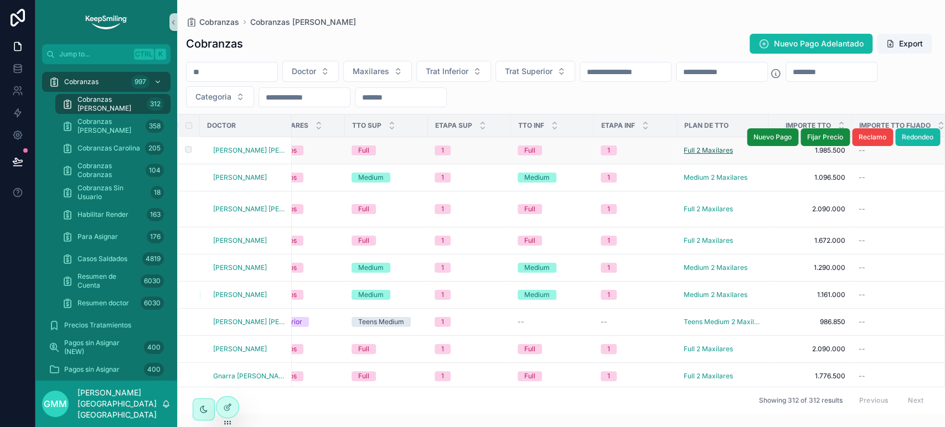
click at [718, 146] on span "Full 2 Maxilares" at bounding box center [708, 150] width 49 height 9
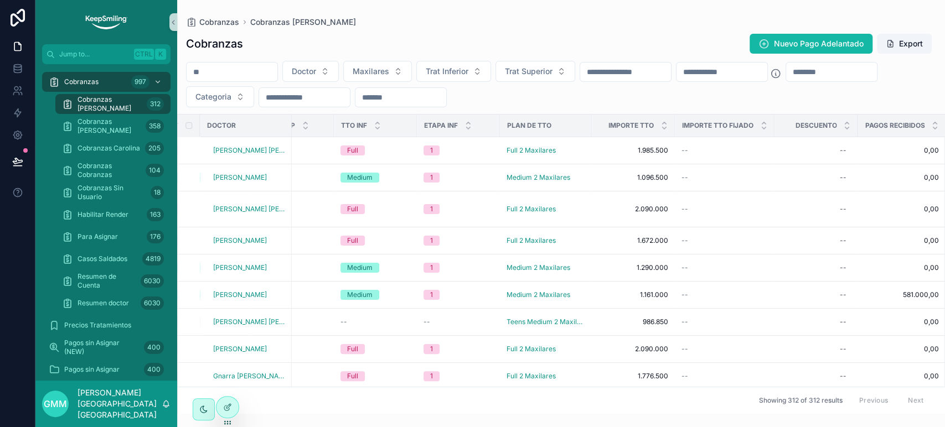
scroll to position [0, 823]
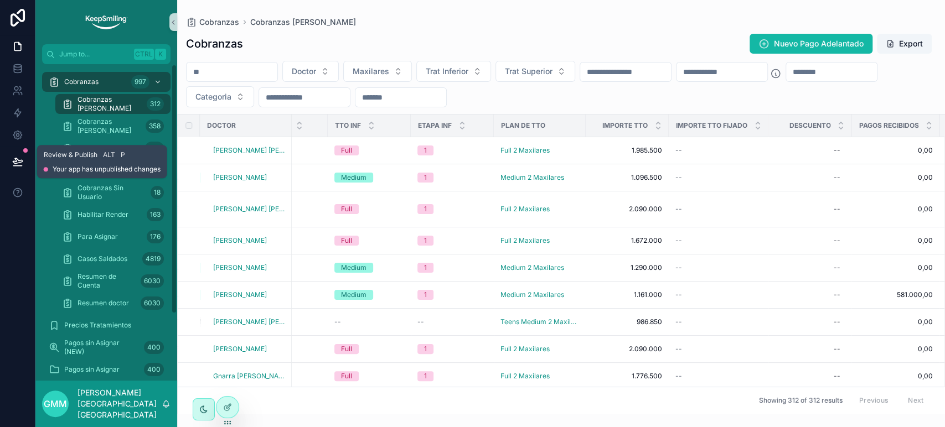
click at [23, 157] on button at bounding box center [18, 161] width 24 height 31
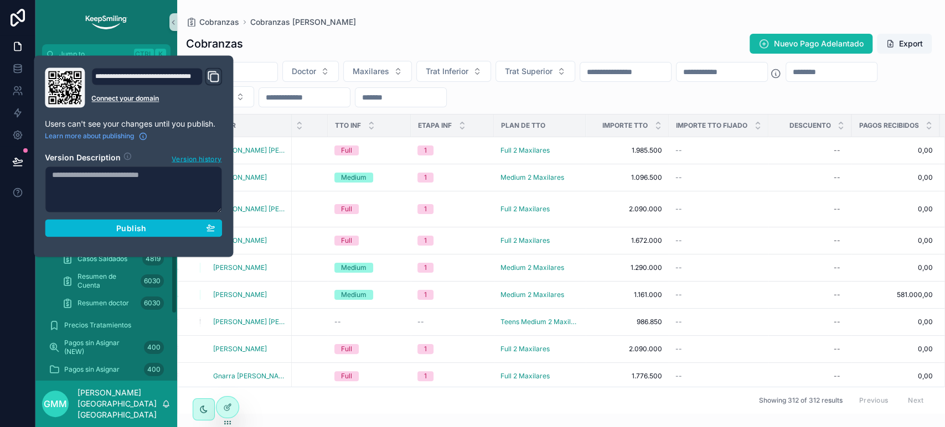
click at [66, 185] on textarea at bounding box center [133, 189] width 177 height 47
type textarea "**********"
click at [145, 227] on span "Publish" at bounding box center [131, 228] width 30 height 10
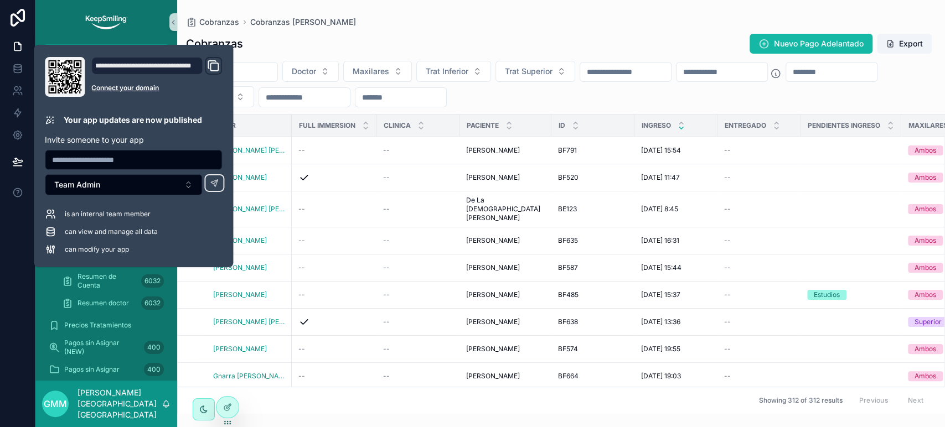
click at [285, 51] on div "Cobranzas Nuevo Pago Adelantado Export" at bounding box center [561, 43] width 750 height 21
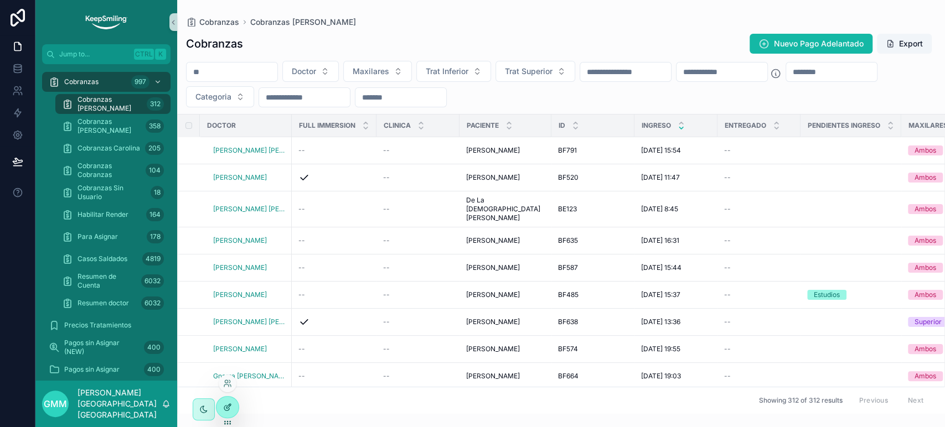
click at [235, 403] on div at bounding box center [228, 407] width 22 height 21
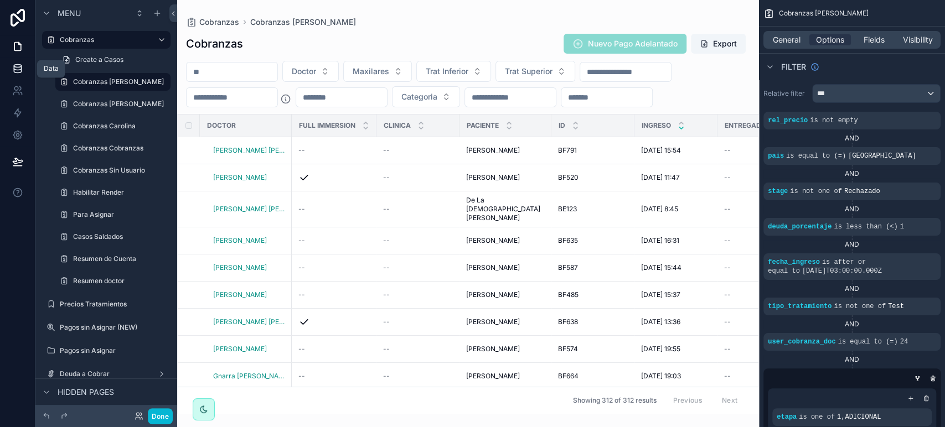
click at [17, 63] on icon at bounding box center [17, 68] width 11 height 11
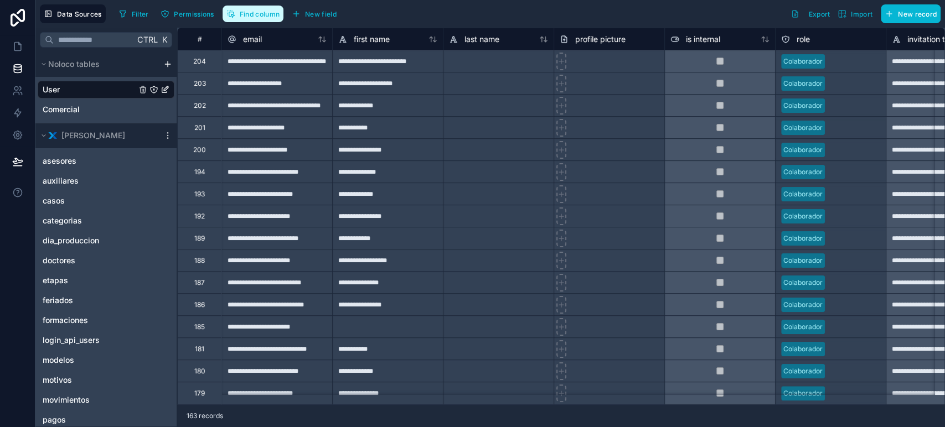
click at [255, 12] on span "Find column" at bounding box center [260, 14] width 40 height 8
click at [60, 207] on div "casos" at bounding box center [106, 201] width 137 height 18
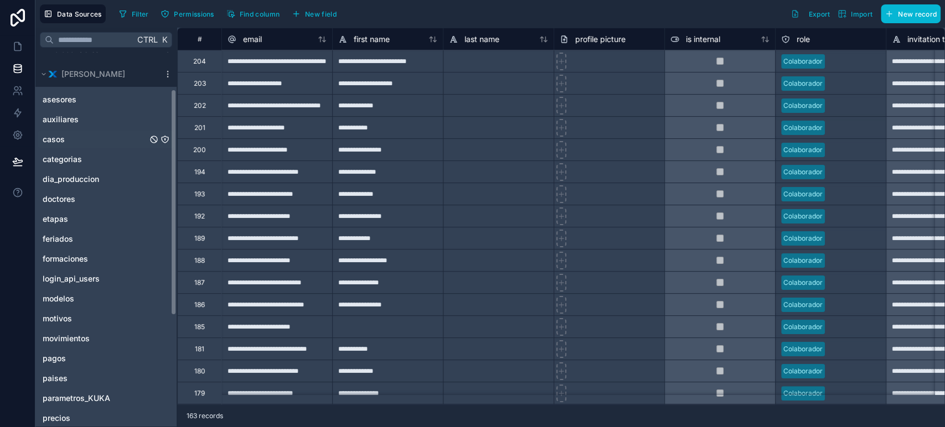
click at [101, 135] on link "casos" at bounding box center [95, 139] width 105 height 11
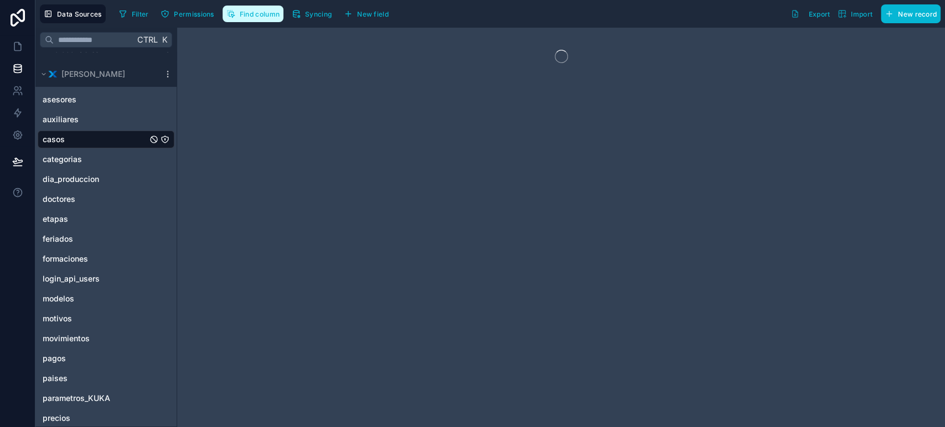
click at [250, 16] on span "Find column" at bounding box center [260, 14] width 40 height 8
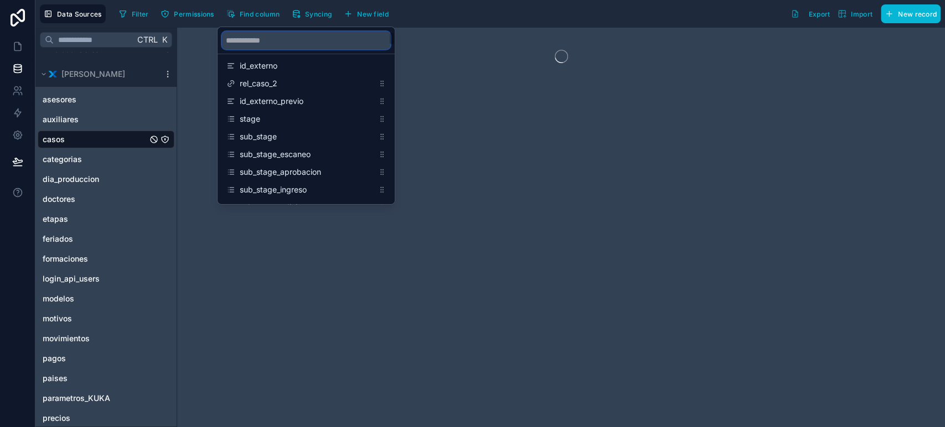
click at [234, 39] on input "scrollable content" at bounding box center [306, 41] width 168 height 18
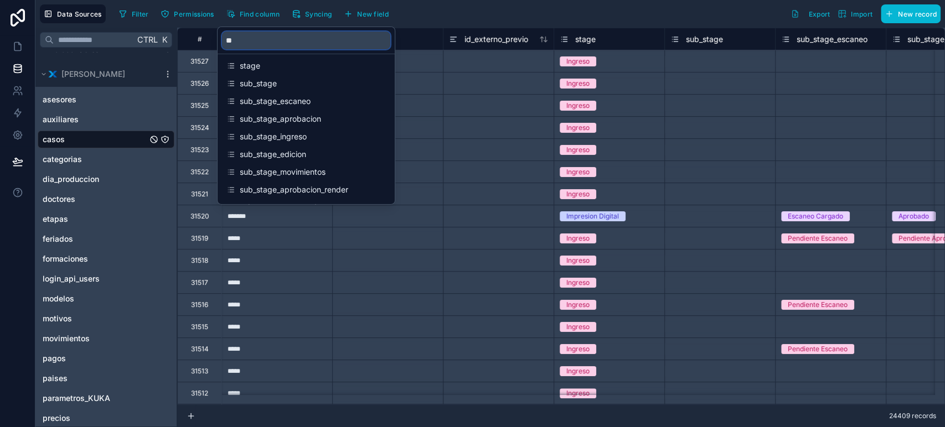
type input "*"
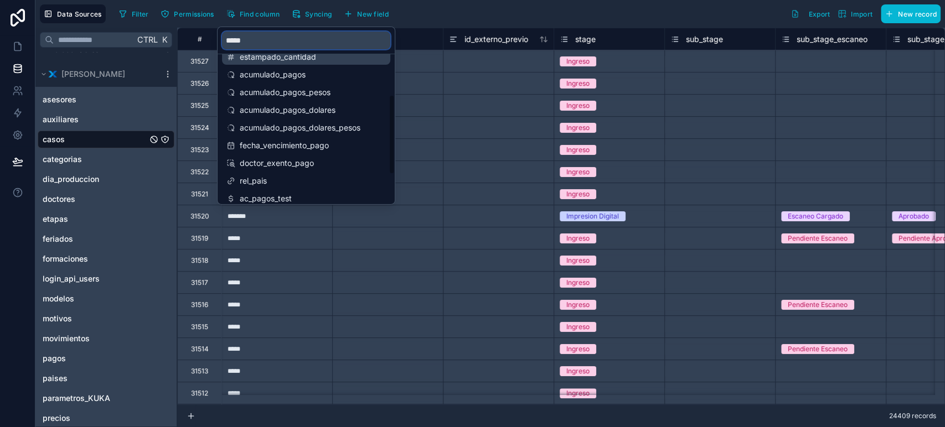
scroll to position [71, 0]
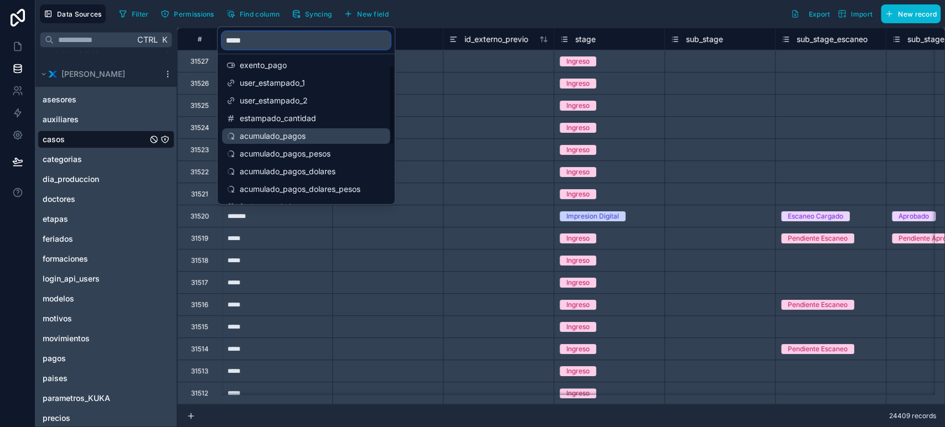
type input "*****"
click at [286, 142] on div "acumulado_pagos" at bounding box center [306, 136] width 168 height 16
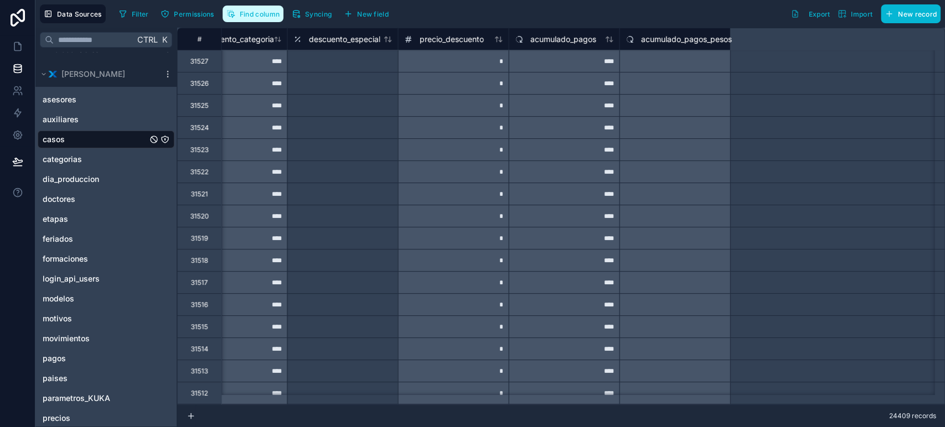
click at [262, 14] on span "Find column" at bounding box center [260, 14] width 40 height 8
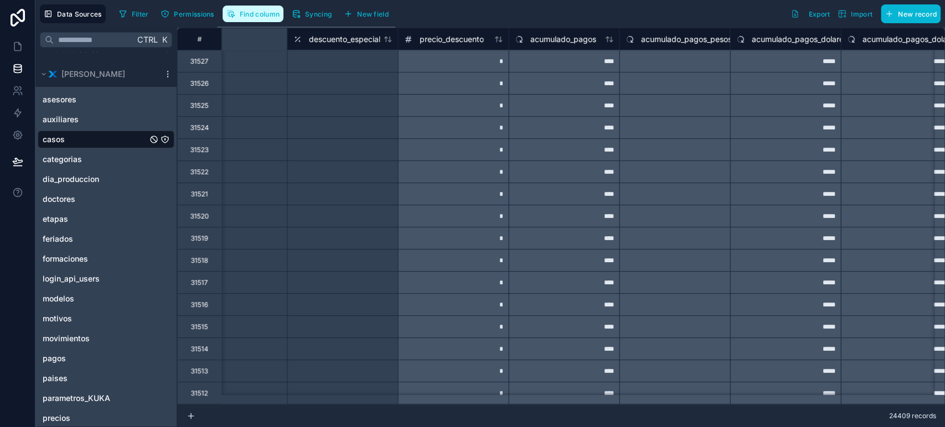
scroll to position [0, 16169]
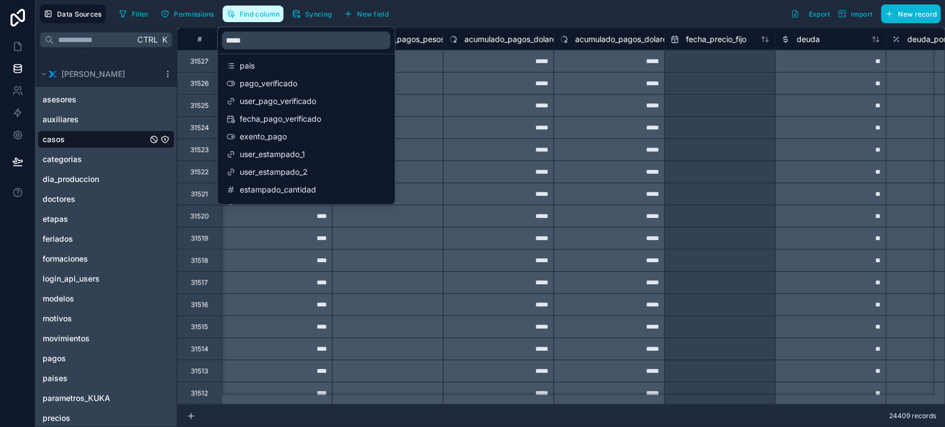
click at [262, 14] on span "Find column" at bounding box center [260, 14] width 40 height 8
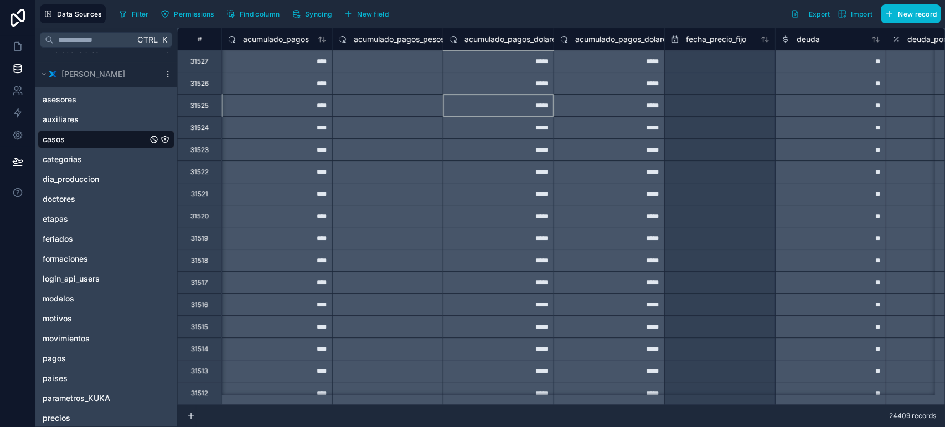
click at [448, 110] on div "*****" at bounding box center [498, 105] width 111 height 22
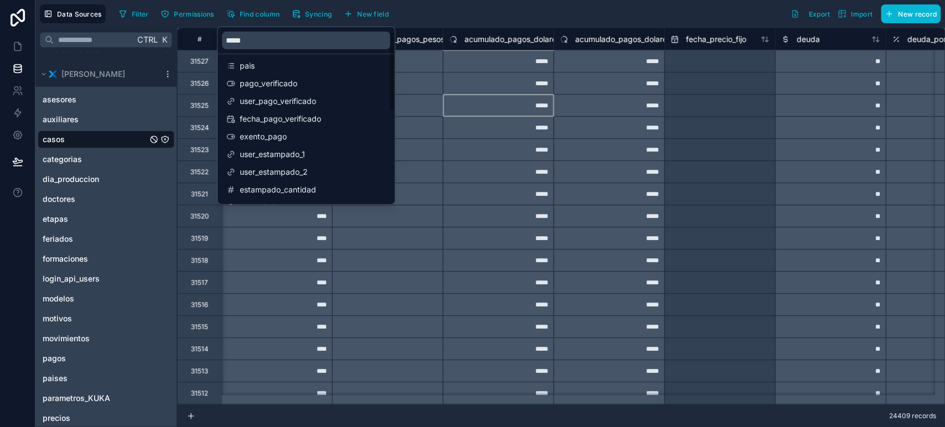
click at [434, 92] on div at bounding box center [387, 83] width 111 height 22
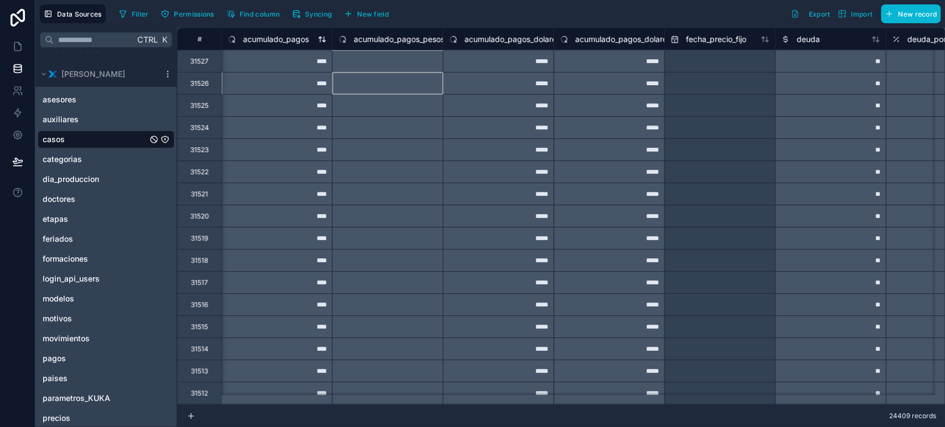
click at [279, 34] on span "acumulado_pagos" at bounding box center [276, 39] width 66 height 11
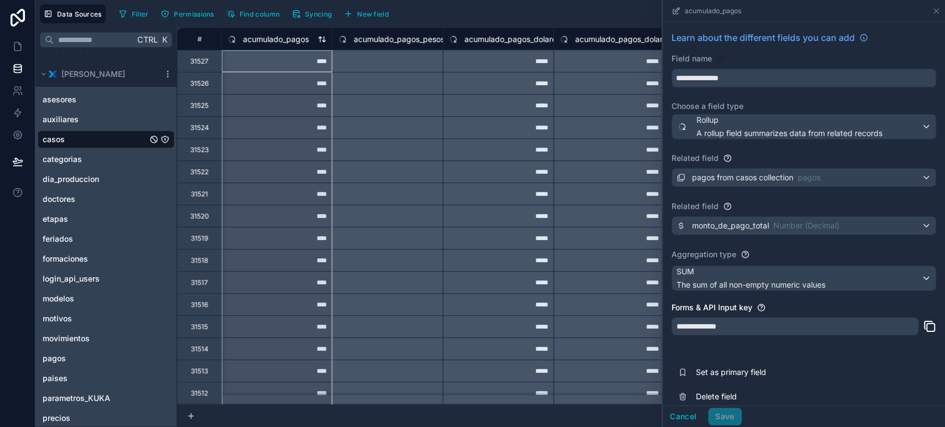
click at [259, 37] on span "acumulado_pagos" at bounding box center [276, 39] width 66 height 11
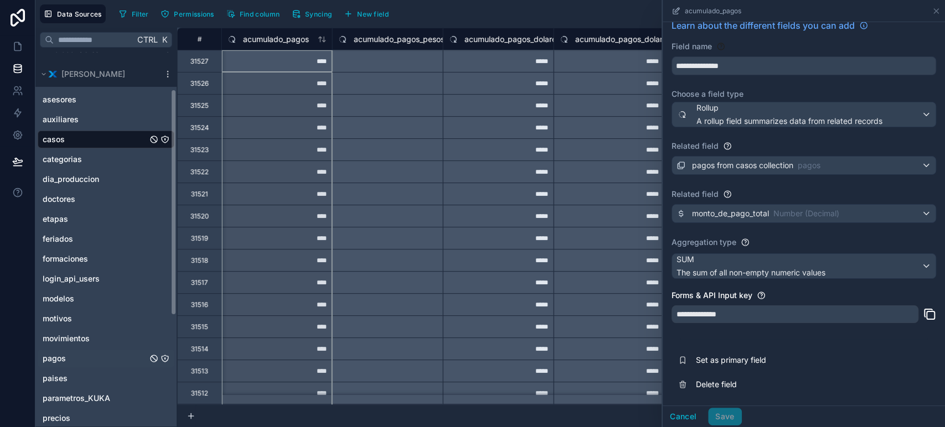
drag, startPoint x: 57, startPoint y: 361, endPoint x: 61, endPoint y: 353, distance: 9.2
click at [57, 361] on span "pagos" at bounding box center [54, 358] width 23 height 11
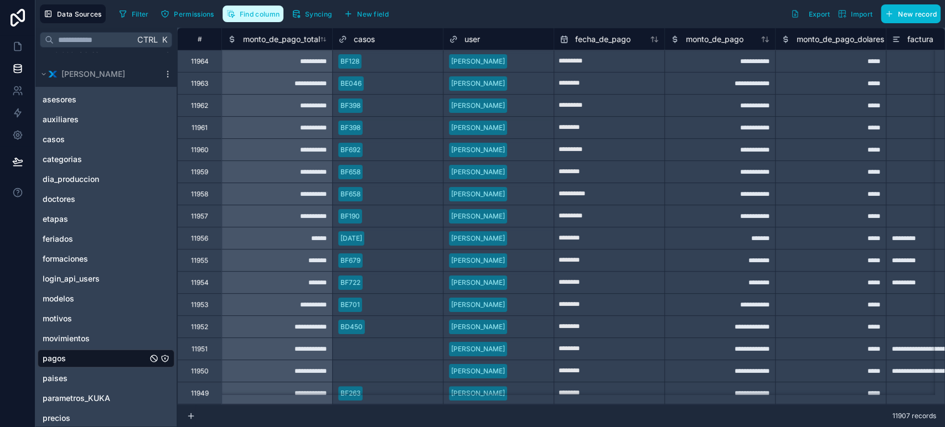
click at [261, 21] on button "Find column" at bounding box center [253, 14] width 61 height 17
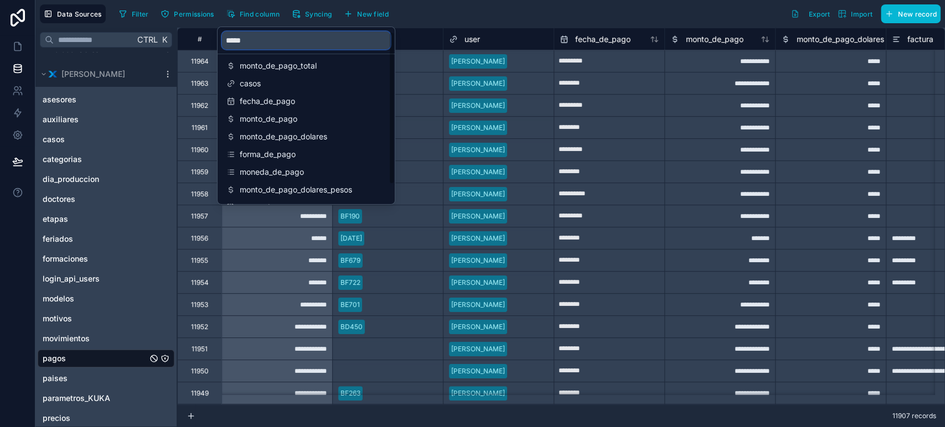
click at [251, 39] on input "*****" at bounding box center [306, 41] width 168 height 18
click at [290, 63] on span "monto_de_pago_total" at bounding box center [307, 65] width 134 height 11
click at [259, 66] on span "monto_de_pago_total" at bounding box center [307, 65] width 134 height 11
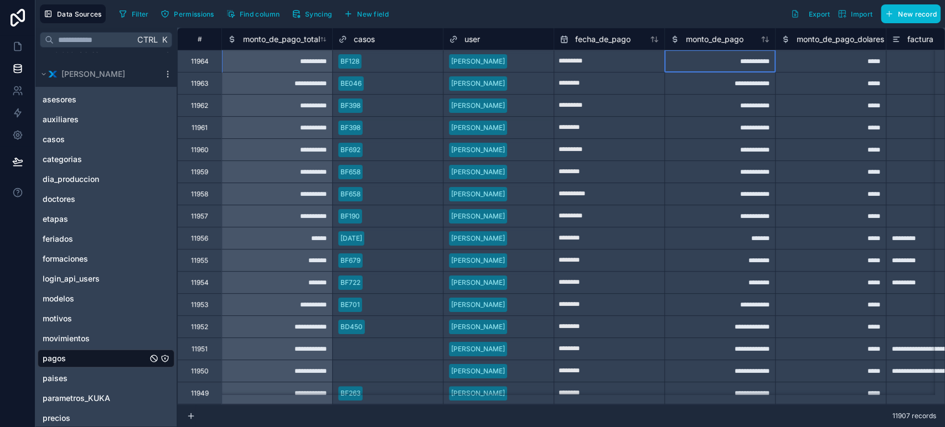
click at [731, 61] on div "**********" at bounding box center [719, 61] width 111 height 22
click at [250, 34] on span "monto_de_pago_total" at bounding box center [281, 39] width 77 height 11
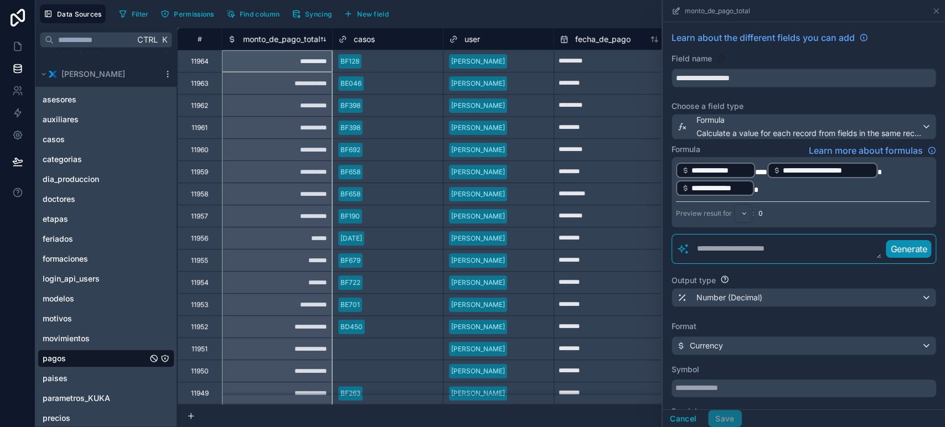
click at [250, 34] on span "monto_de_pago_total" at bounding box center [281, 39] width 77 height 11
click at [935, 12] on icon at bounding box center [936, 11] width 4 height 4
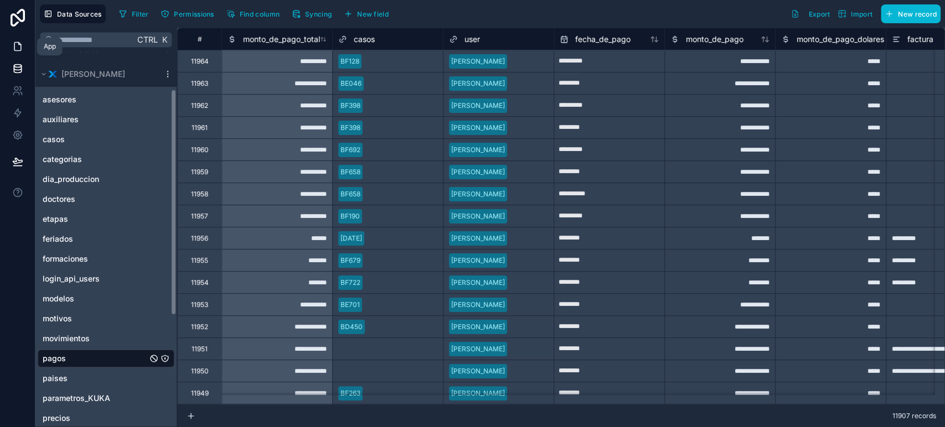
click at [14, 52] on link at bounding box center [17, 46] width 35 height 22
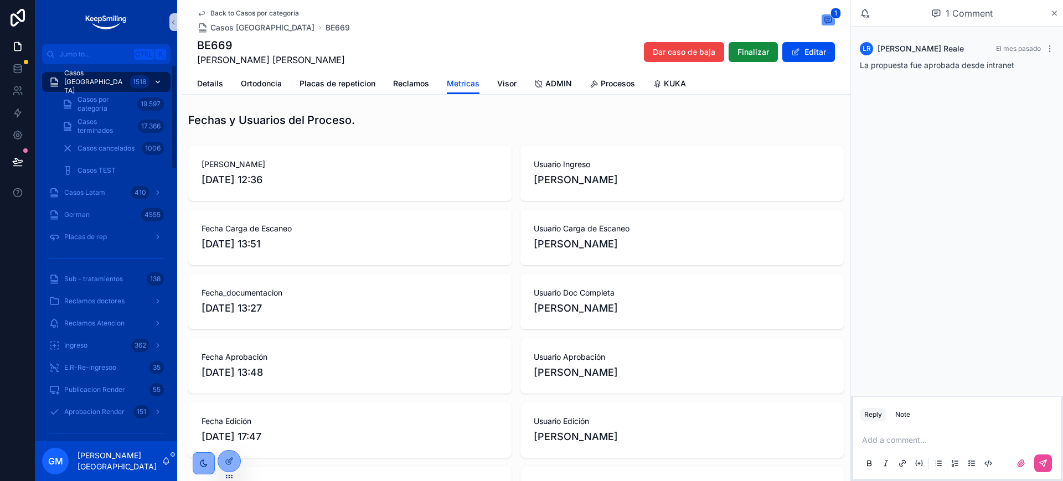
drag, startPoint x: 0, startPoint y: 0, endPoint x: 95, endPoint y: 75, distance: 121.1
click at [95, 75] on div "Casos Argentina 1518" at bounding box center [106, 82] width 115 height 18
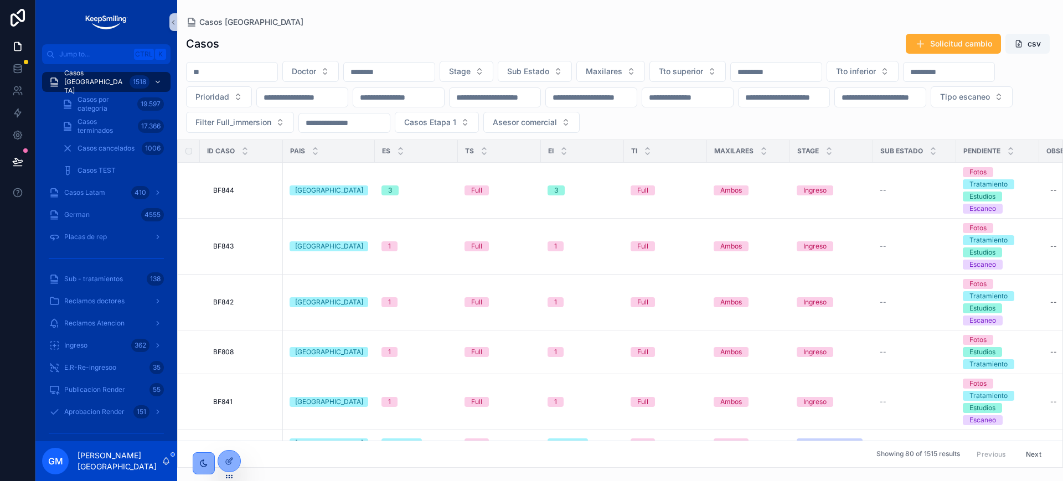
drag, startPoint x: 215, startPoint y: 74, endPoint x: 225, endPoint y: 79, distance: 11.1
click at [215, 74] on input "scrollable content" at bounding box center [232, 72] width 91 height 16
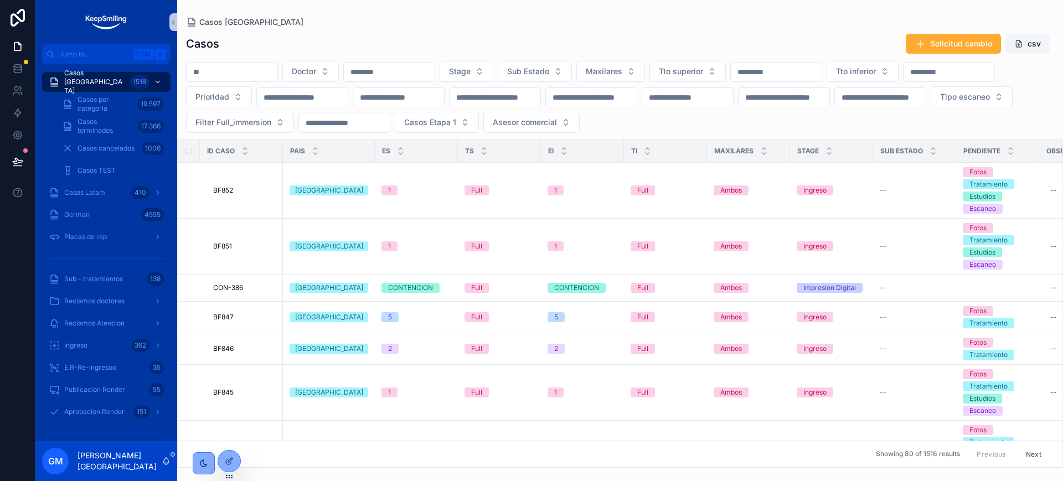
paste input "*****"
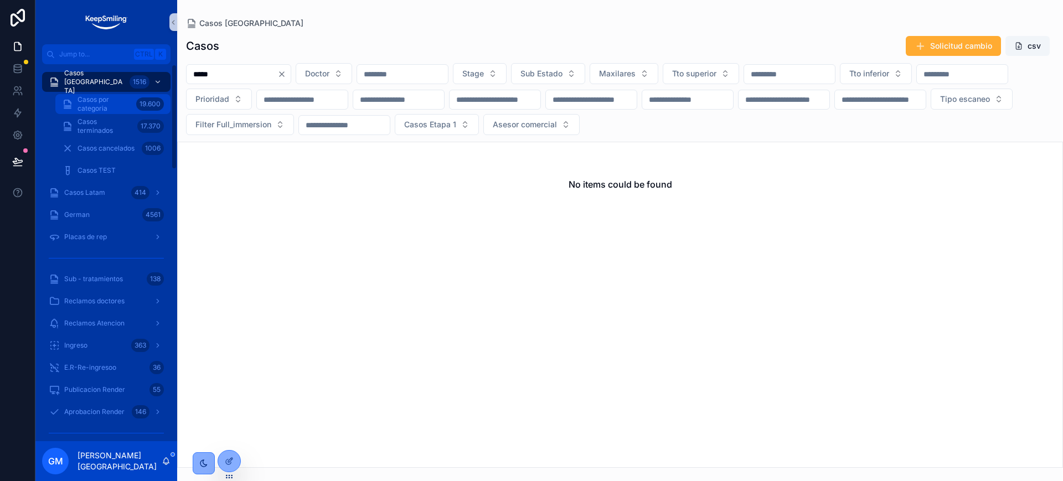
type input "*****"
click at [131, 95] on span "Casos por categoria" at bounding box center [105, 104] width 54 height 18
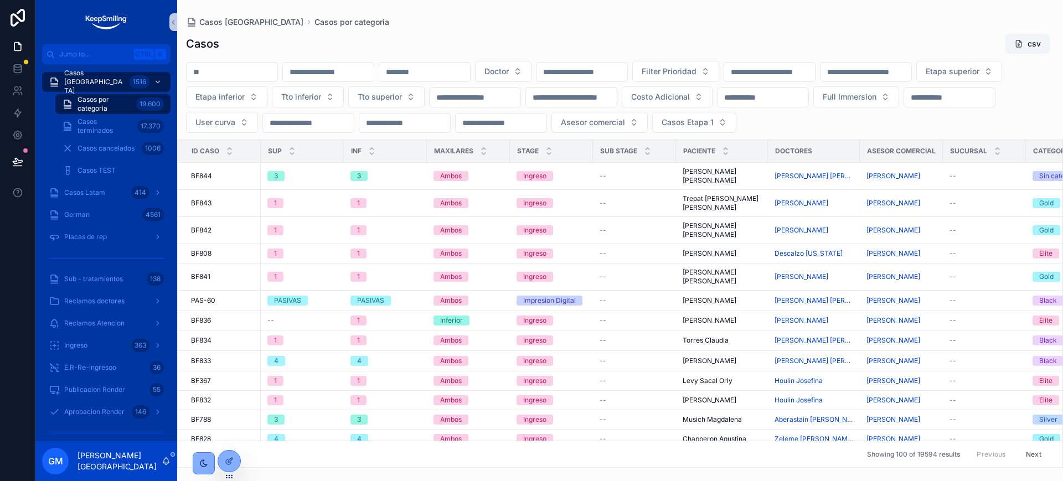
drag, startPoint x: 131, startPoint y: 95, endPoint x: 211, endPoint y: 76, distance: 81.9
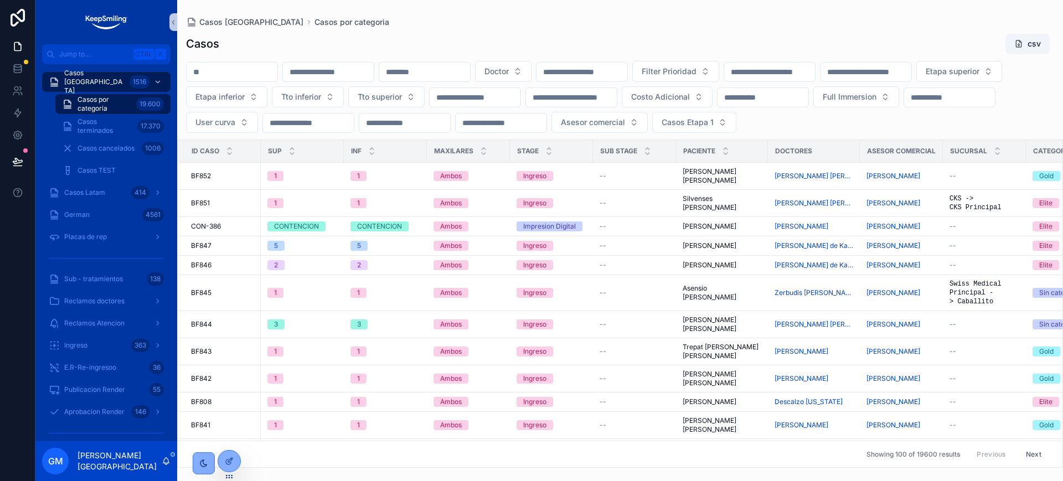
paste input "*****"
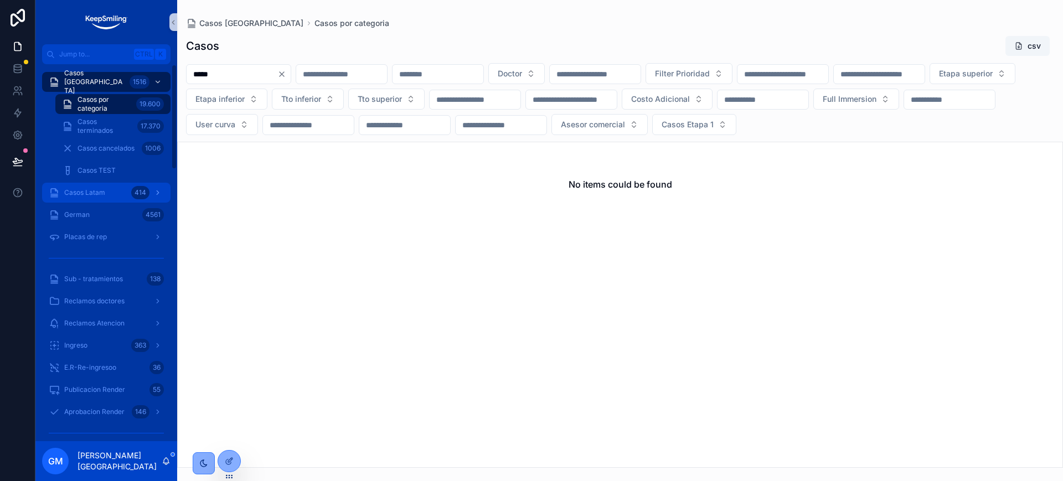
type input "*****"
click at [100, 189] on span "Casos Latam" at bounding box center [84, 192] width 41 height 9
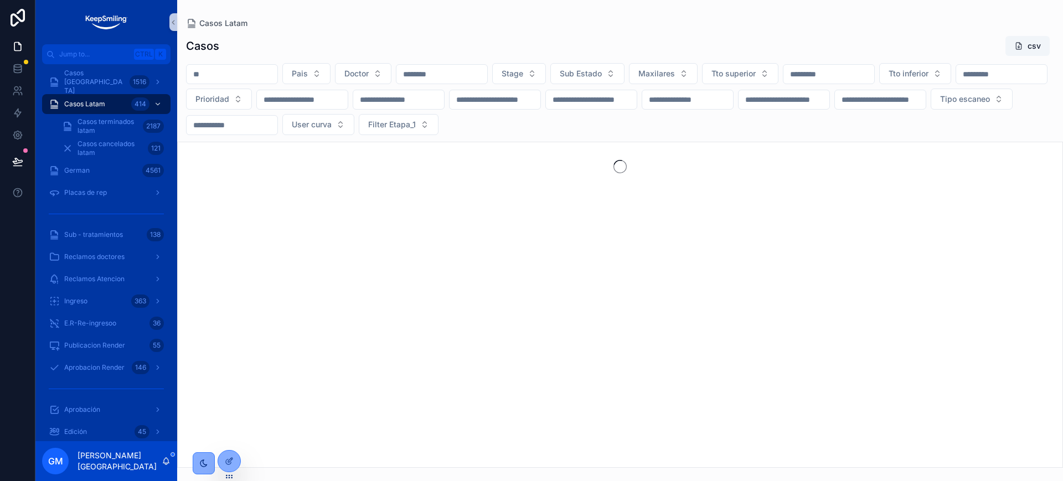
click at [203, 81] on input "scrollable content" at bounding box center [232, 74] width 91 height 16
paste input "*****"
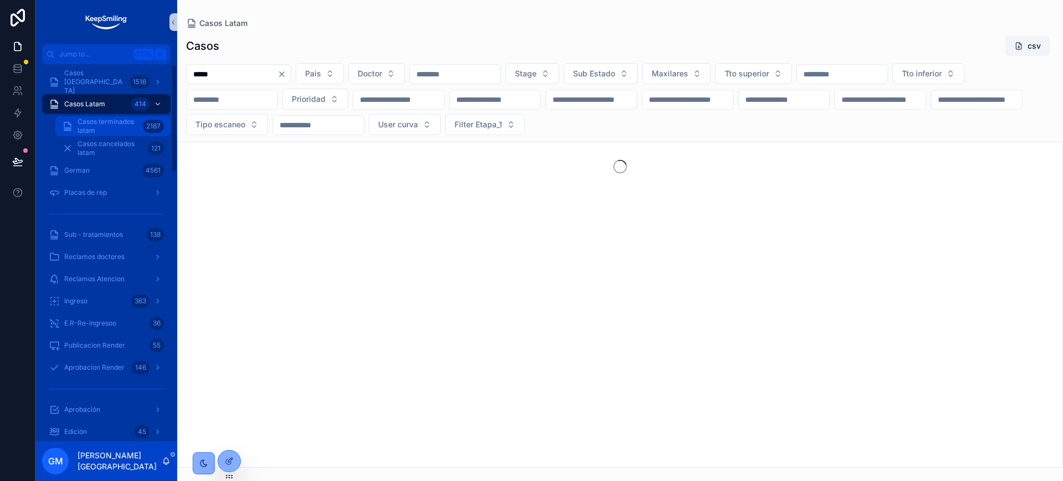
type input "*****"
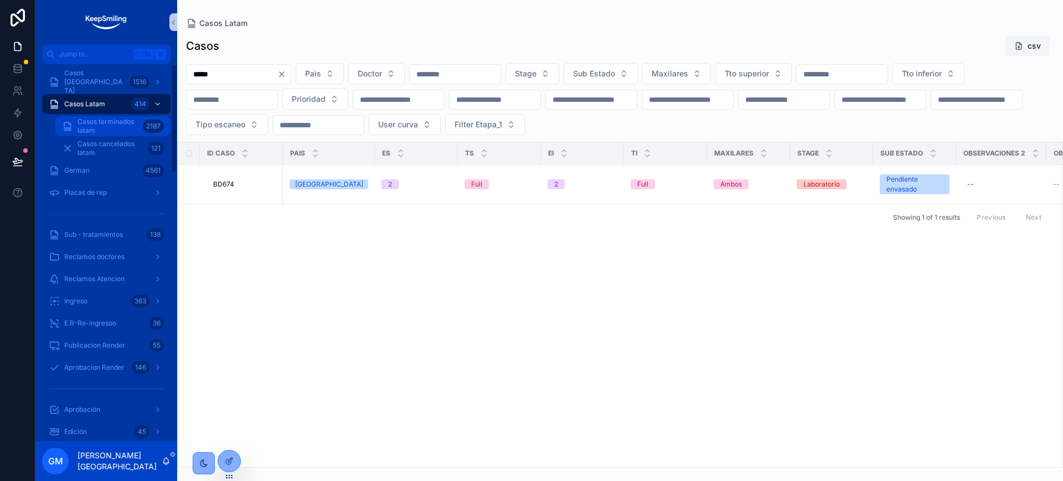
click at [108, 132] on span "Casos terminados latam" at bounding box center [108, 126] width 61 height 18
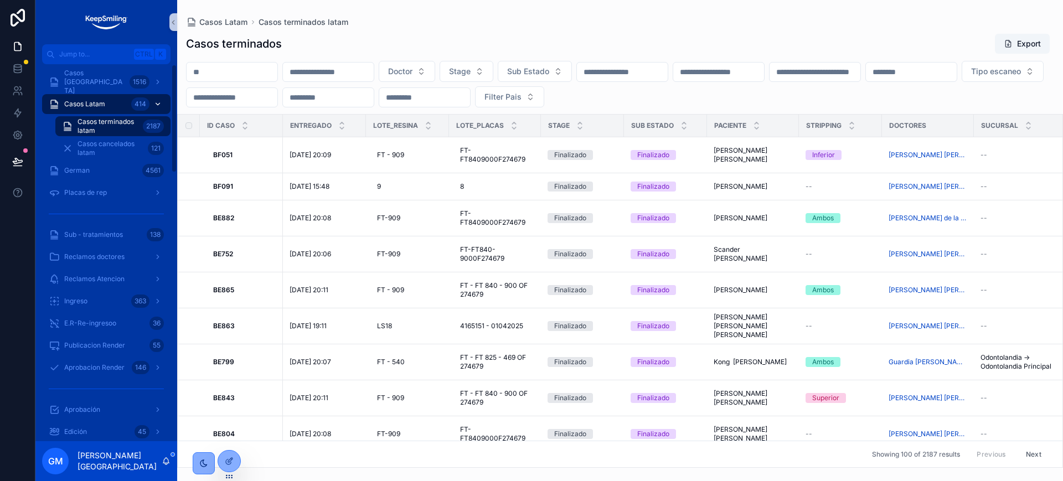
click at [97, 101] on span "Casos Latam" at bounding box center [84, 104] width 41 height 9
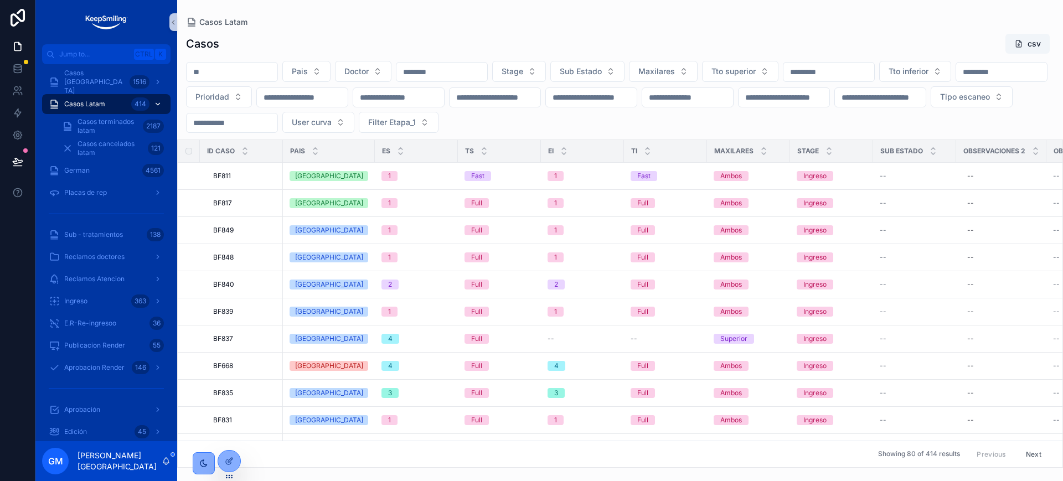
paste input "*****"
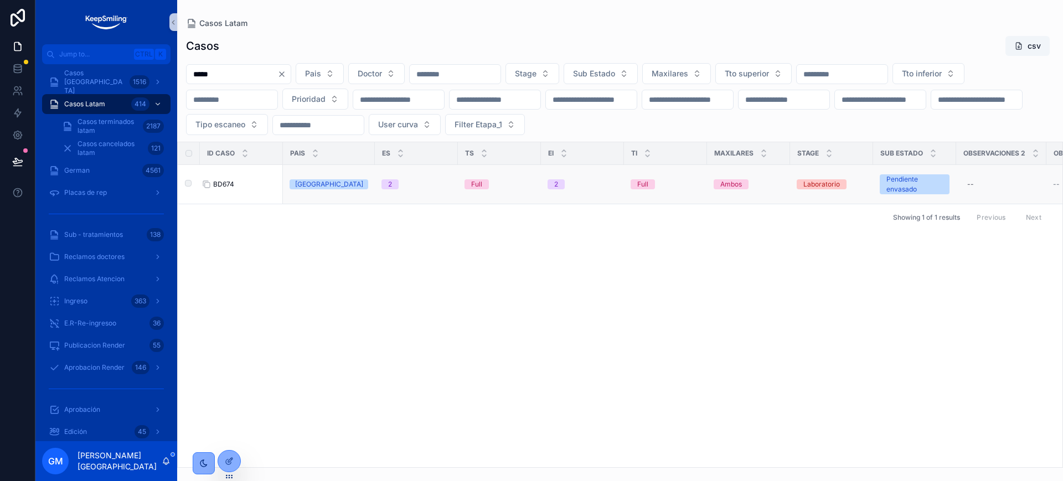
type input "*****"
click at [230, 184] on span "BD674" at bounding box center [223, 184] width 21 height 9
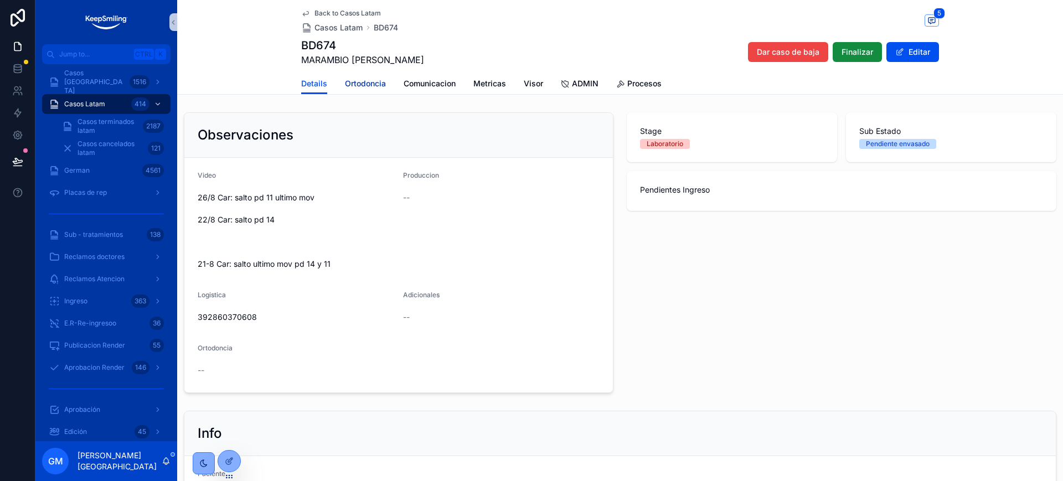
click at [378, 80] on span "Ortodoncia" at bounding box center [365, 83] width 41 height 11
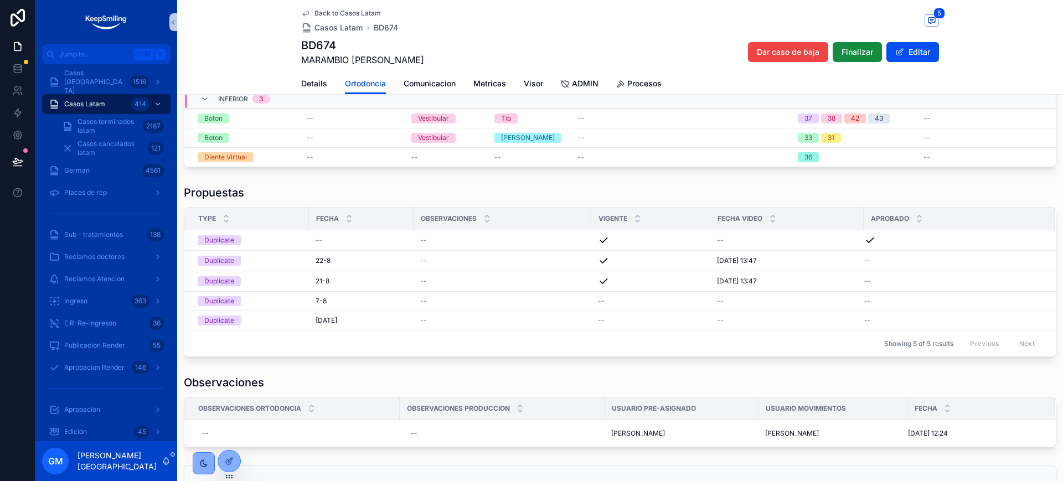
scroll to position [138, 0]
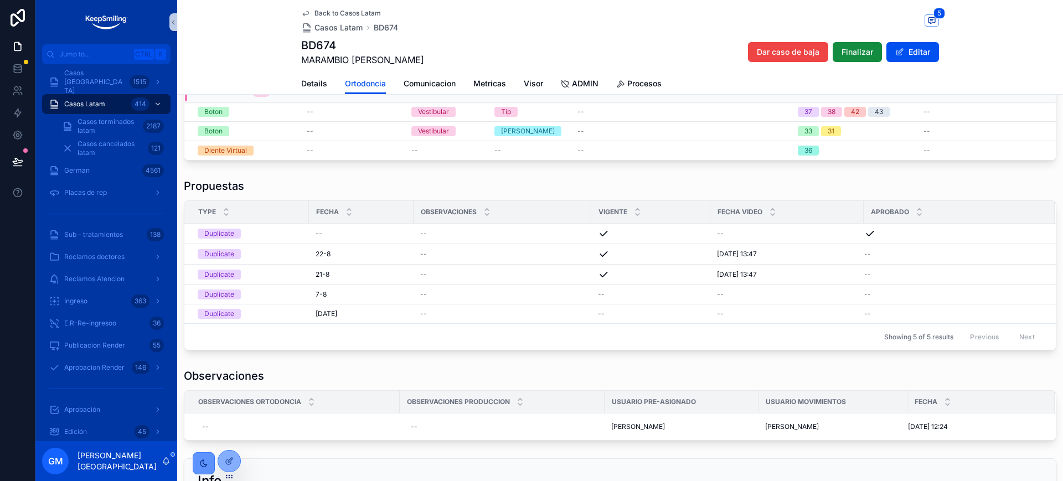
click at [213, 466] on div "scrollable content" at bounding box center [204, 463] width 22 height 22
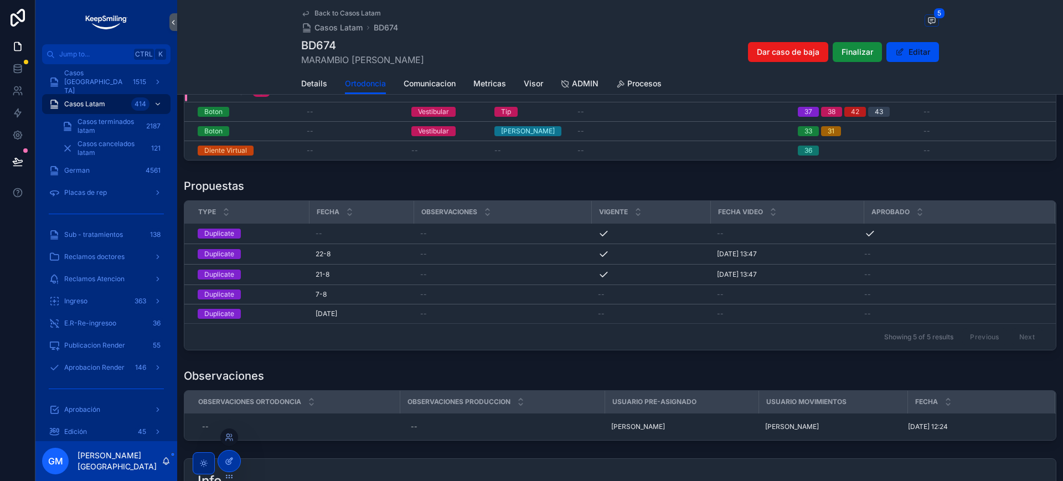
click at [226, 461] on icon at bounding box center [229, 461] width 9 height 9
click at [210, 470] on div "scrollable content" at bounding box center [204, 463] width 22 height 22
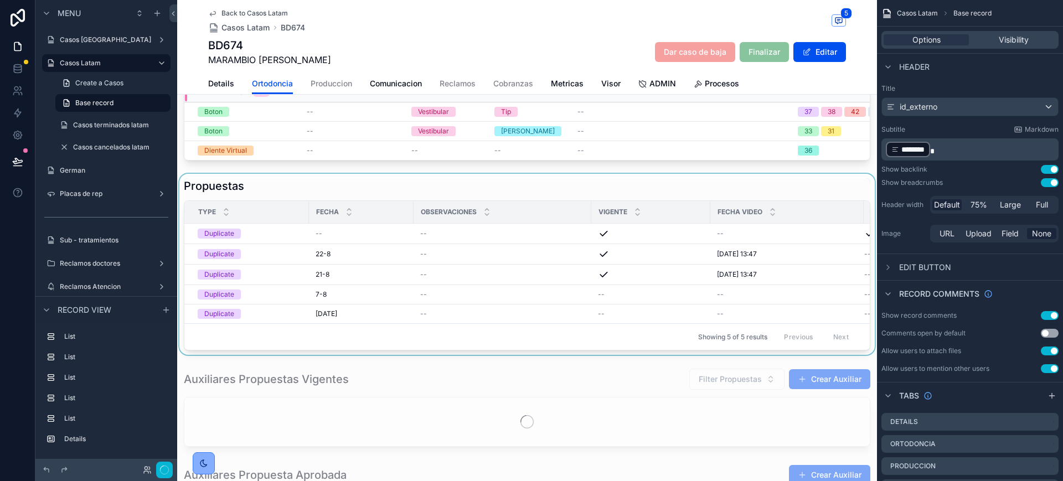
click at [617, 207] on div "scrollable content" at bounding box center [527, 264] width 700 height 181
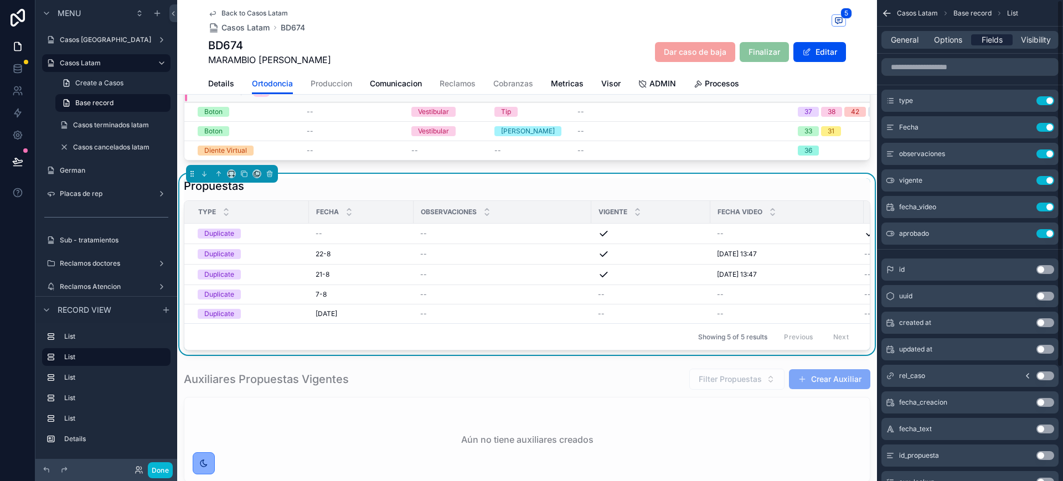
click at [992, 41] on span "Fields" at bounding box center [992, 39] width 21 height 11
click at [959, 73] on input "scrollable content" at bounding box center [970, 67] width 177 height 18
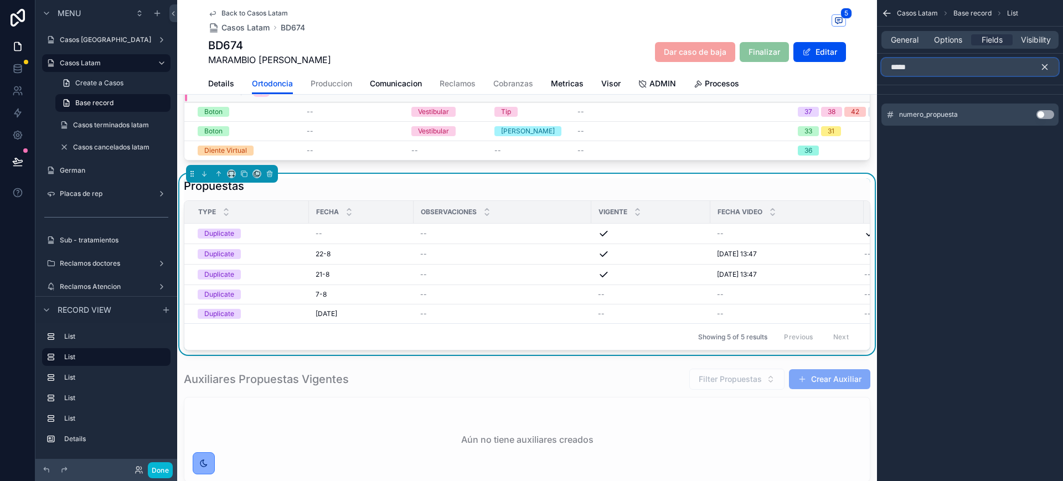
type input "*****"
click at [1045, 114] on button "Use setting" at bounding box center [1046, 114] width 18 height 9
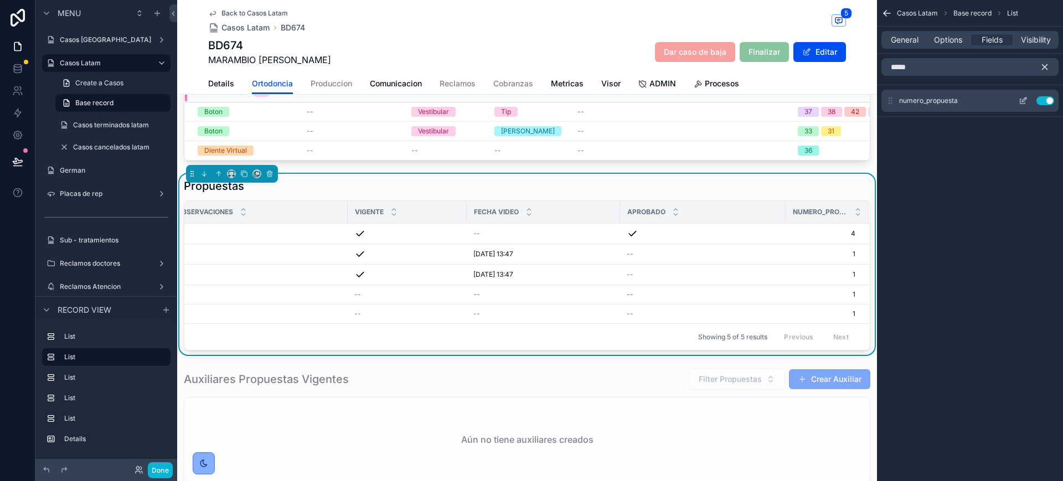
click at [1051, 101] on button "Use setting" at bounding box center [1046, 100] width 18 height 9
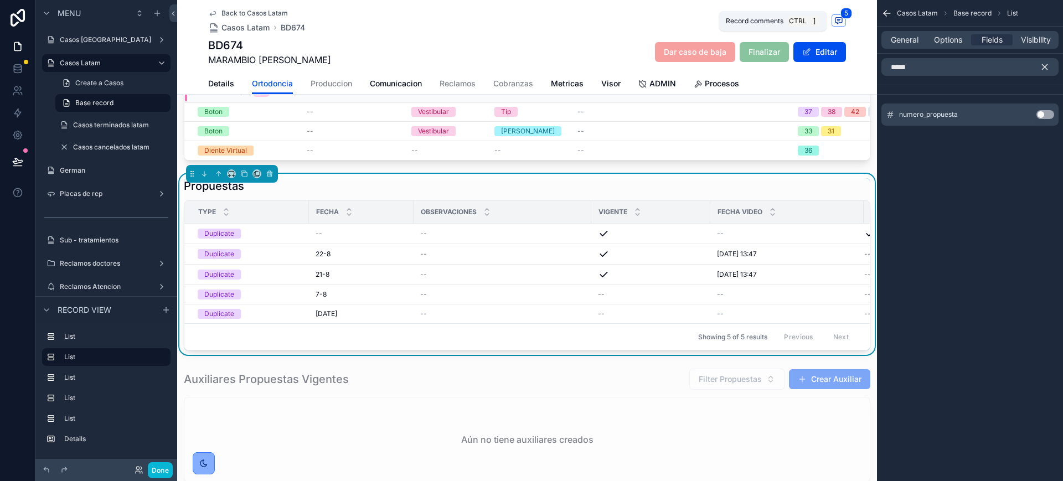
click at [841, 18] on span "5" at bounding box center [847, 13] width 12 height 11
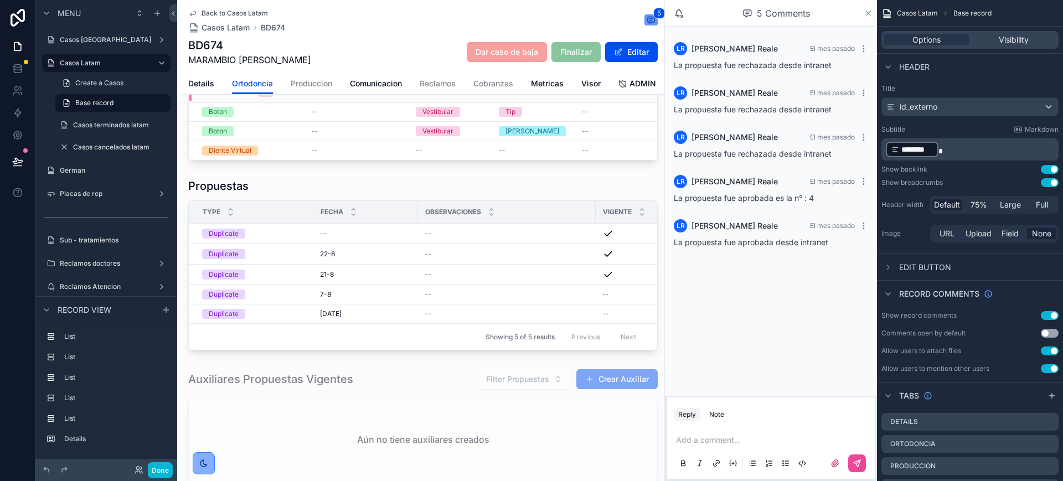
click at [865, 14] on icon "scrollable content" at bounding box center [868, 13] width 8 height 9
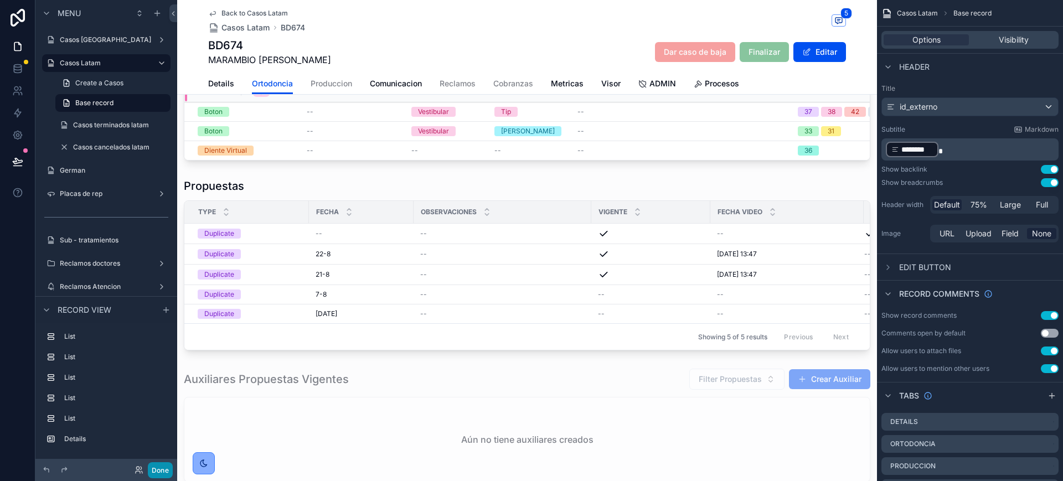
click at [156, 475] on button "Done" at bounding box center [160, 470] width 25 height 16
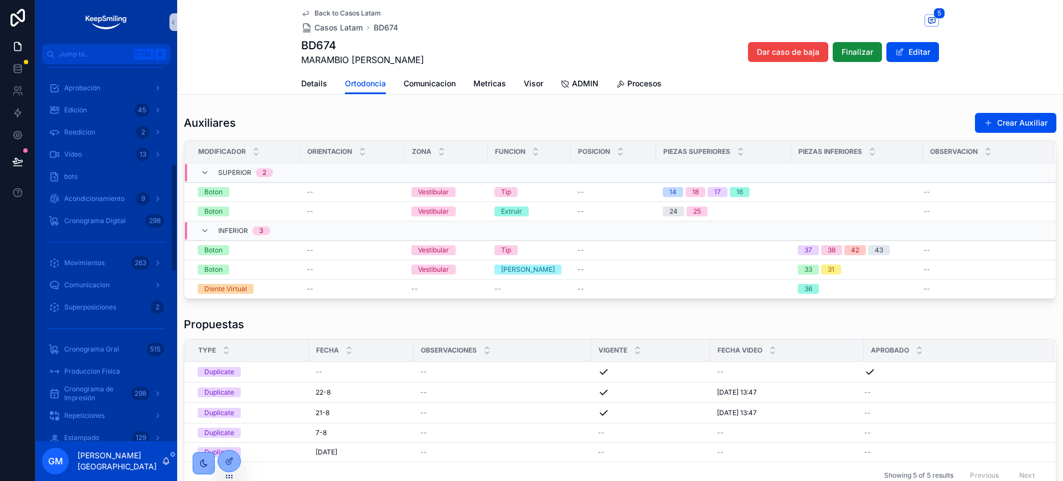
scroll to position [346, 0]
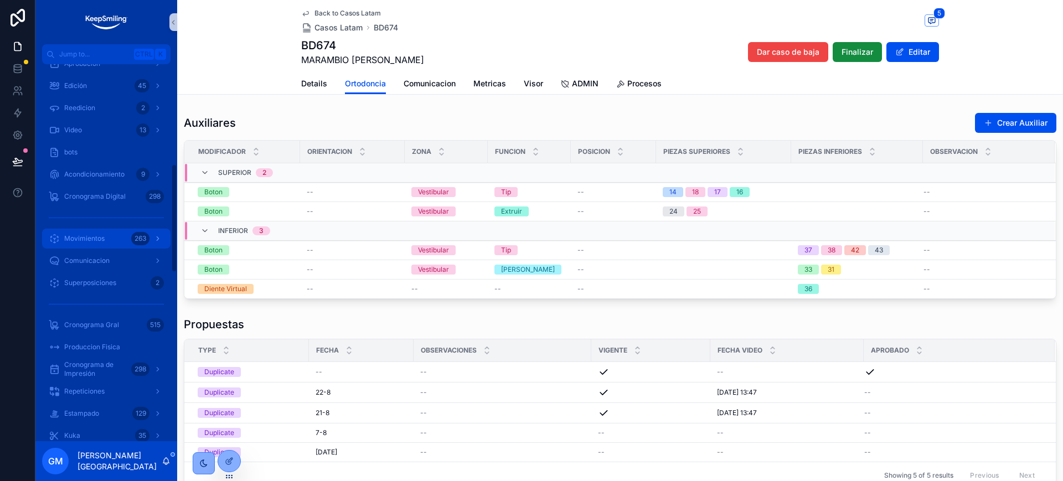
click at [91, 245] on div "Movimientos 263" at bounding box center [106, 239] width 115 height 18
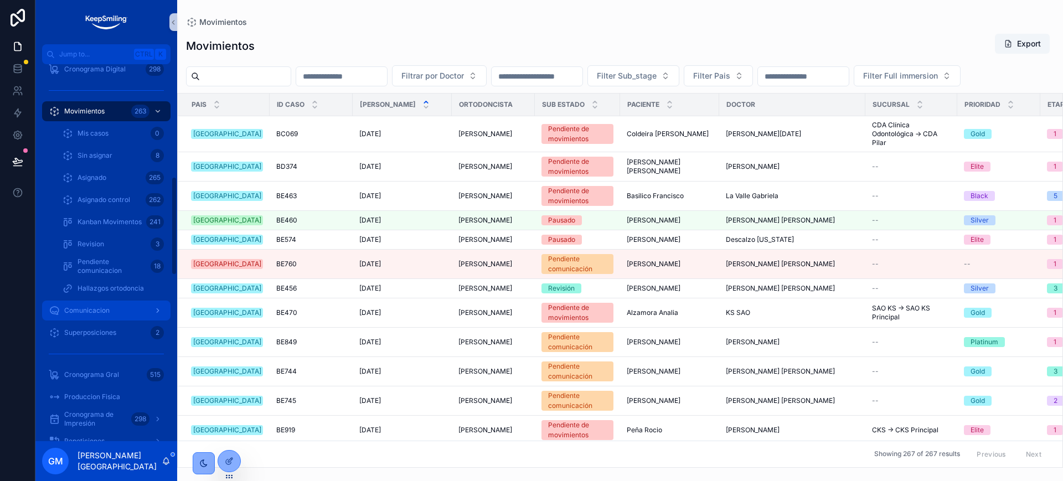
scroll to position [440, 0]
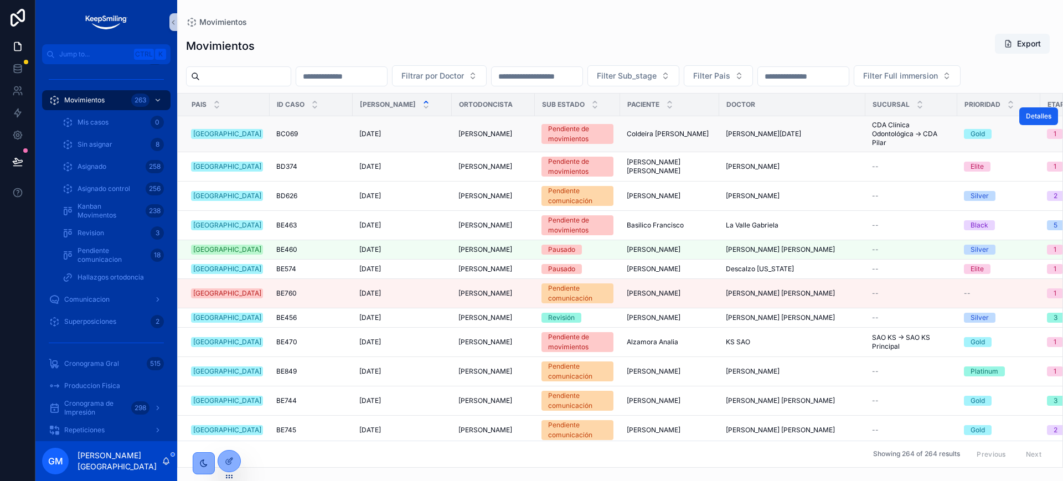
click at [1027, 121] on span "Detalles" at bounding box center [1038, 116] width 25 height 9
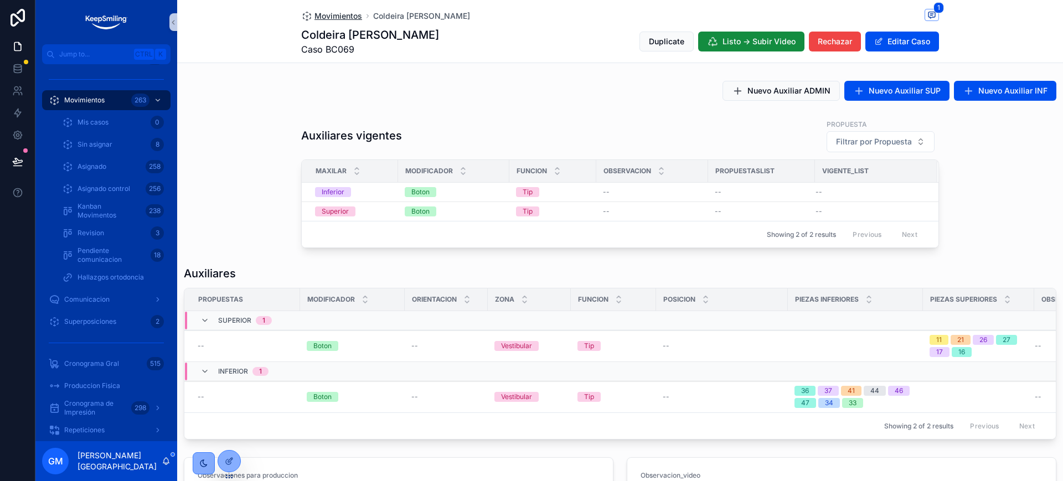
click at [319, 17] on span "Movimientos" at bounding box center [339, 16] width 48 height 11
click at [227, 439] on icon at bounding box center [229, 437] width 9 height 9
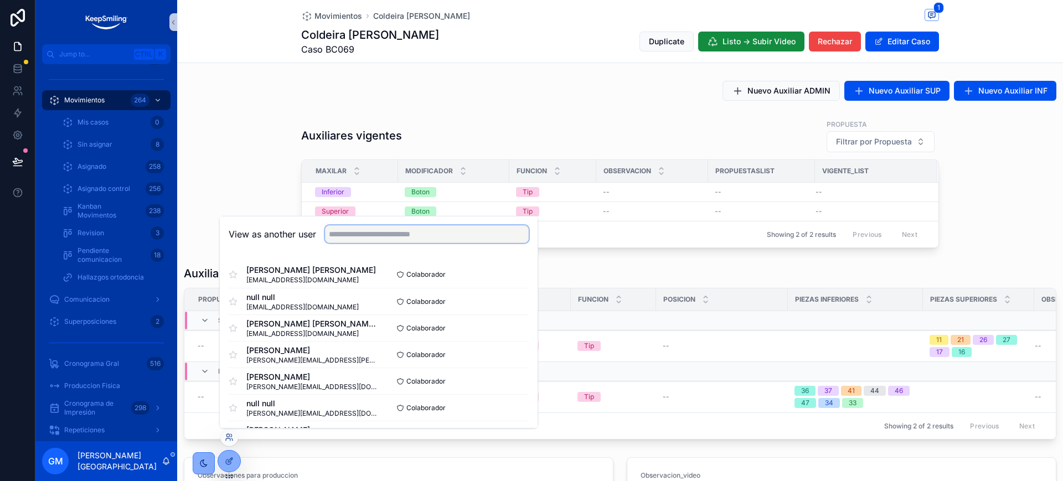
click at [372, 238] on input "text" at bounding box center [427, 234] width 204 height 18
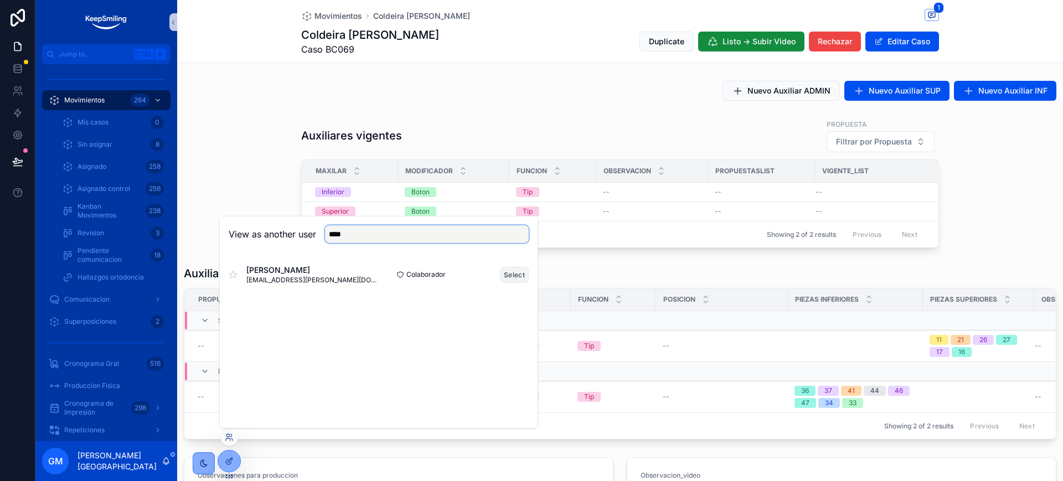
type input "****"
click at [511, 282] on button "Select" at bounding box center [514, 275] width 29 height 16
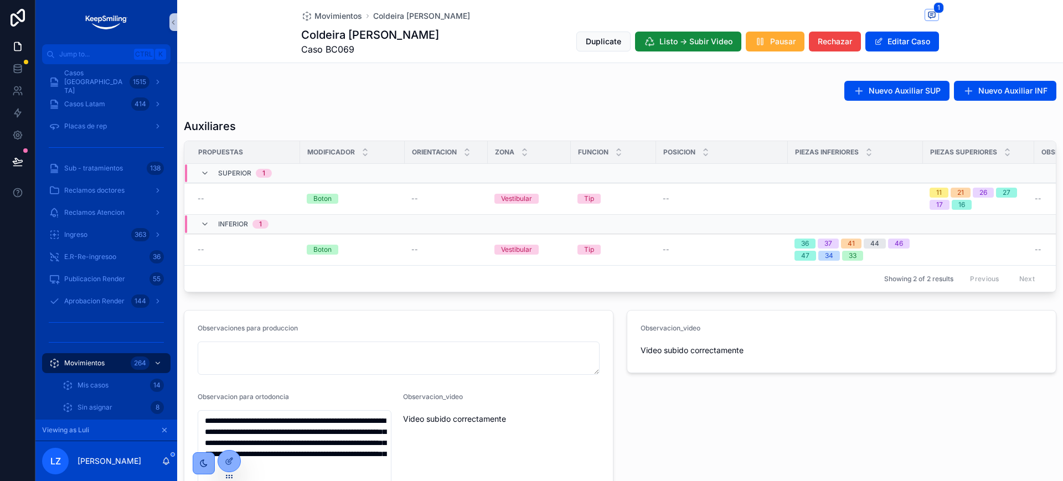
scroll to position [138, 0]
